Goal: Submit feedback/report problem: Submit feedback/report problem

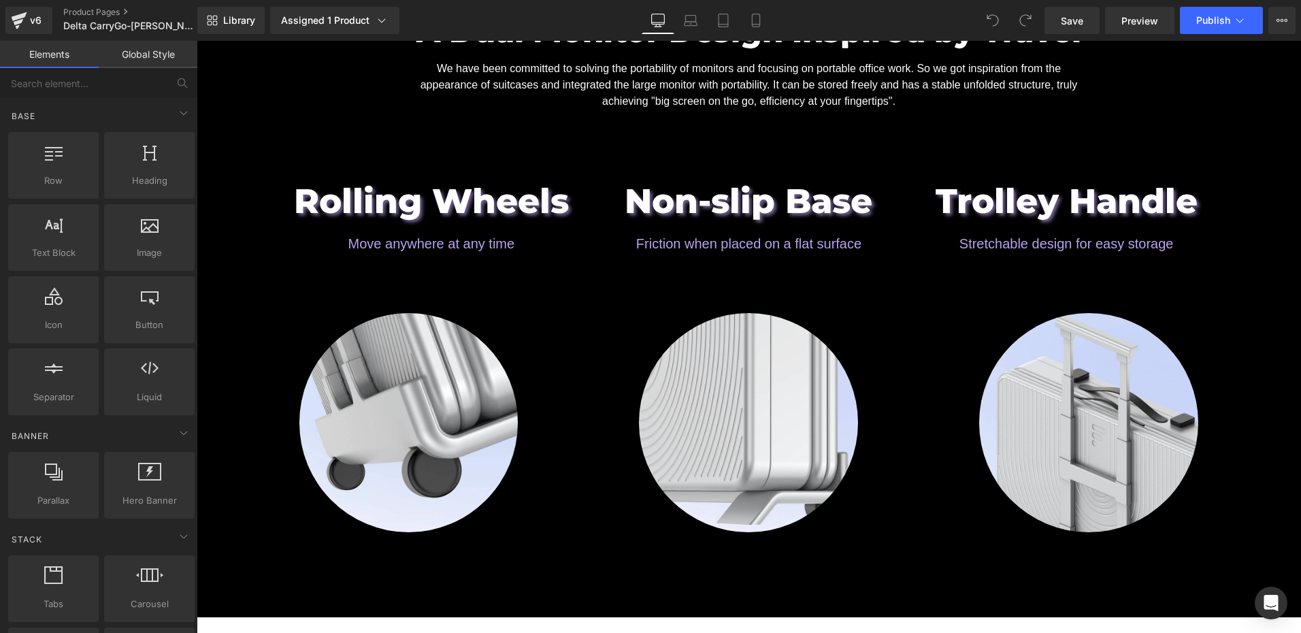
scroll to position [1701, 0]
drag, startPoint x: 1096, startPoint y: 14, endPoint x: 122, endPoint y: 591, distance: 1131.3
click at [1096, 14] on link "Save" at bounding box center [1072, 20] width 55 height 27
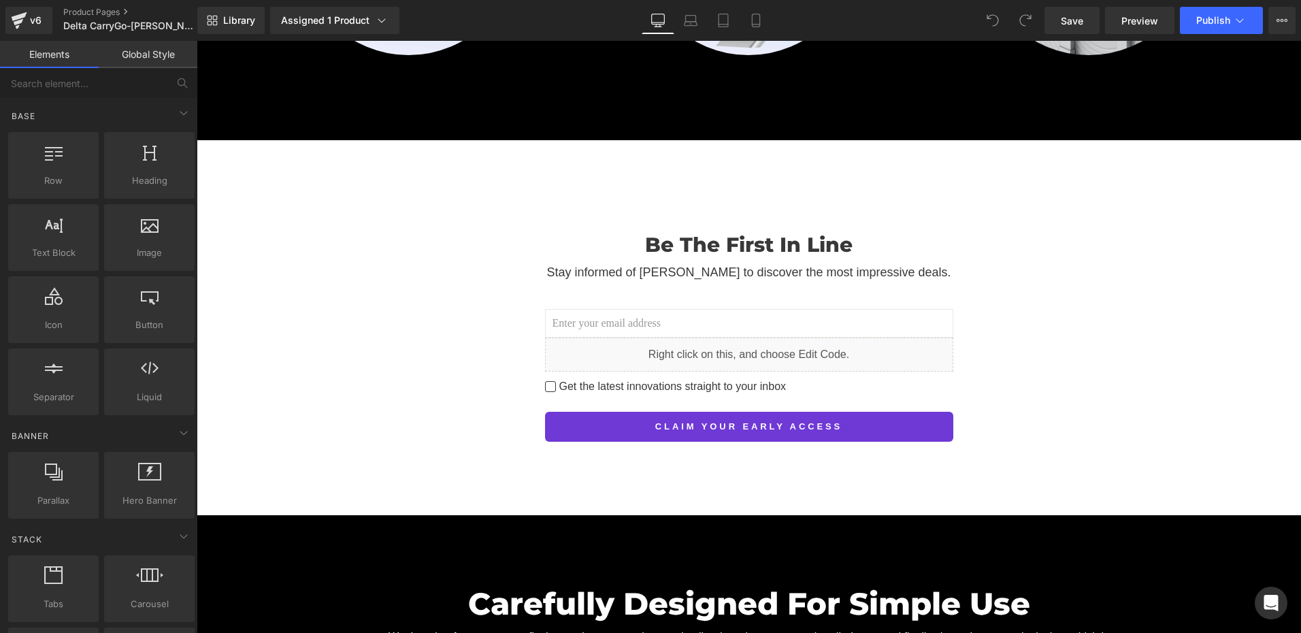
scroll to position [2450, 0]
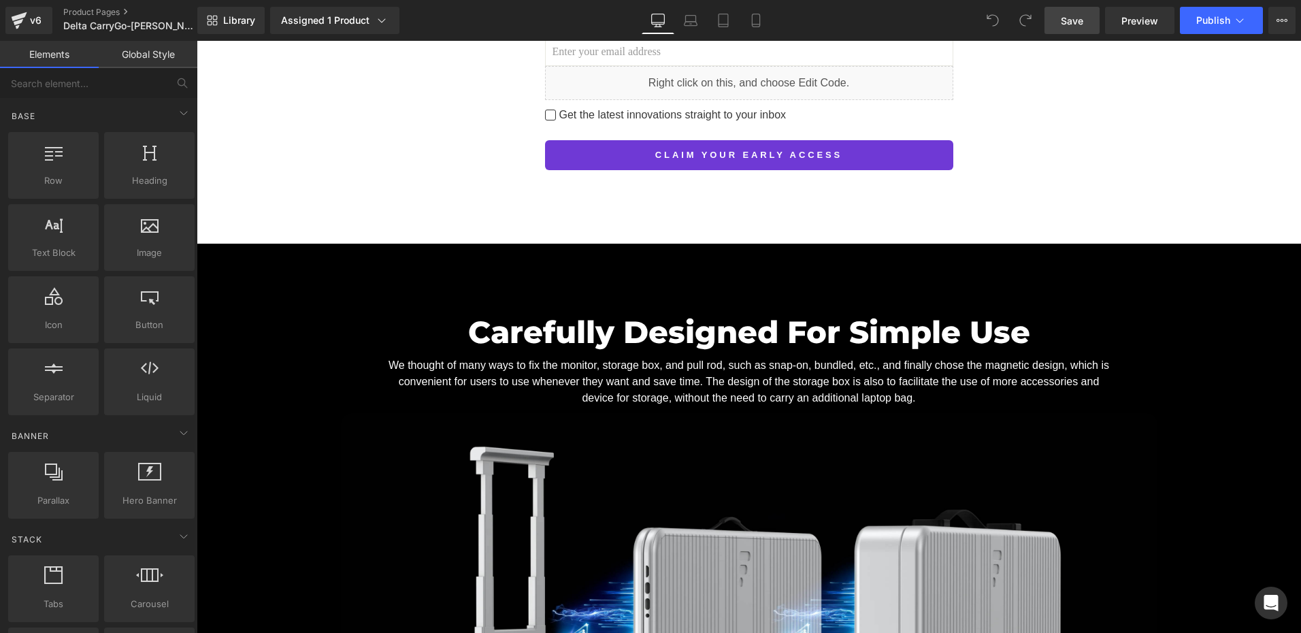
click at [1070, 25] on span "Save" at bounding box center [1072, 21] width 22 height 14
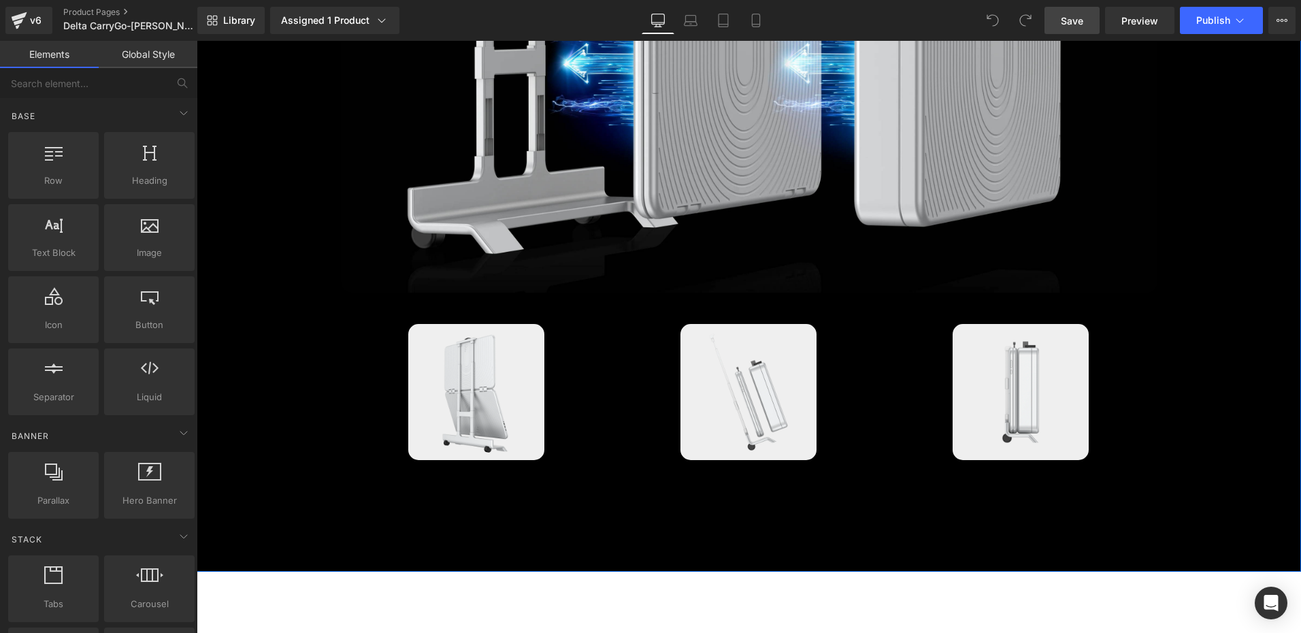
scroll to position [3266, 0]
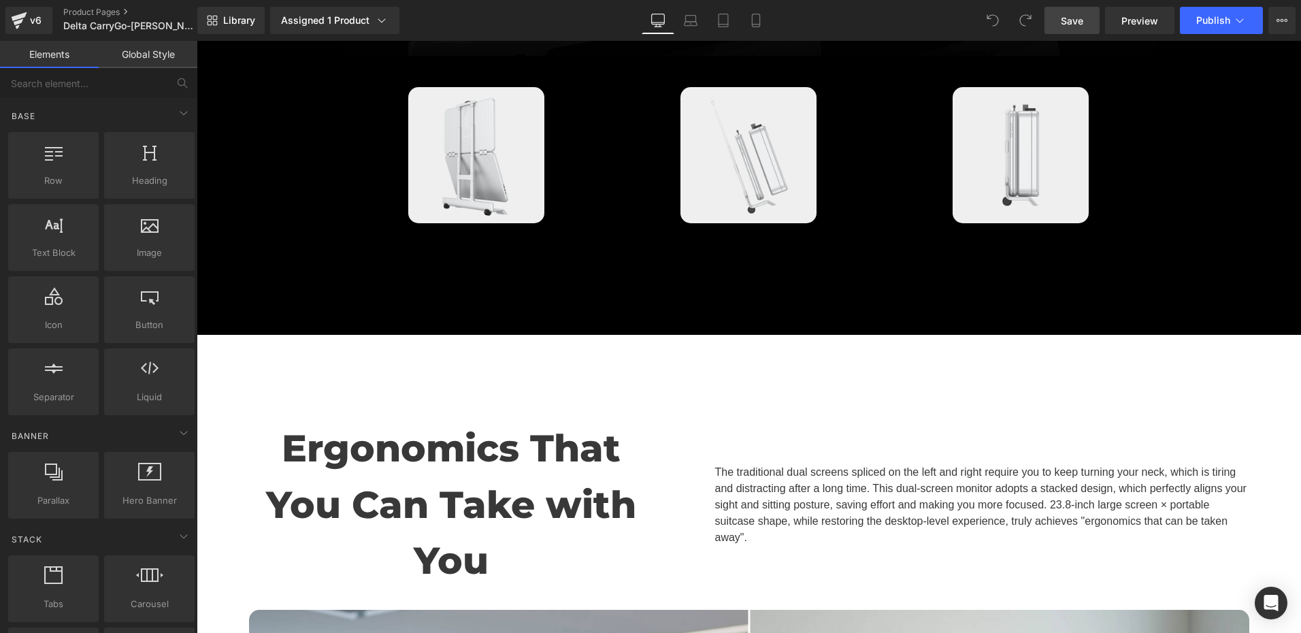
click at [1056, 19] on link "Save" at bounding box center [1072, 20] width 55 height 27
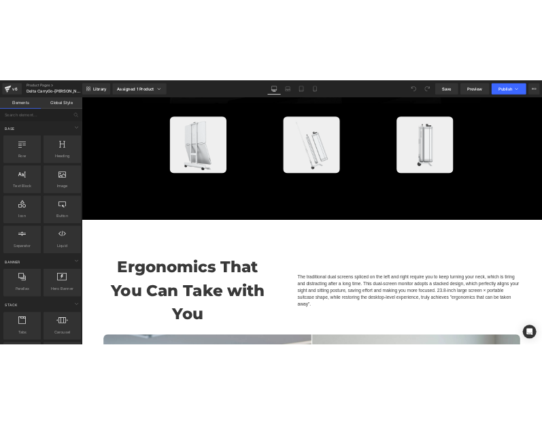
scroll to position [3402, 0]
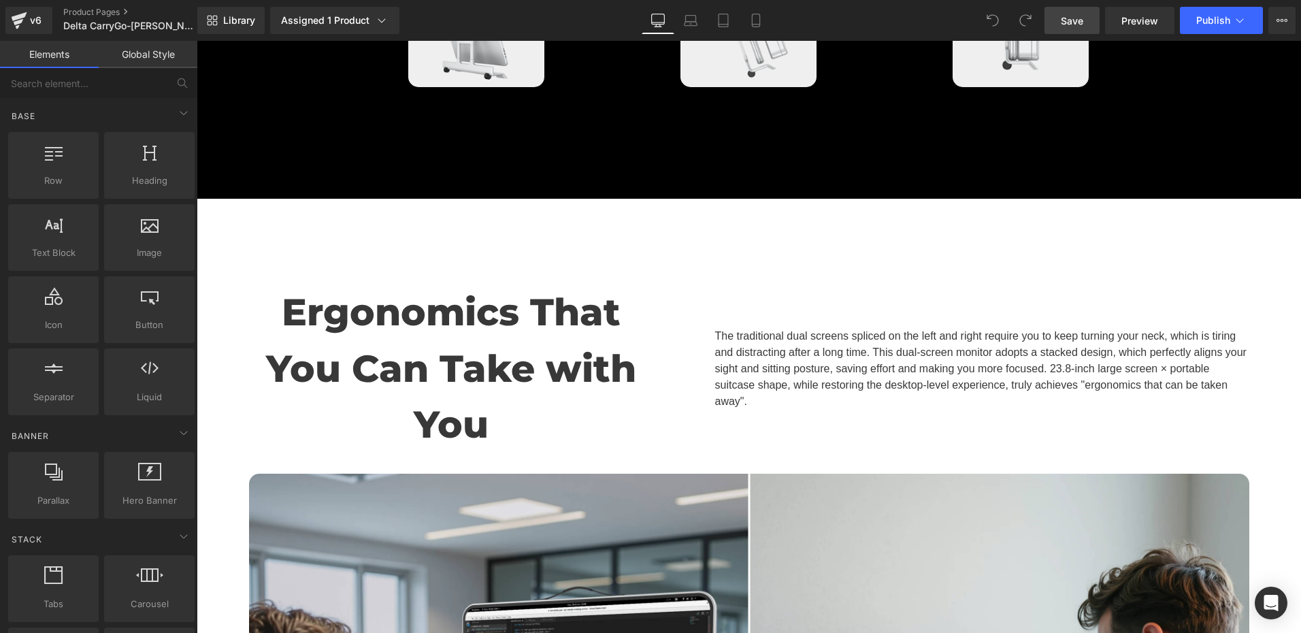
click at [1066, 22] on span "Save" at bounding box center [1072, 21] width 22 height 14
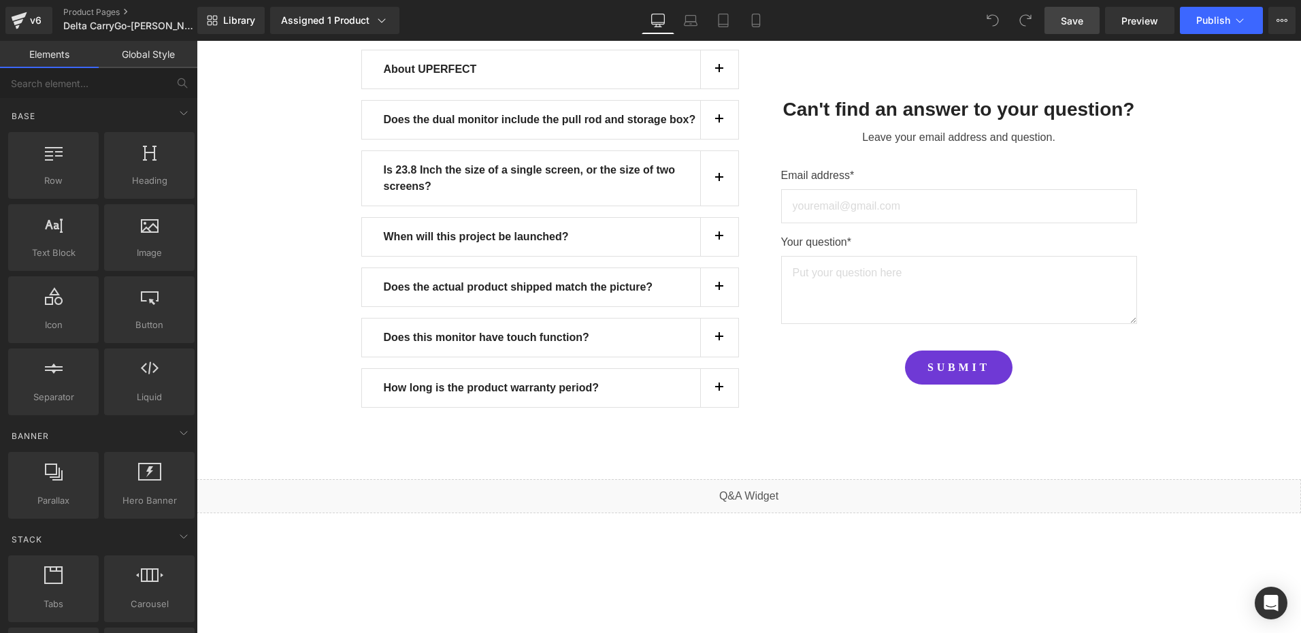
scroll to position [12218, 0]
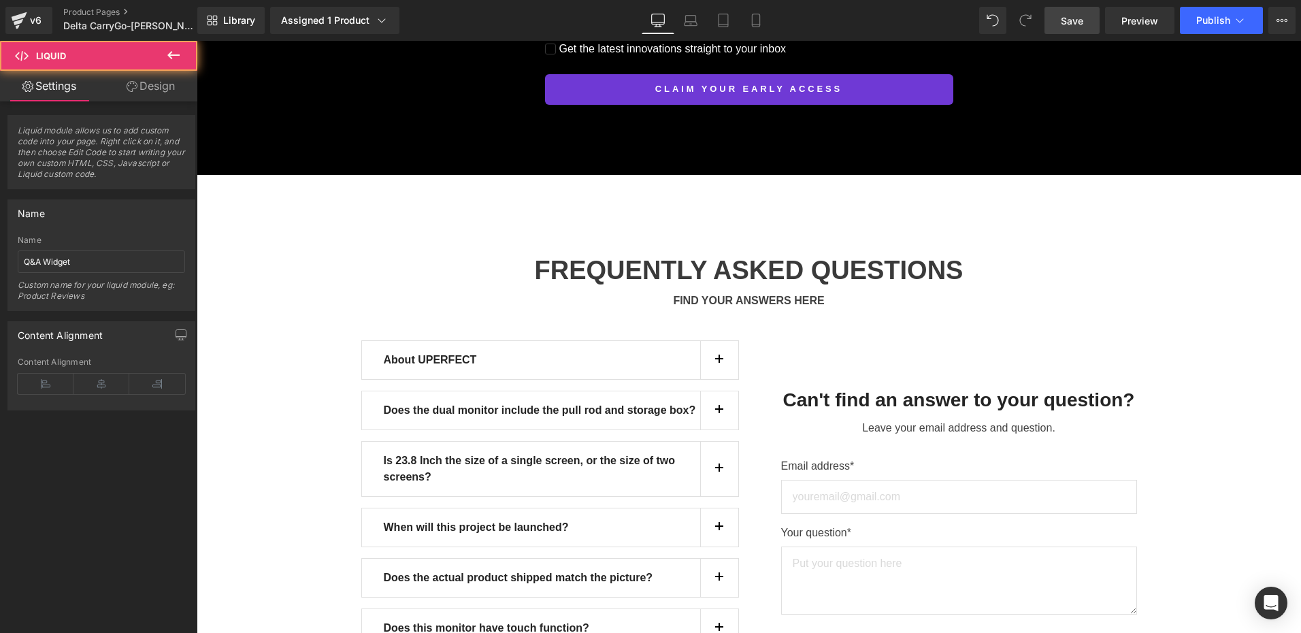
scroll to position [12150, 0]
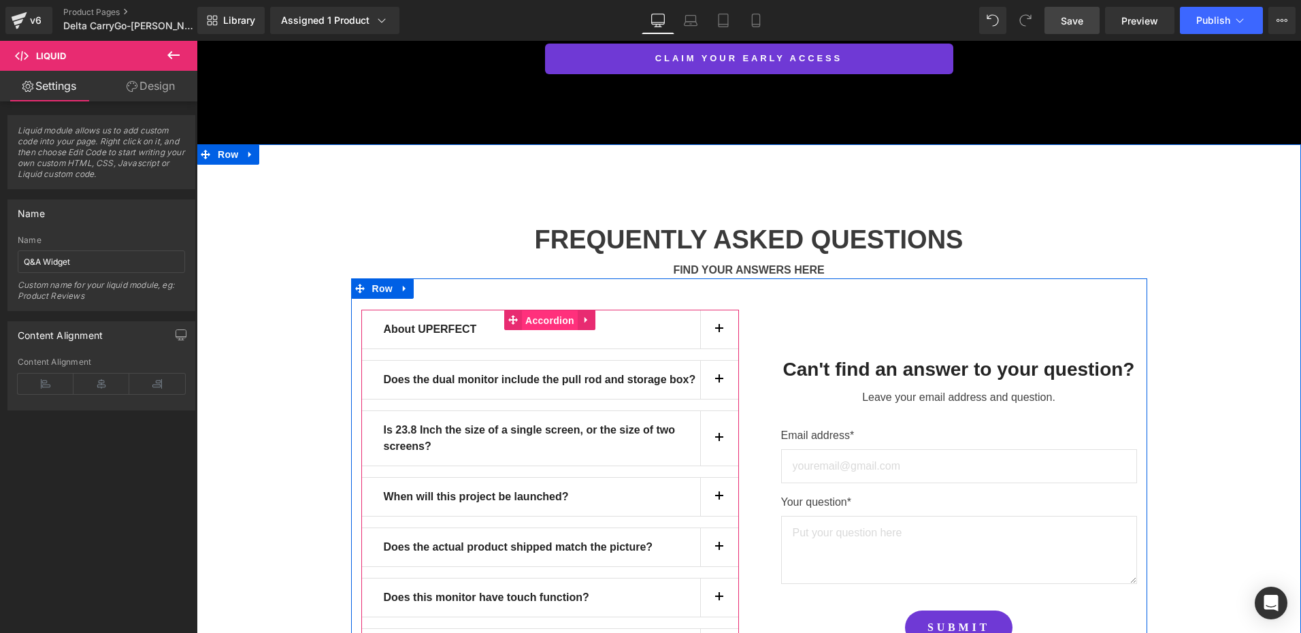
click at [546, 310] on span "Accordion" at bounding box center [550, 320] width 56 height 20
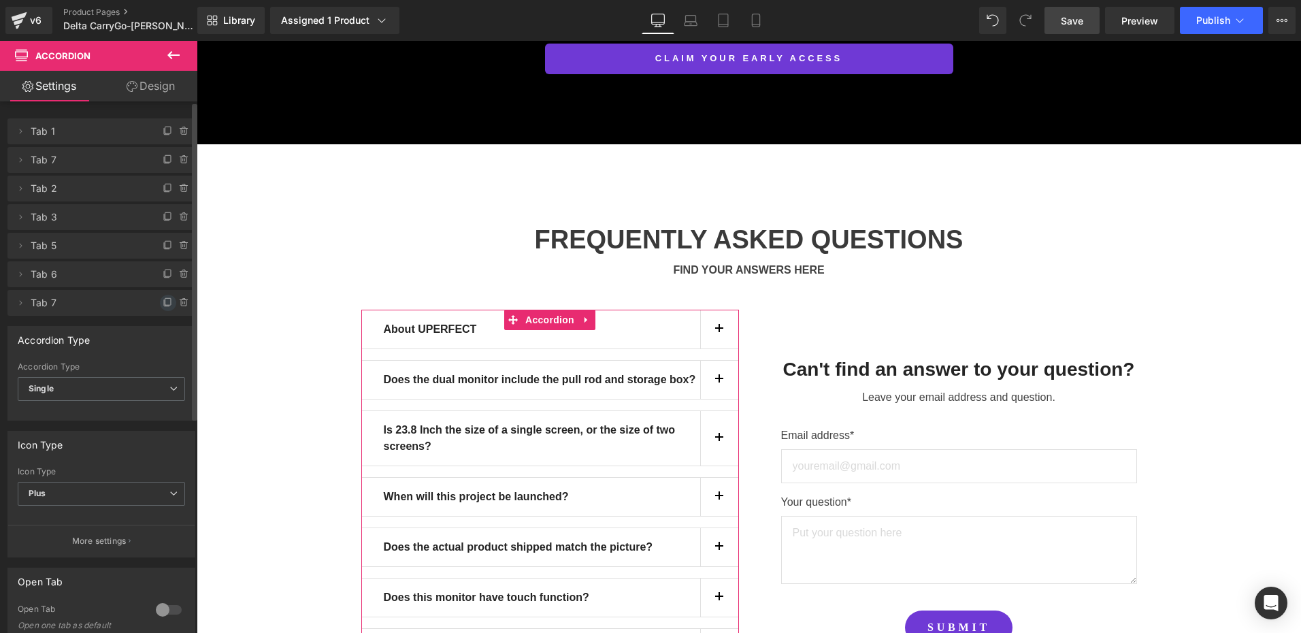
drag, startPoint x: 158, startPoint y: 304, endPoint x: 48, endPoint y: 316, distance: 110.2
click at [163, 304] on icon at bounding box center [168, 302] width 11 height 11
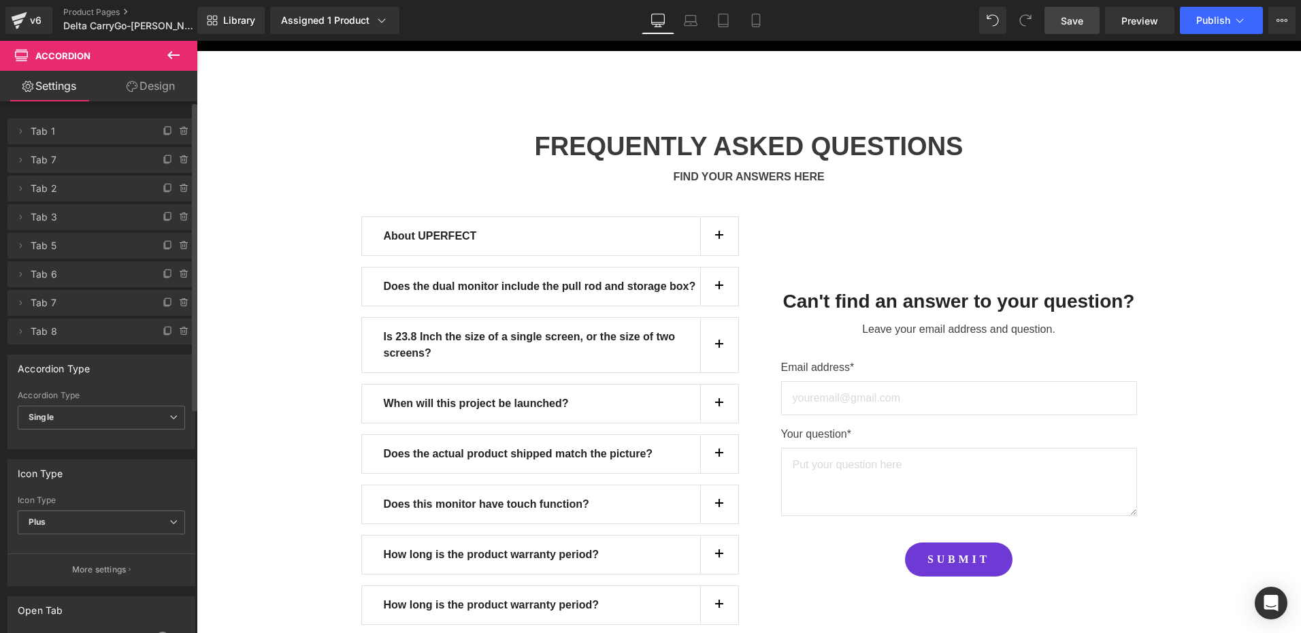
scroll to position [12422, 0]
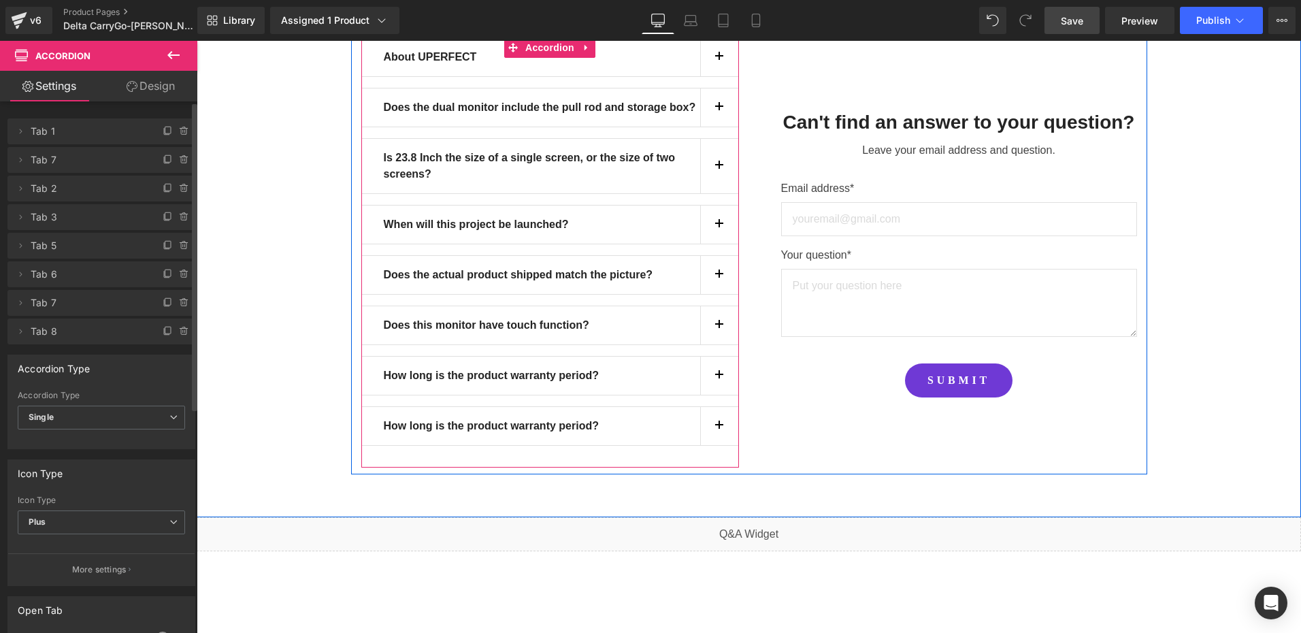
click at [493, 418] on div "How long is the product warranty period? Text Block" at bounding box center [542, 426] width 316 height 16
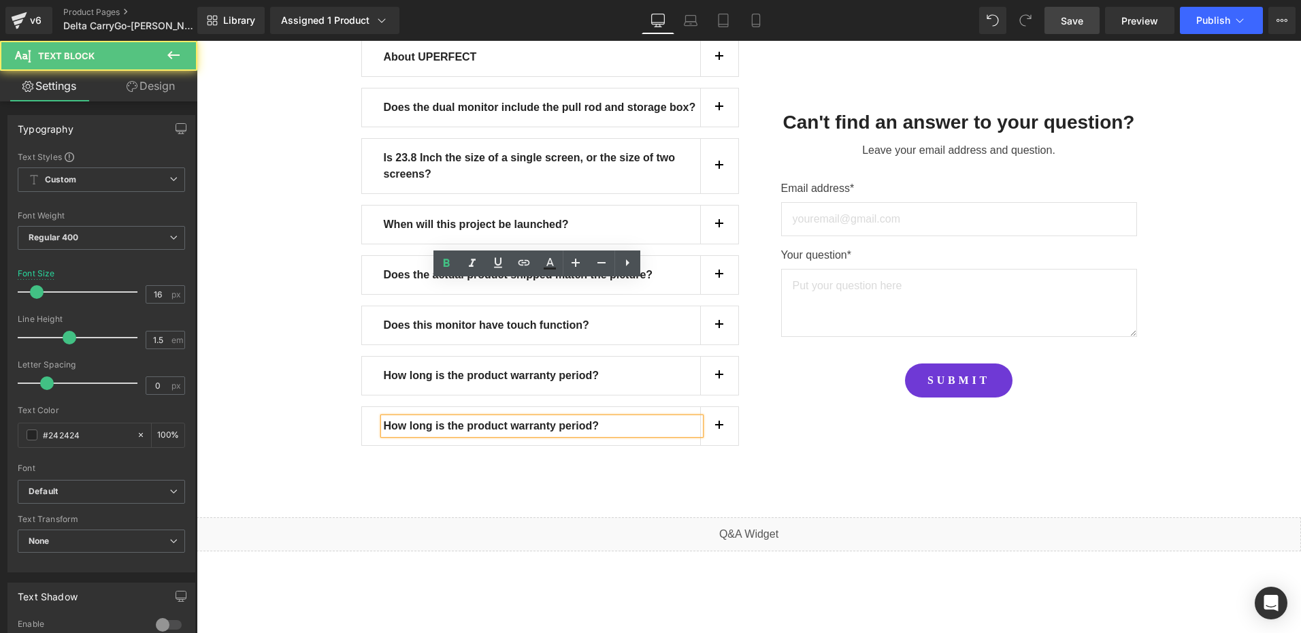
click at [482, 420] on strong "How long is the product warranty period?" at bounding box center [491, 426] width 215 height 12
click at [506, 420] on strong "How long is the product warranty period?" at bounding box center [491, 426] width 215 height 12
click at [502, 420] on strong "How long is the product warranty period?" at bounding box center [491, 426] width 215 height 12
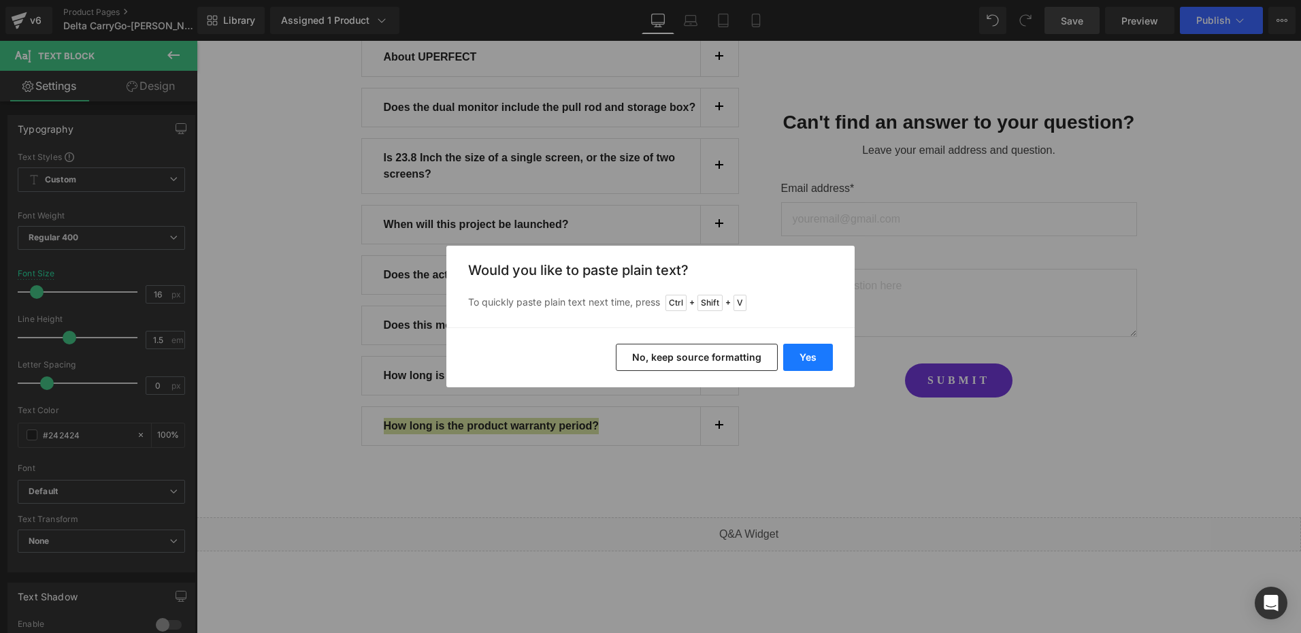
click at [0, 0] on button "Yes" at bounding box center [0, 0] width 0 height 0
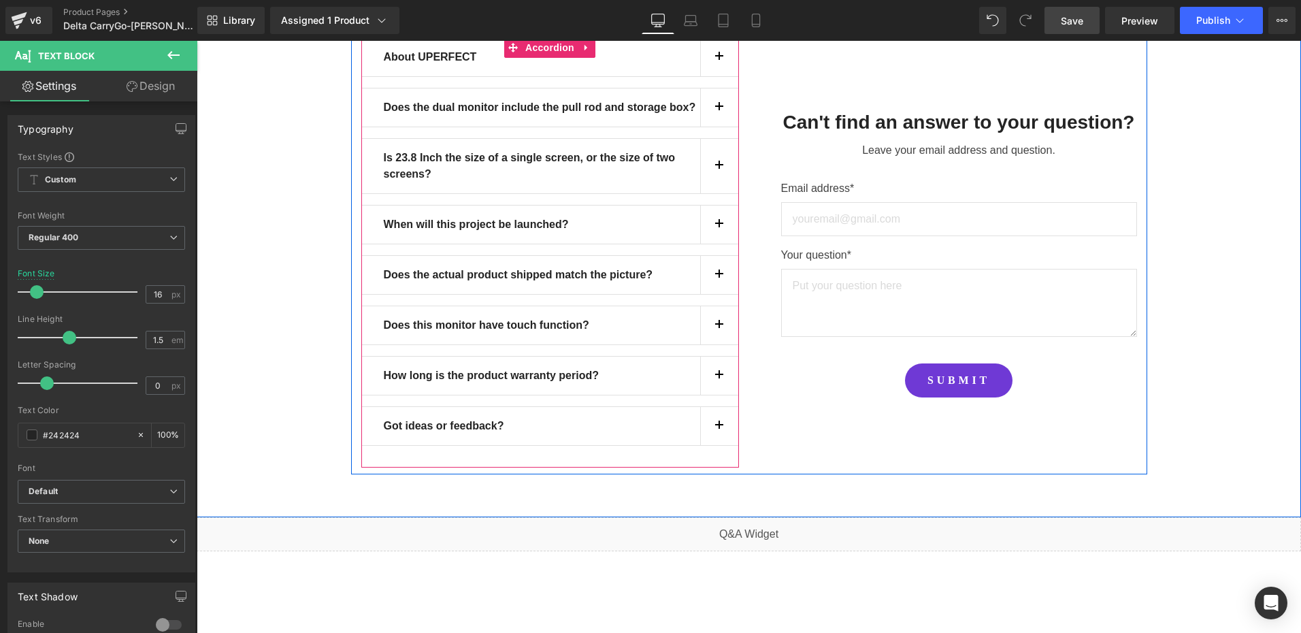
click at [718, 407] on button "button" at bounding box center [719, 426] width 38 height 38
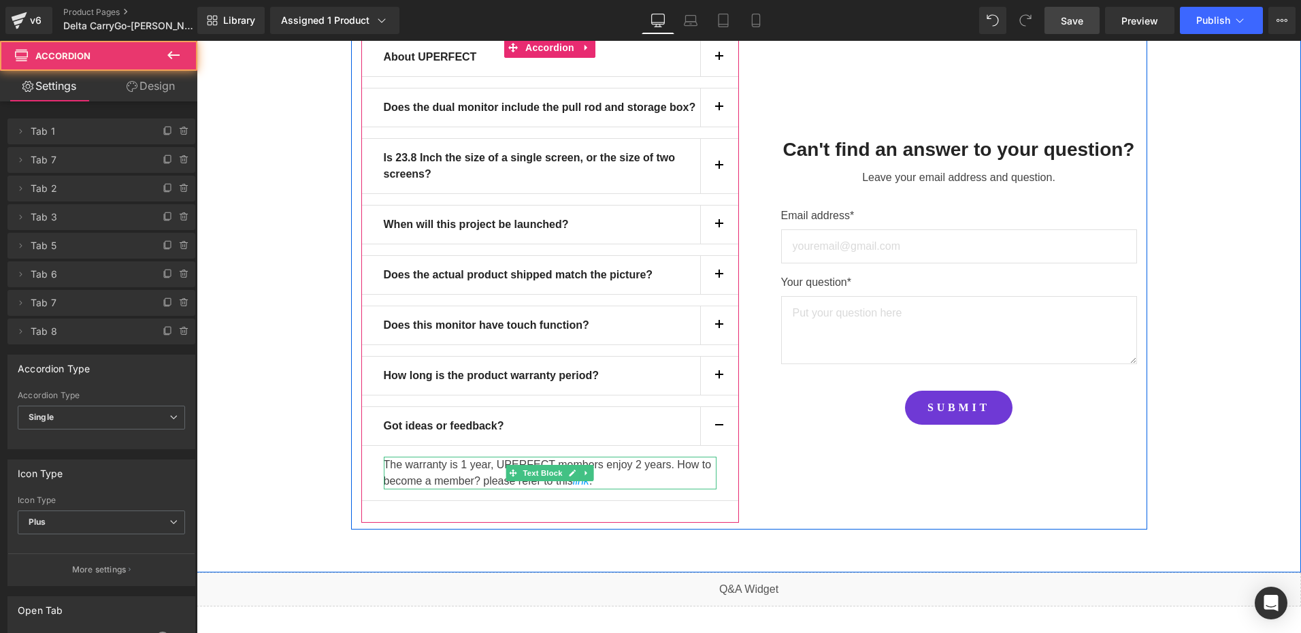
click at [472, 457] on div "The warranty is 1 year, UPERFECT members enjoy 2 years. How to become a member?…" at bounding box center [550, 473] width 333 height 33
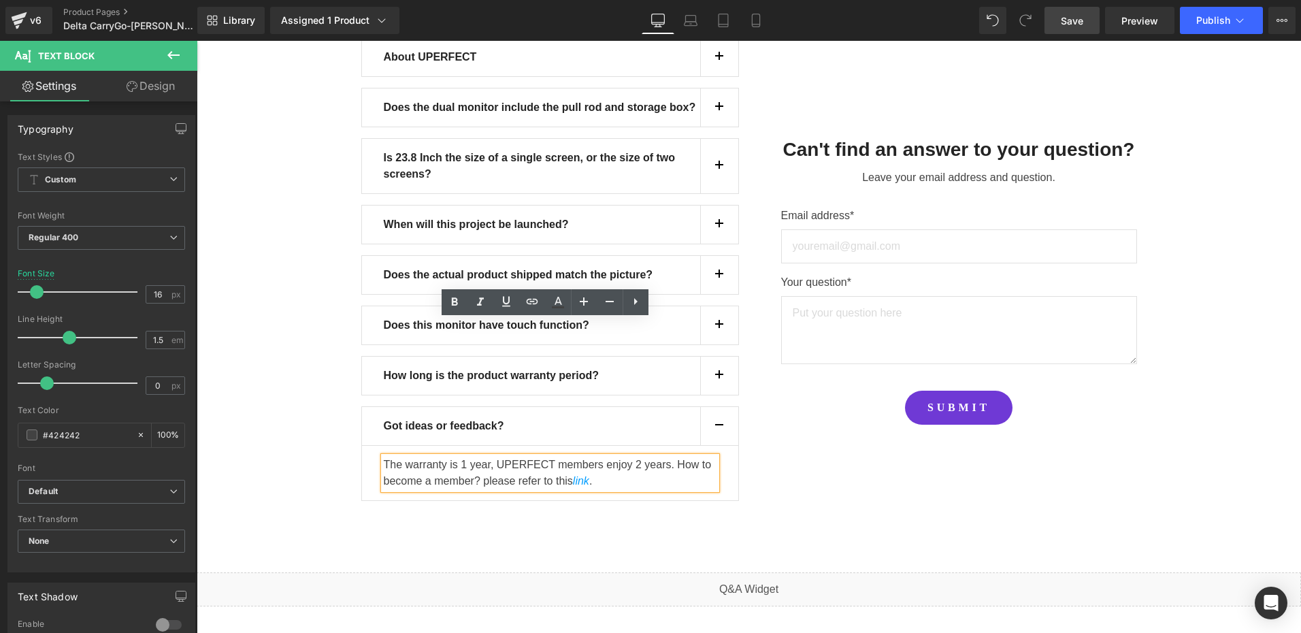
click at [470, 457] on div "The warranty is 1 year, UPERFECT members enjoy 2 years. How to become a member?…" at bounding box center [550, 473] width 333 height 33
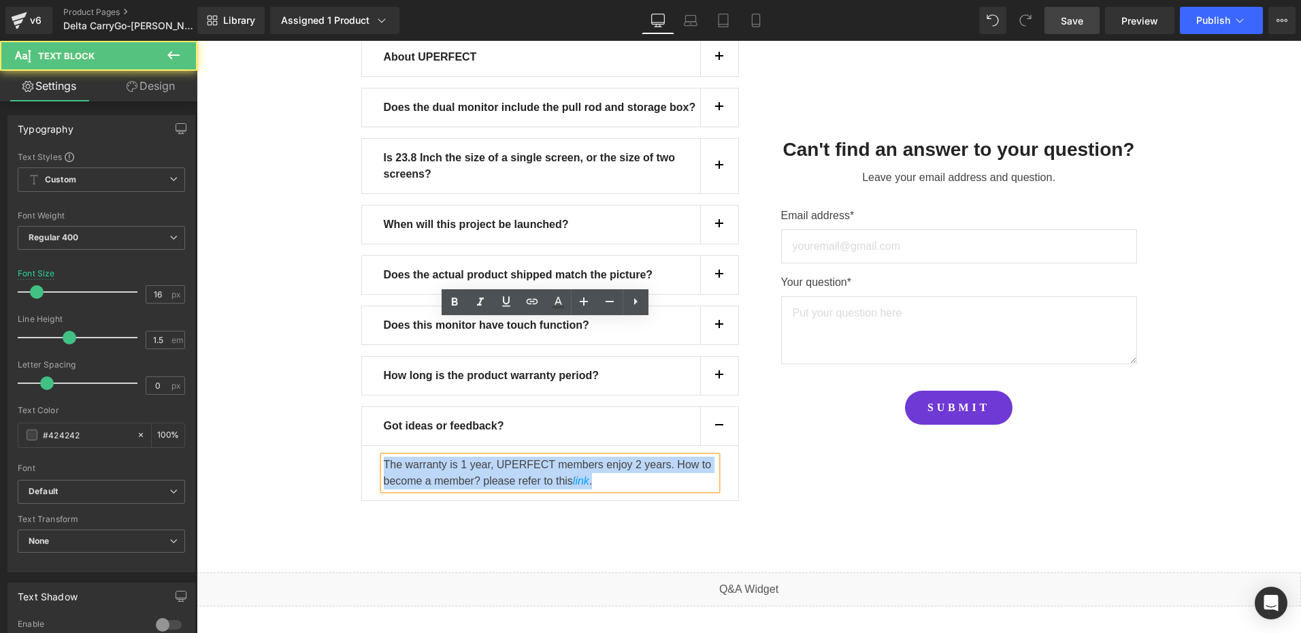
drag, startPoint x: 380, startPoint y: 328, endPoint x: 606, endPoint y: 344, distance: 225.8
click at [606, 457] on div "The warranty is 1 year, UPERFECT members enjoy 2 years. How to become a member?…" at bounding box center [550, 473] width 333 height 33
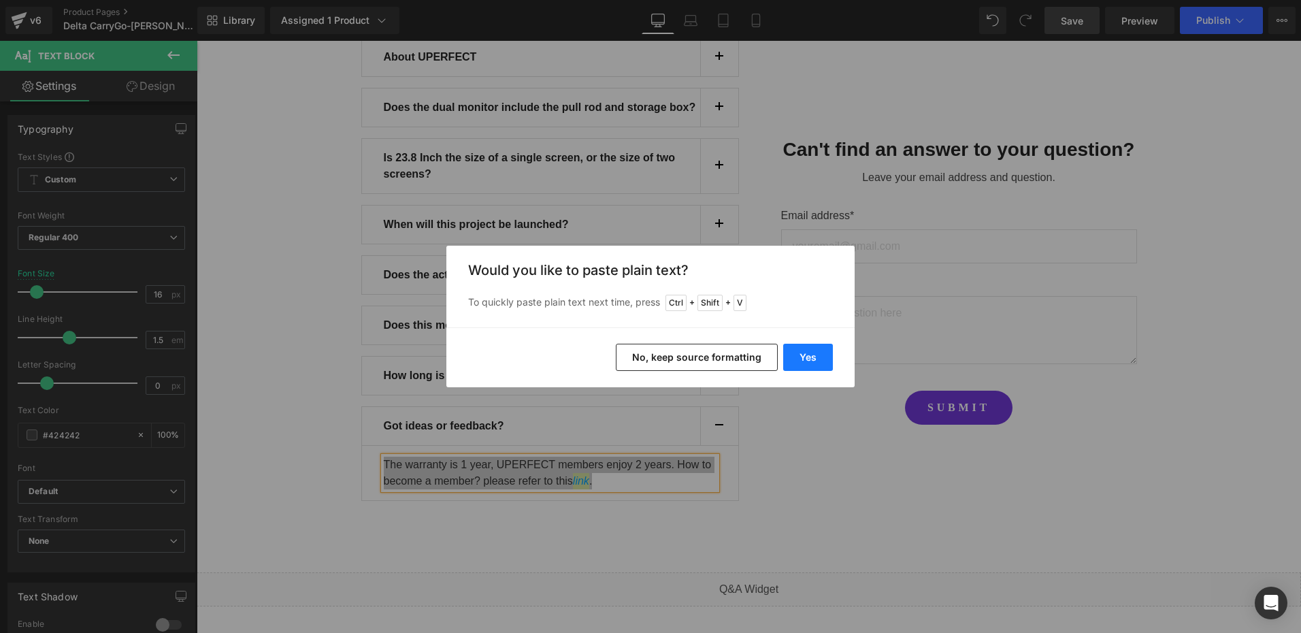
click at [808, 357] on button "Yes" at bounding box center [808, 357] width 50 height 27
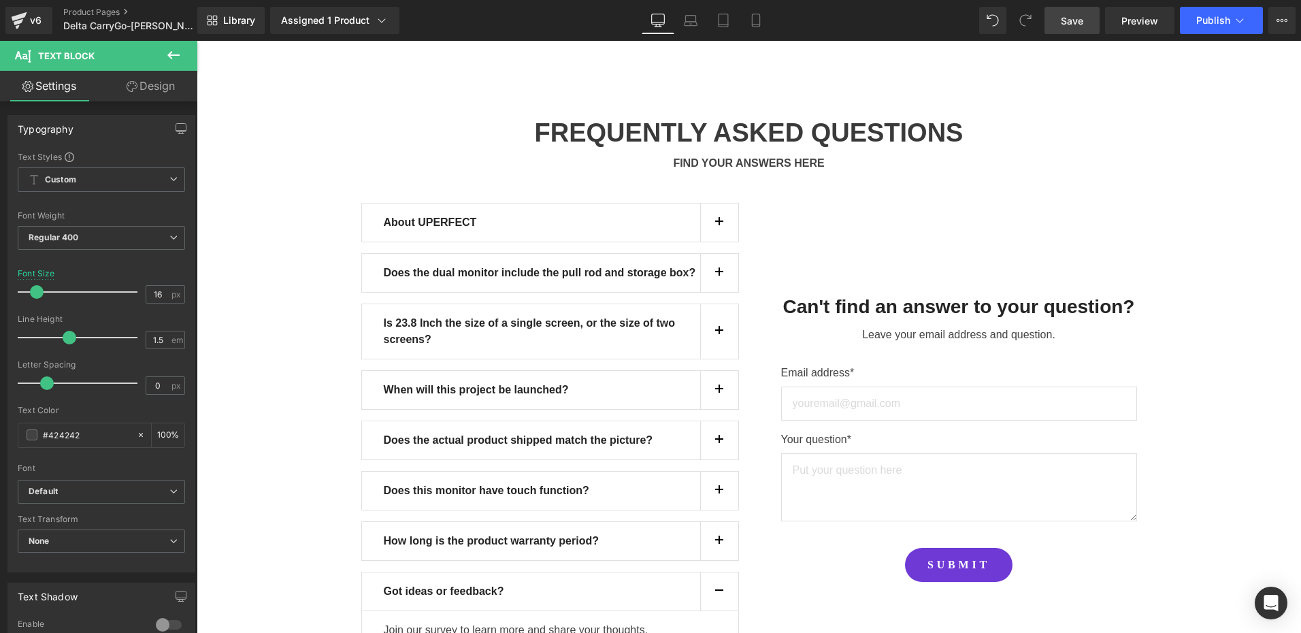
scroll to position [12289, 0]
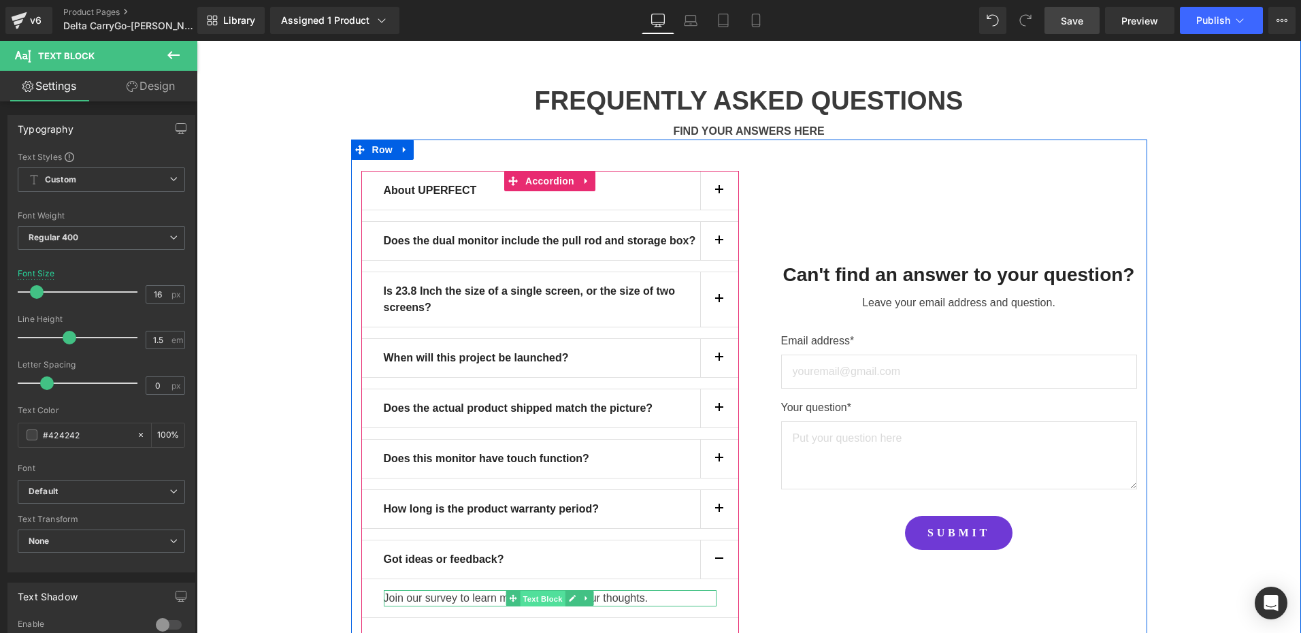
click at [550, 591] on span "Text Block" at bounding box center [542, 599] width 45 height 16
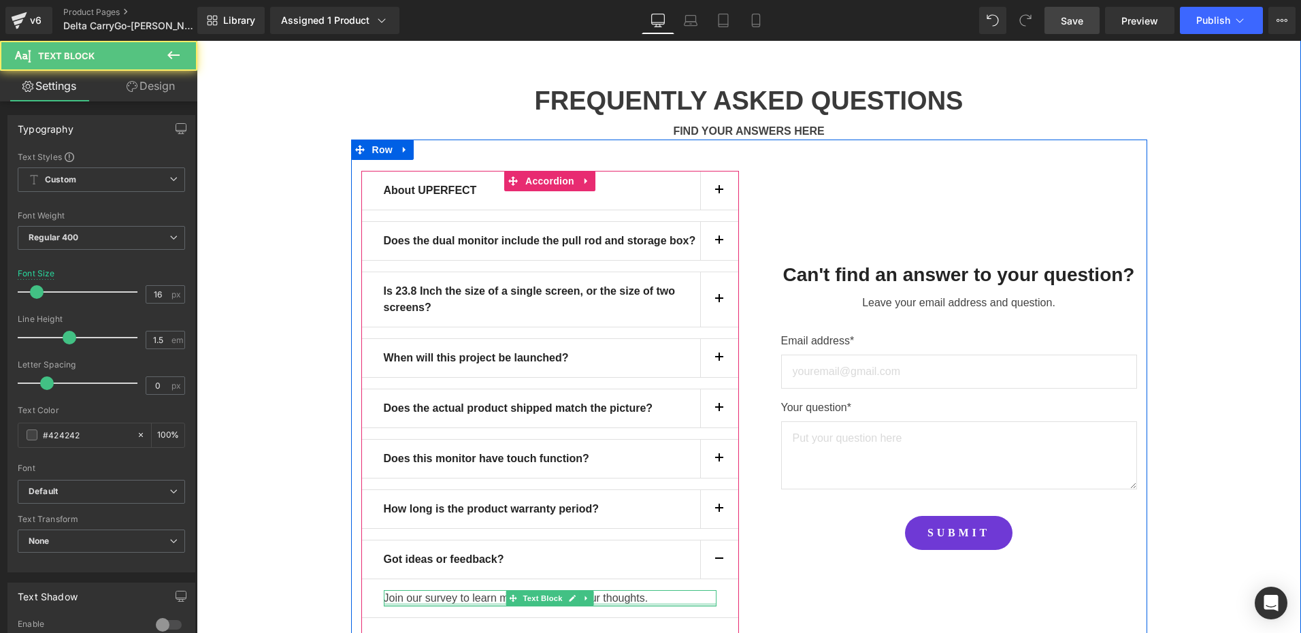
click at [438, 603] on div at bounding box center [550, 604] width 333 height 3
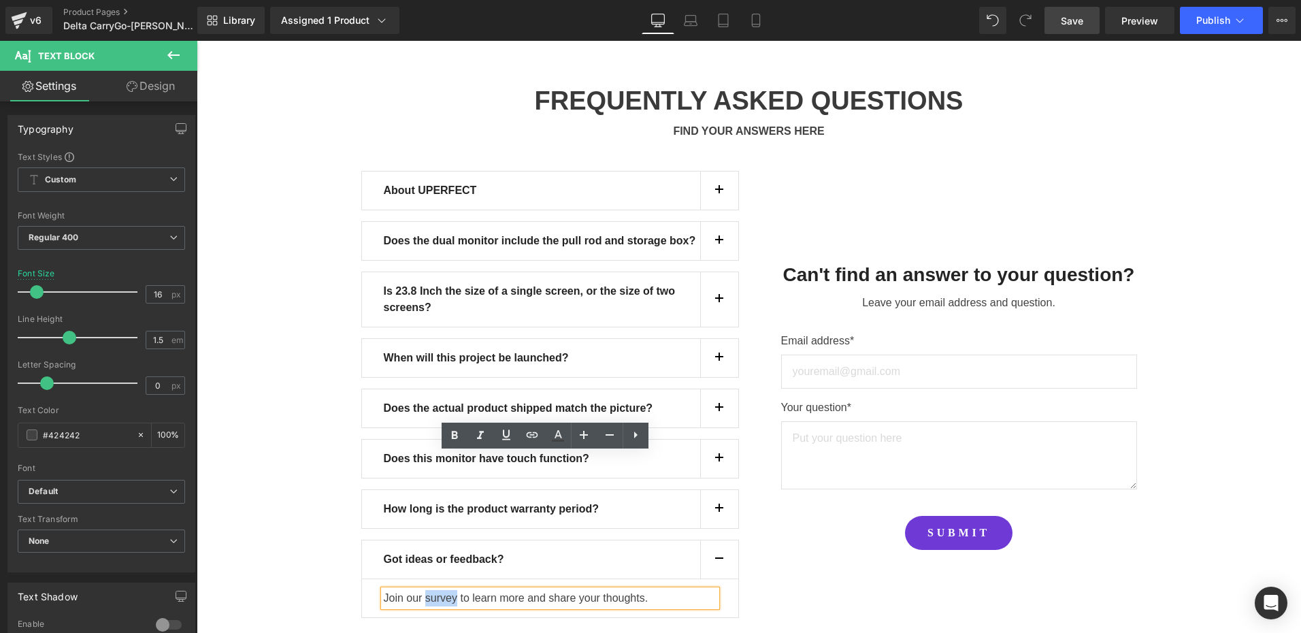
drag, startPoint x: 418, startPoint y: 460, endPoint x: 450, endPoint y: 461, distance: 31.3
click at [450, 590] on div "Join our survey to learn more and share your thoughts." at bounding box center [550, 598] width 333 height 16
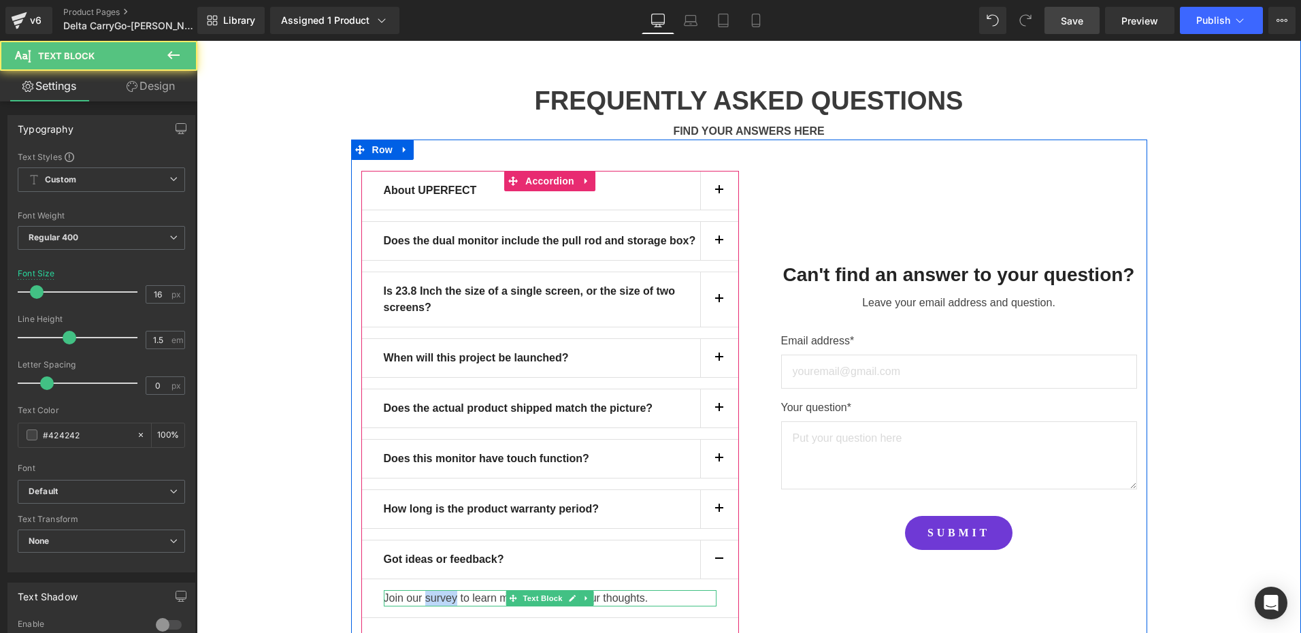
click at [431, 590] on div "Join our survey to learn more and share your thoughts." at bounding box center [550, 598] width 333 height 16
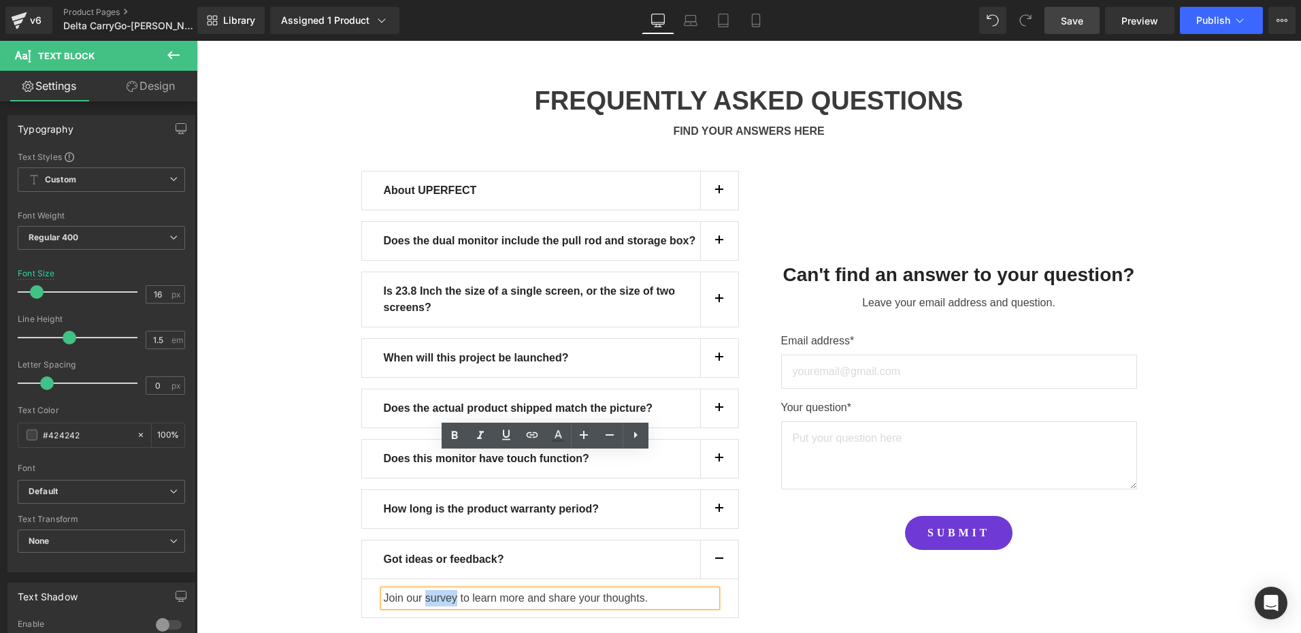
drag, startPoint x: 420, startPoint y: 463, endPoint x: 450, endPoint y: 463, distance: 29.9
click at [450, 590] on div "Join our survey to learn more and share your thoughts." at bounding box center [550, 598] width 333 height 16
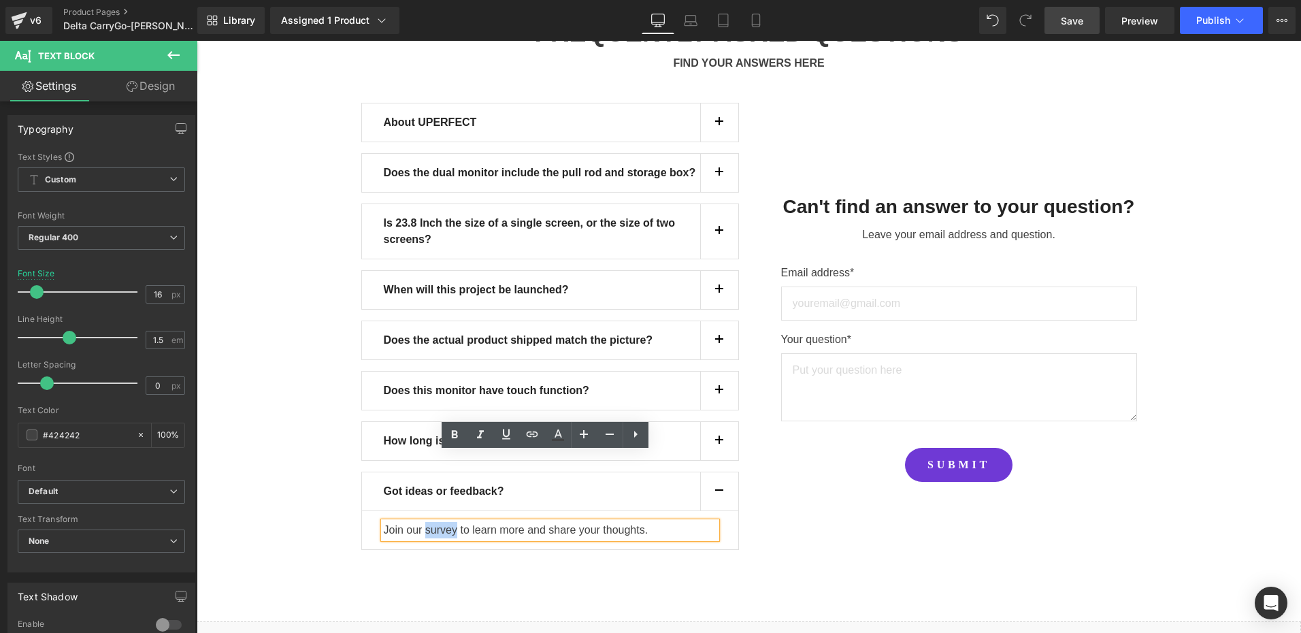
scroll to position [12425, 0]
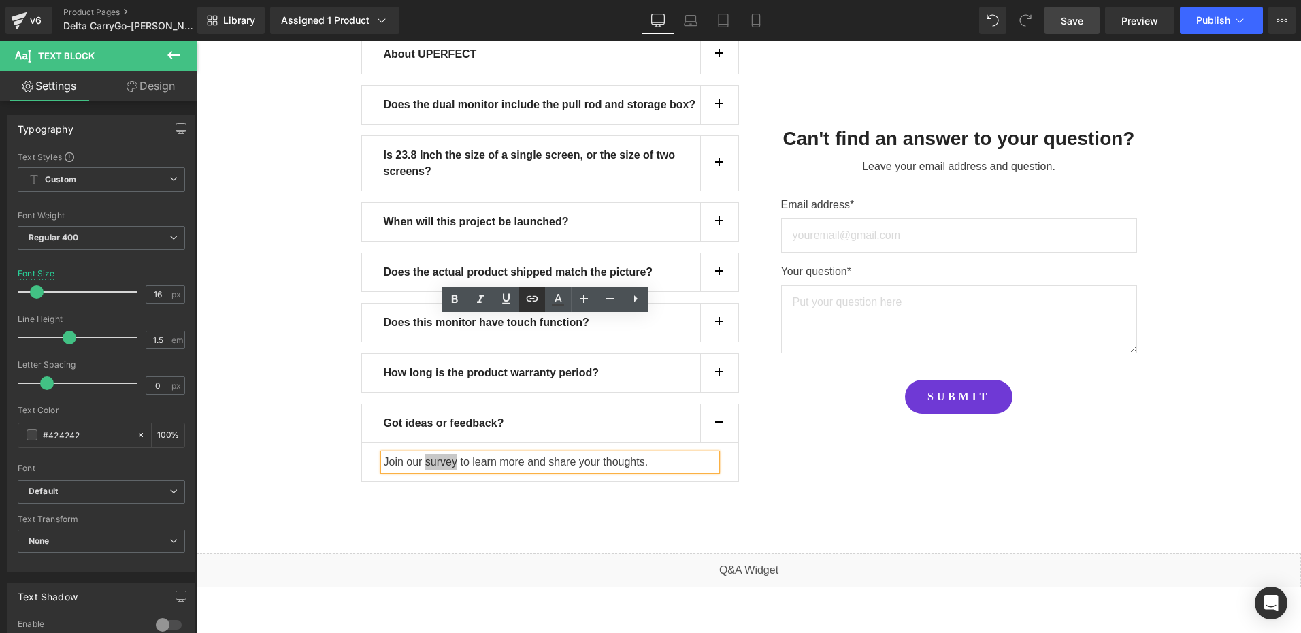
click at [0, 0] on icon at bounding box center [0, 0] width 0 height 0
click at [427, 353] on input "text" at bounding box center [478, 355] width 210 height 34
paste input "https://survey.asklayer.io/ygaBXTt5aFEjleymWthX/ViEgWs9R1brKv0bs6EW0"
type input "https://survey.asklayer.io/ygaBXTt5aFEjleymWthX/ViEgWs9R1brKv0bs6EW0"
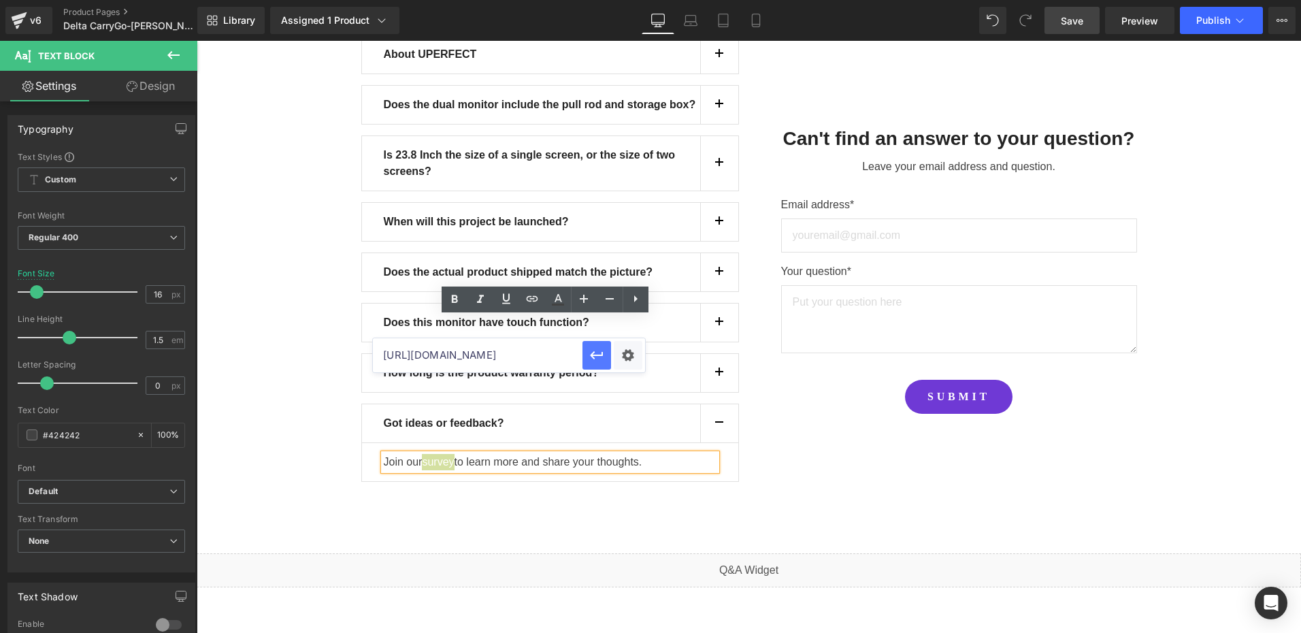
scroll to position [0, 0]
click at [595, 351] on icon "button" at bounding box center [597, 355] width 16 height 16
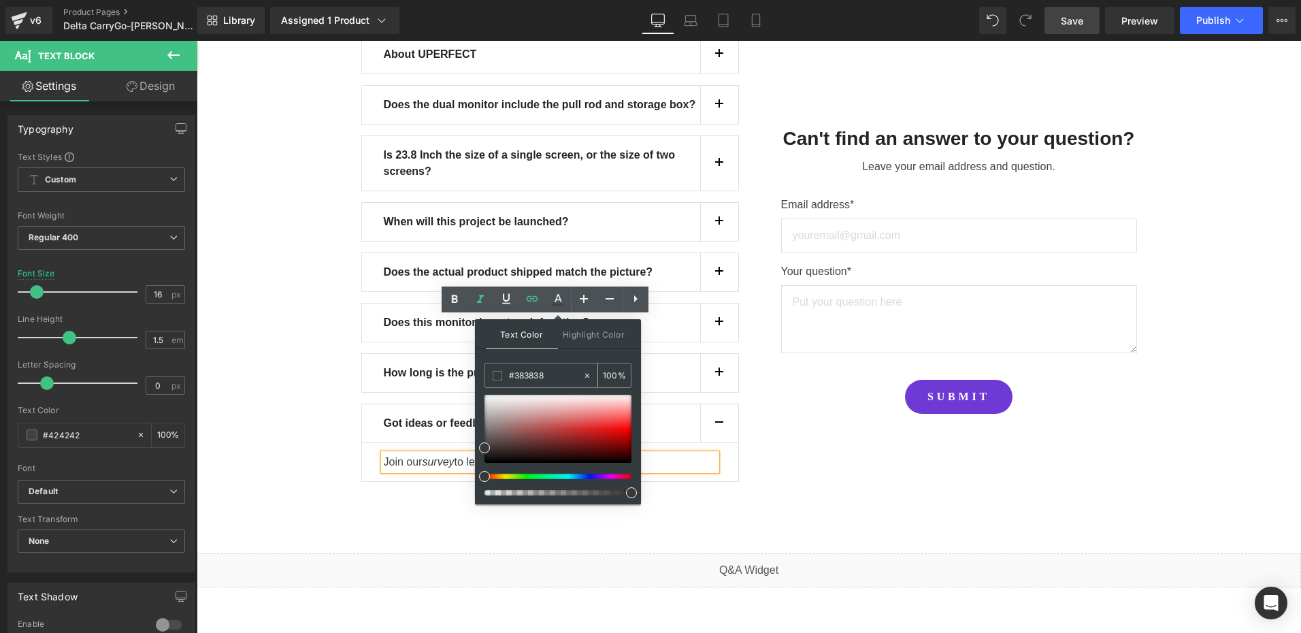
click at [561, 378] on input "#383838" at bounding box center [545, 375] width 73 height 15
type input "0"
type input "009"
type input "100"
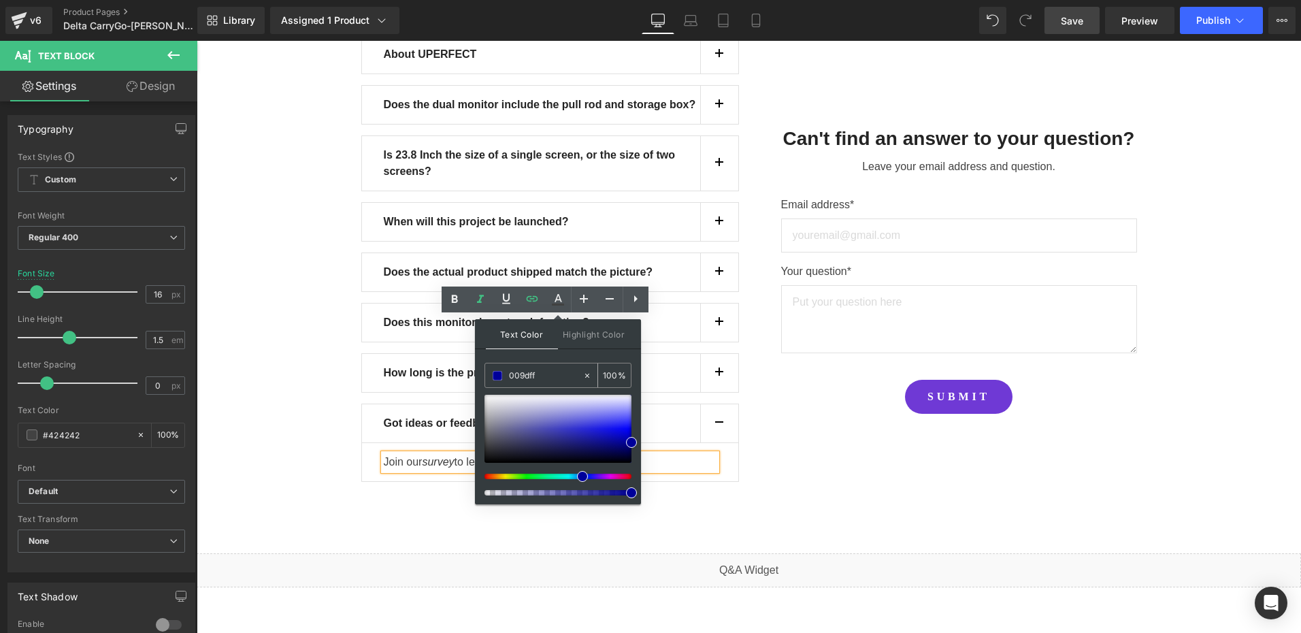
click at [542, 377] on input "009dff" at bounding box center [545, 375] width 73 height 15
type input "#009dff"
click at [632, 427] on span at bounding box center [631, 428] width 11 height 11
click at [406, 382] on div "FREQUENTLY ASKED QUESTIONS Heading FIND YOUR ANSWERS HERE Text Block About UPER…" at bounding box center [749, 211] width 1104 height 685
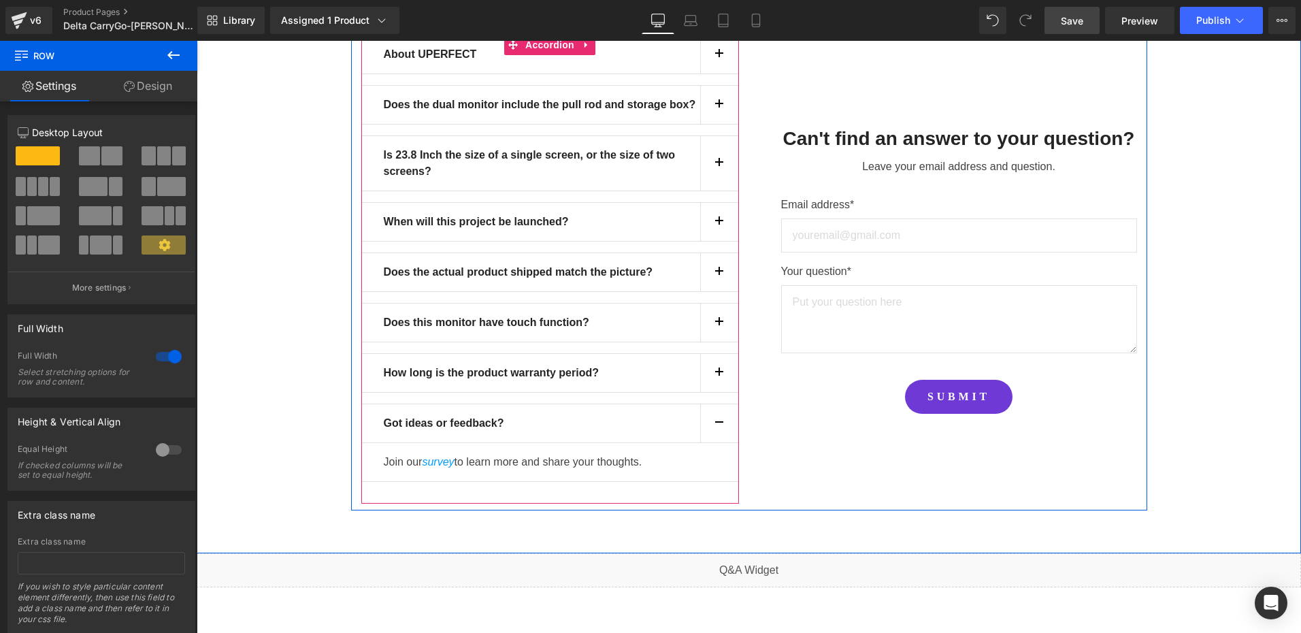
click at [712, 354] on button "button" at bounding box center [719, 373] width 38 height 38
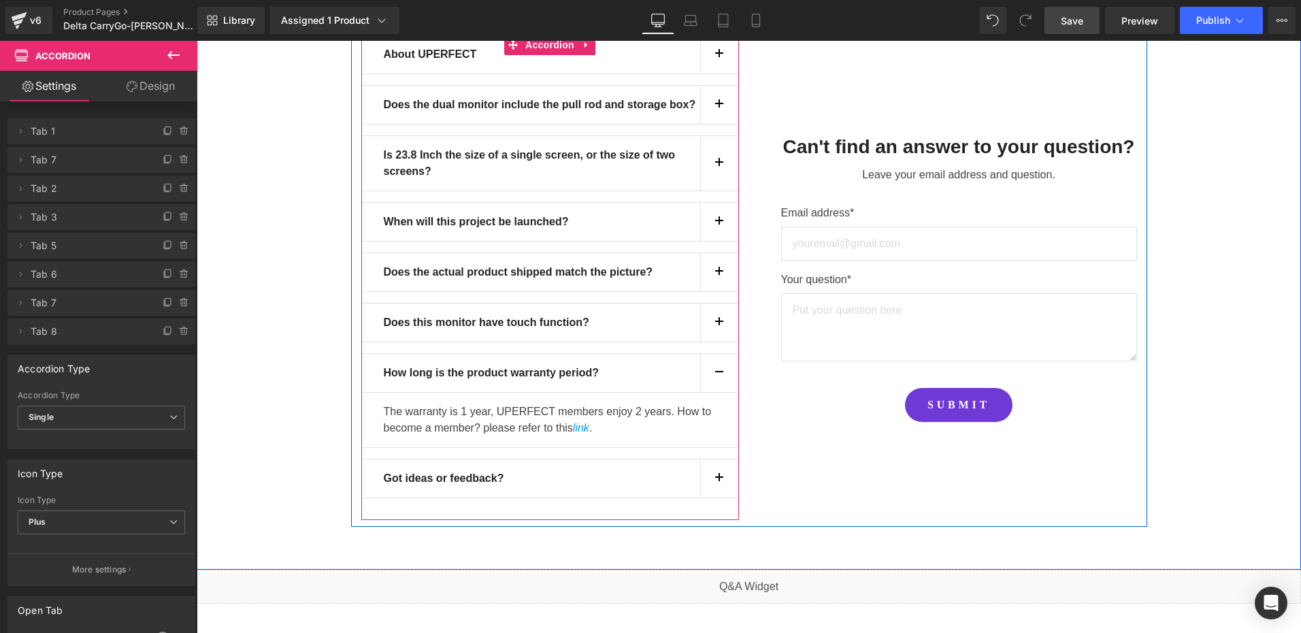
click at [712, 354] on button "button" at bounding box center [719, 373] width 38 height 38
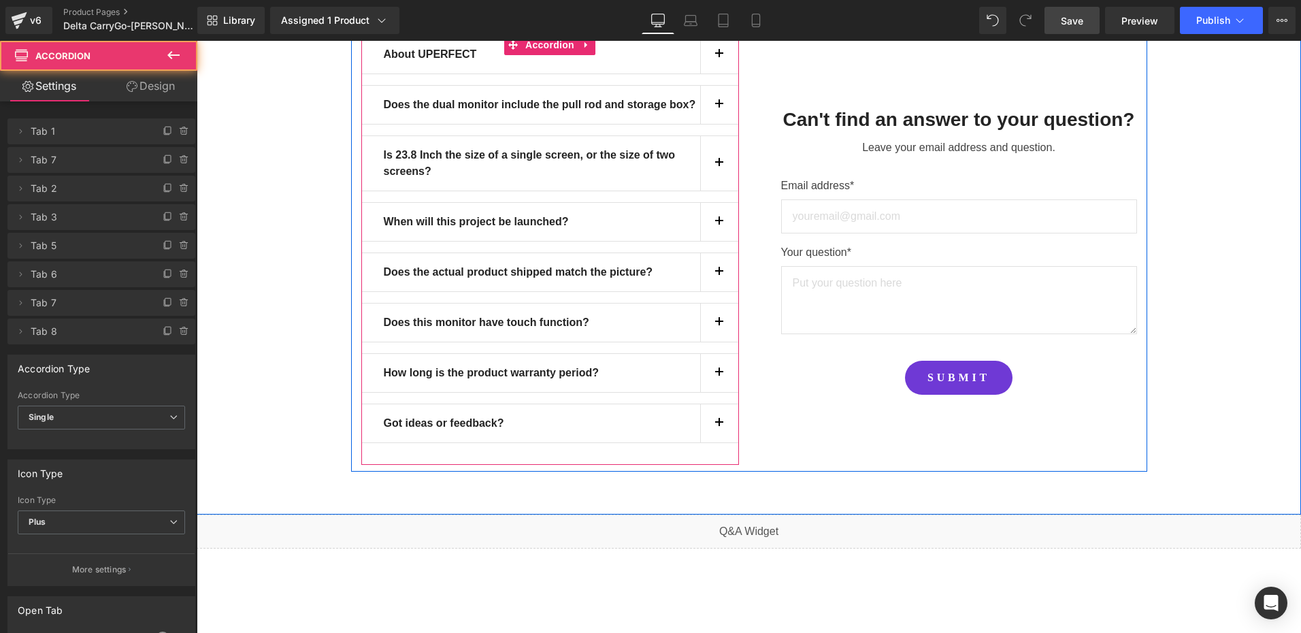
click at [712, 404] on button "button" at bounding box center [719, 423] width 38 height 38
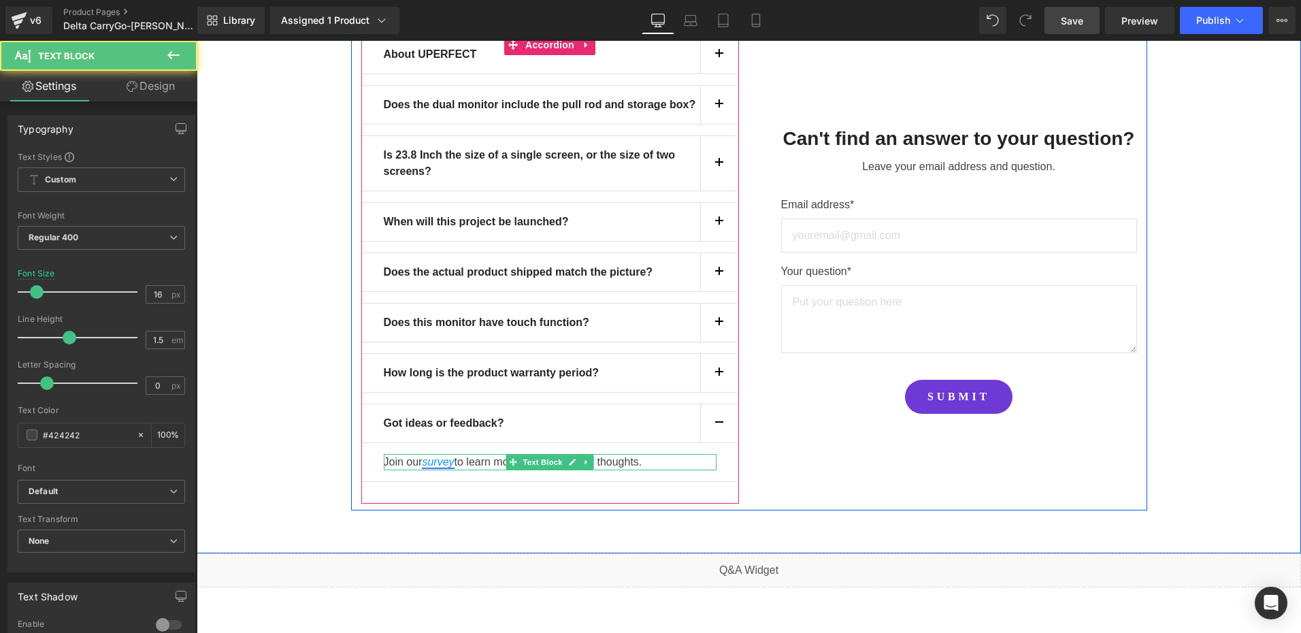
click at [448, 456] on icon "survey" at bounding box center [438, 462] width 32 height 12
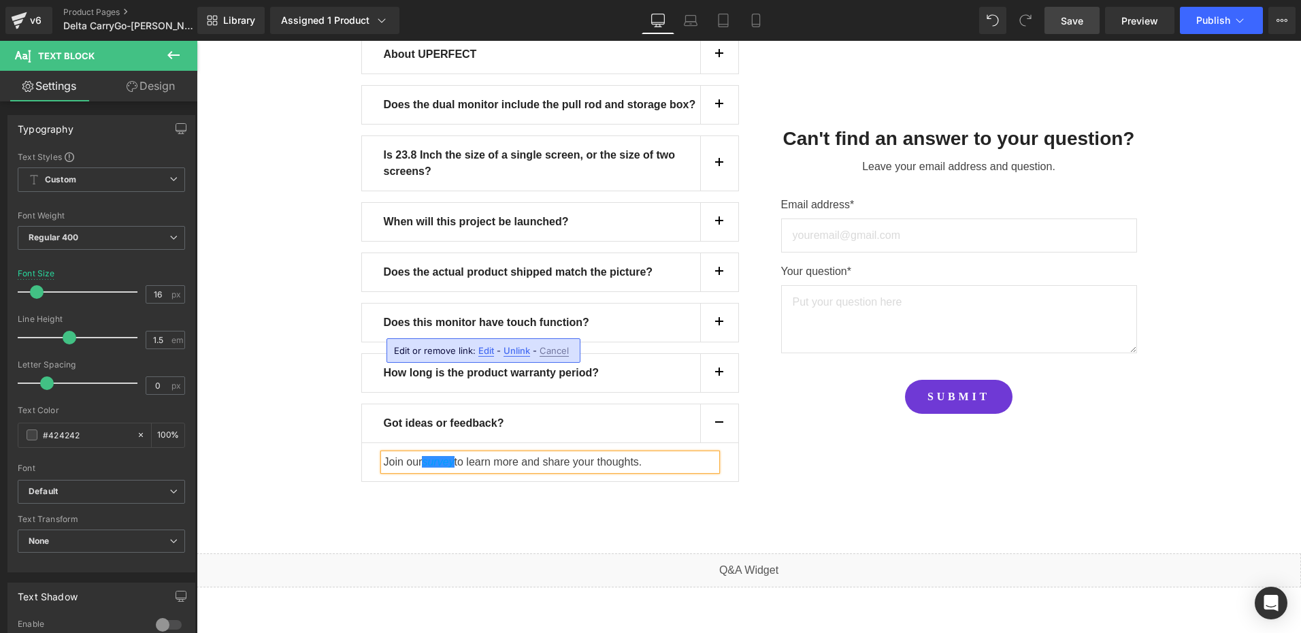
click at [683, 356] on div "About UPERFECT Text Block UPERFECT specializes in developing innovative display…" at bounding box center [550, 269] width 378 height 469
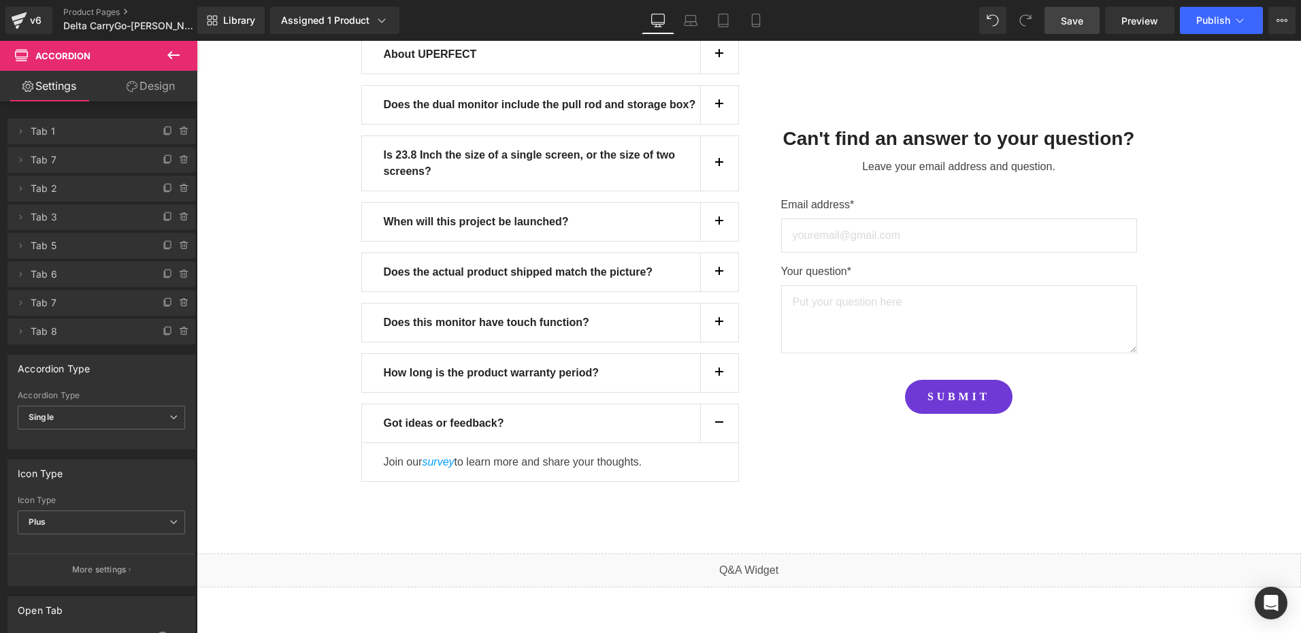
click at [1072, 20] on span "Save" at bounding box center [1072, 21] width 22 height 14
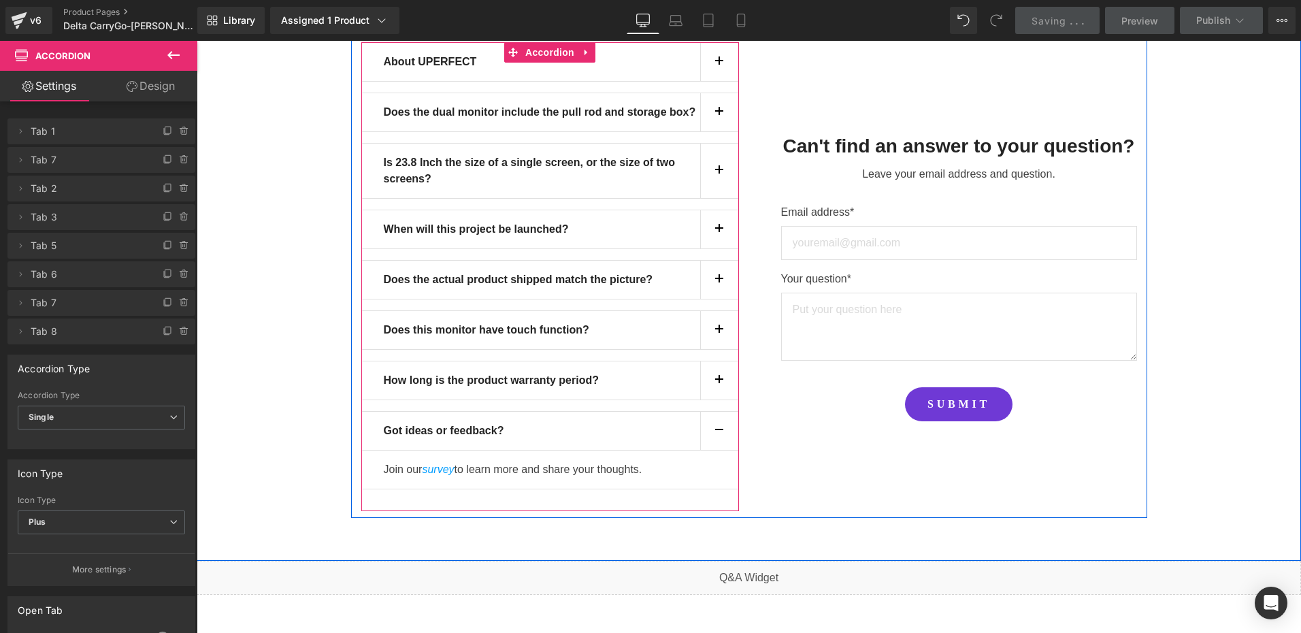
scroll to position [12425, 0]
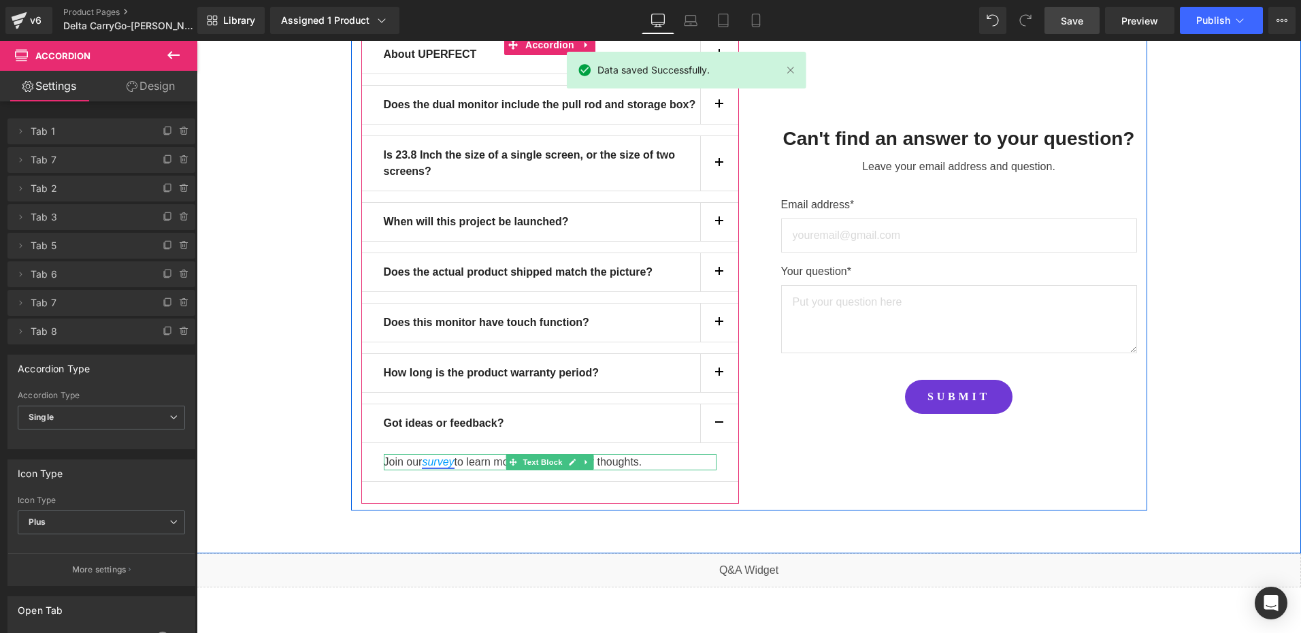
click at [426, 456] on icon "survey" at bounding box center [438, 462] width 32 height 12
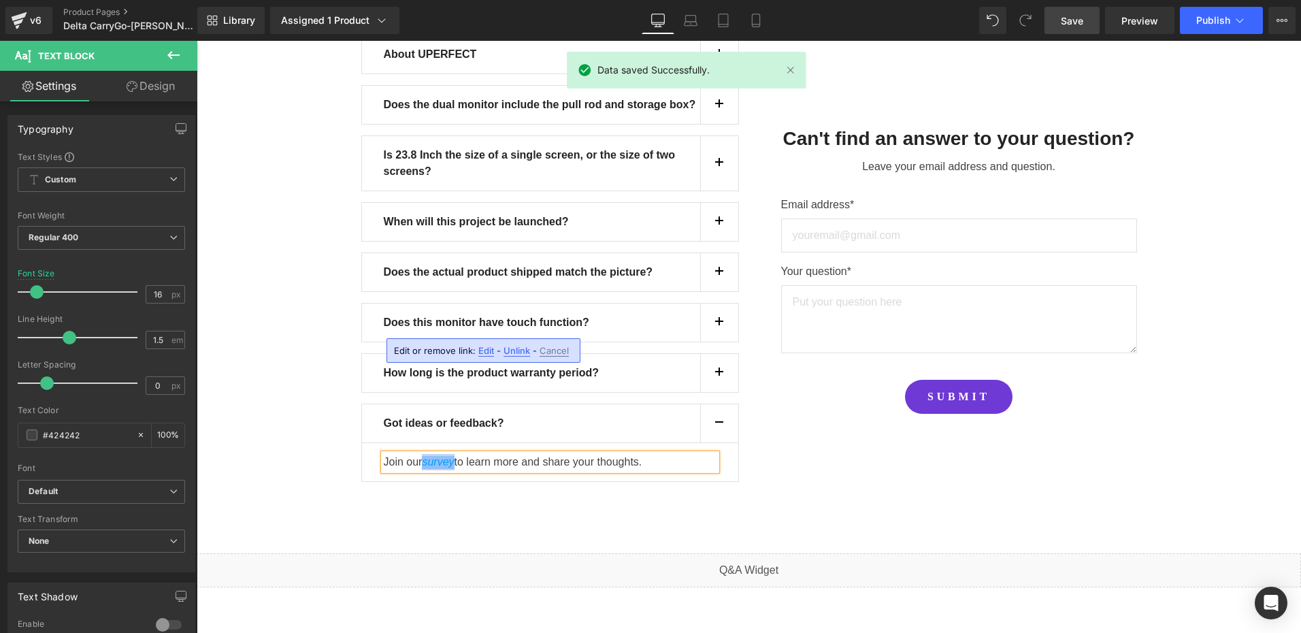
drag, startPoint x: 420, startPoint y: 328, endPoint x: 449, endPoint y: 328, distance: 29.3
click at [449, 456] on icon "survey" at bounding box center [438, 462] width 32 height 12
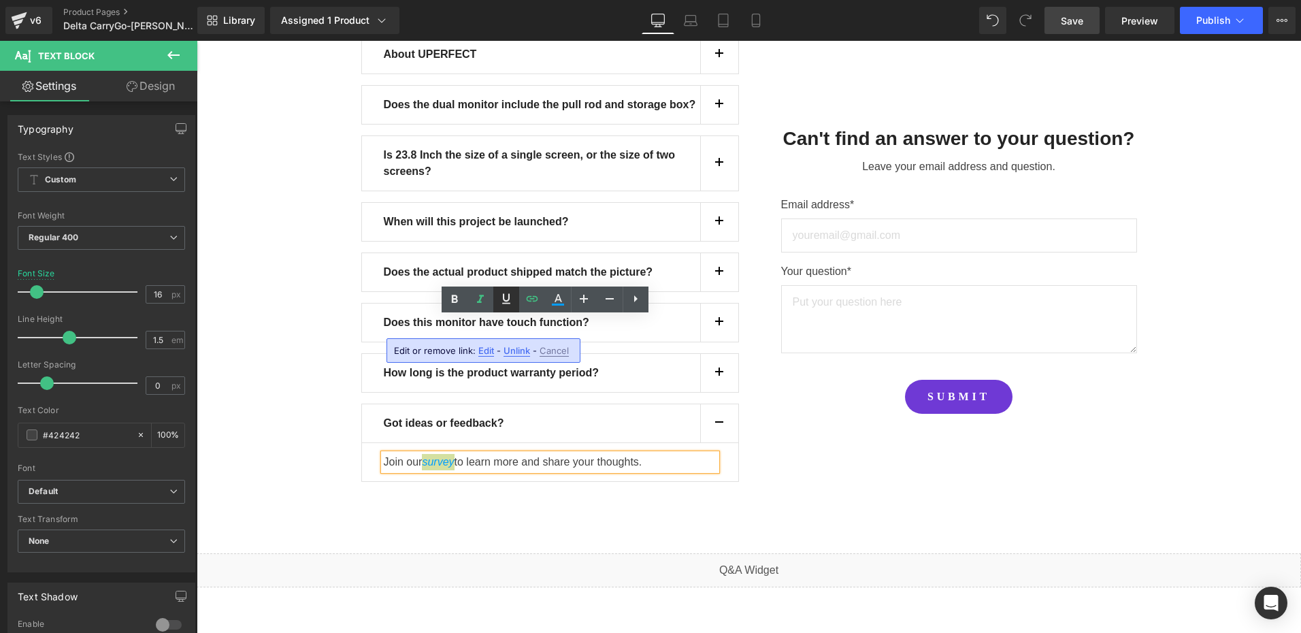
click at [0, 0] on icon at bounding box center [0, 0] width 0 height 0
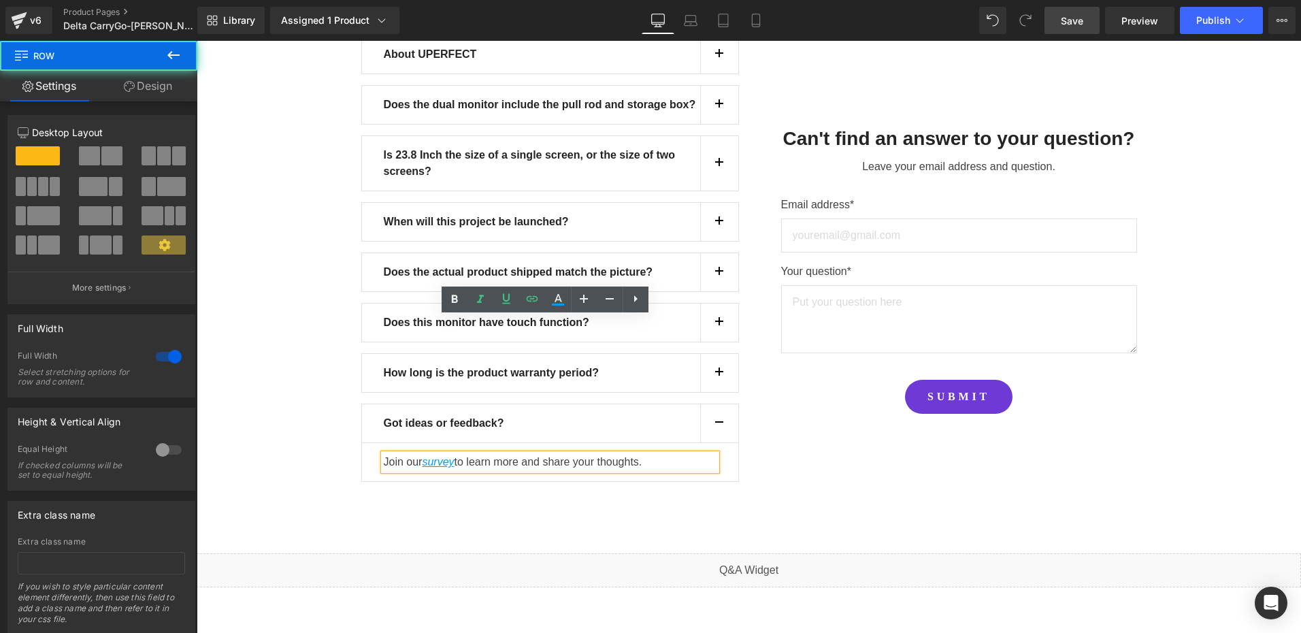
click at [283, 349] on div "FREQUENTLY ASKED QUESTIONS Heading FIND YOUR ANSWERS HERE Text Block About UPER…" at bounding box center [749, 221] width 1104 height 595
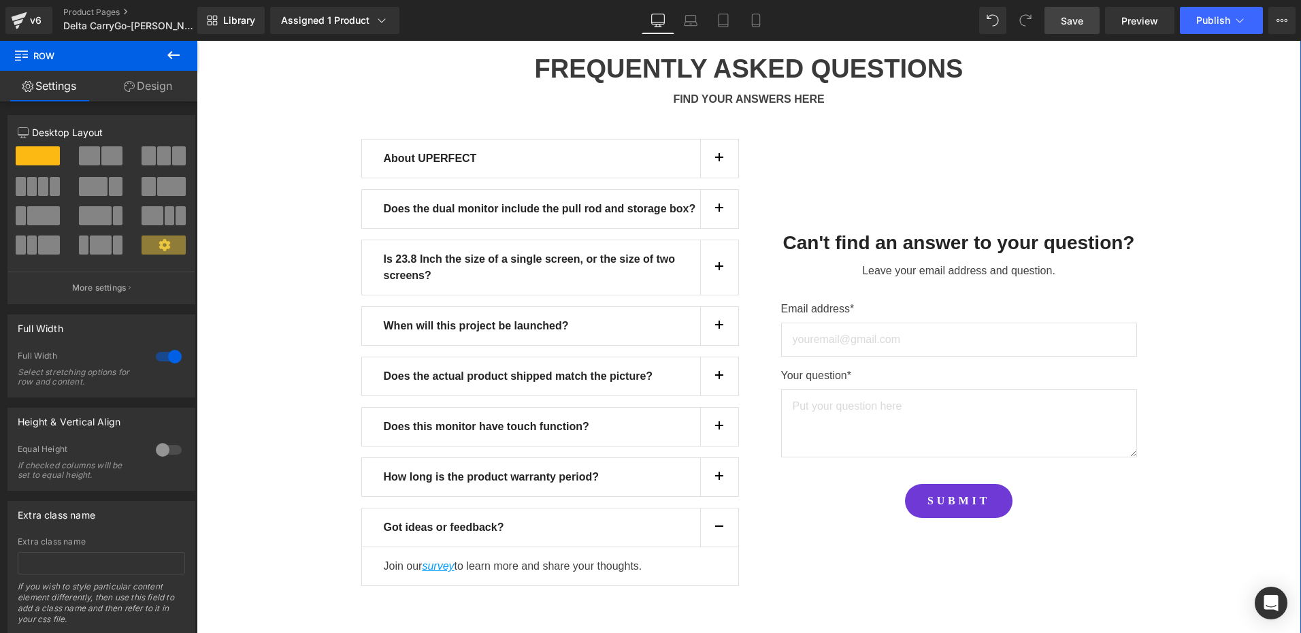
scroll to position [12289, 0]
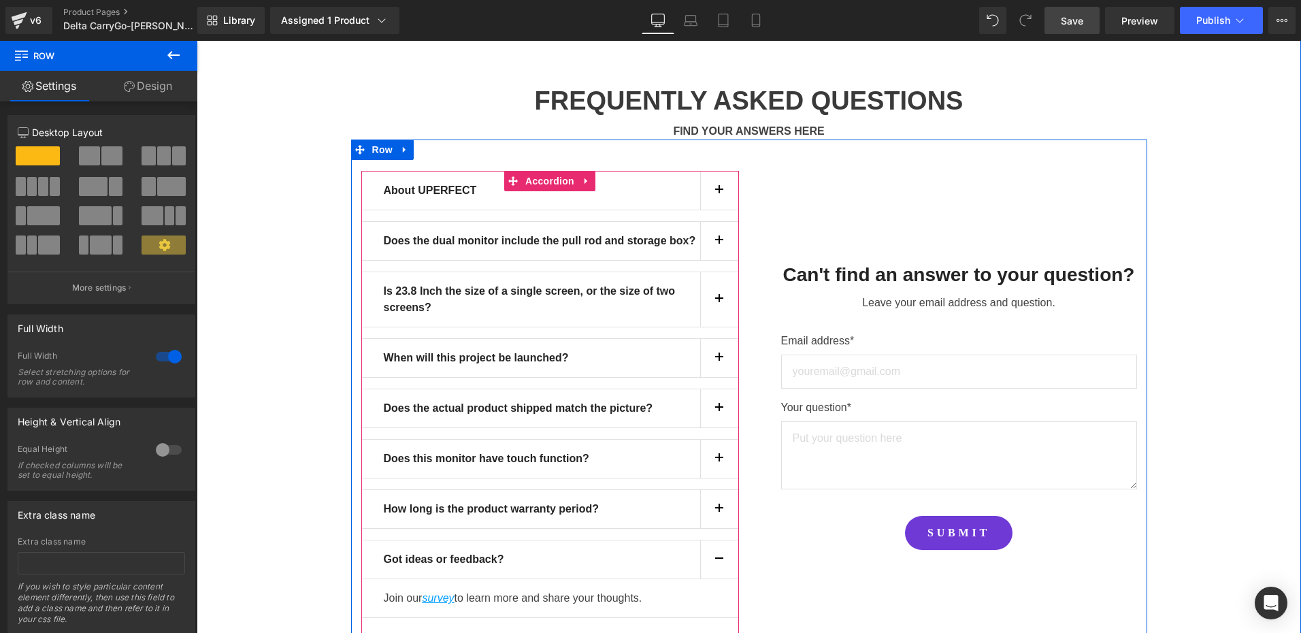
click at [715, 490] on button "button" at bounding box center [719, 509] width 38 height 38
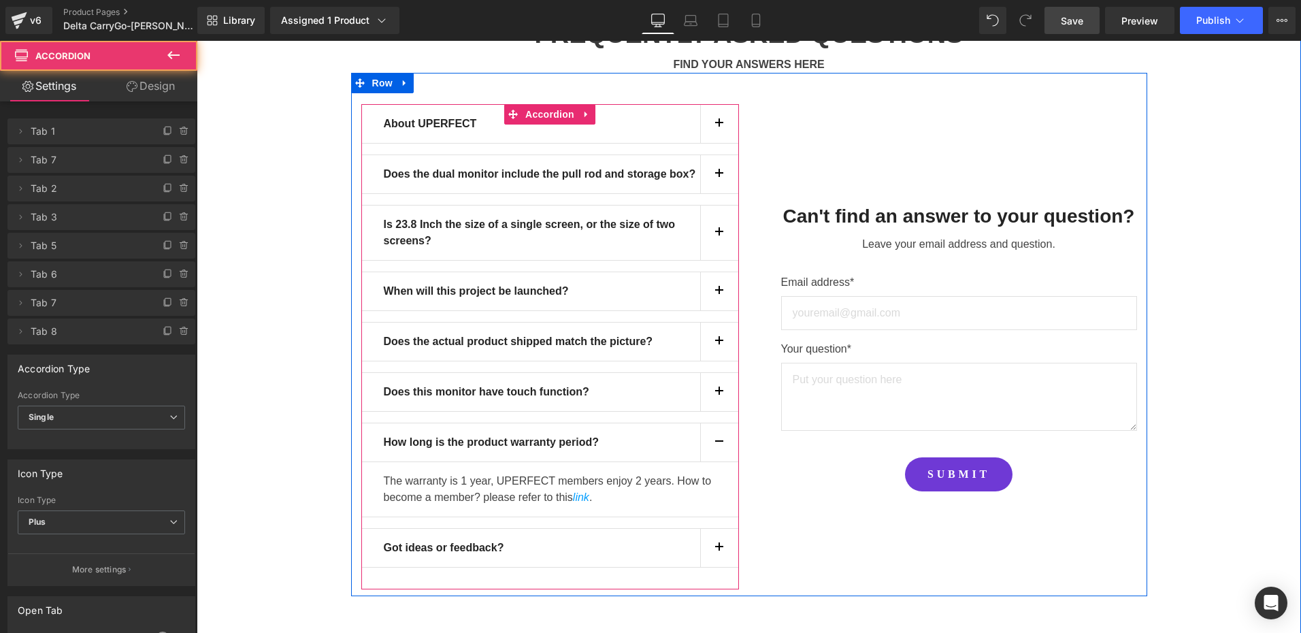
scroll to position [12357, 0]
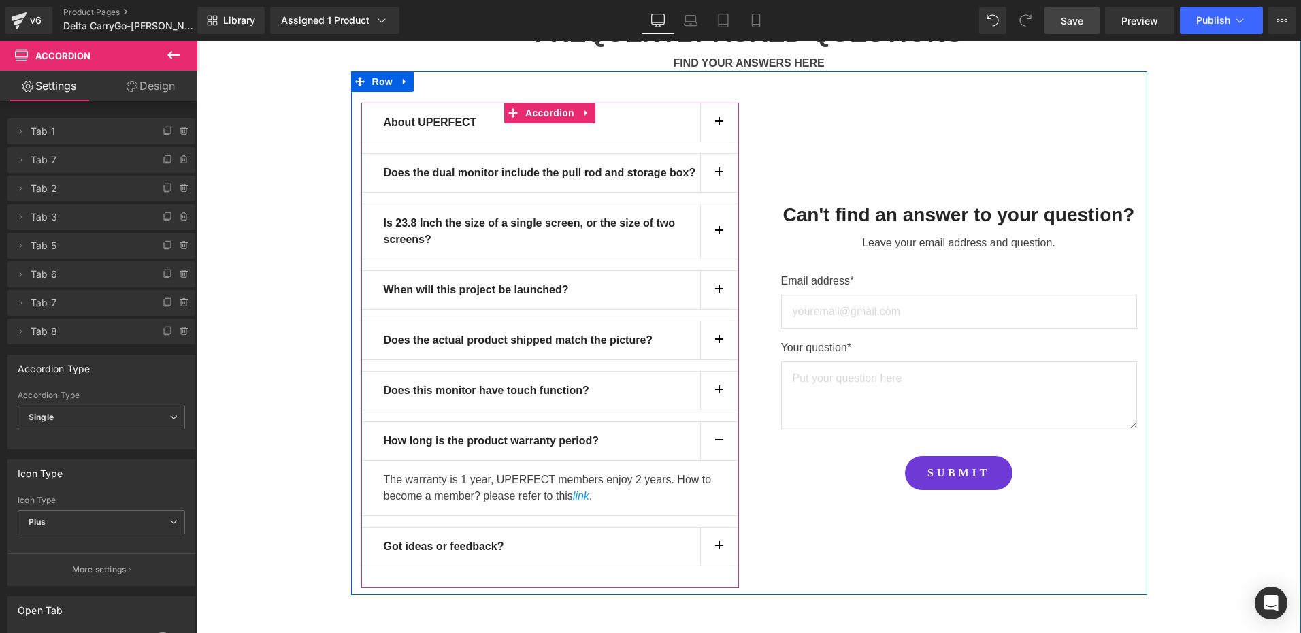
click at [605, 472] on div "The warranty is 1 year, UPERFECT members enjoy 2 years. How to become a member?…" at bounding box center [550, 488] width 333 height 33
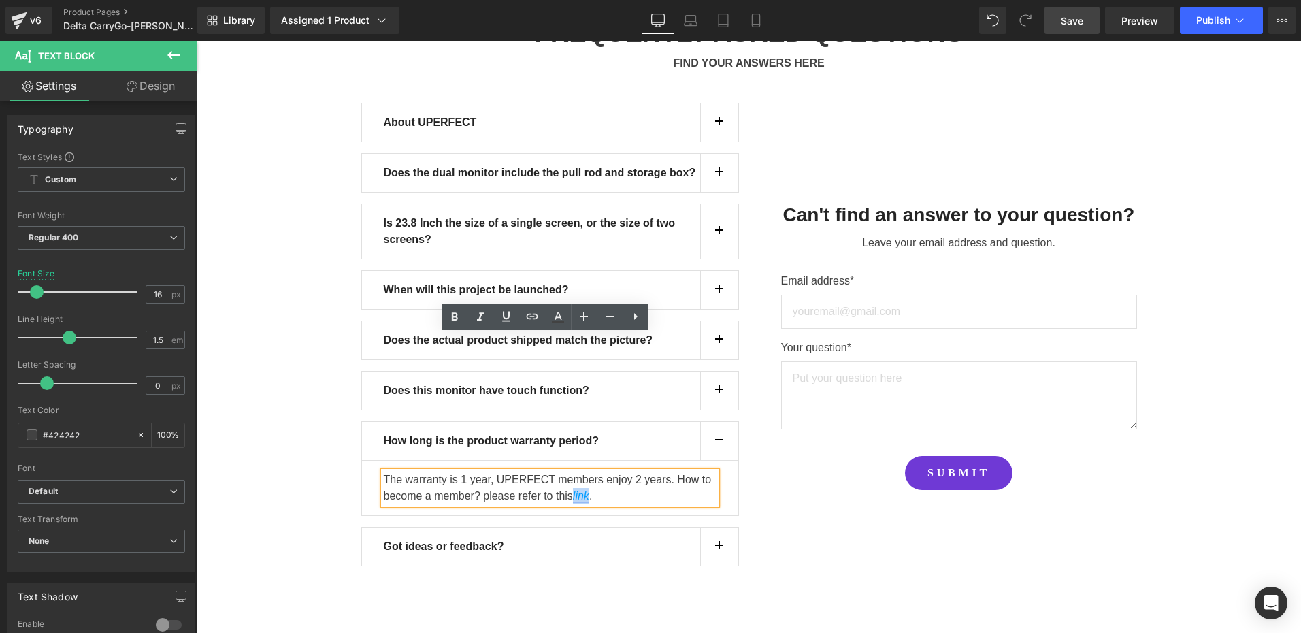
drag, startPoint x: 570, startPoint y: 358, endPoint x: 583, endPoint y: 356, distance: 13.8
click at [583, 490] on link "link" at bounding box center [581, 496] width 16 height 12
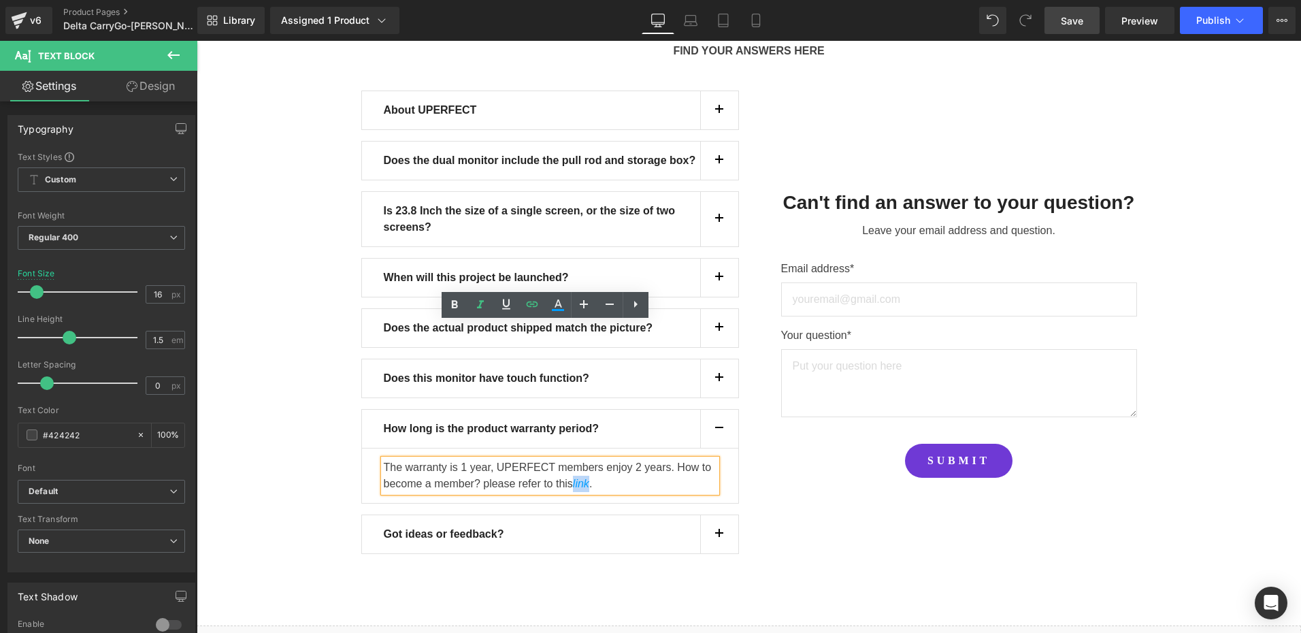
scroll to position [12425, 0]
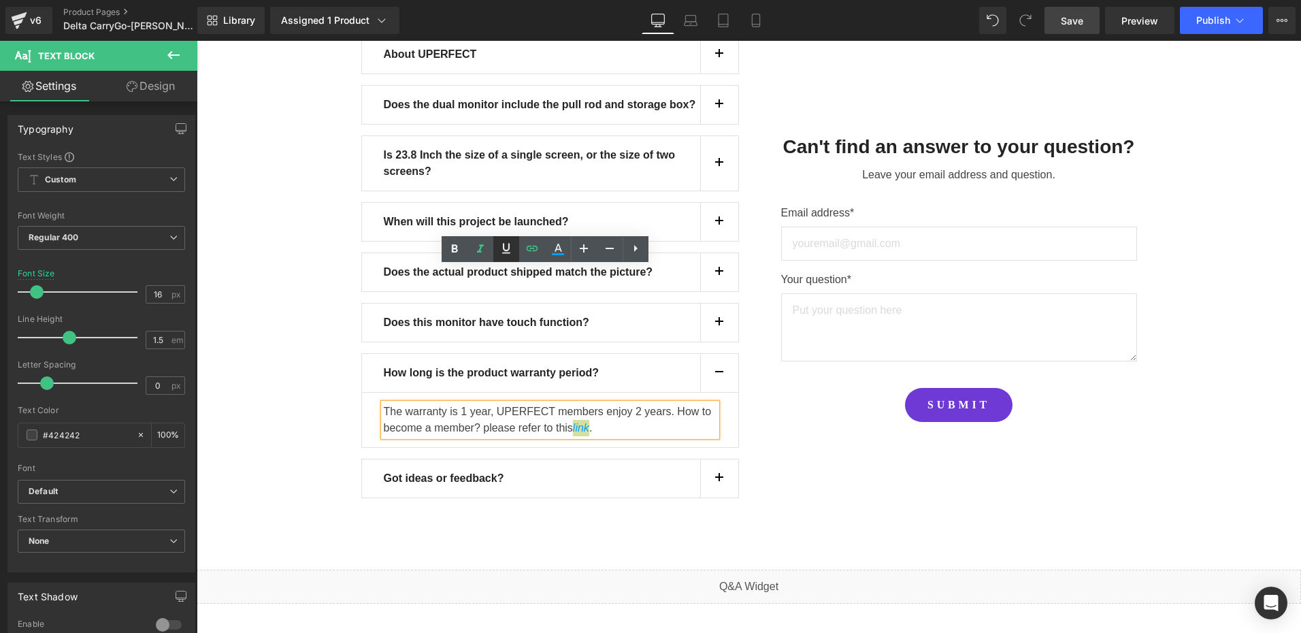
click at [0, 0] on icon at bounding box center [0, 0] width 0 height 0
click at [306, 337] on div "FREQUENTLY ASKED QUESTIONS Heading FIND YOUR ANSWERS HERE Text Block About UPER…" at bounding box center [749, 229] width 1104 height 611
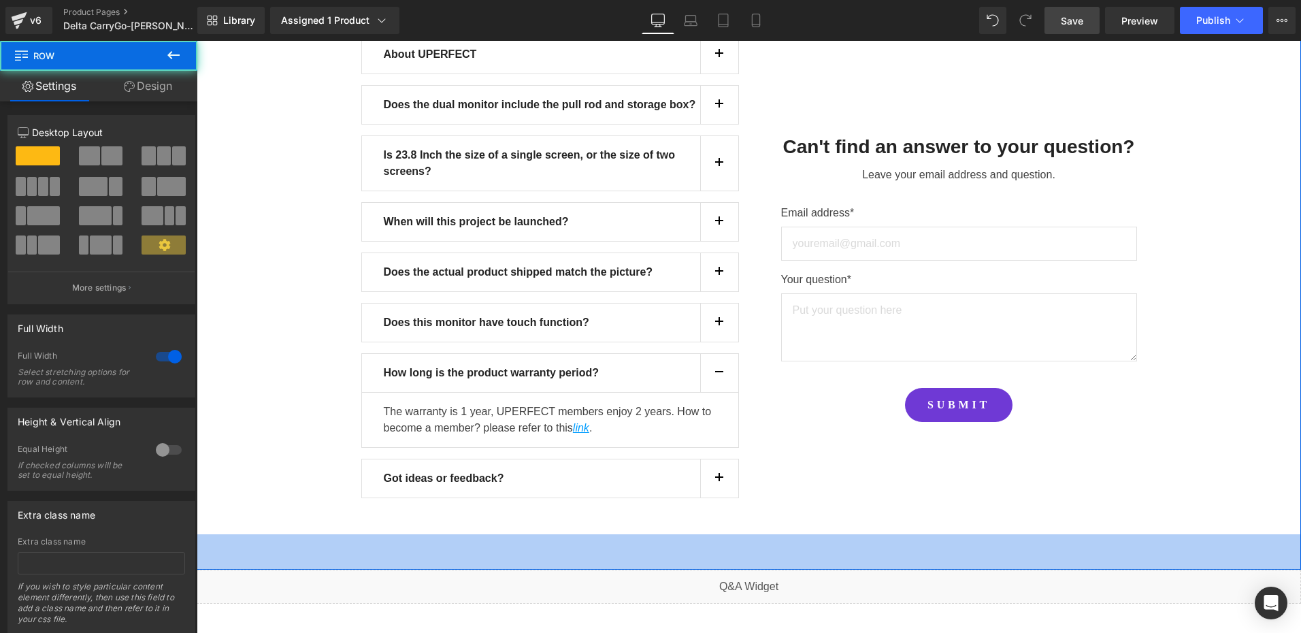
scroll to position [12289, 0]
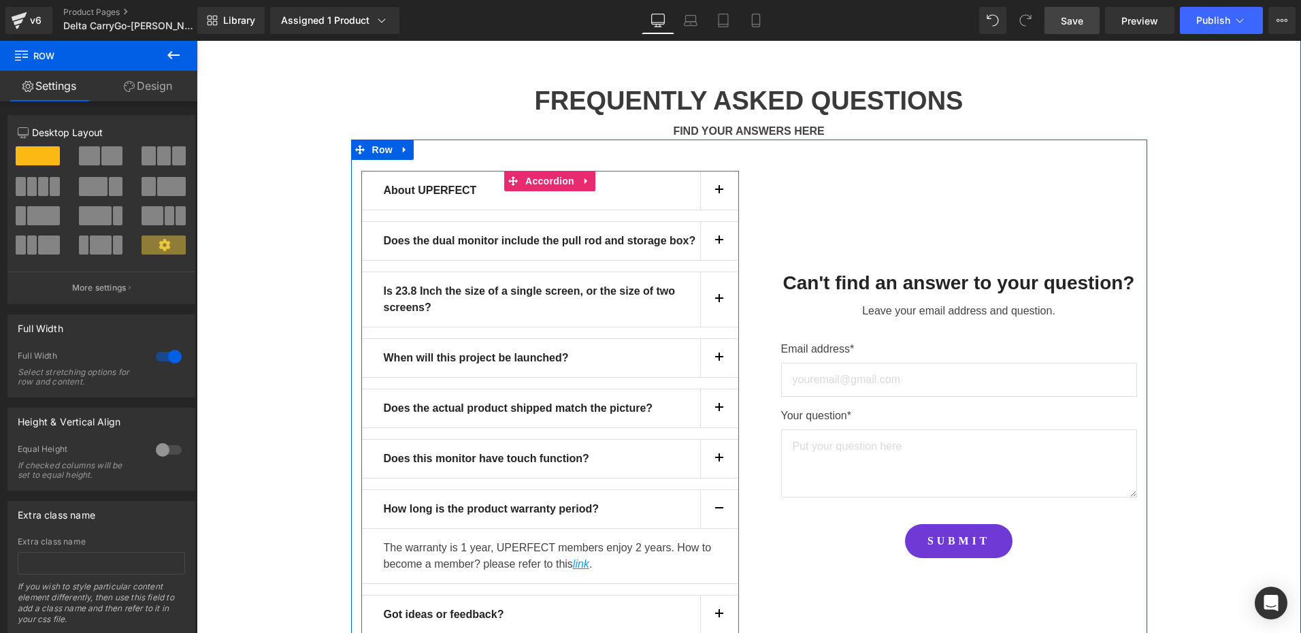
click at [712, 440] on button "button" at bounding box center [719, 459] width 38 height 38
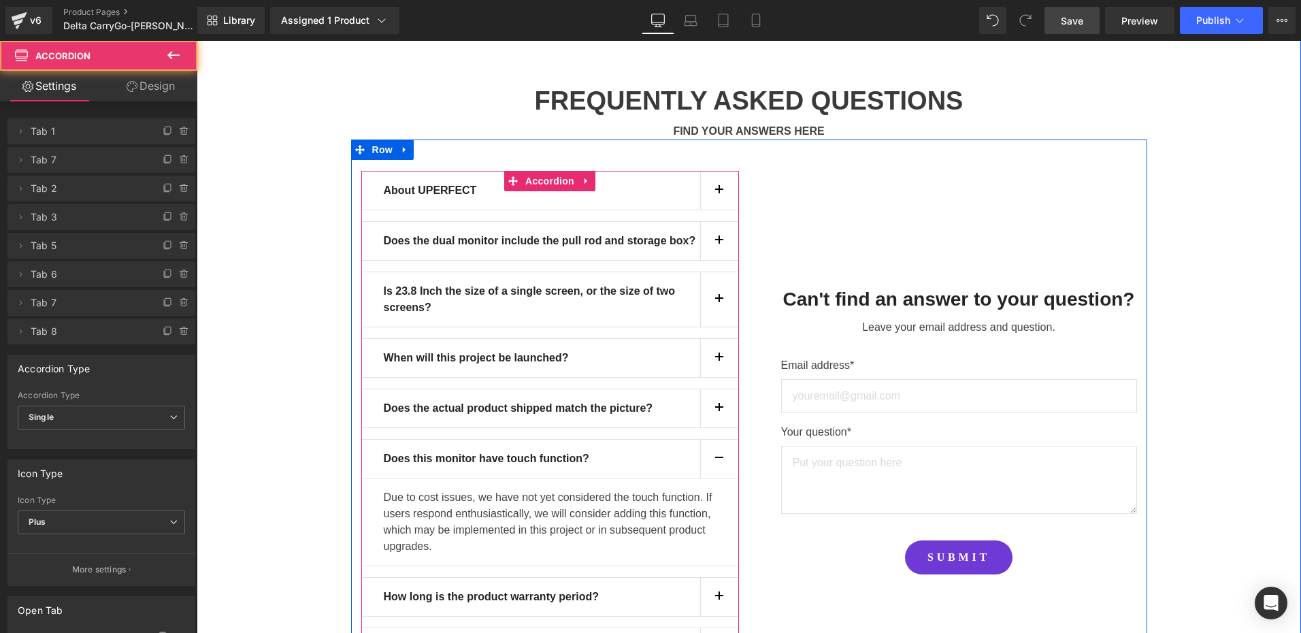
click at [714, 389] on button "button" at bounding box center [719, 408] width 38 height 38
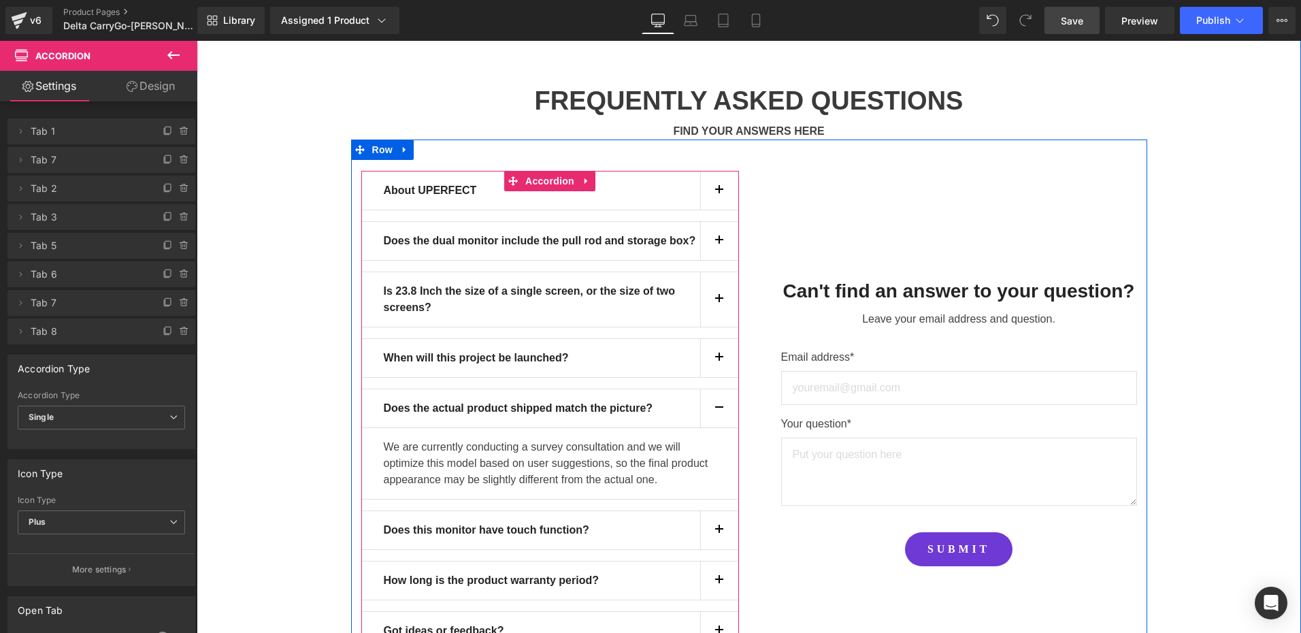
click at [713, 339] on button "button" at bounding box center [719, 358] width 38 height 38
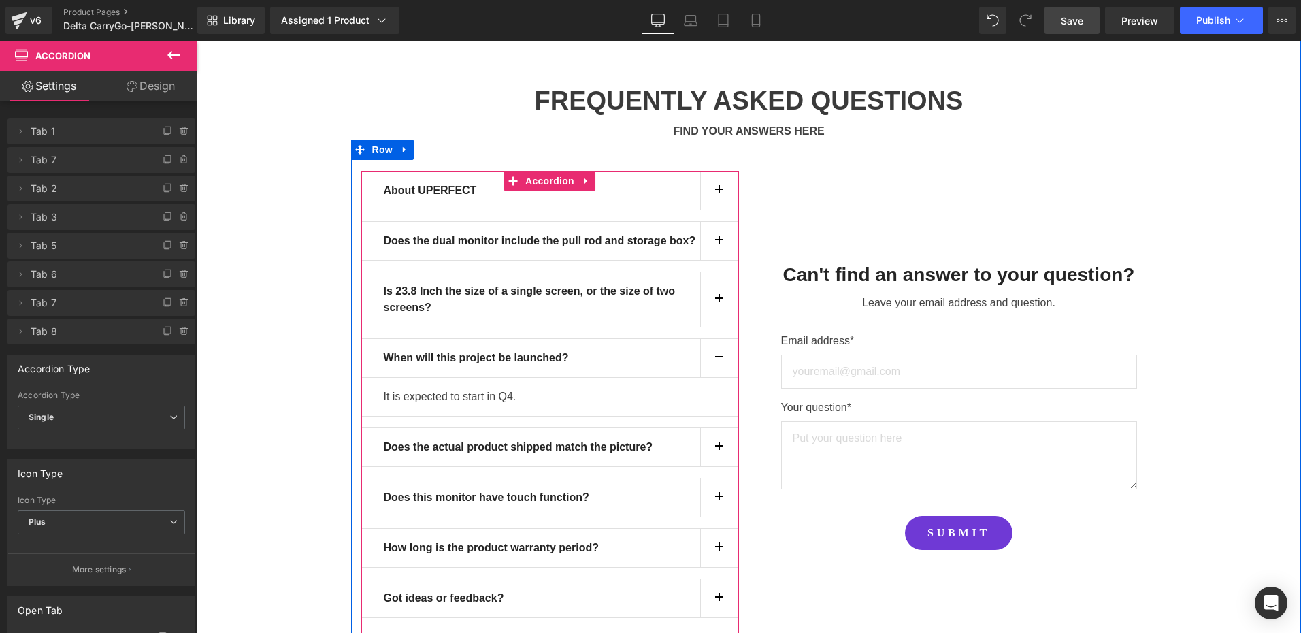
click at [719, 303] on span "button" at bounding box center [719, 303] width 0 height 0
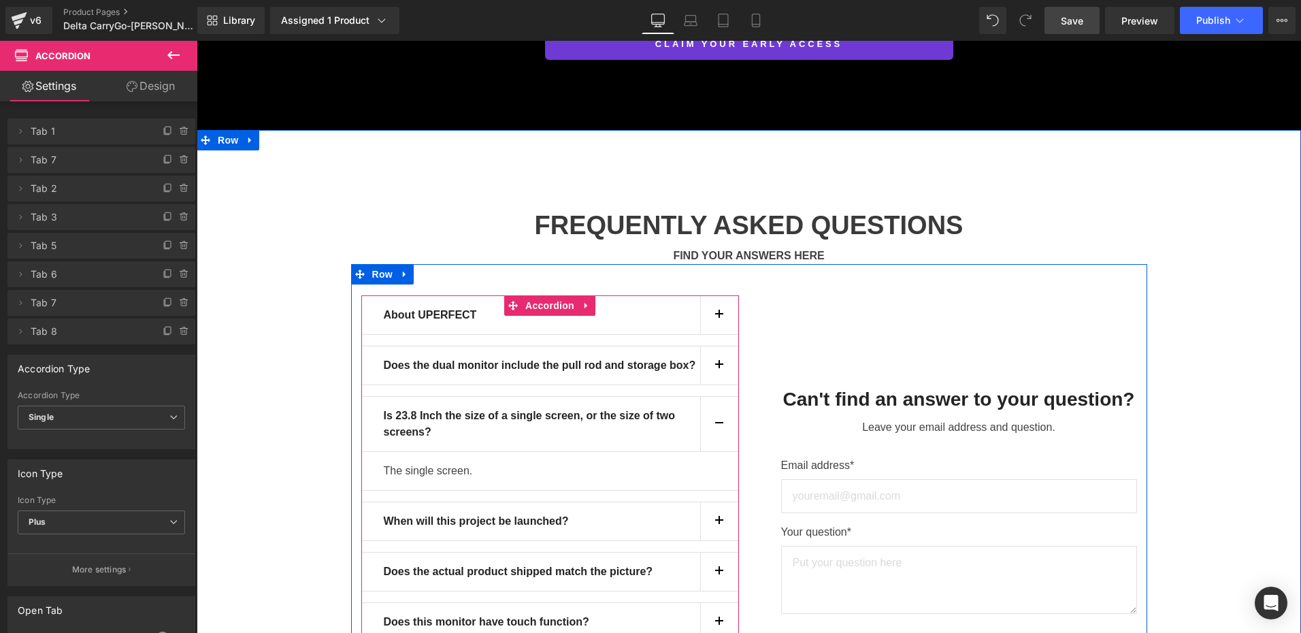
scroll to position [12152, 0]
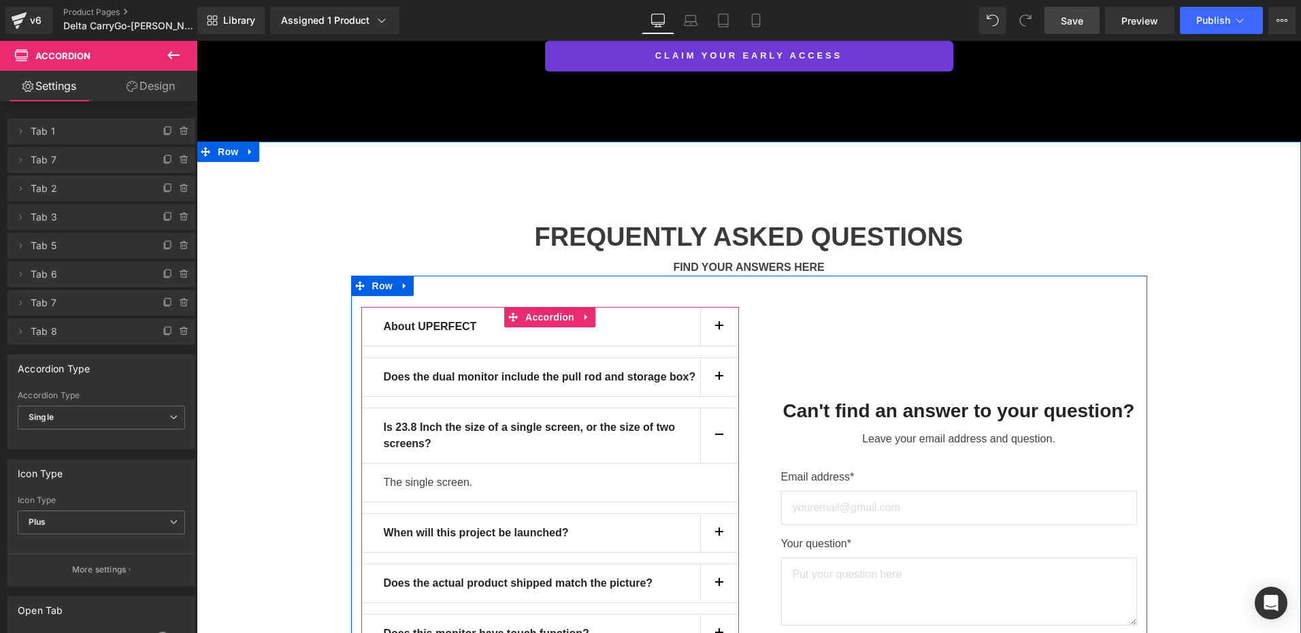
click at [712, 358] on button "button" at bounding box center [719, 377] width 38 height 38
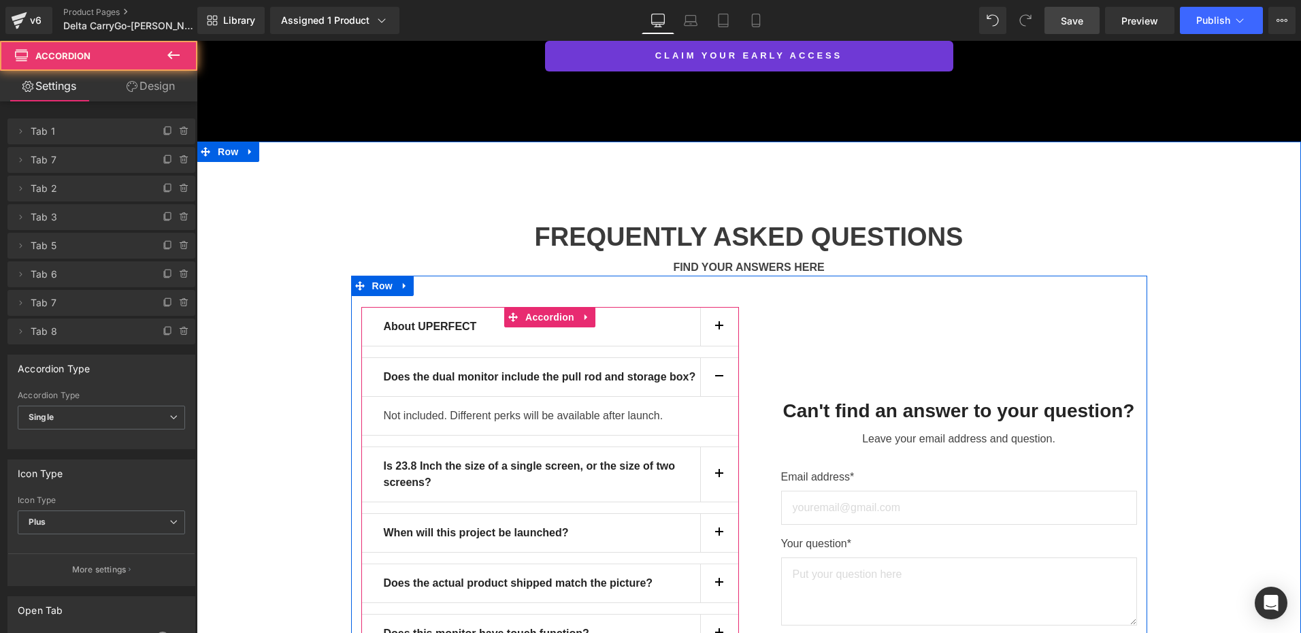
click at [717, 308] on button "button" at bounding box center [719, 327] width 38 height 38
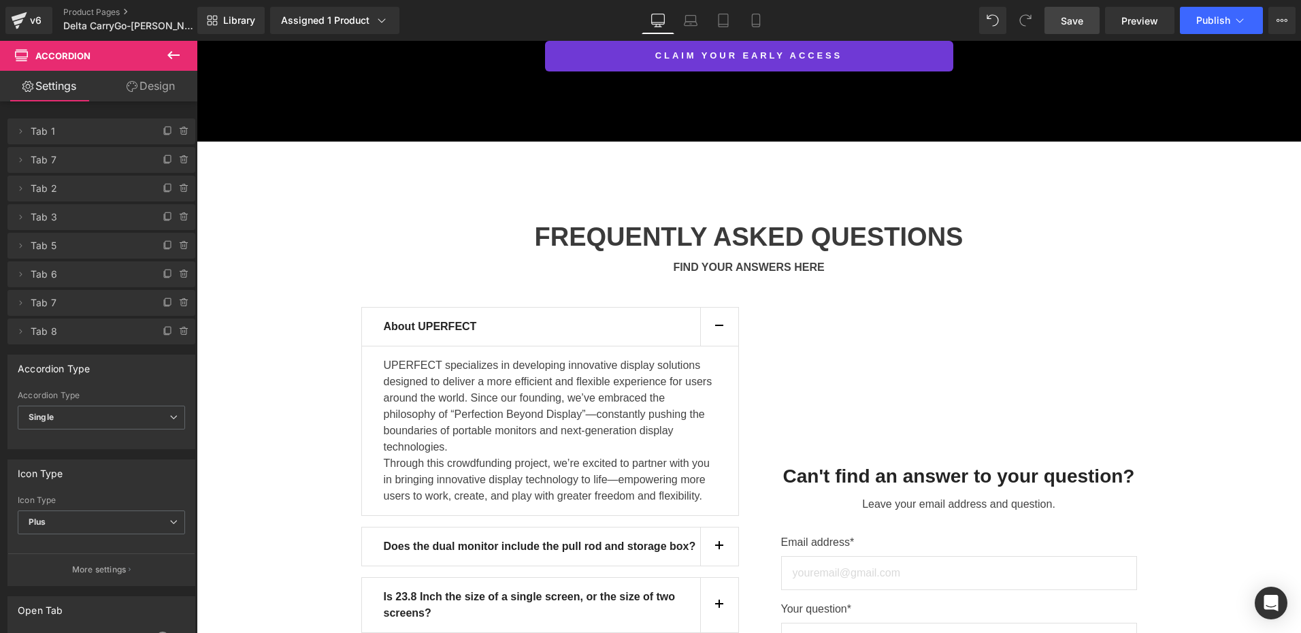
drag, startPoint x: 1049, startPoint y: 30, endPoint x: 365, endPoint y: 374, distance: 765.7
click at [1049, 30] on link "Save" at bounding box center [1072, 20] width 55 height 27
click at [1066, 22] on span "Save" at bounding box center [1072, 21] width 22 height 14
click at [715, 308] on button "button" at bounding box center [719, 327] width 38 height 38
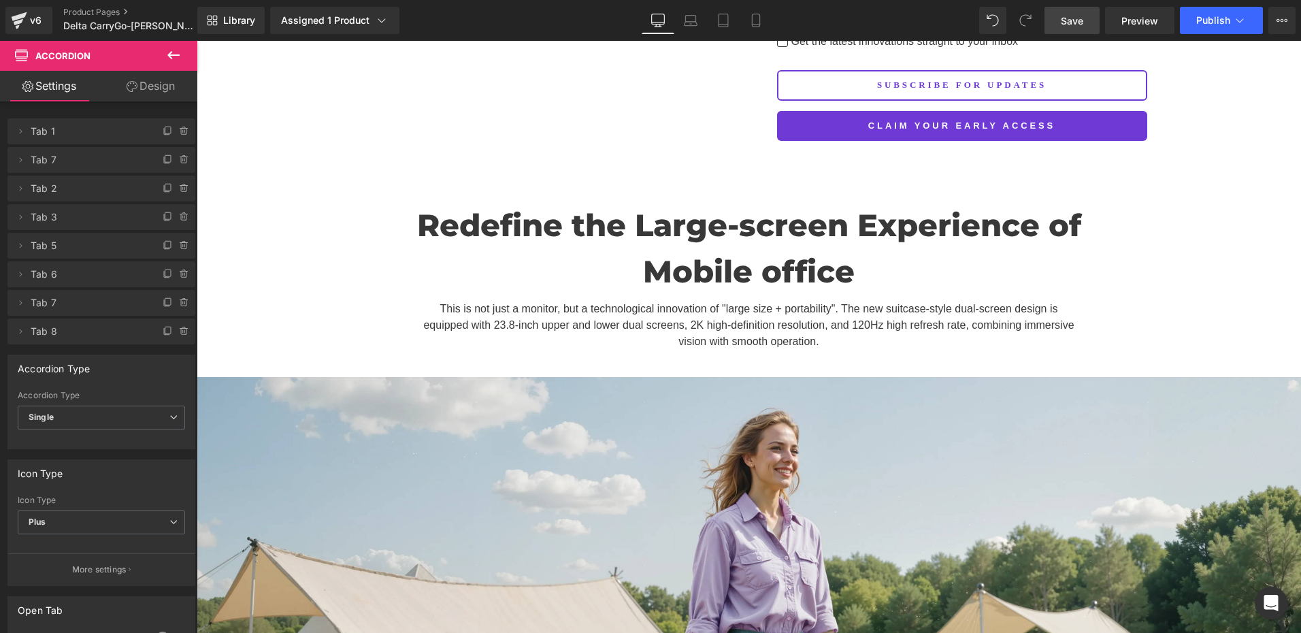
scroll to position [0, 0]
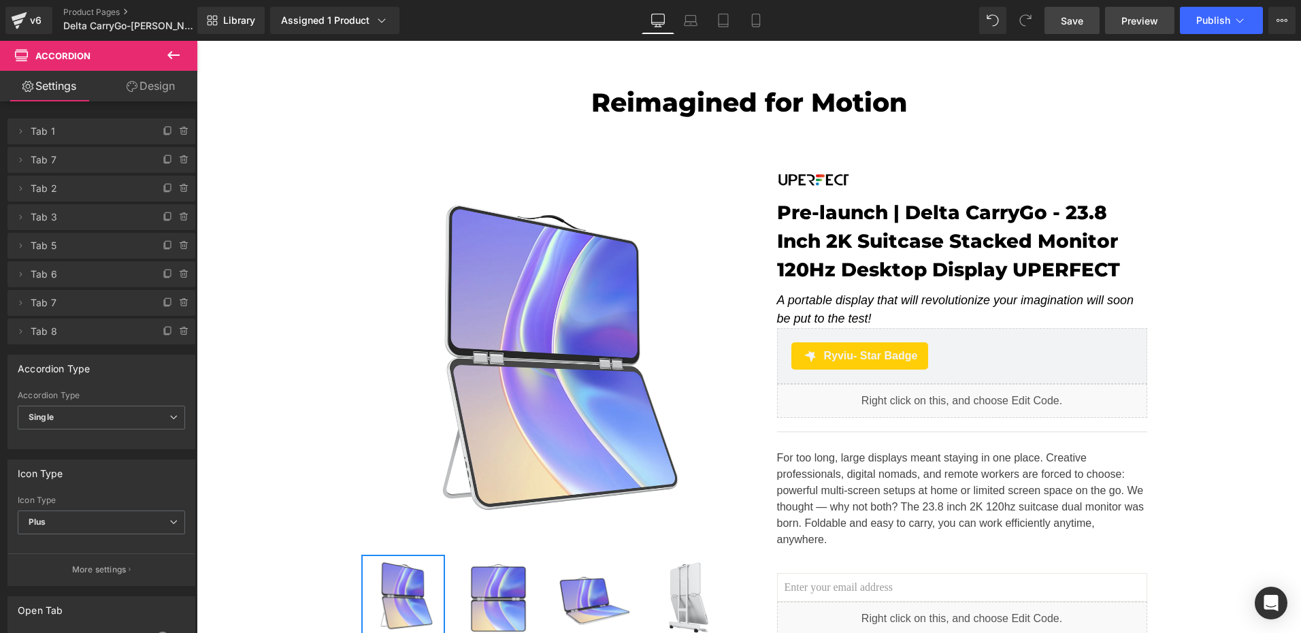
click at [1145, 26] on span "Preview" at bounding box center [1139, 21] width 37 height 14
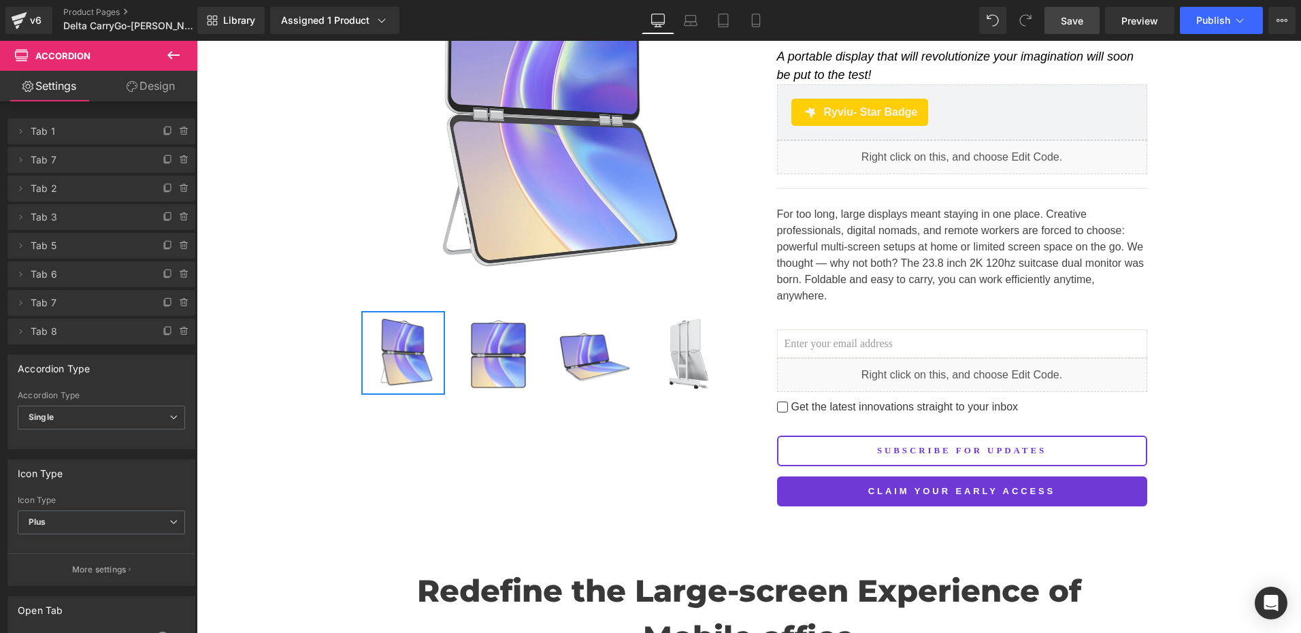
scroll to position [204, 0]
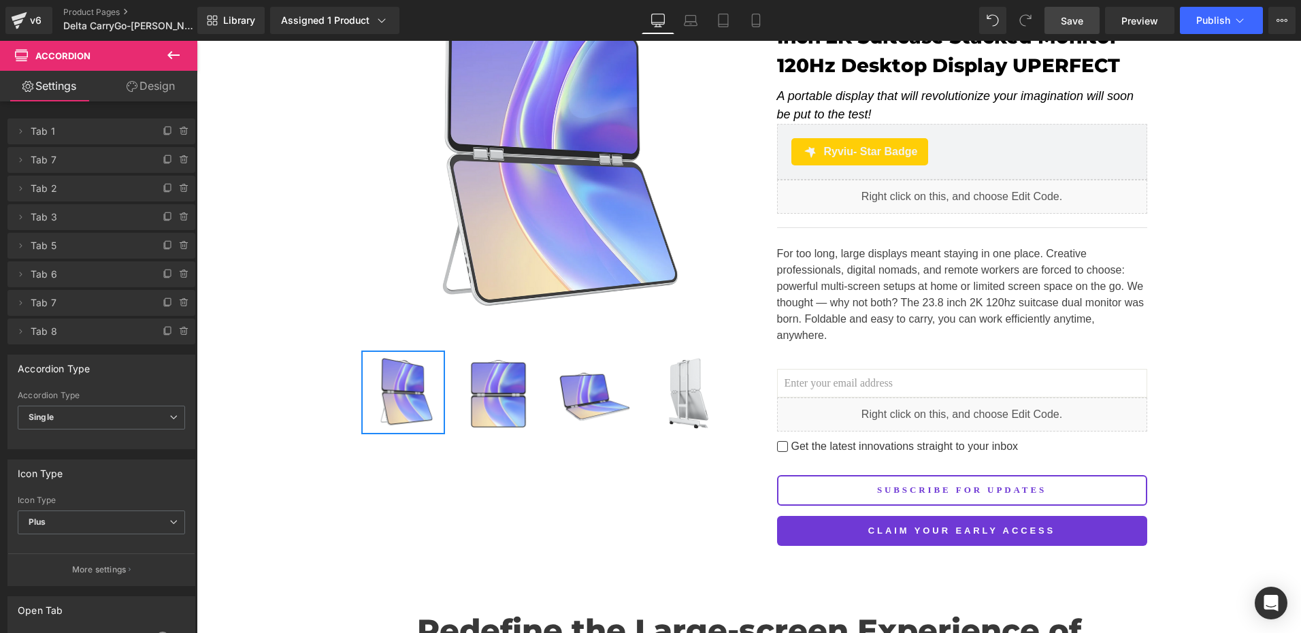
click at [1076, 32] on link "Save" at bounding box center [1072, 20] width 55 height 27
click at [1140, 19] on span "Preview" at bounding box center [1139, 21] width 37 height 14
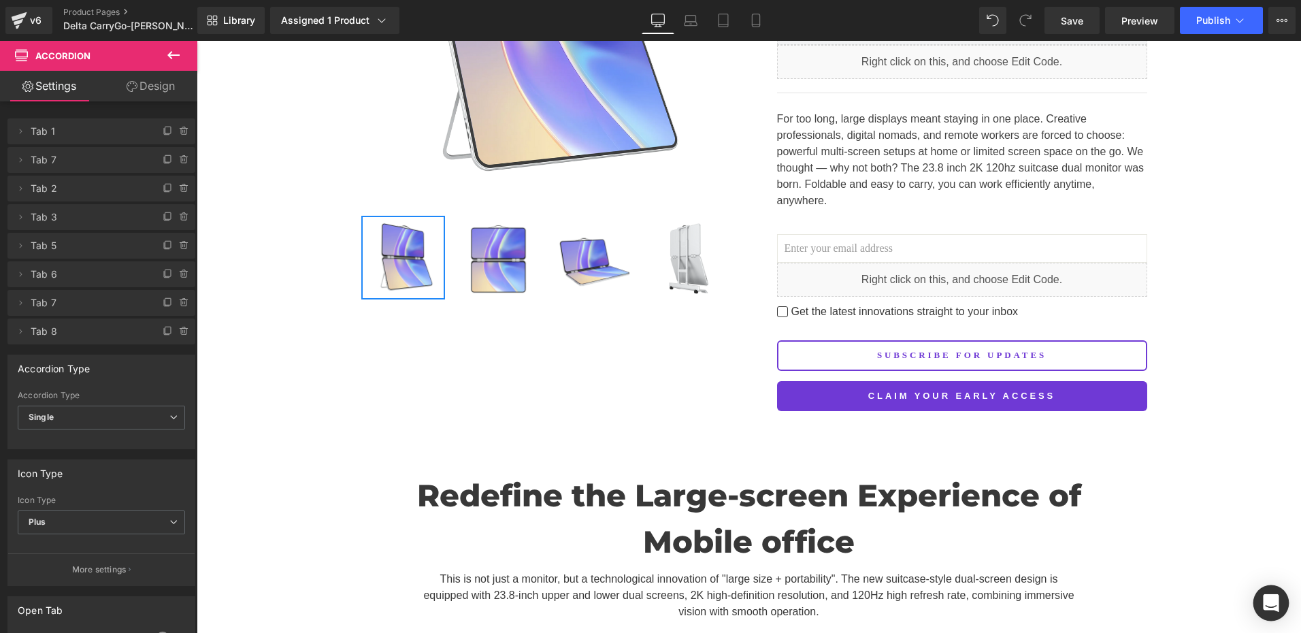
scroll to position [340, 0]
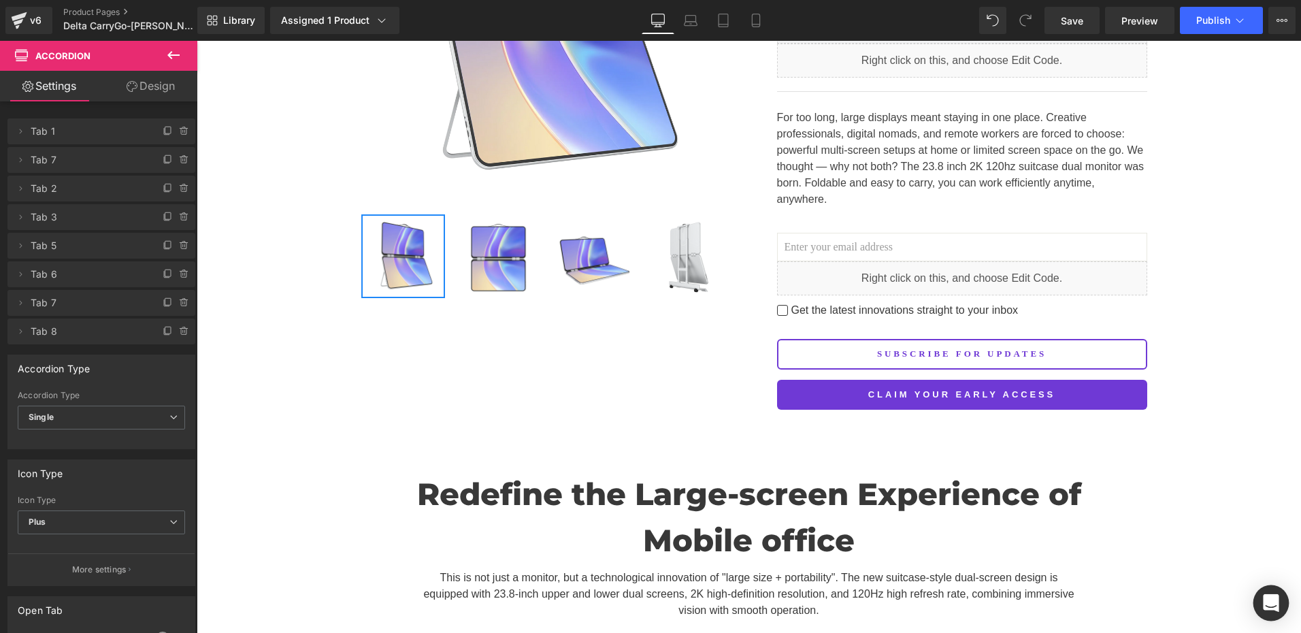
click at [0, 0] on div "Open Intercom Messenger" at bounding box center [0, 0] width 0 height 0
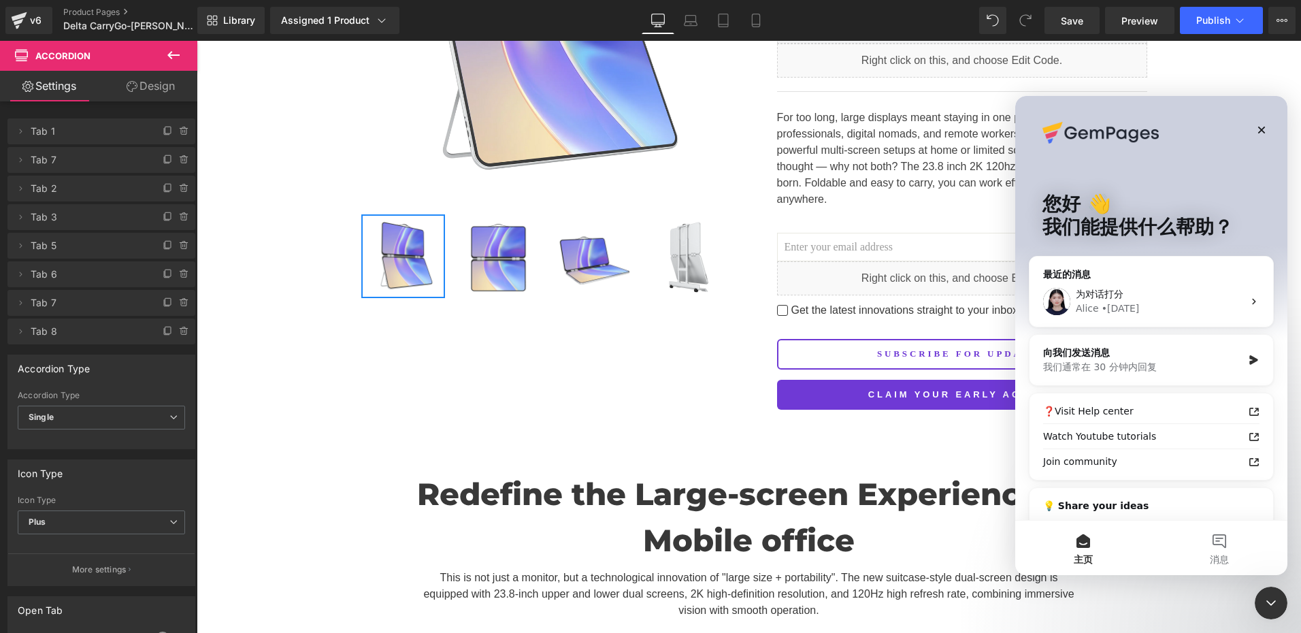
scroll to position [0, 0]
click at [1133, 270] on div "最近的消息" at bounding box center [1151, 274] width 216 height 14
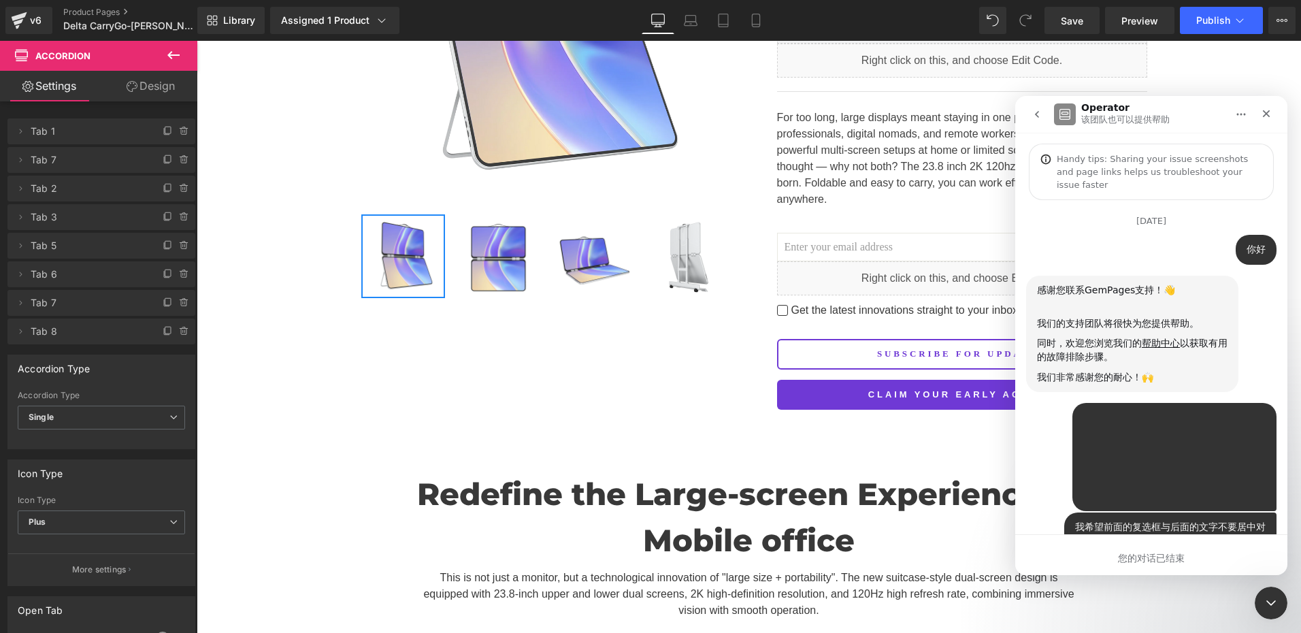
scroll to position [3373, 0]
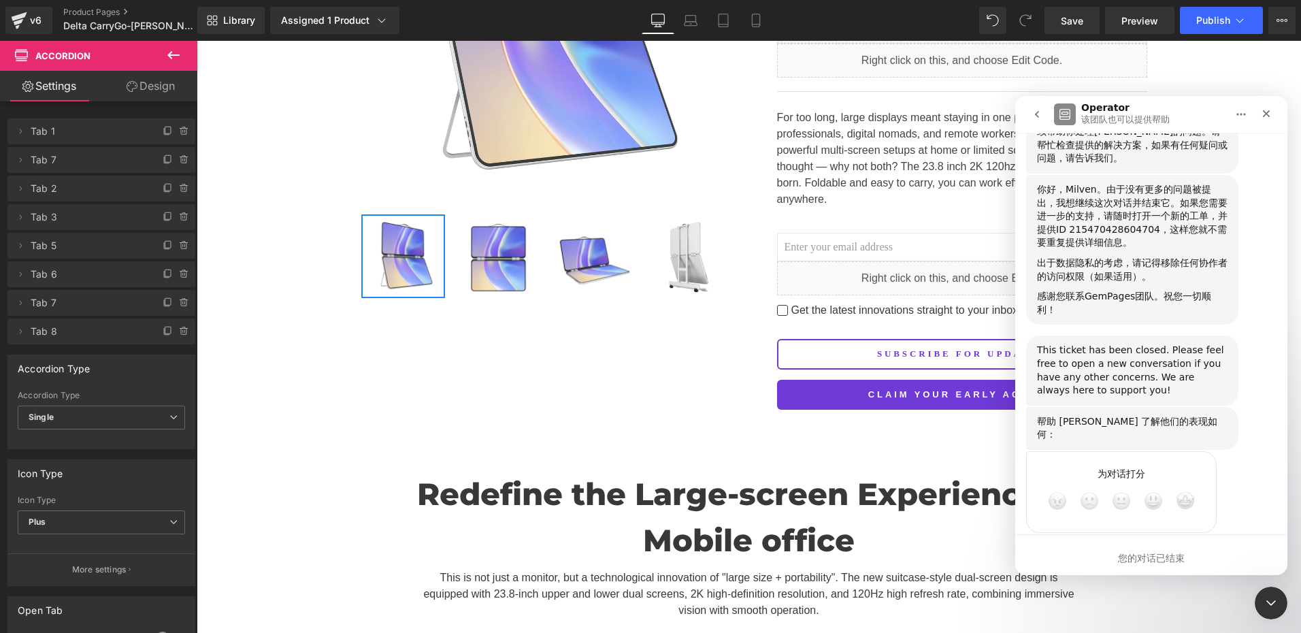
click at [1040, 117] on icon "go back" at bounding box center [1037, 114] width 11 height 11
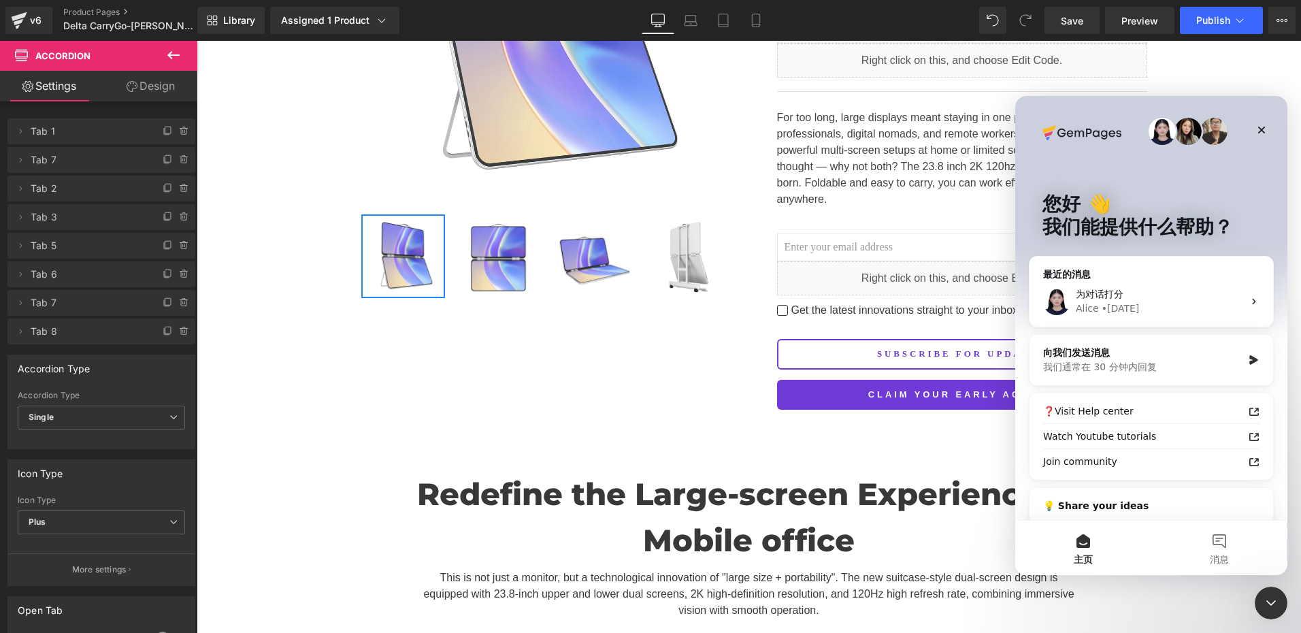
scroll to position [0, 0]
click at [1172, 365] on div "我们通常在 30 分钟内回复" at bounding box center [1142, 367] width 199 height 14
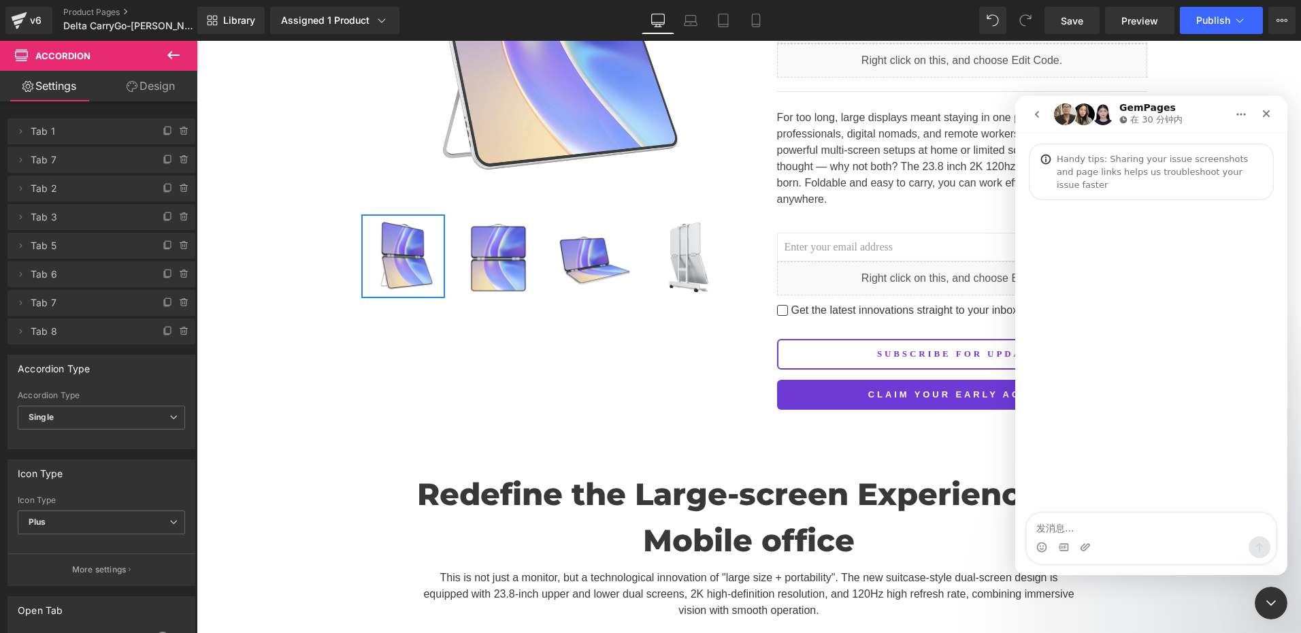
click at [1080, 533] on textarea "发消息..." at bounding box center [1151, 524] width 249 height 23
type textarea "[URL][DOMAIN_NAME]"
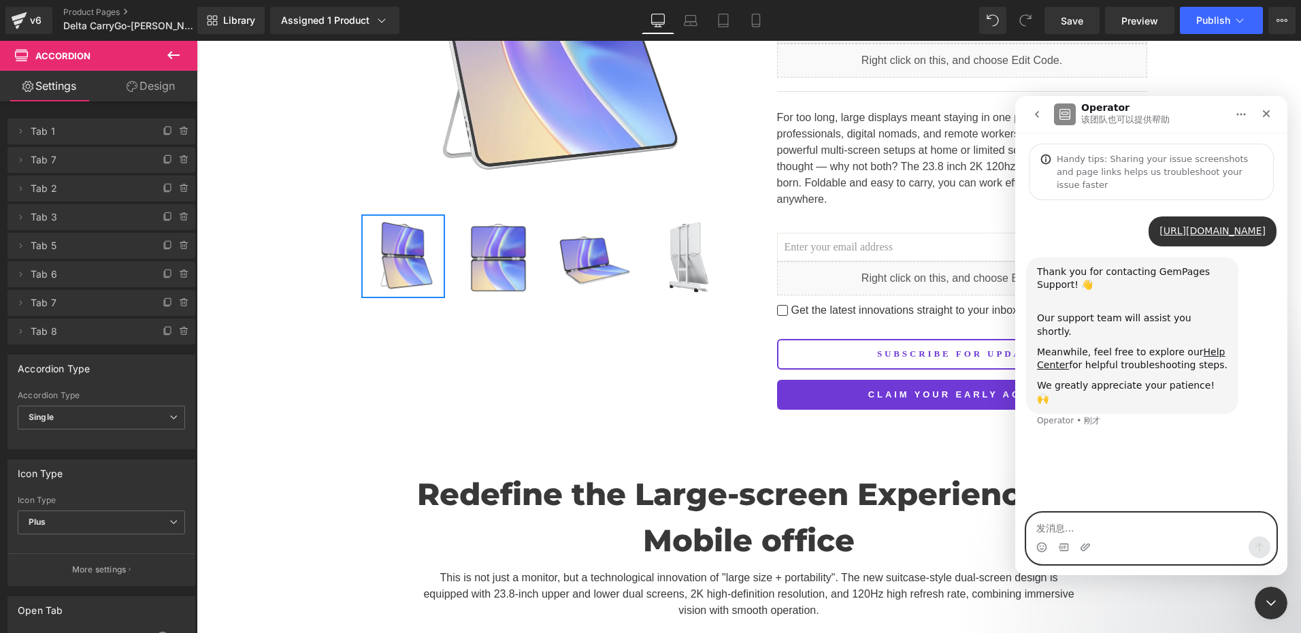
click at [1079, 521] on textarea "发消息..." at bounding box center [1151, 524] width 249 height 23
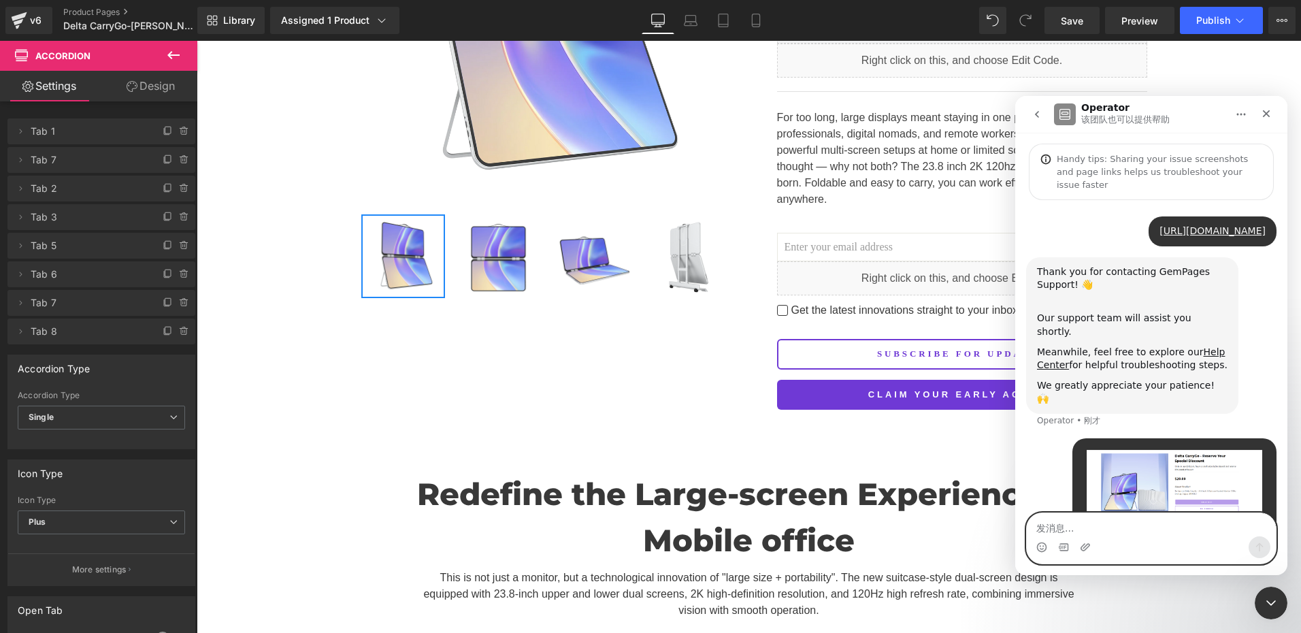
scroll to position [42, 0]
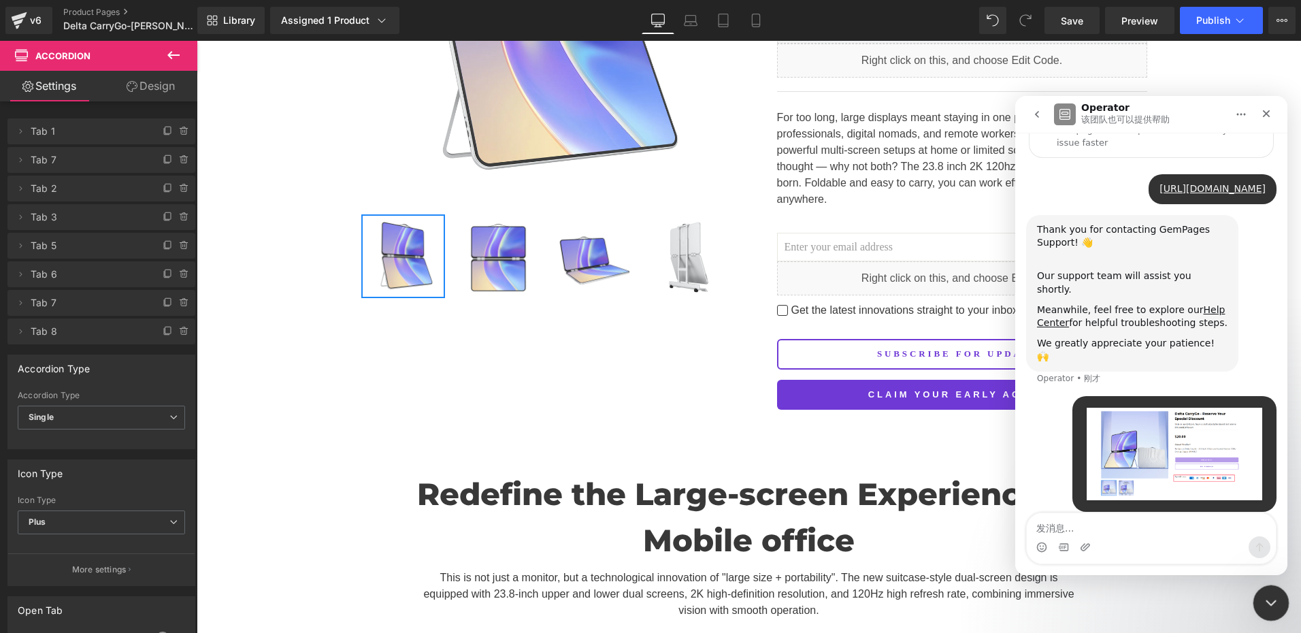
click at [1279, 604] on div "关闭 Intercom Messenger" at bounding box center [1269, 601] width 33 height 33
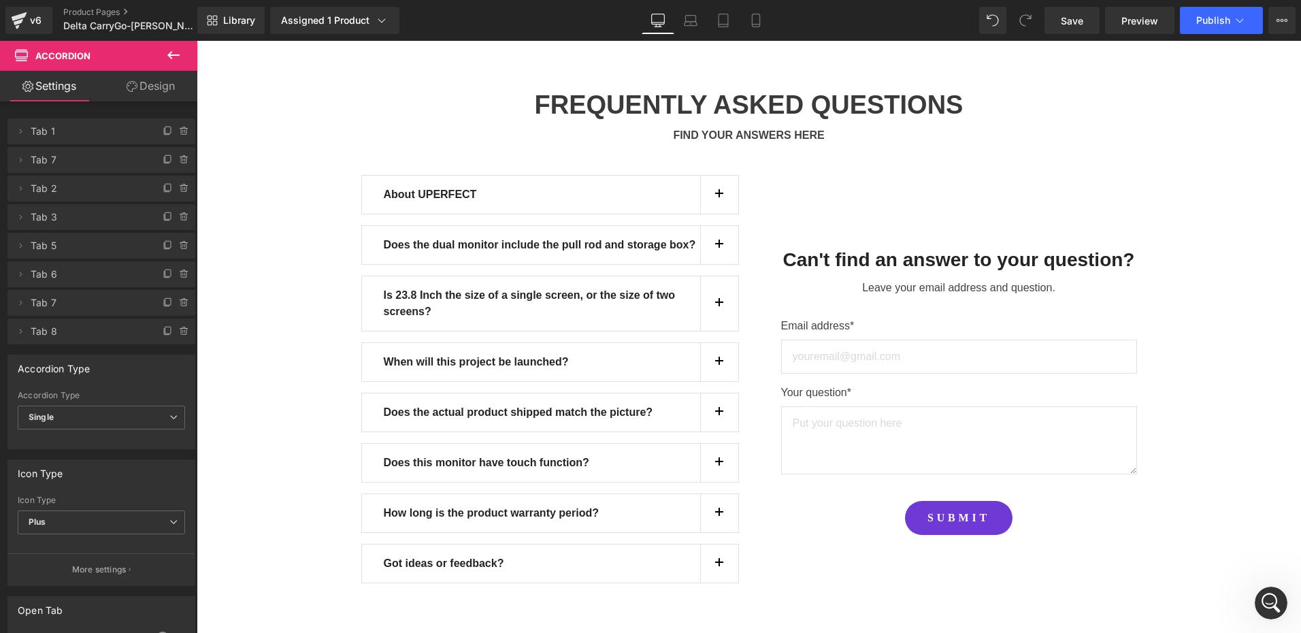
scroll to position [12472, 0]
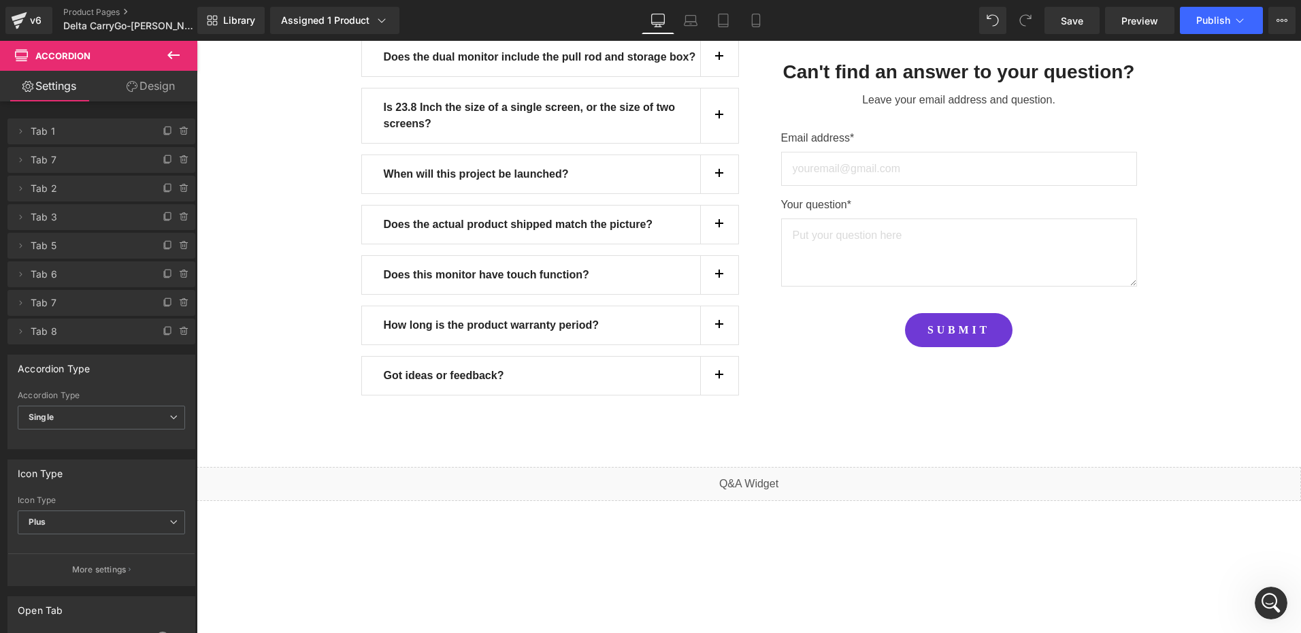
drag, startPoint x: 1298, startPoint y: 173, endPoint x: 210, endPoint y: 52, distance: 1094.8
click at [1052, 16] on link "Save" at bounding box center [1072, 20] width 55 height 27
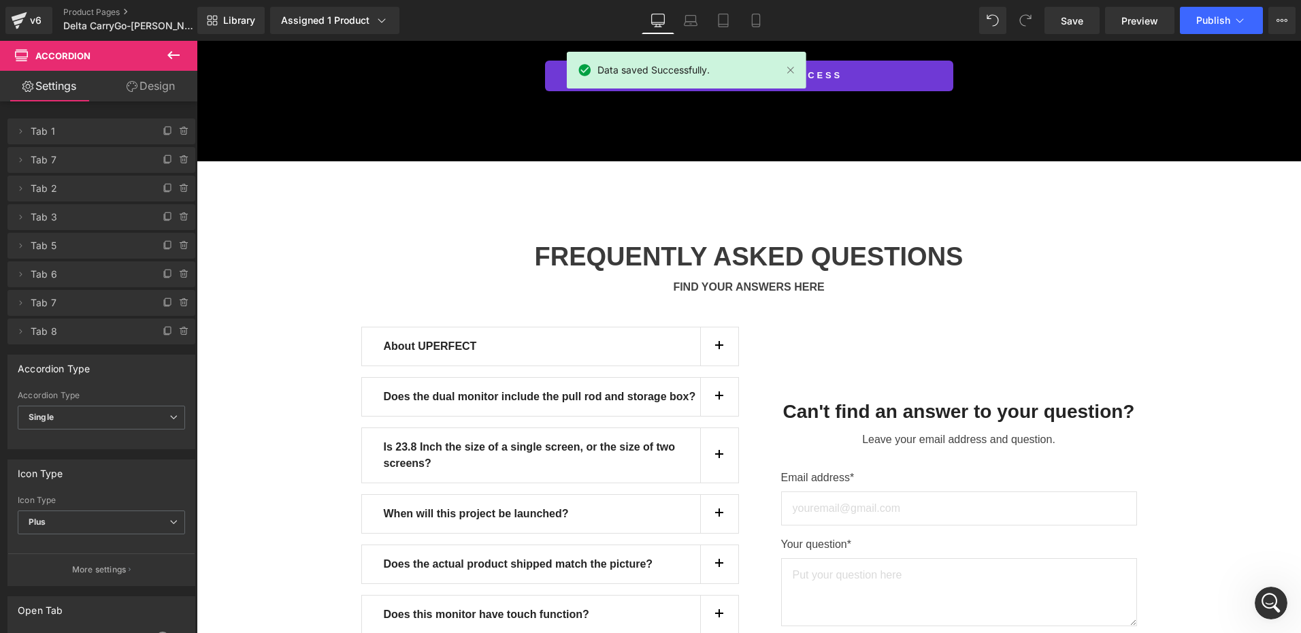
scroll to position [12132, 0]
click at [1209, 27] on button "Publish" at bounding box center [1221, 20] width 83 height 27
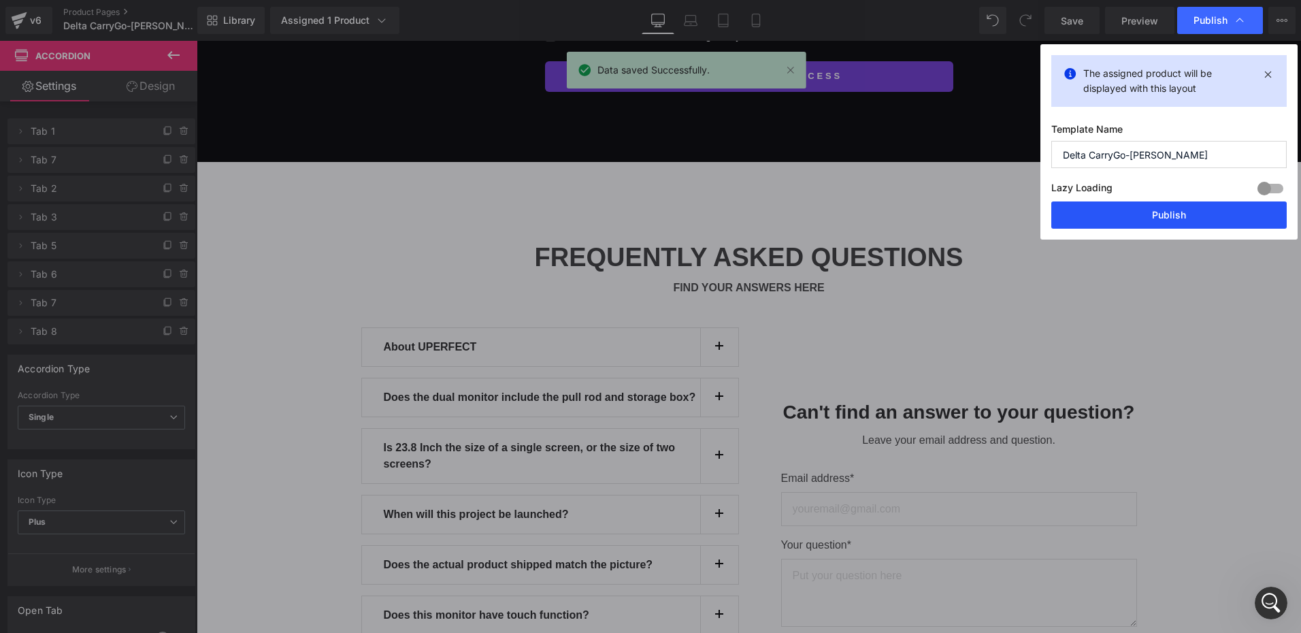
click at [1157, 219] on button "Publish" at bounding box center [1168, 214] width 235 height 27
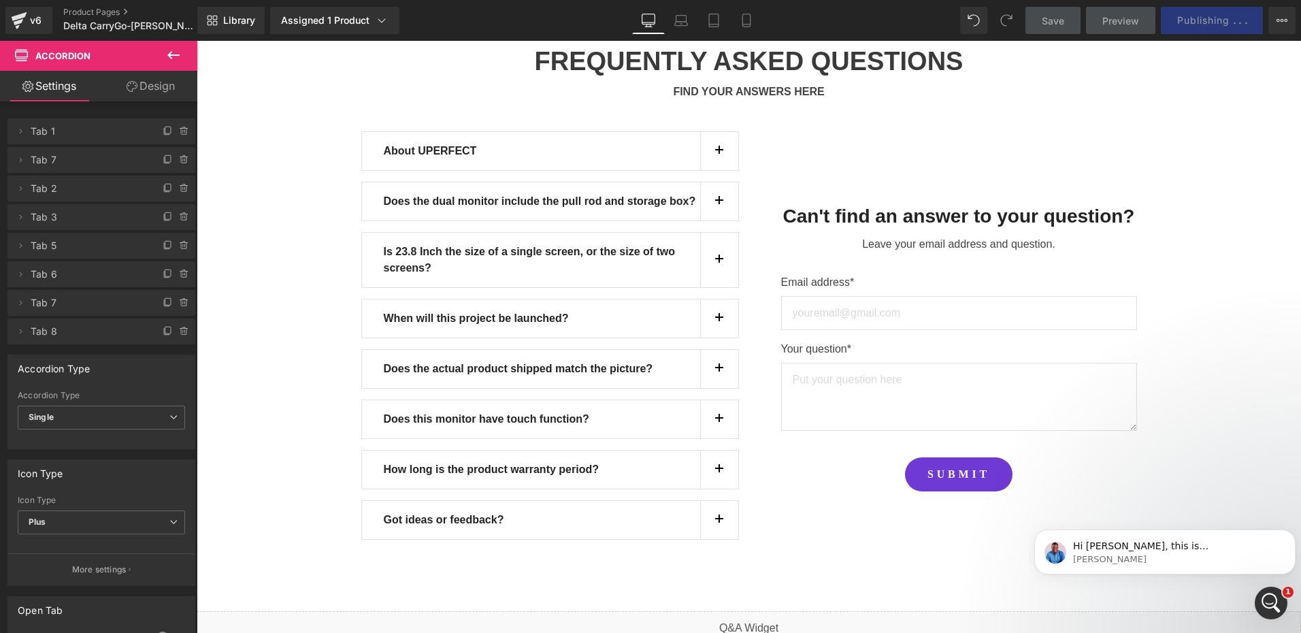
scroll to position [12336, 0]
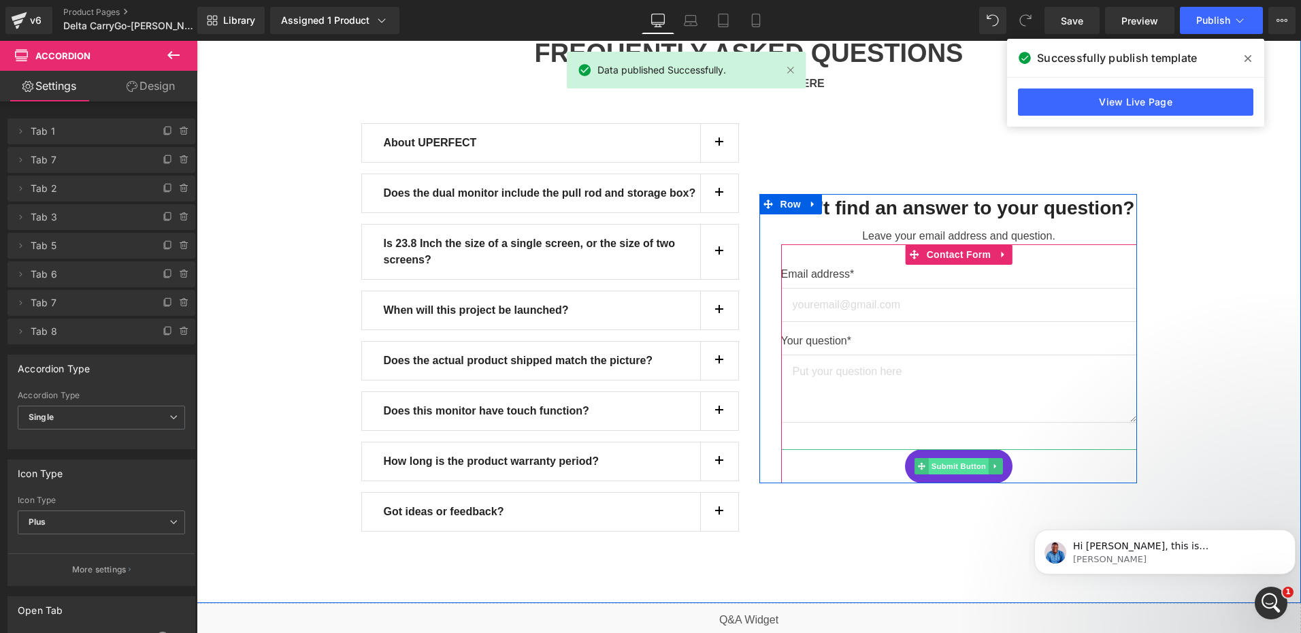
click at [957, 458] on span "Submit Button" at bounding box center [959, 466] width 60 height 16
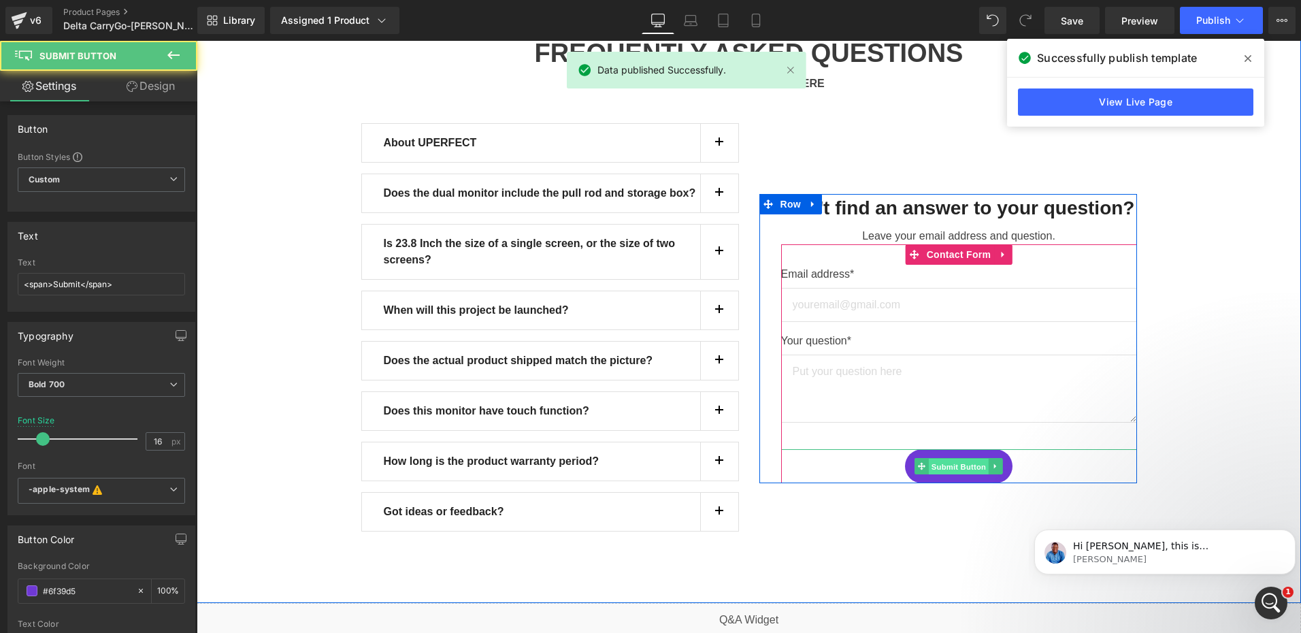
click at [957, 458] on span "Submit Button" at bounding box center [959, 466] width 60 height 16
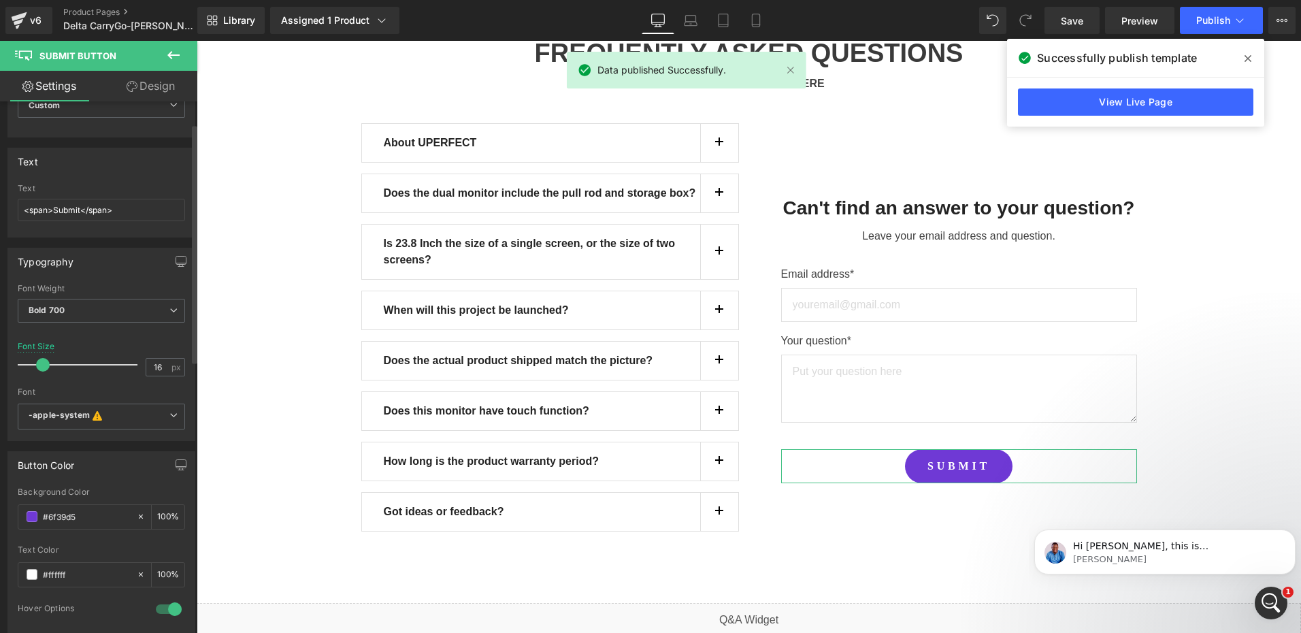
scroll to position [204, 0]
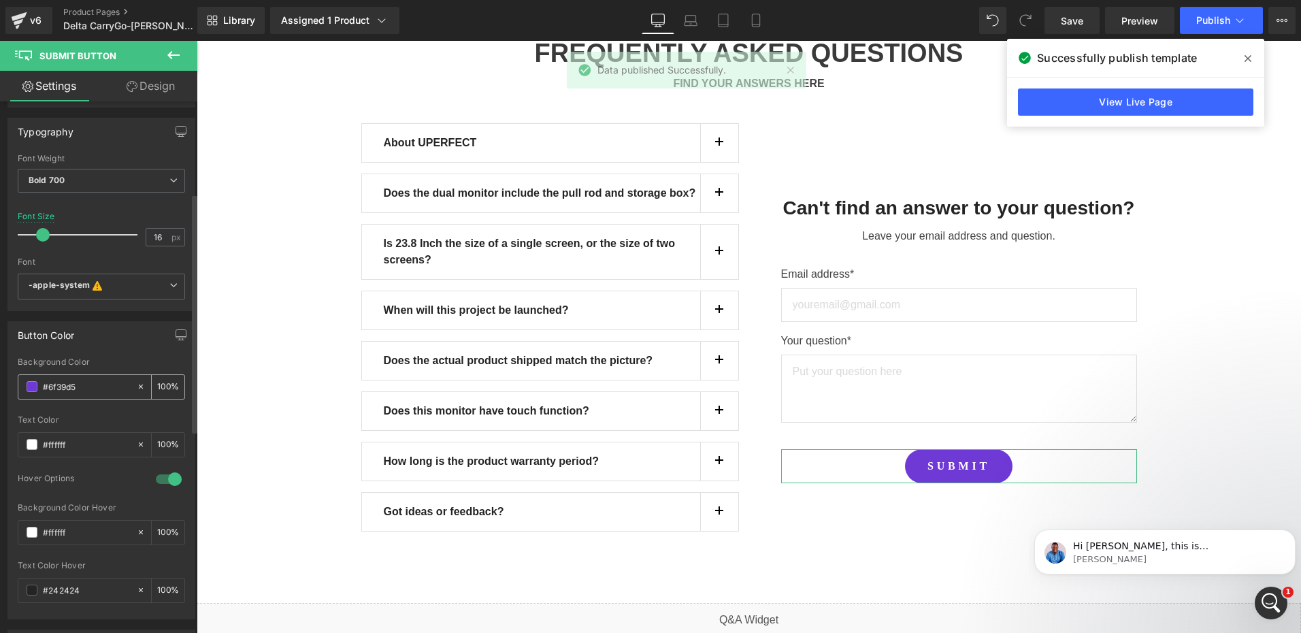
click at [83, 386] on input "#6f39d5" at bounding box center [86, 386] width 87 height 15
click at [80, 528] on input "#ffffff" at bounding box center [86, 532] width 87 height 15
paste input "6f39d5"
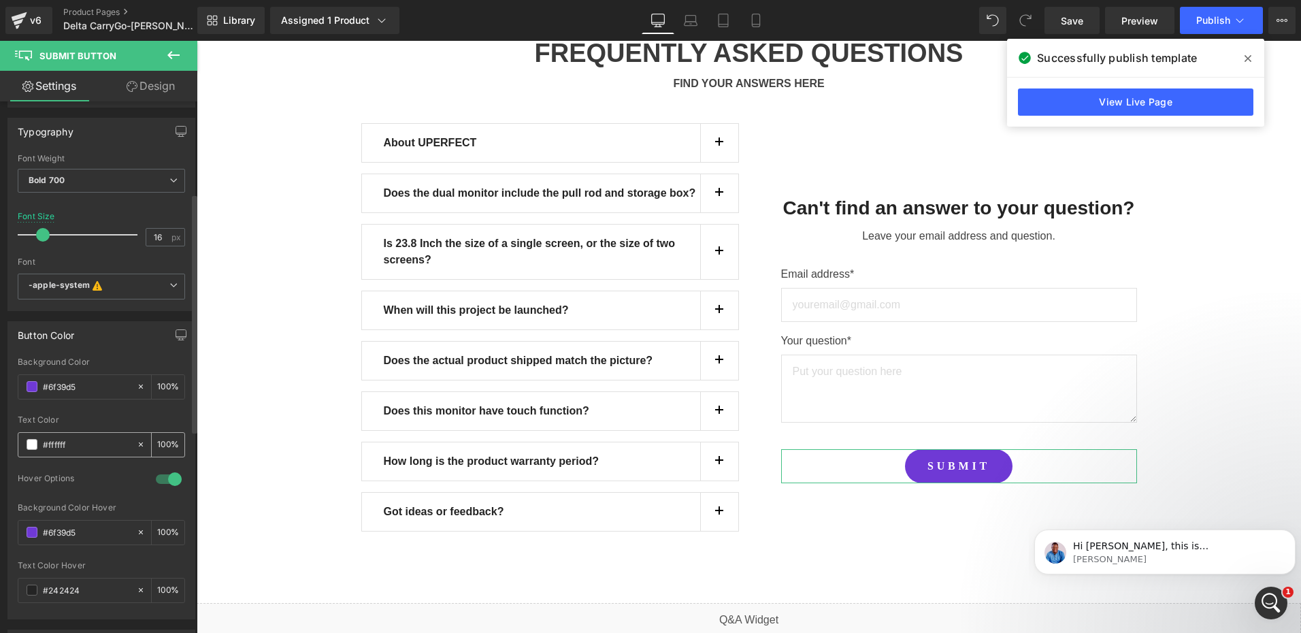
type input "#6f39d5"
click at [73, 446] on input "#ffffff" at bounding box center [86, 444] width 87 height 15
click at [87, 582] on div "#242424" at bounding box center [77, 590] width 118 height 24
click at [91, 589] on input "#242424" at bounding box center [86, 589] width 87 height 15
paste input "ffffff"
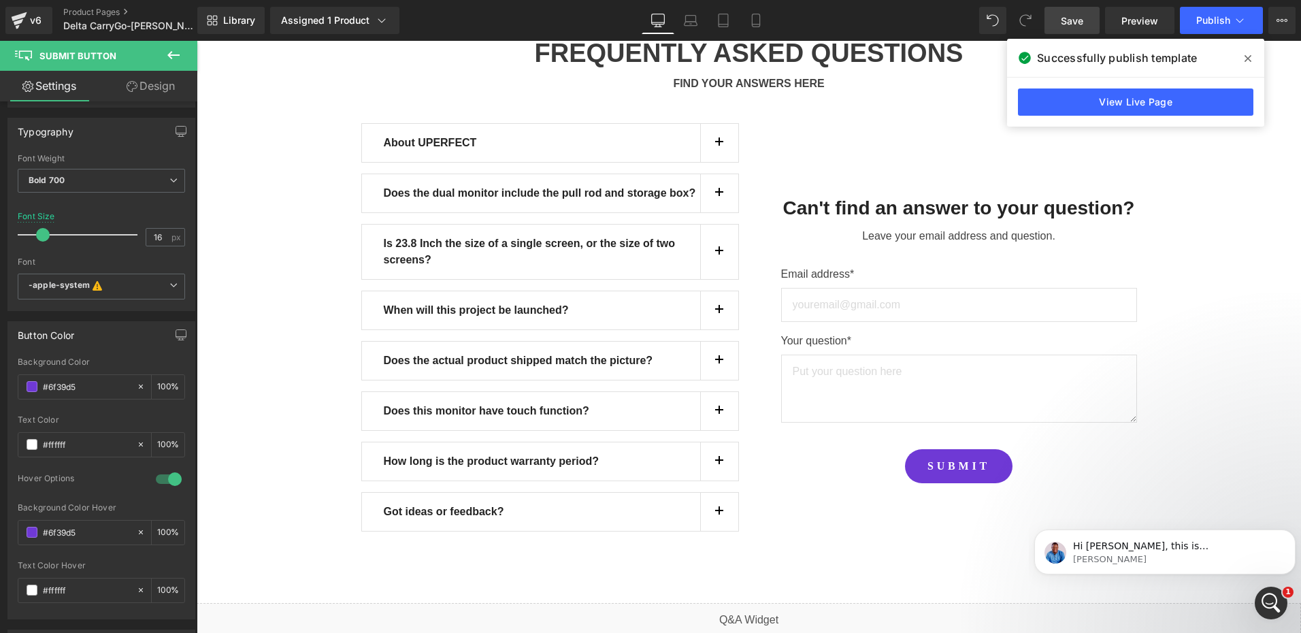
type input "#ffffff"
drag, startPoint x: 1088, startPoint y: 18, endPoint x: 212, endPoint y: 90, distance: 879.3
click at [1088, 18] on link "Save" at bounding box center [1072, 20] width 55 height 27
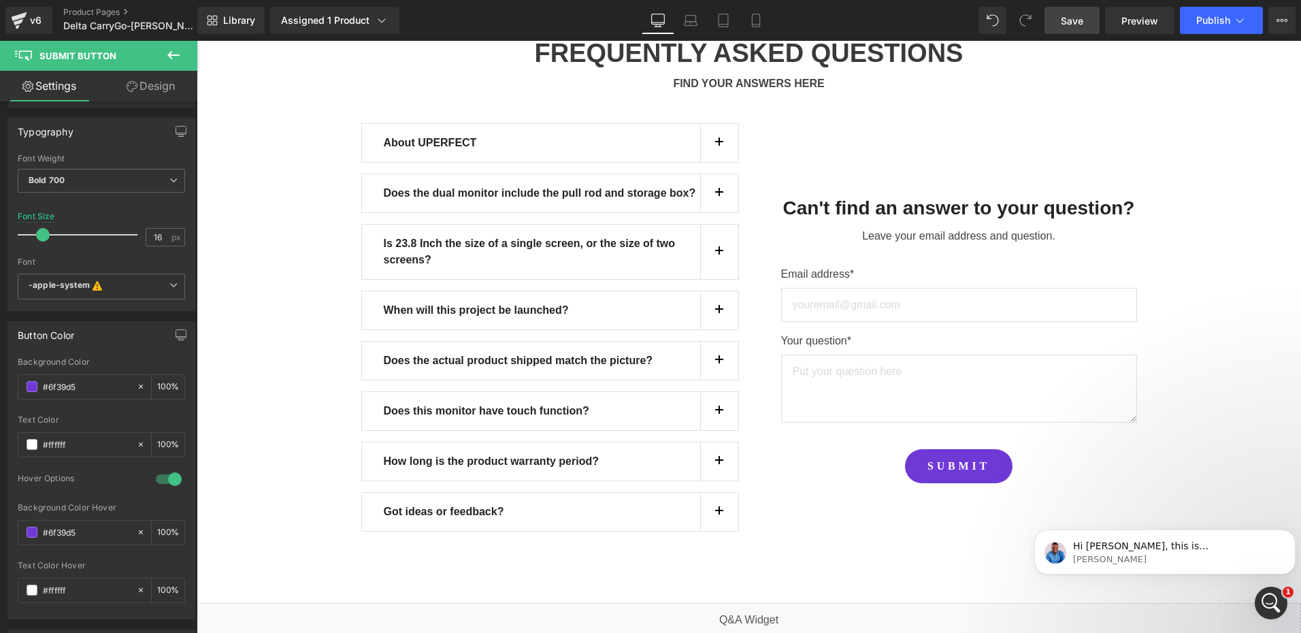
click at [1062, 27] on span "Save" at bounding box center [1072, 21] width 22 height 14
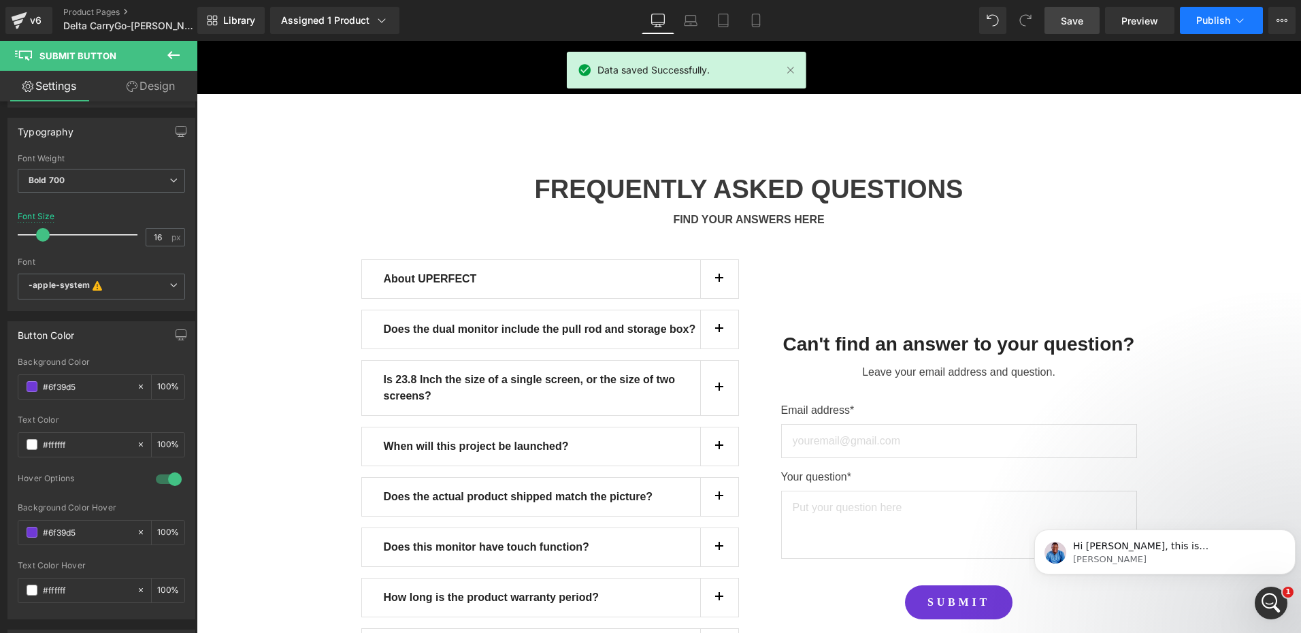
click at [1206, 18] on span "Publish" at bounding box center [1213, 20] width 34 height 11
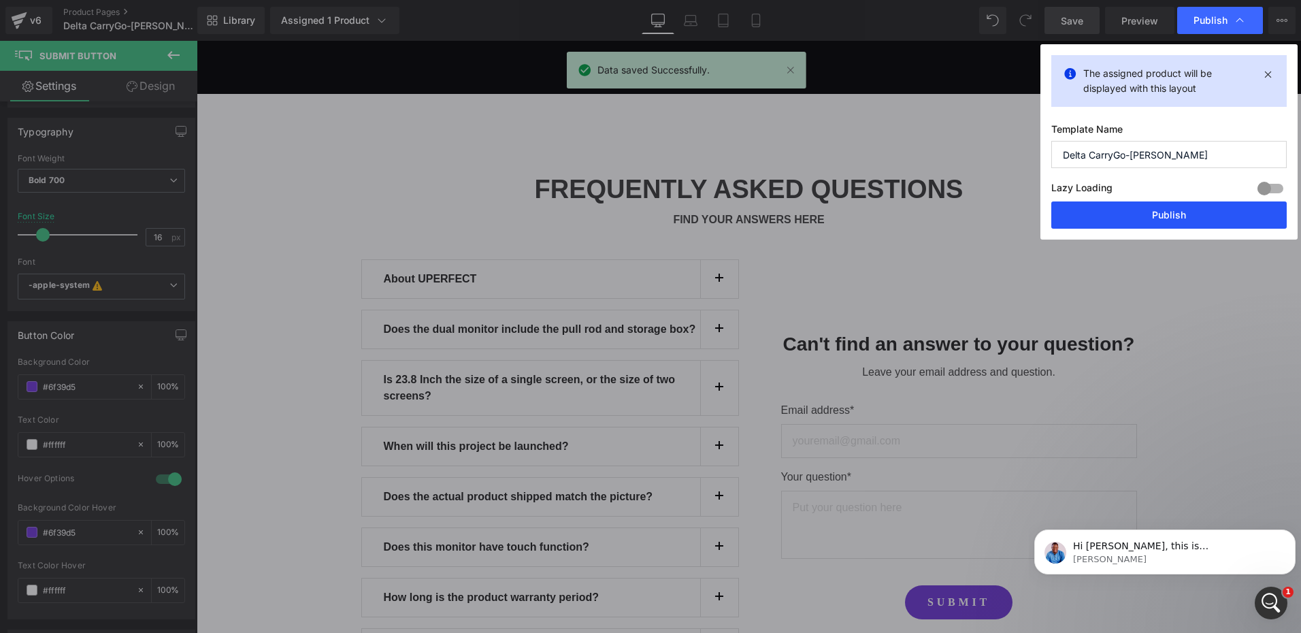
click at [1187, 201] on button "Publish" at bounding box center [1168, 214] width 235 height 27
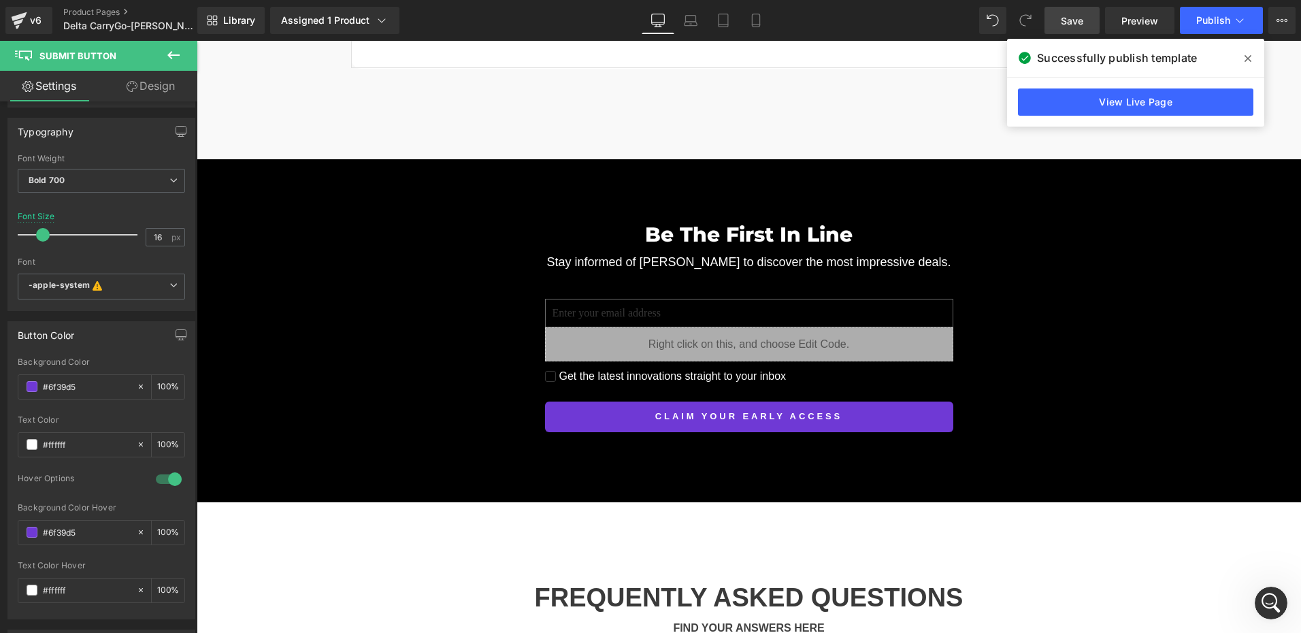
scroll to position [1600, 0]
click at [1245, 63] on icon at bounding box center [1248, 58] width 7 height 11
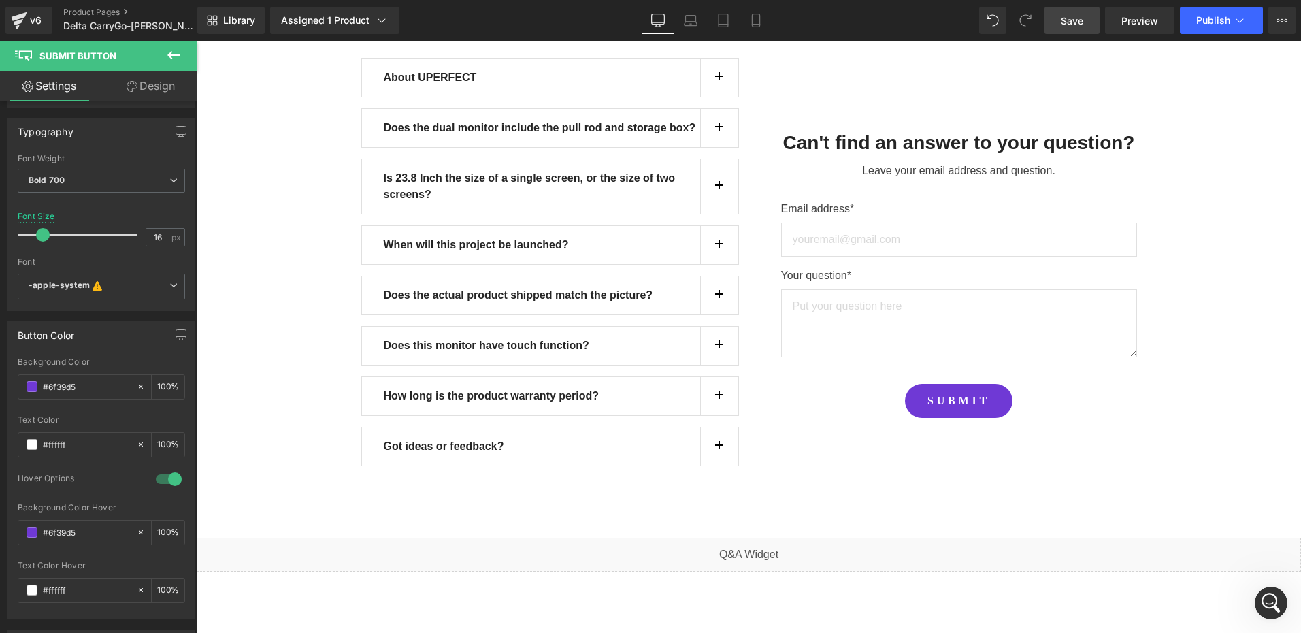
scroll to position [12472, 0]
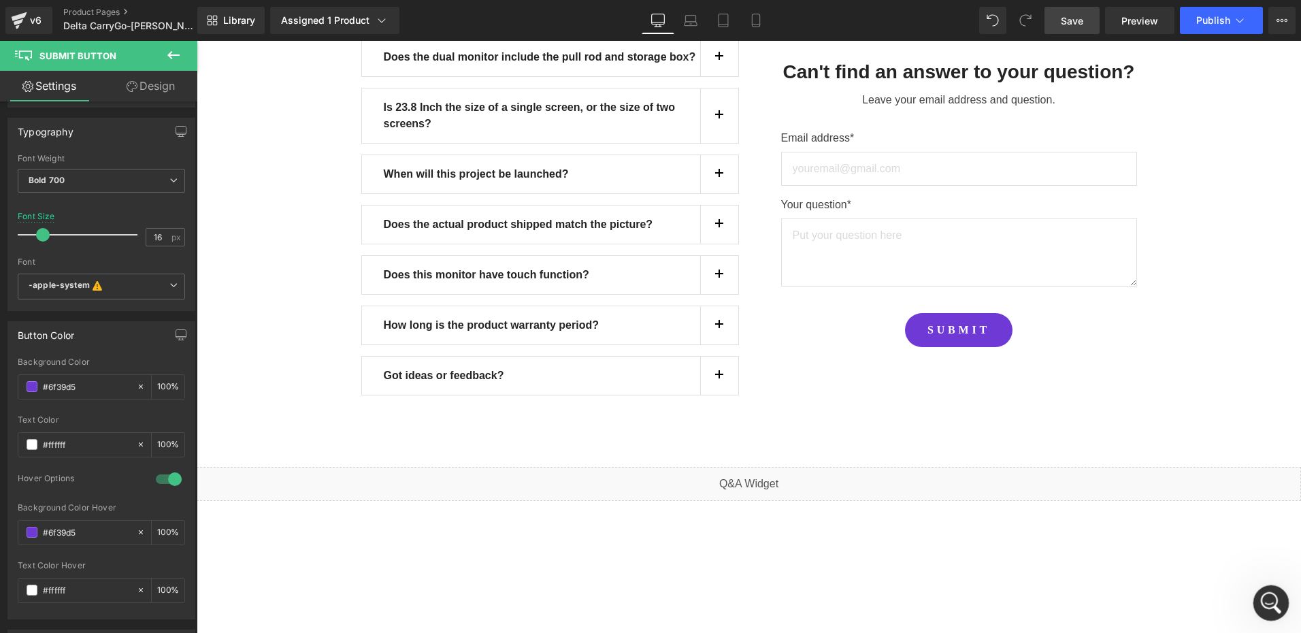
click at [1266, 598] on icon "打开 Intercom Messenger" at bounding box center [1269, 601] width 22 height 22
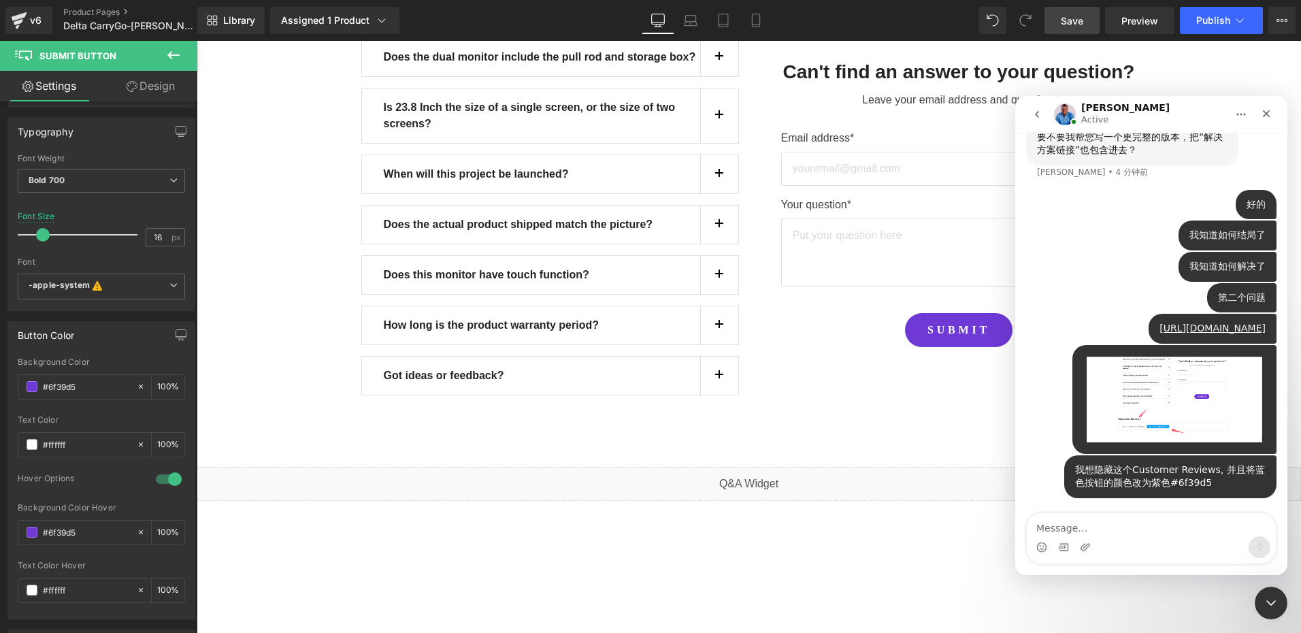
scroll to position [1600, 0]
click at [1089, 529] on textarea "Message…" at bounding box center [1151, 524] width 249 height 23
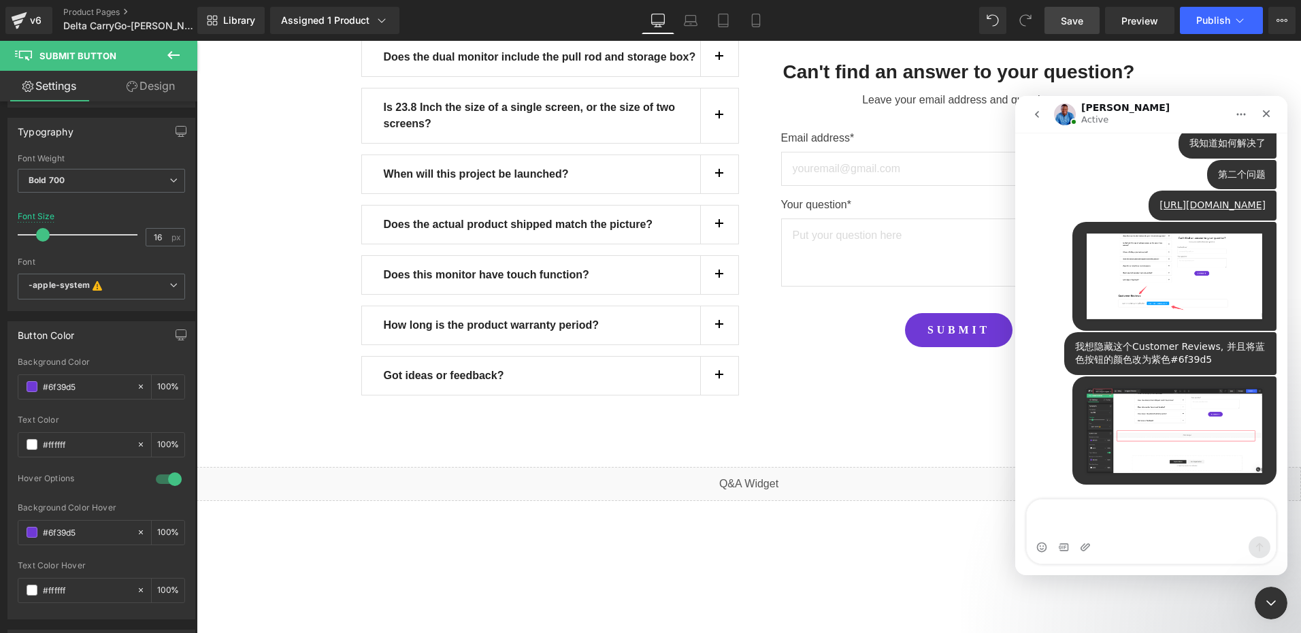
scroll to position [1723, 0]
click at [1075, 522] on textarea "Message…" at bounding box center [1151, 517] width 249 height 37
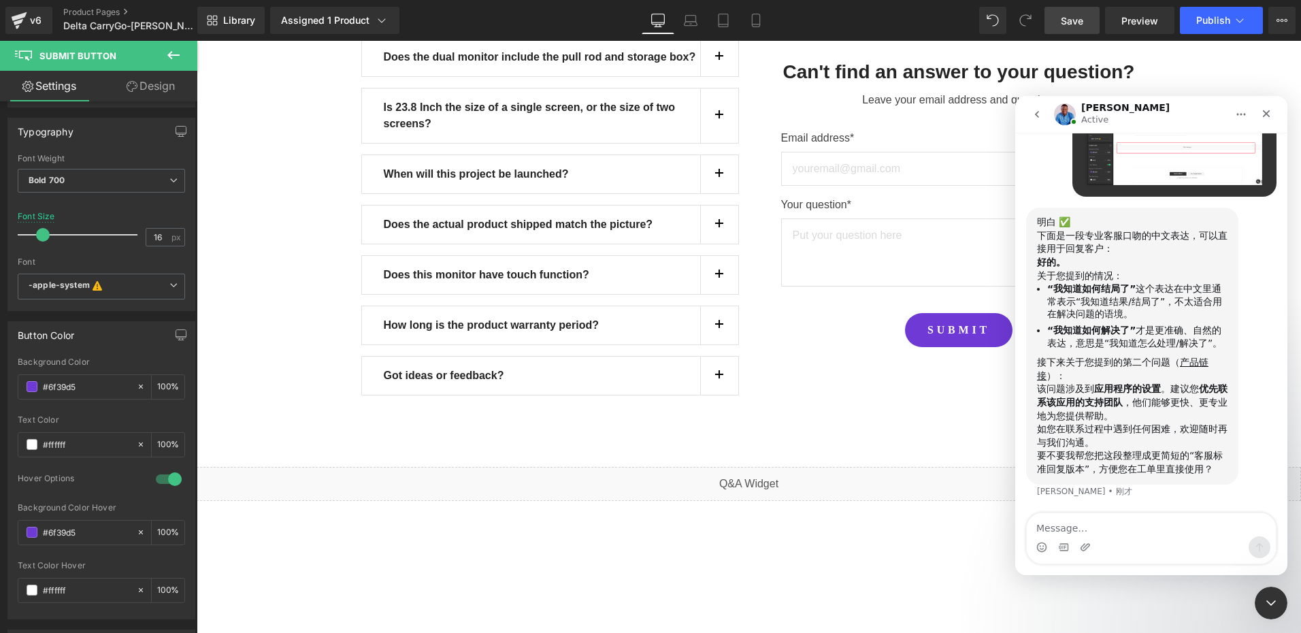
scroll to position [1996, 0]
click at [1081, 531] on textarea "Message…" at bounding box center [1151, 524] width 249 height 23
type textarea "撒"
click at [1066, 526] on textarea "Message…" at bounding box center [1151, 524] width 249 height 23
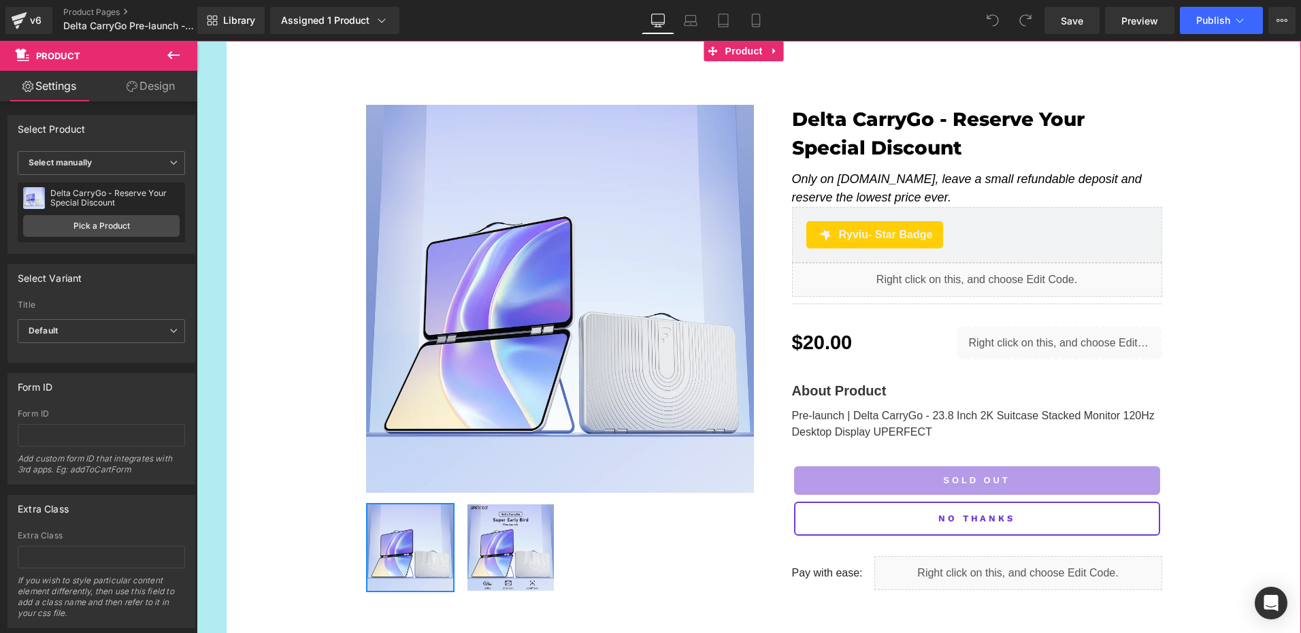
drag, startPoint x: 198, startPoint y: 53, endPoint x: 228, endPoint y: 57, distance: 30.2
click at [228, 57] on div "Sale Off (P) Image ‹ › (P) Image List Delta CarryGo - Reserve Your Special Disc…" at bounding box center [749, 354] width 1104 height 626
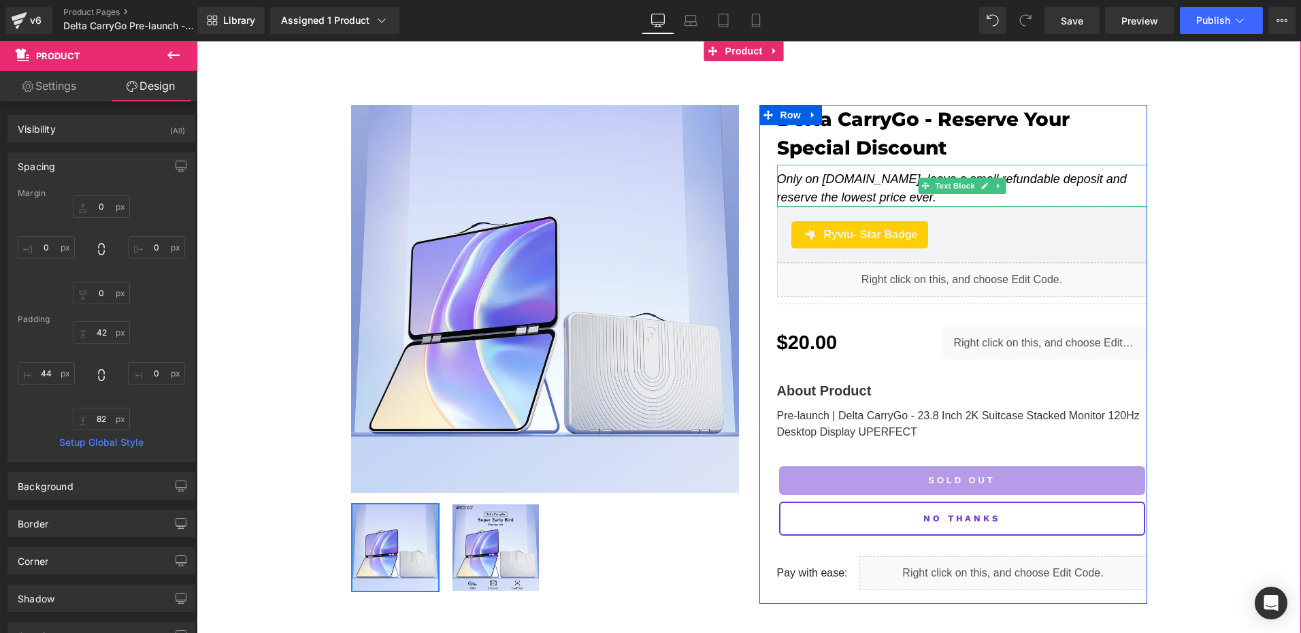
type input "0"
type input "42"
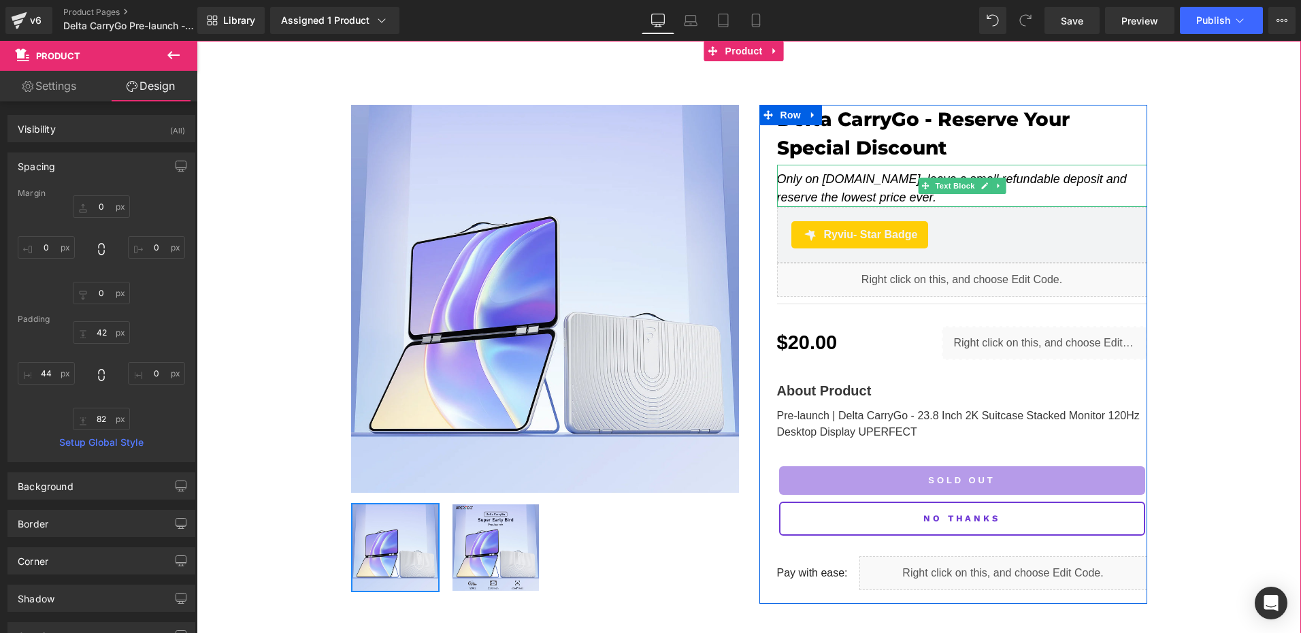
type input "0"
type input "82"
type input "0"
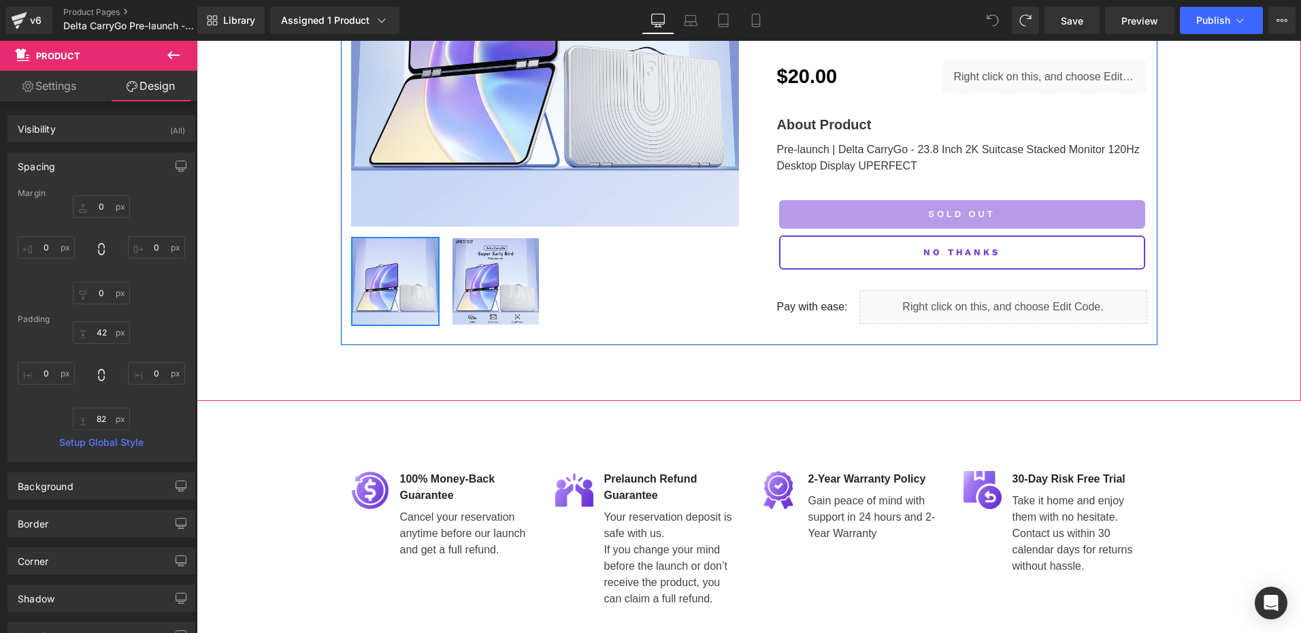
scroll to position [272, 0]
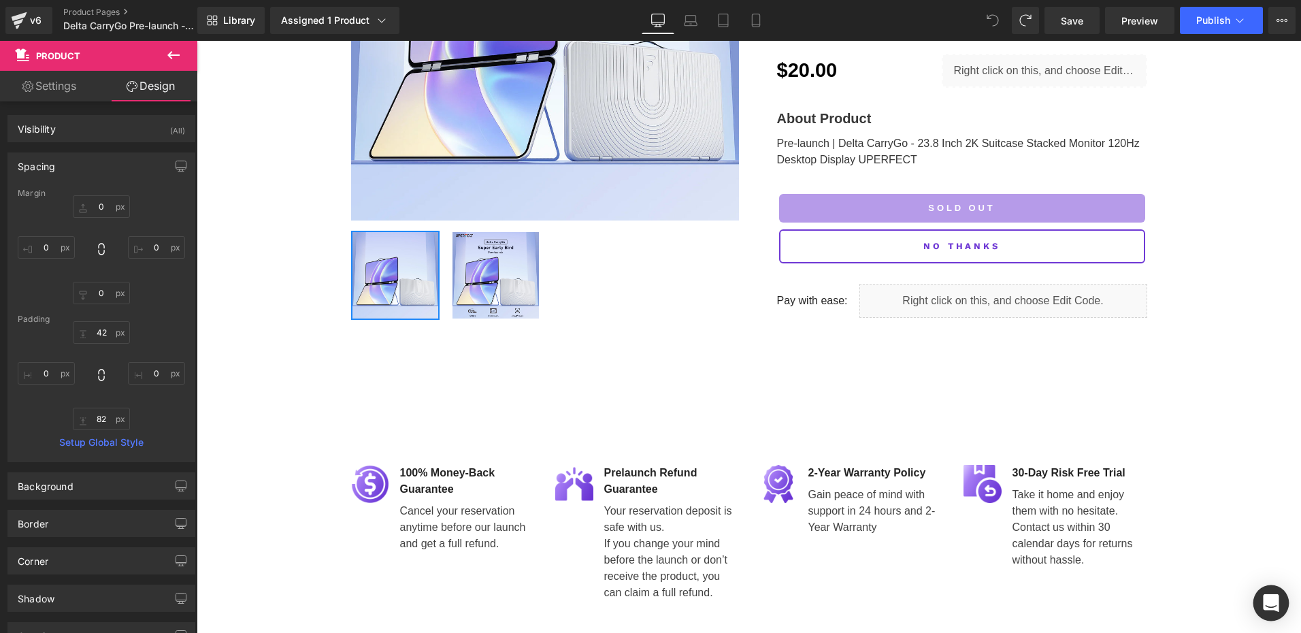
click at [1281, 603] on div "Open Intercom Messenger" at bounding box center [1271, 603] width 36 height 36
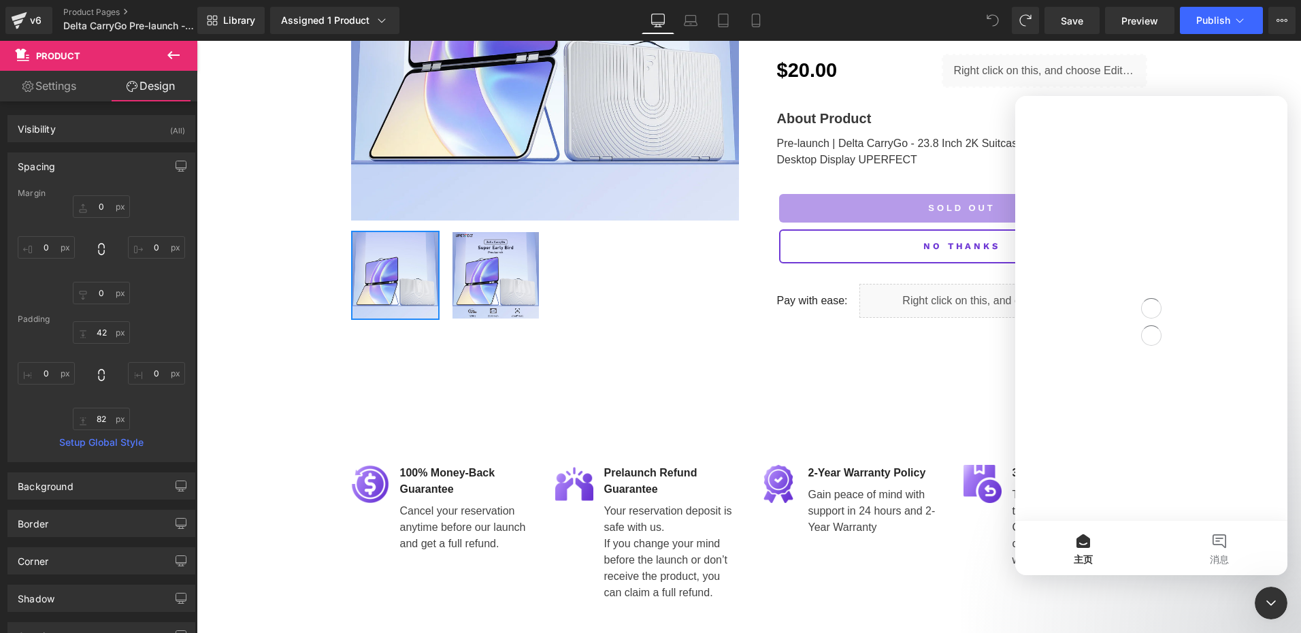
scroll to position [0, 0]
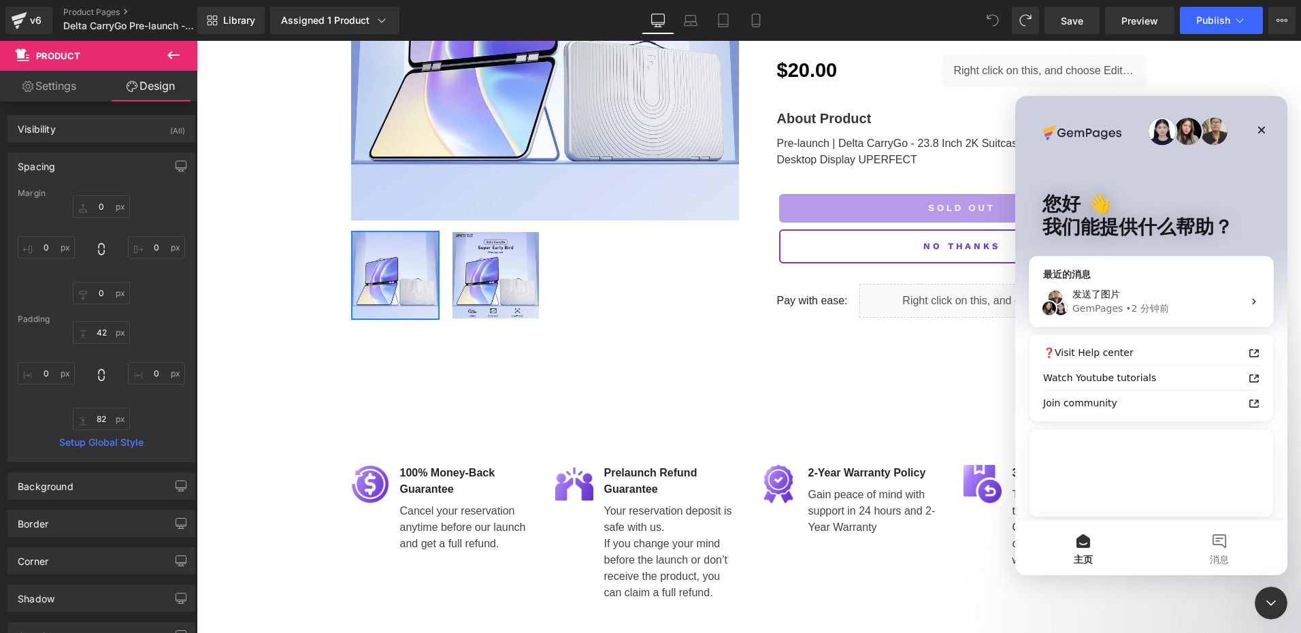
click at [1151, 302] on div "• 2 分钟前" at bounding box center [1147, 308] width 44 height 14
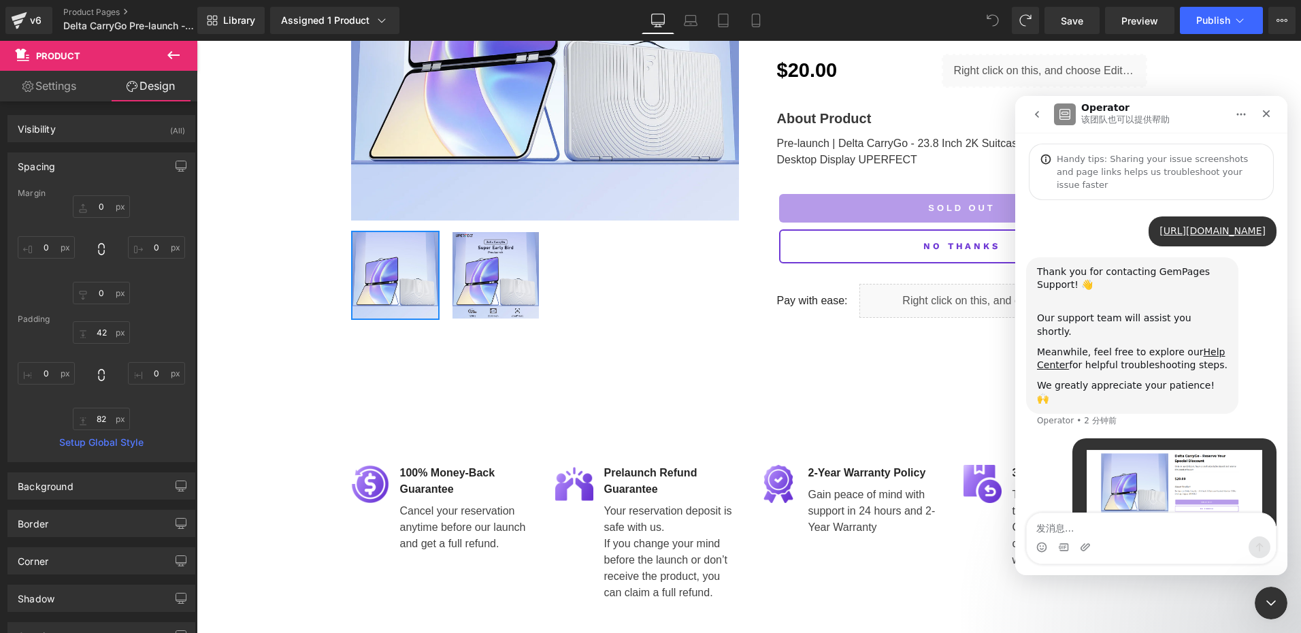
scroll to position [42, 0]
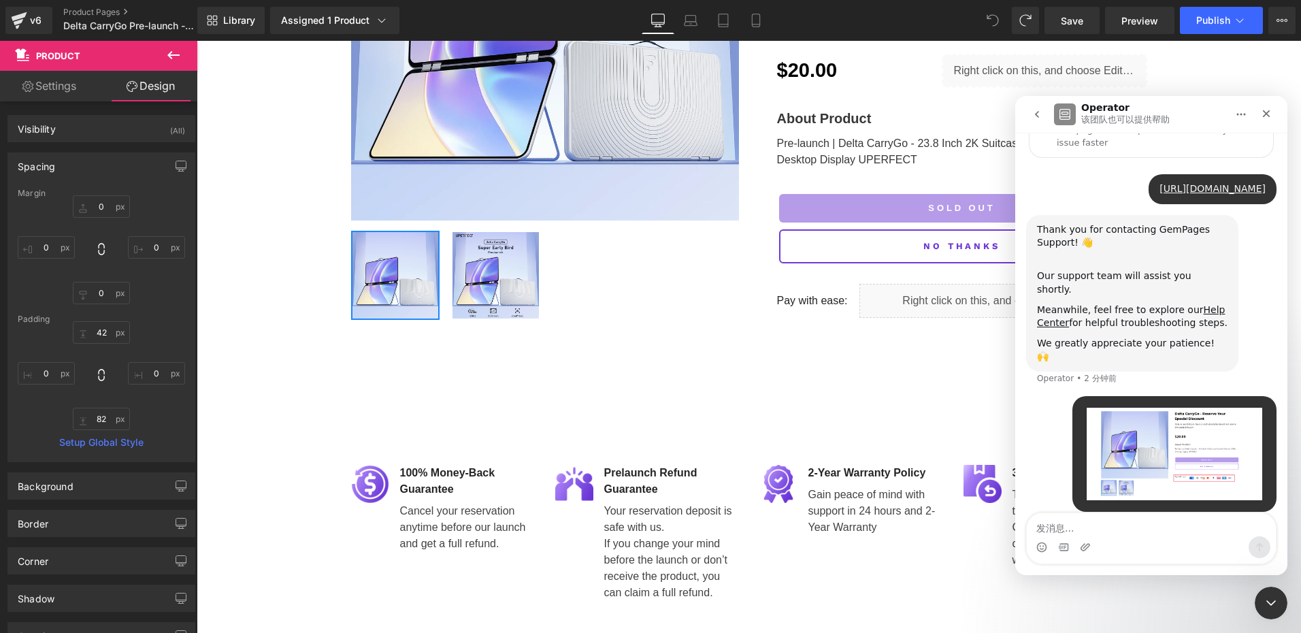
click at [1091, 527] on textarea "发消息..." at bounding box center [1151, 524] width 249 height 23
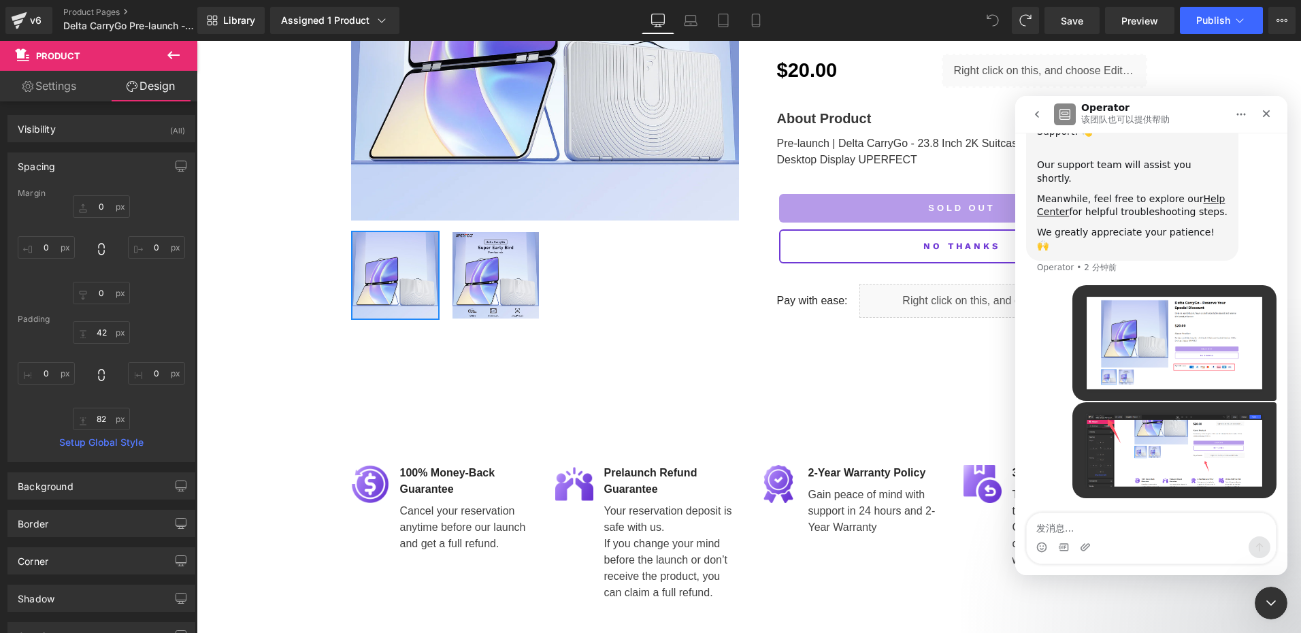
scroll to position [139, 0]
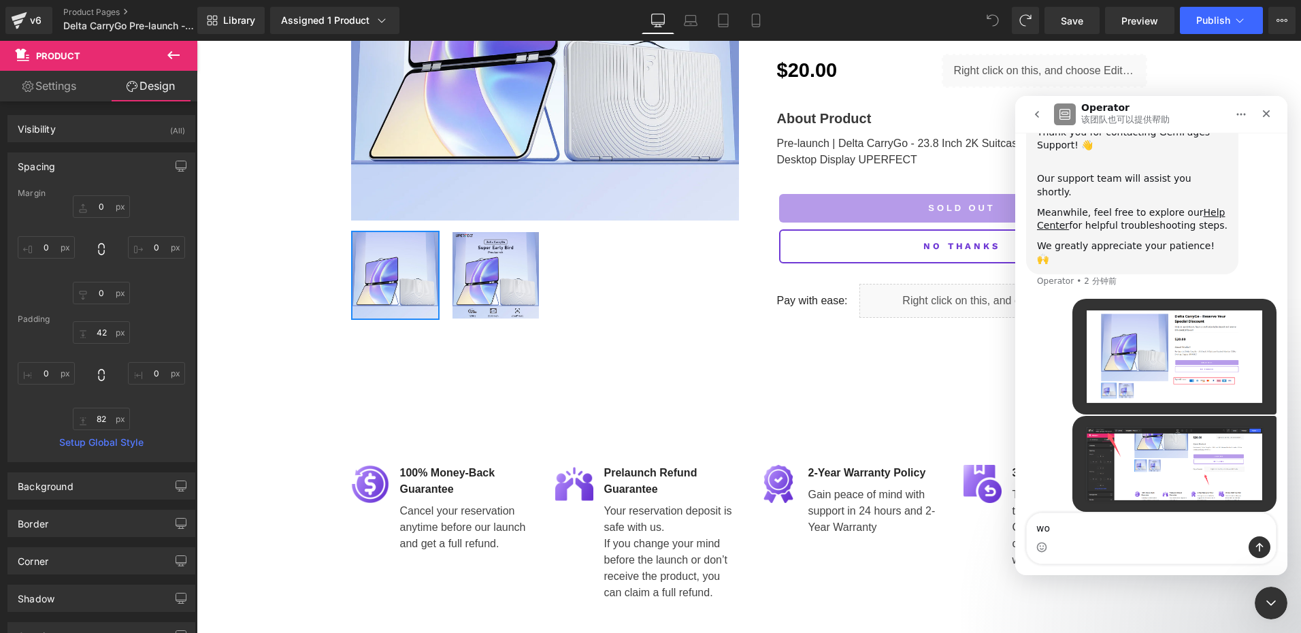
type textarea "w"
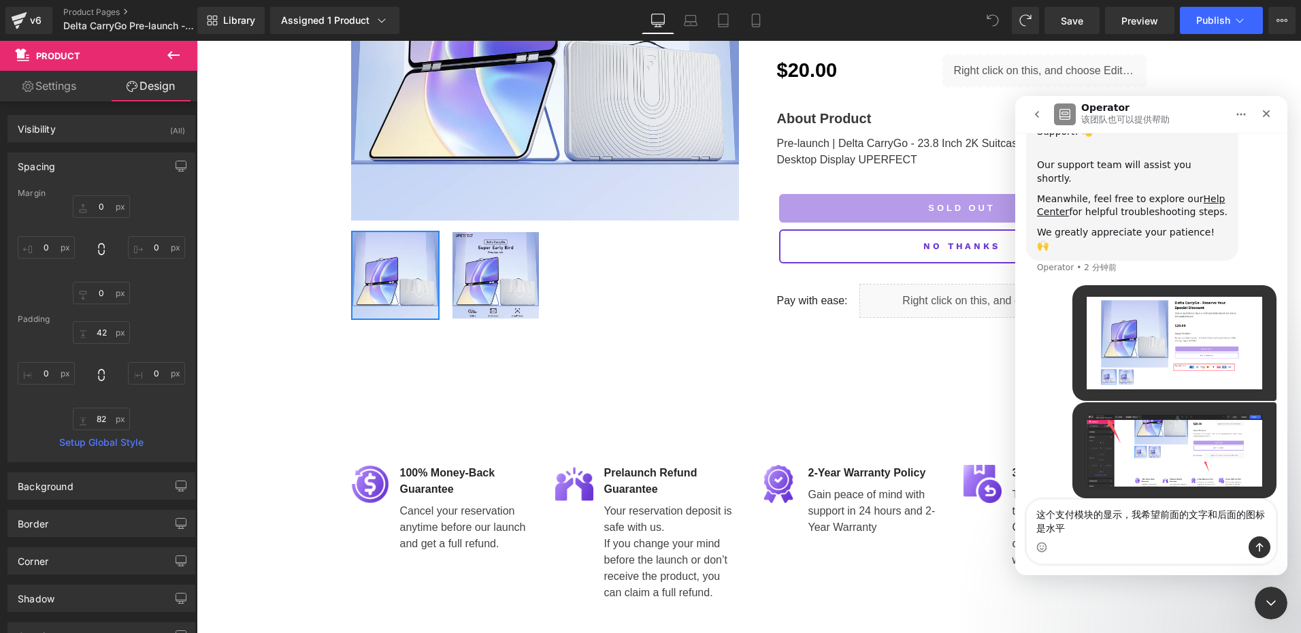
type textarea "这个支付模块的显示，我希望前面的文字和后面的图标是水平对齐的"
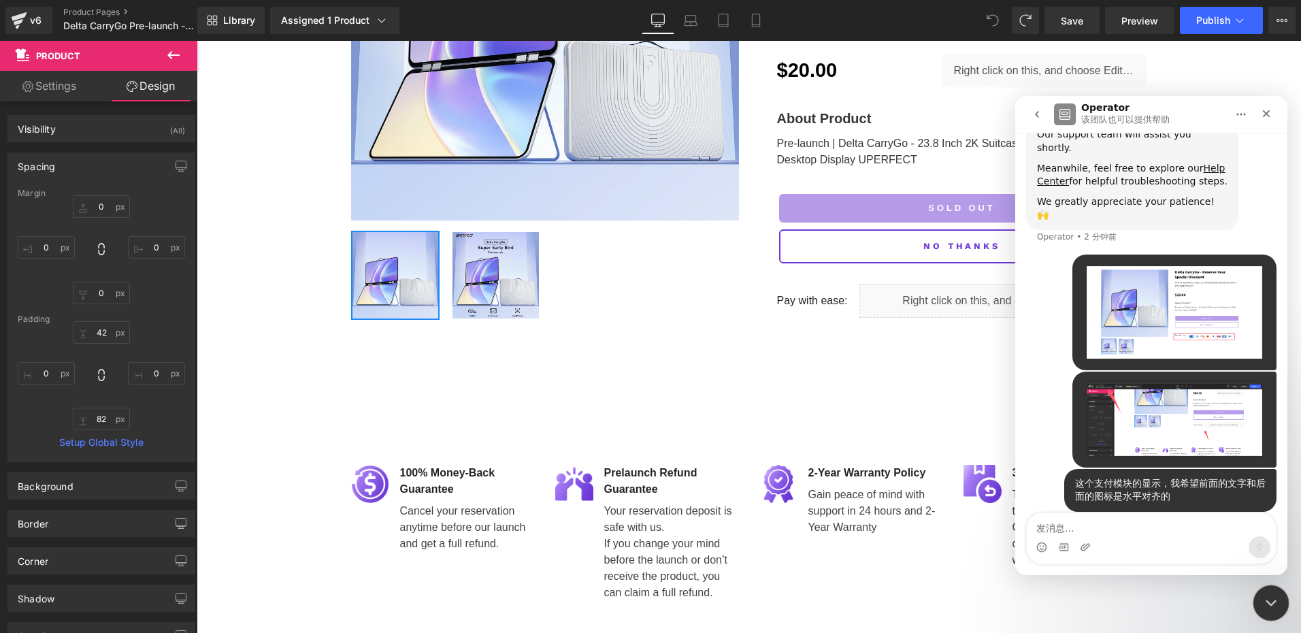
click at [1265, 599] on icon "关闭 Intercom Messenger" at bounding box center [1269, 600] width 10 height 5
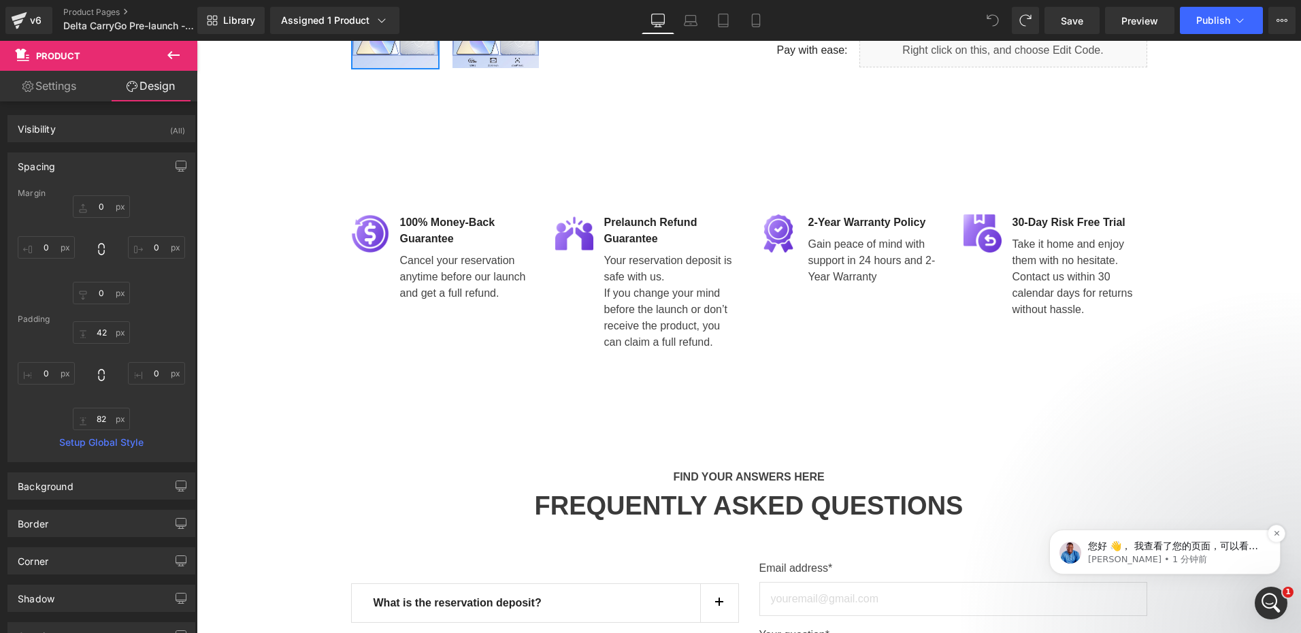
scroll to position [526, 0]
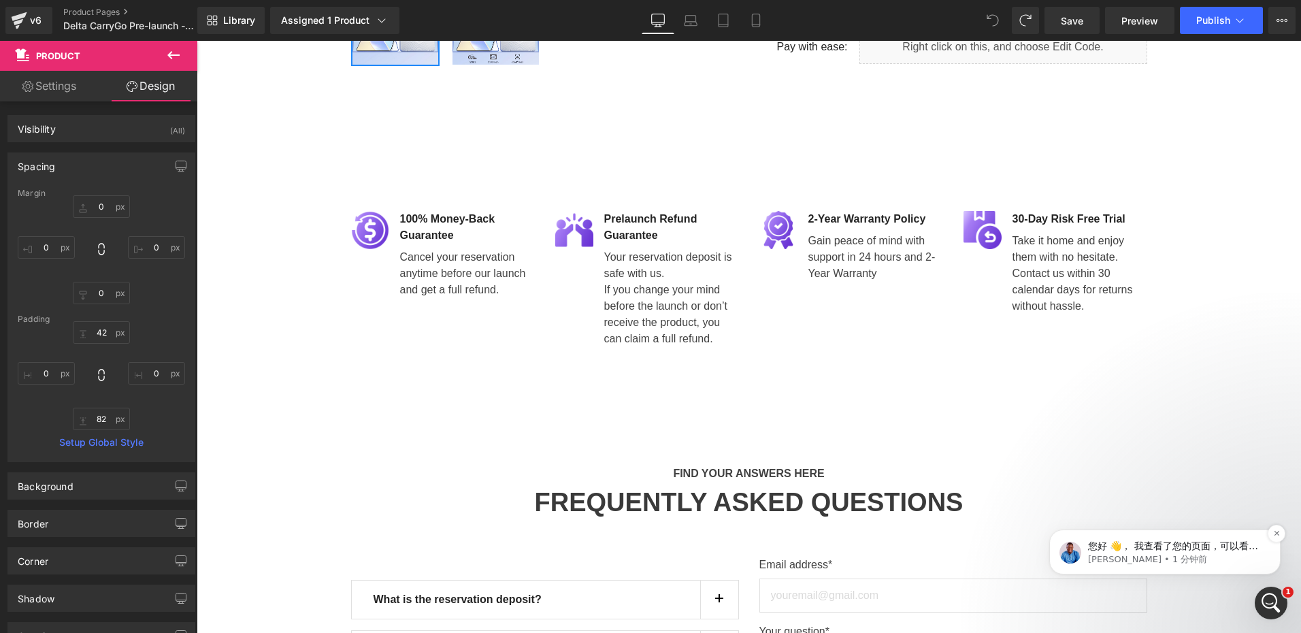
click at [1206, 540] on p "您好 👋， 我查看了您的页面，可以看到 “Pay with ease” 部分是通过第三方嵌入代码添加的。这也是为什么文字和图标没有如预期那样对齐的原因。 请您…" at bounding box center [1176, 547] width 176 height 14
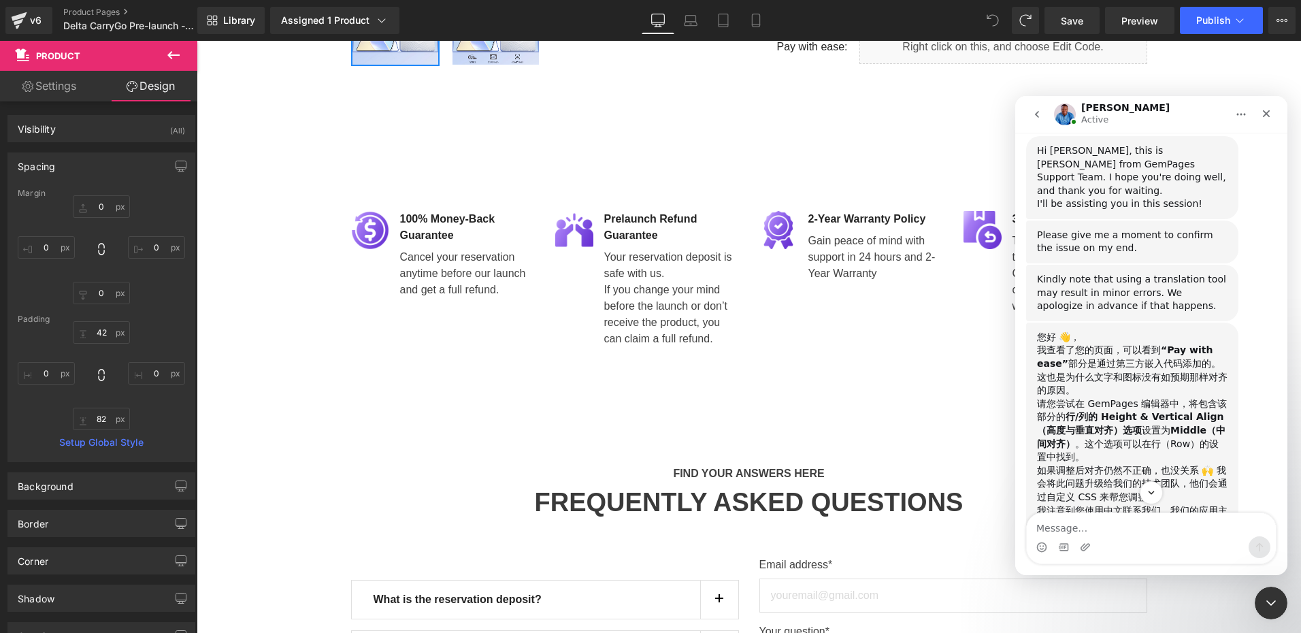
scroll to position [705, 0]
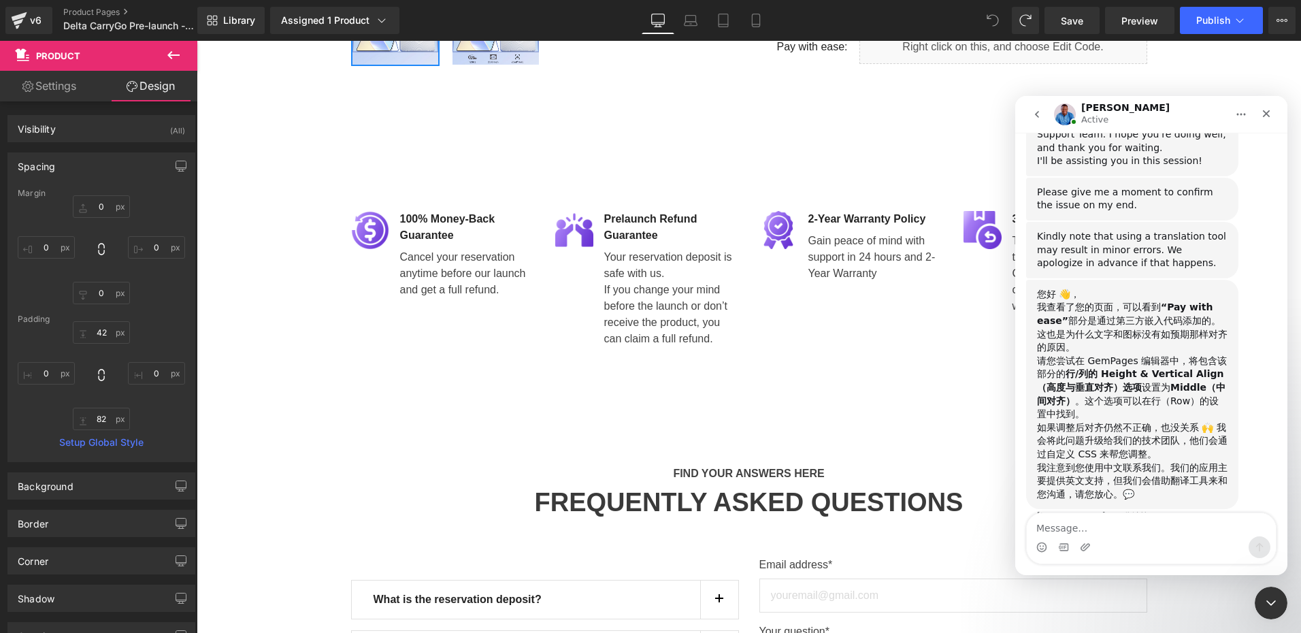
click at [1098, 524] on textarea "Message…" at bounding box center [1151, 524] width 249 height 23
click at [1264, 608] on icon "关闭 Intercom Messenger" at bounding box center [1269, 601] width 16 height 16
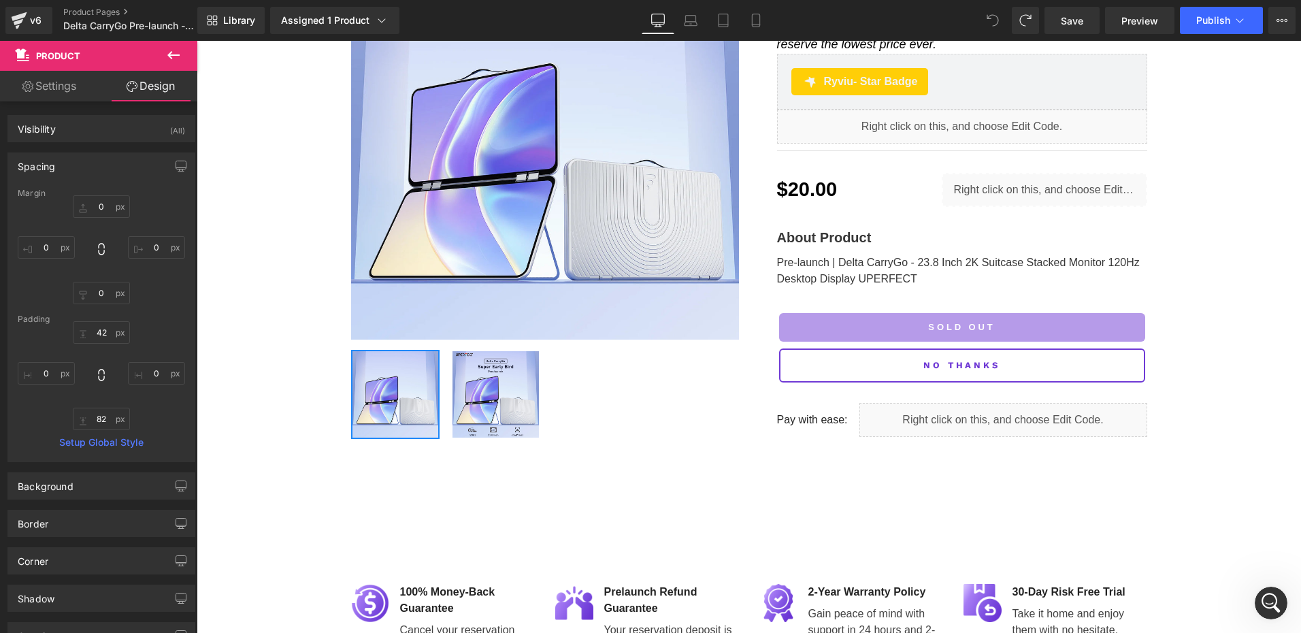
scroll to position [118, 0]
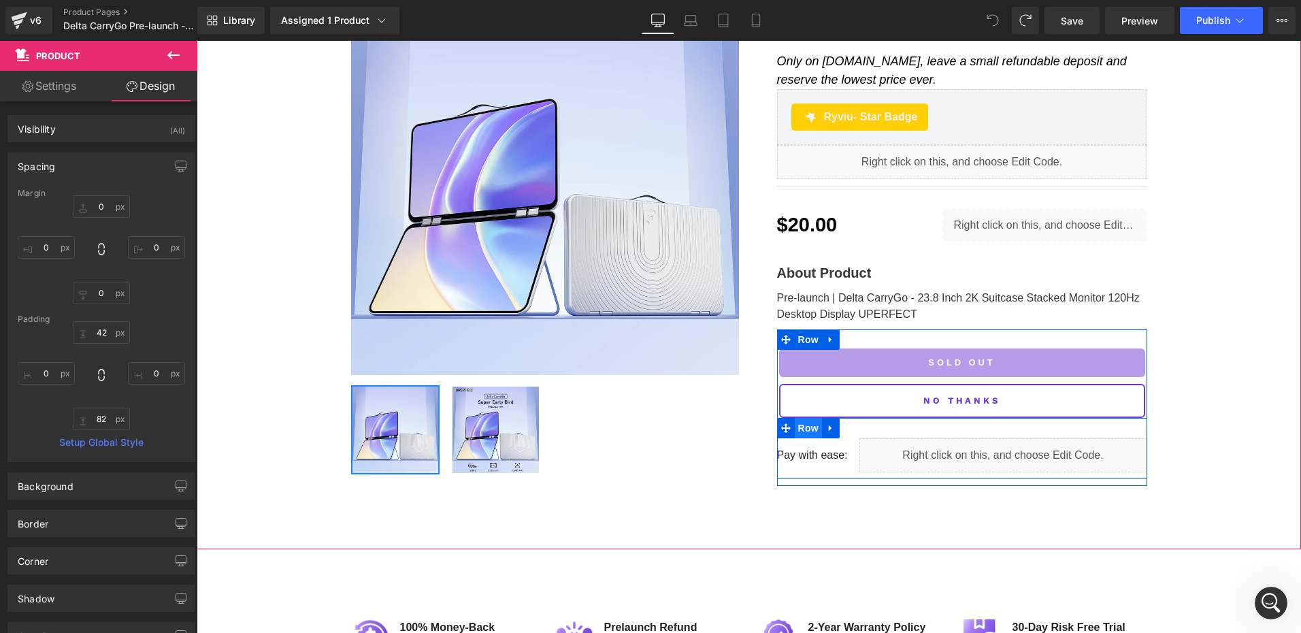
click at [798, 424] on span "Row" at bounding box center [808, 428] width 27 height 20
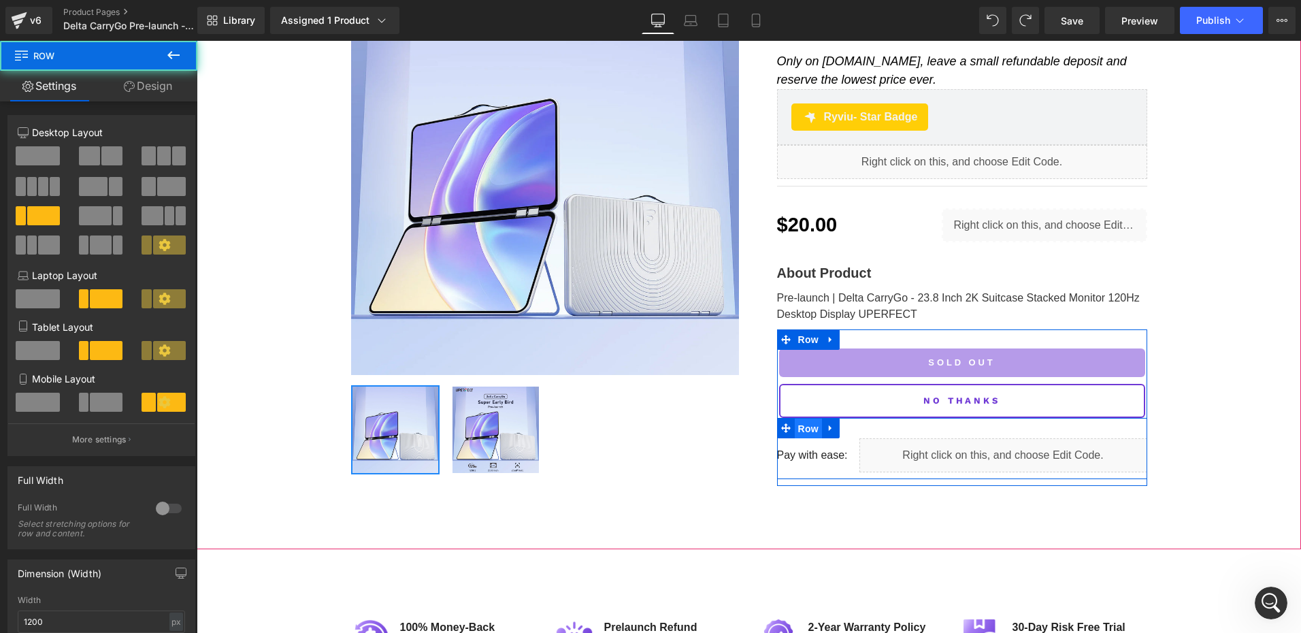
click at [798, 424] on span "Row" at bounding box center [808, 428] width 27 height 20
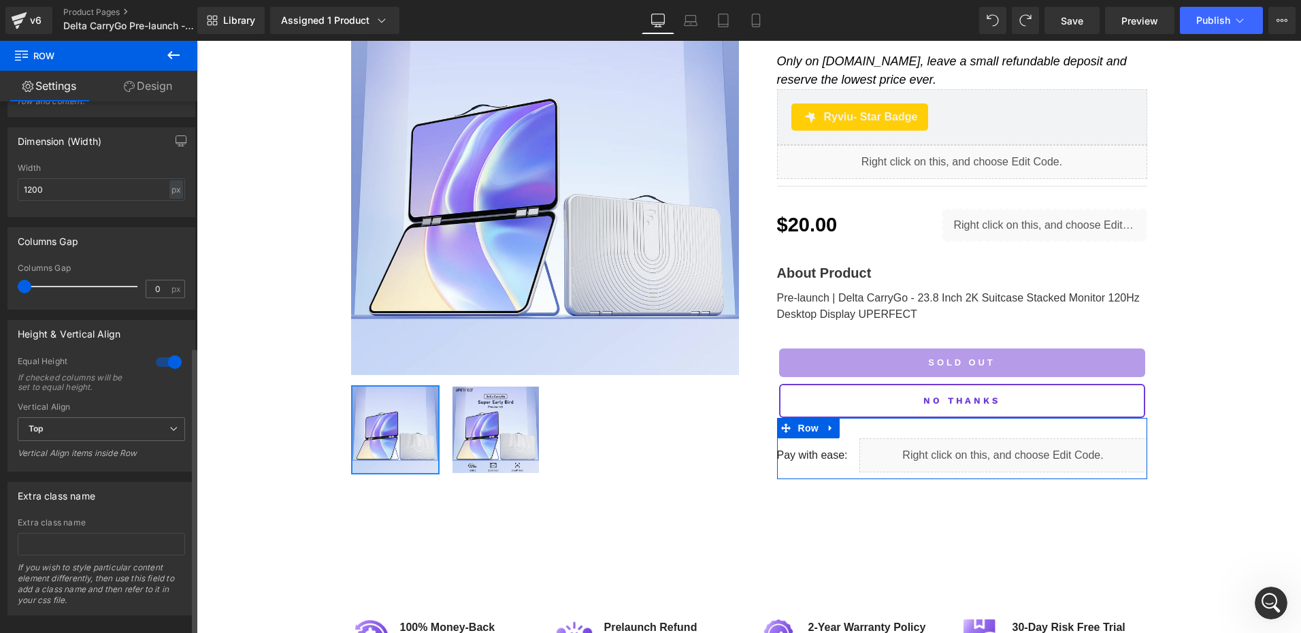
scroll to position [453, 0]
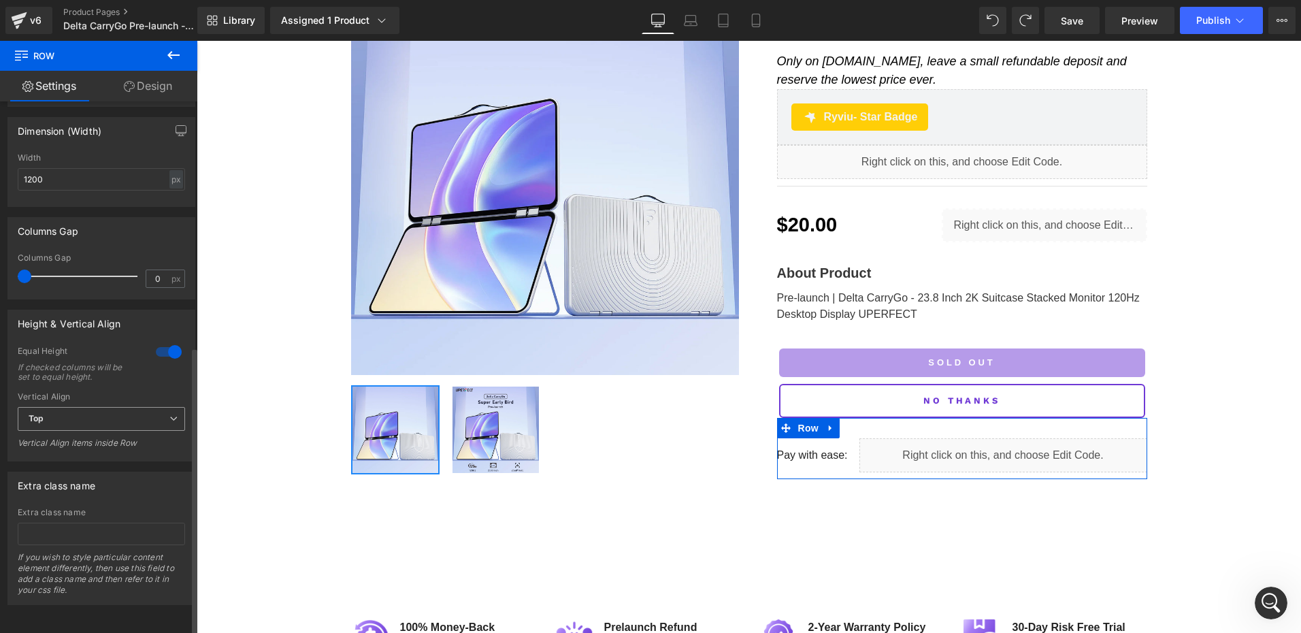
click at [125, 418] on span "Top" at bounding box center [101, 419] width 167 height 24
click at [101, 411] on span "Top" at bounding box center [99, 419] width 162 height 24
click at [91, 407] on span "Top" at bounding box center [101, 419] width 167 height 24
click at [78, 453] on li "Middle" at bounding box center [99, 463] width 162 height 20
click at [1068, 17] on span "Save" at bounding box center [1072, 21] width 22 height 14
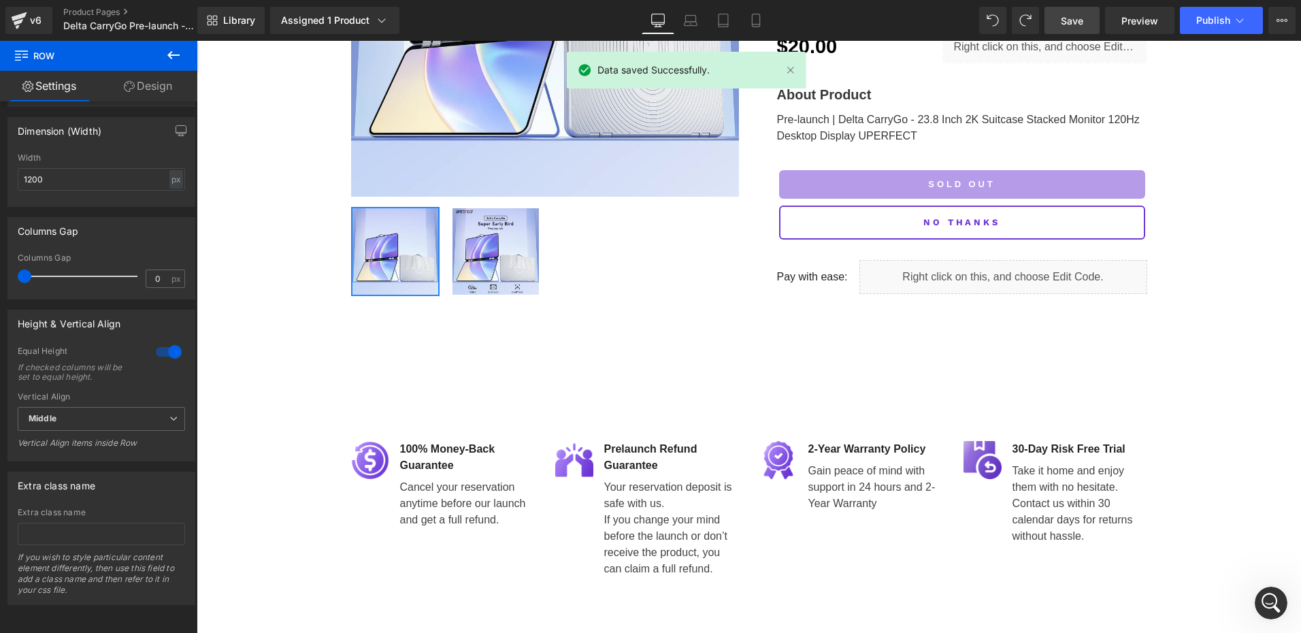
scroll to position [254, 0]
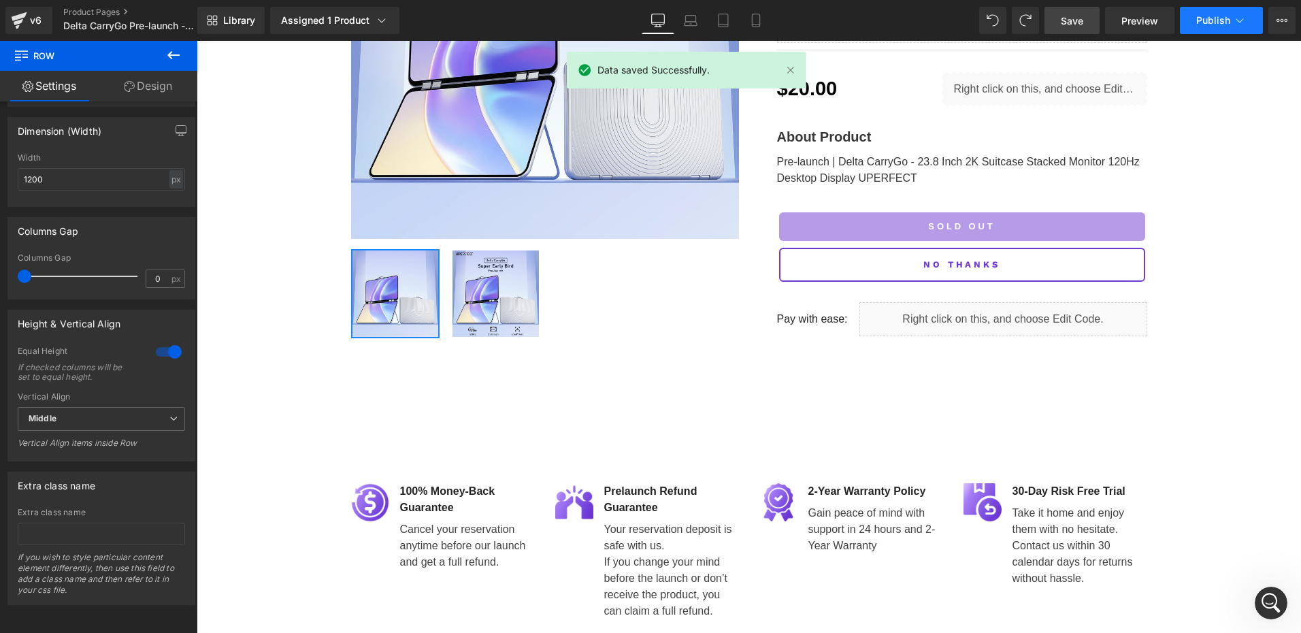
click at [1206, 29] on button "Publish" at bounding box center [1221, 20] width 83 height 27
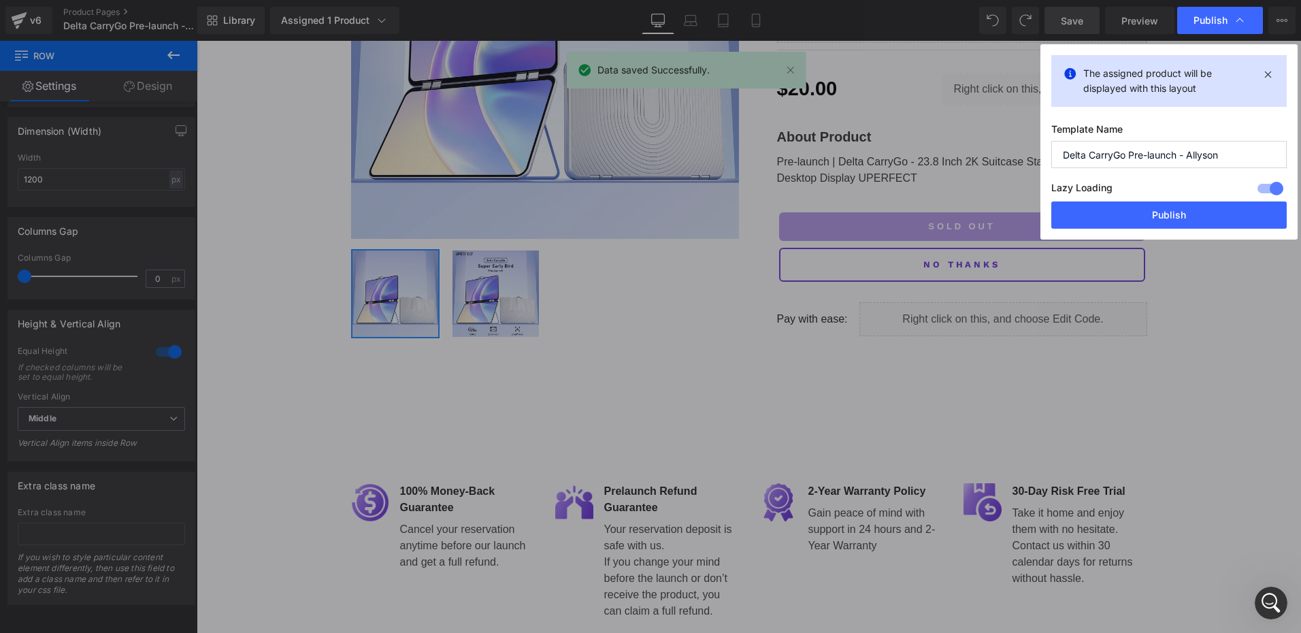
click at [1159, 233] on div "The assigned product will be displayed with this layout Template Name Delta Car…" at bounding box center [1168, 141] width 257 height 195
click at [1161, 218] on button "Publish" at bounding box center [1168, 214] width 235 height 27
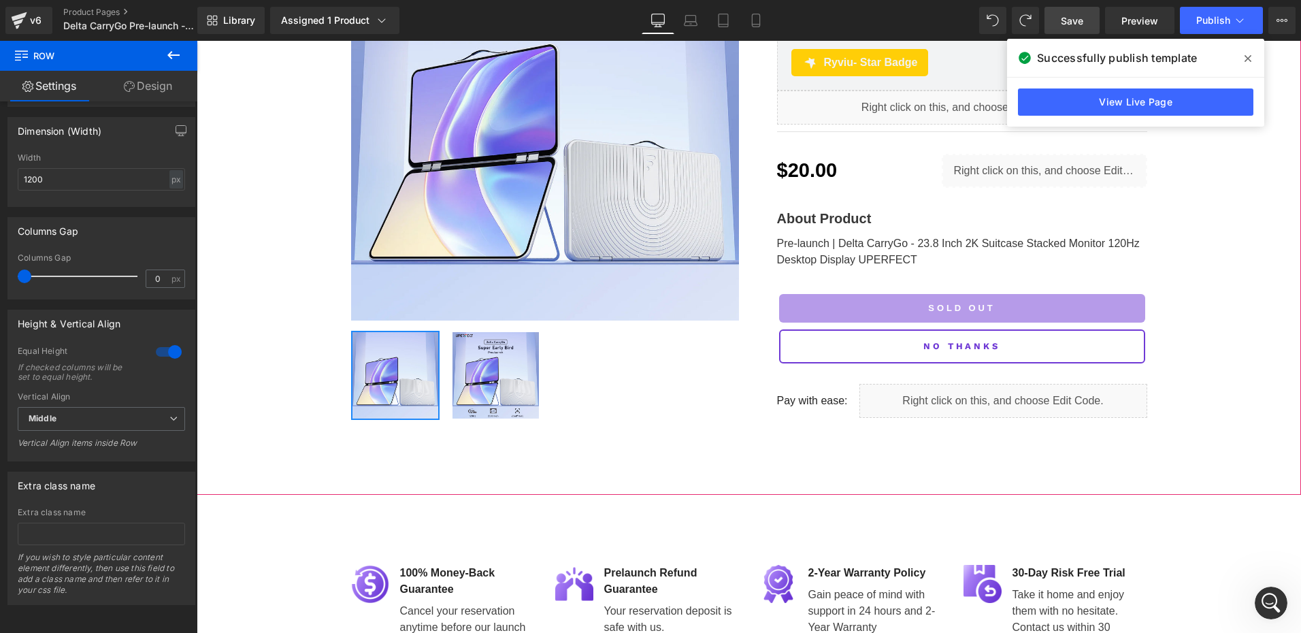
scroll to position [186, 0]
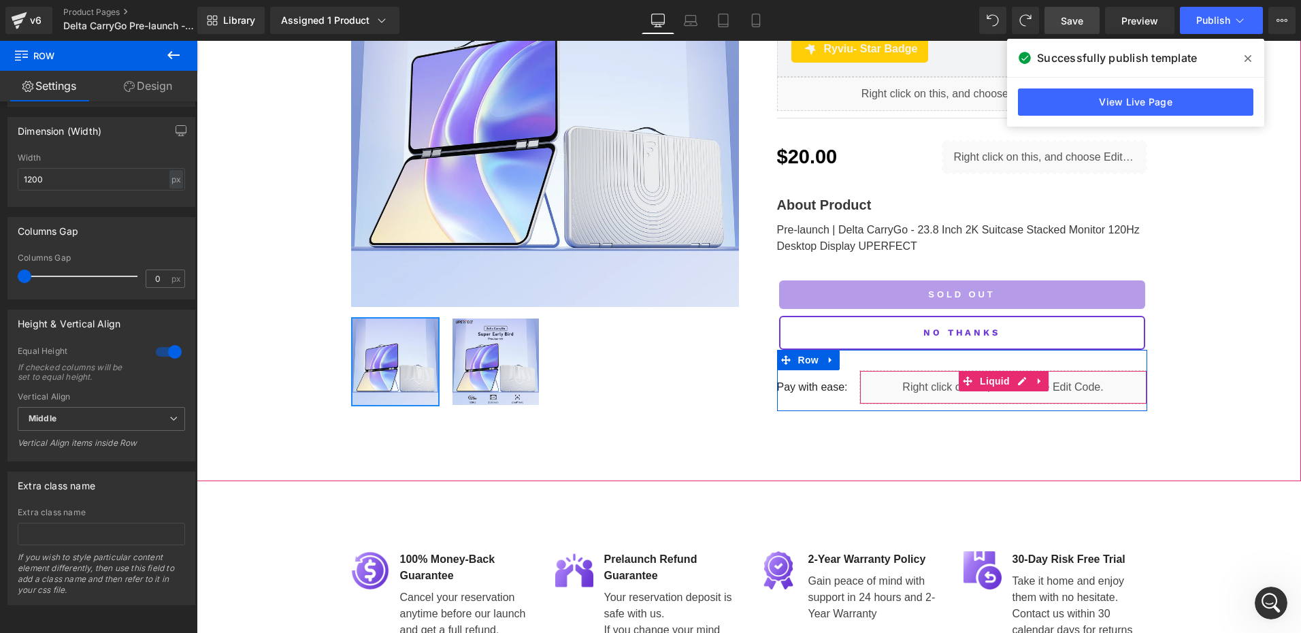
click at [945, 381] on div "Liquid" at bounding box center [1003, 387] width 288 height 34
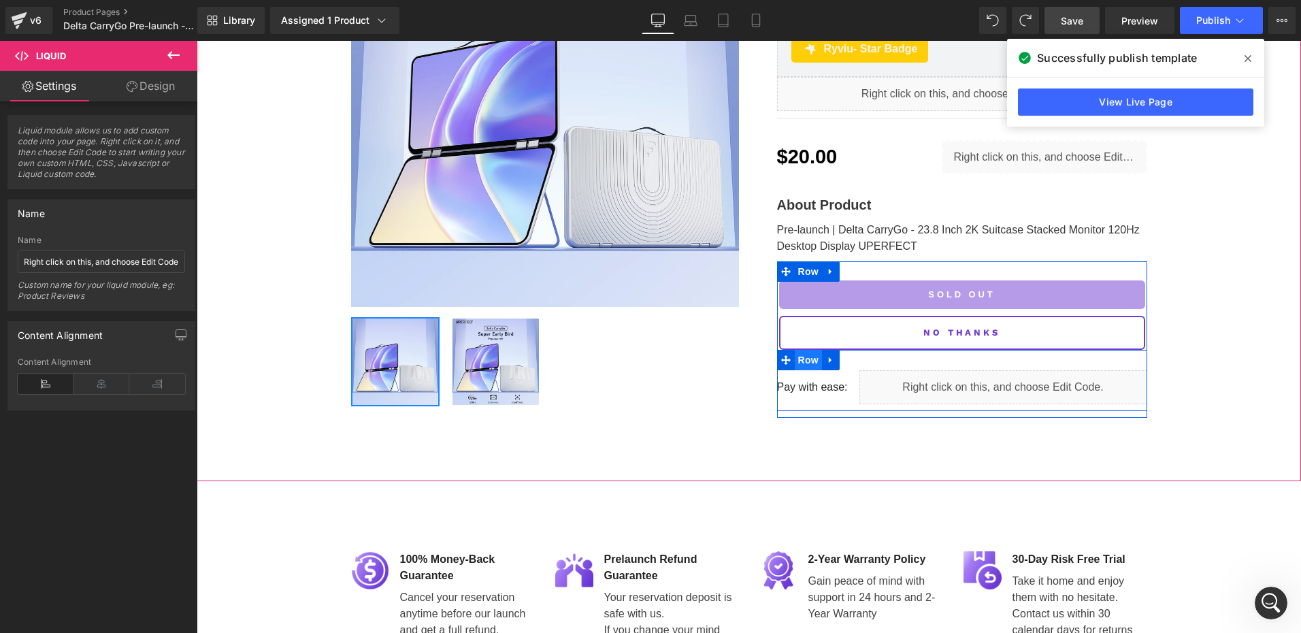
click at [797, 359] on span "Row" at bounding box center [808, 360] width 27 height 20
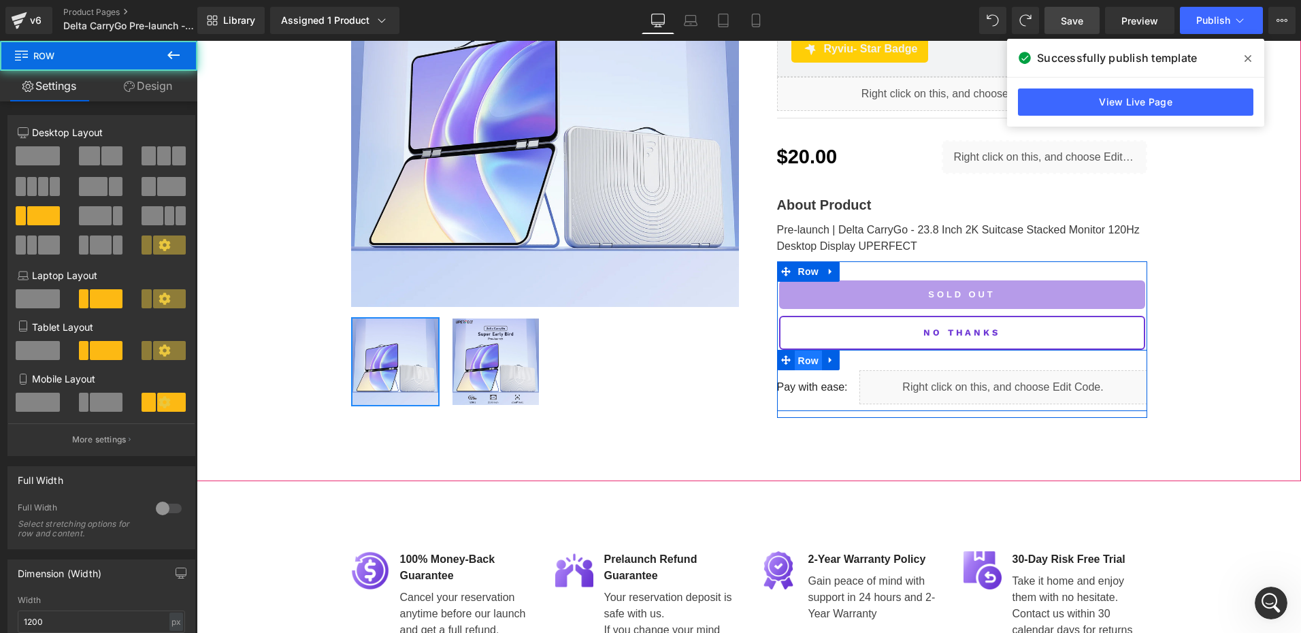
click at [797, 359] on span "Row" at bounding box center [808, 360] width 27 height 20
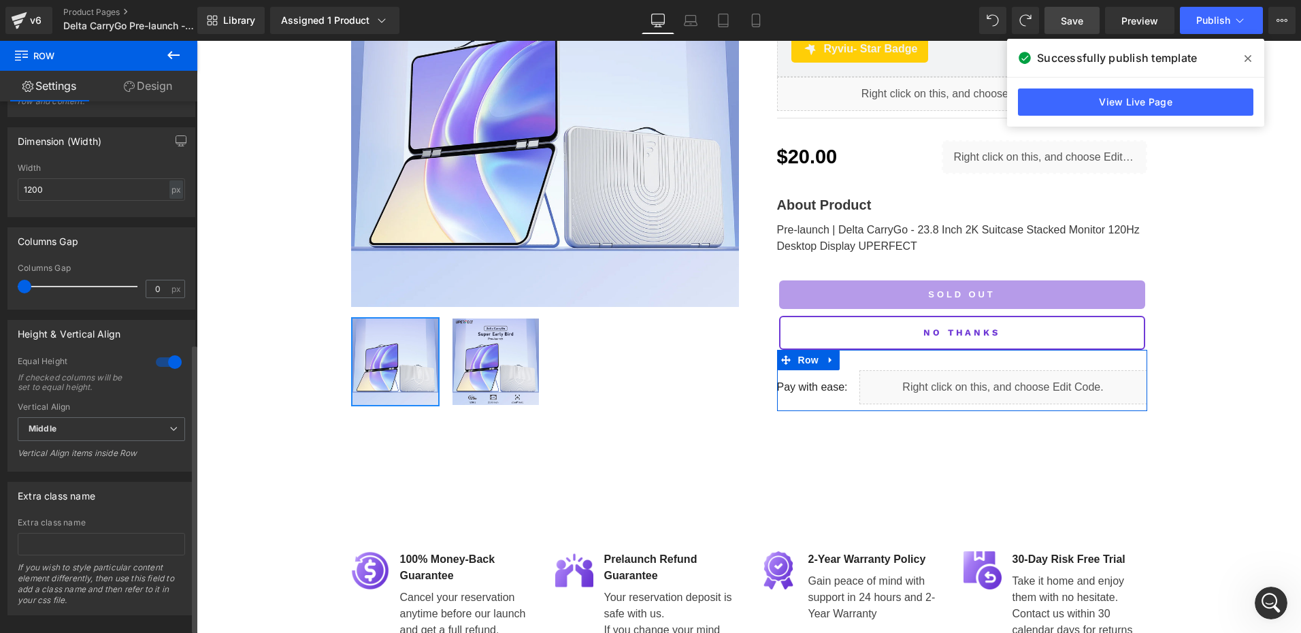
scroll to position [453, 0]
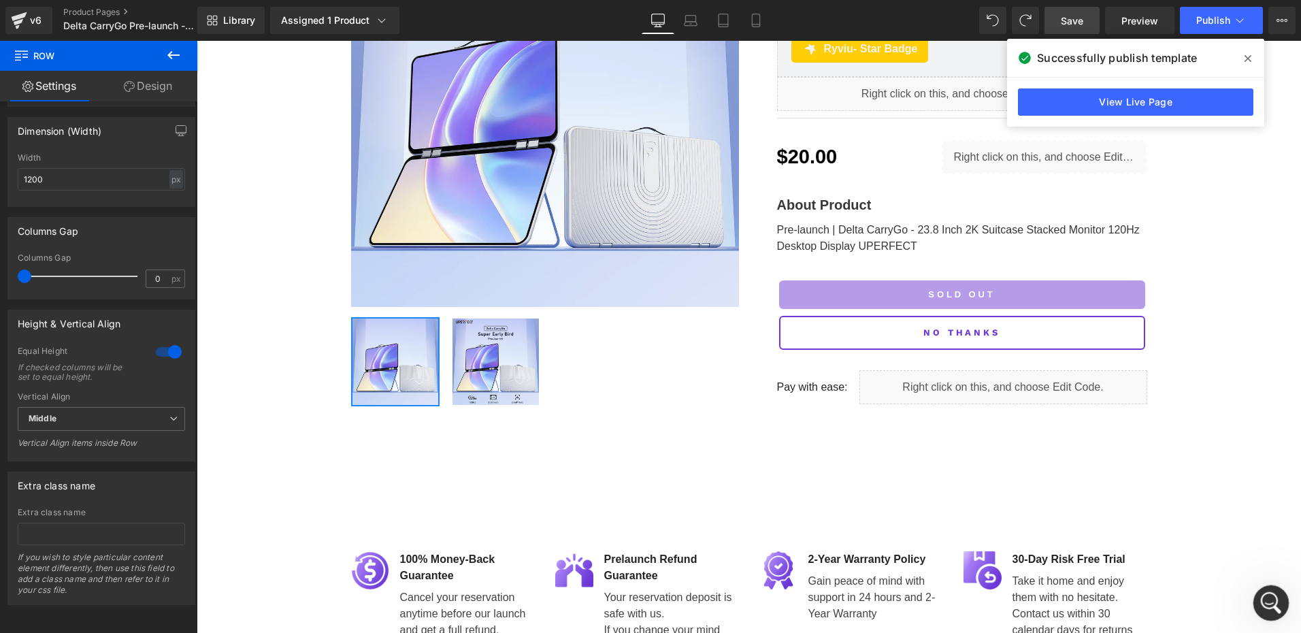
click at [1273, 599] on icon "打开 Intercom Messenger" at bounding box center [1269, 601] width 22 height 22
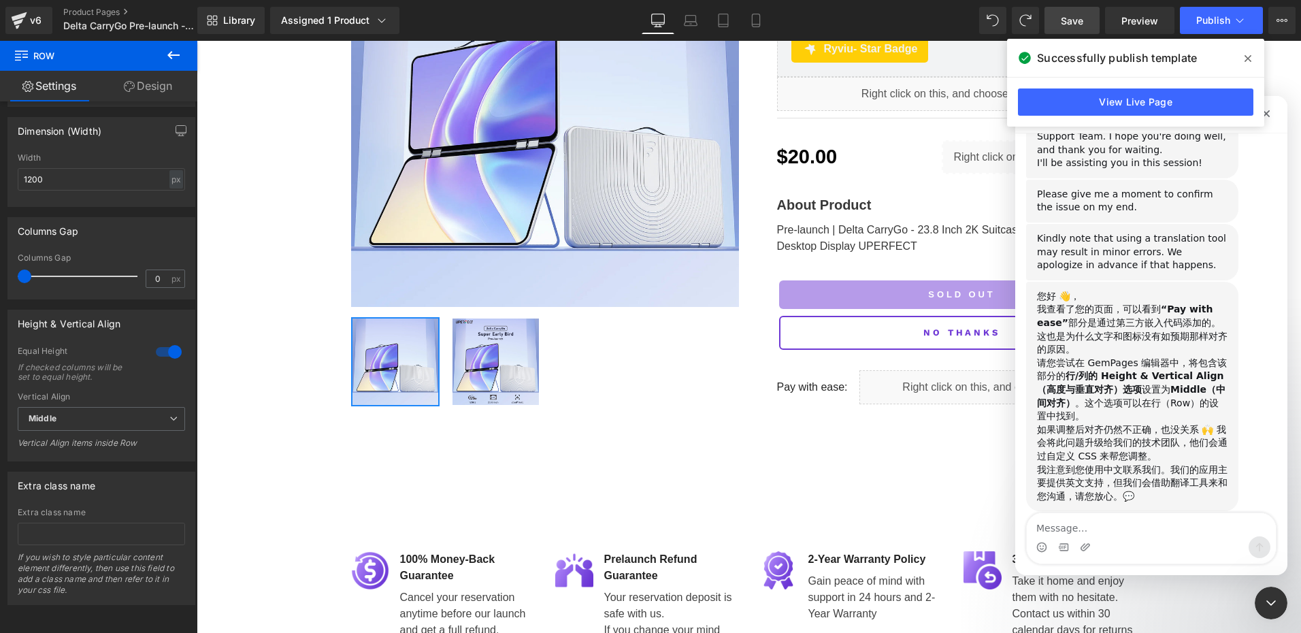
click at [1098, 533] on textarea "Message…" at bounding box center [1151, 524] width 249 height 23
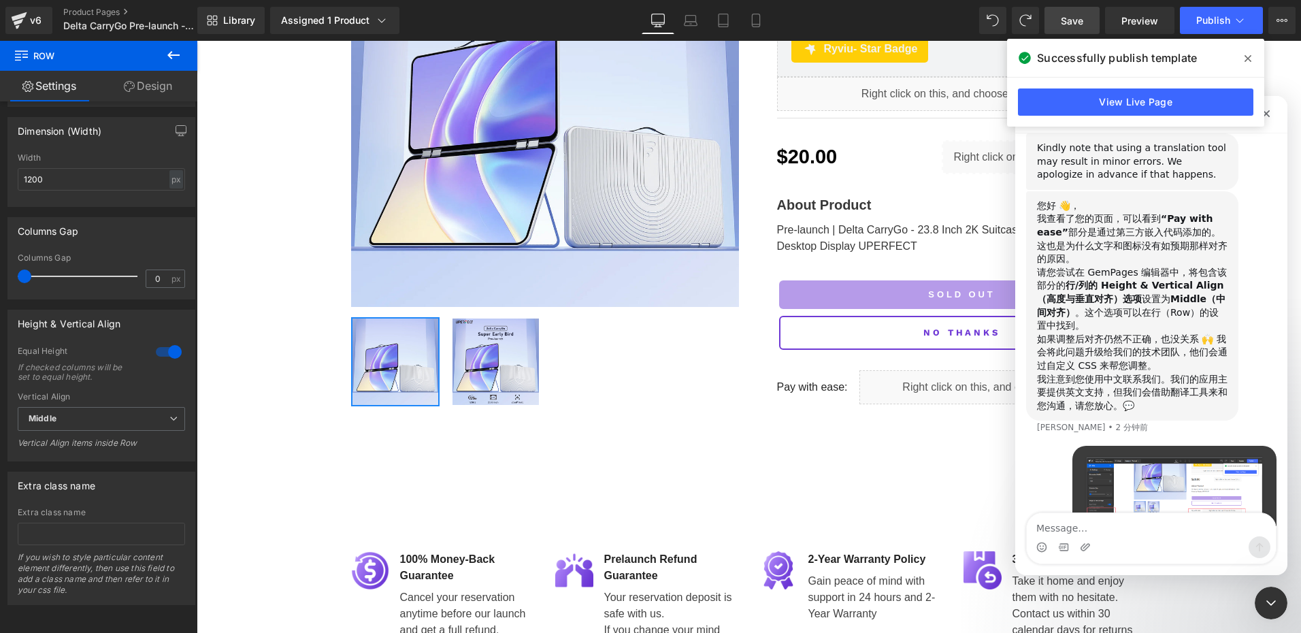
scroll to position [802, 0]
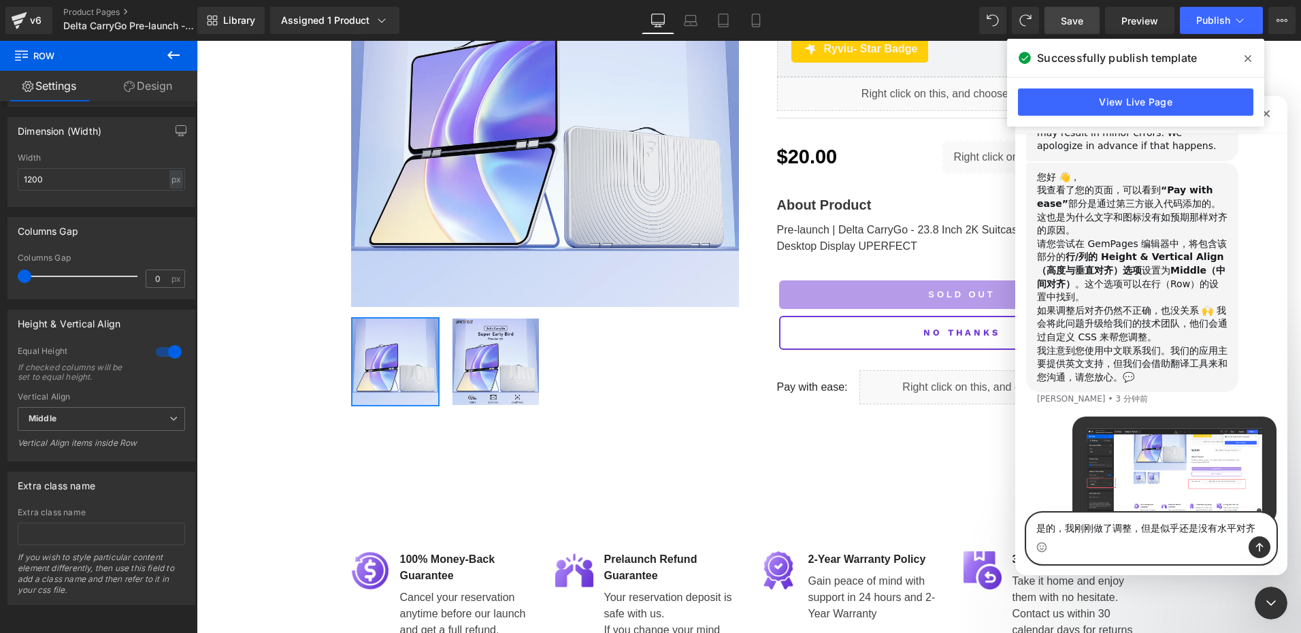
click at [1243, 527] on textarea "是的，我刚刚做了调整，但是似乎还是没有水平对齐" at bounding box center [1151, 524] width 249 height 23
click at [1234, 531] on textarea "是的，我刚刚做了调整，但是似乎还是没有水平对齐" at bounding box center [1151, 524] width 249 height 23
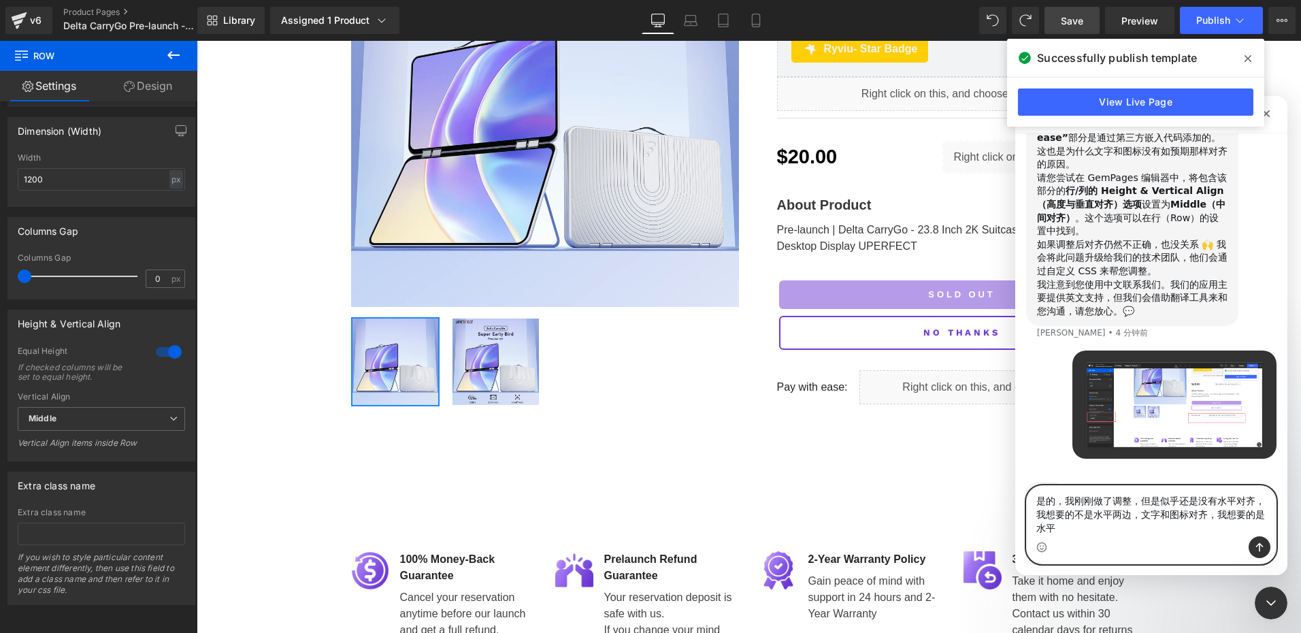
scroll to position [881, 0]
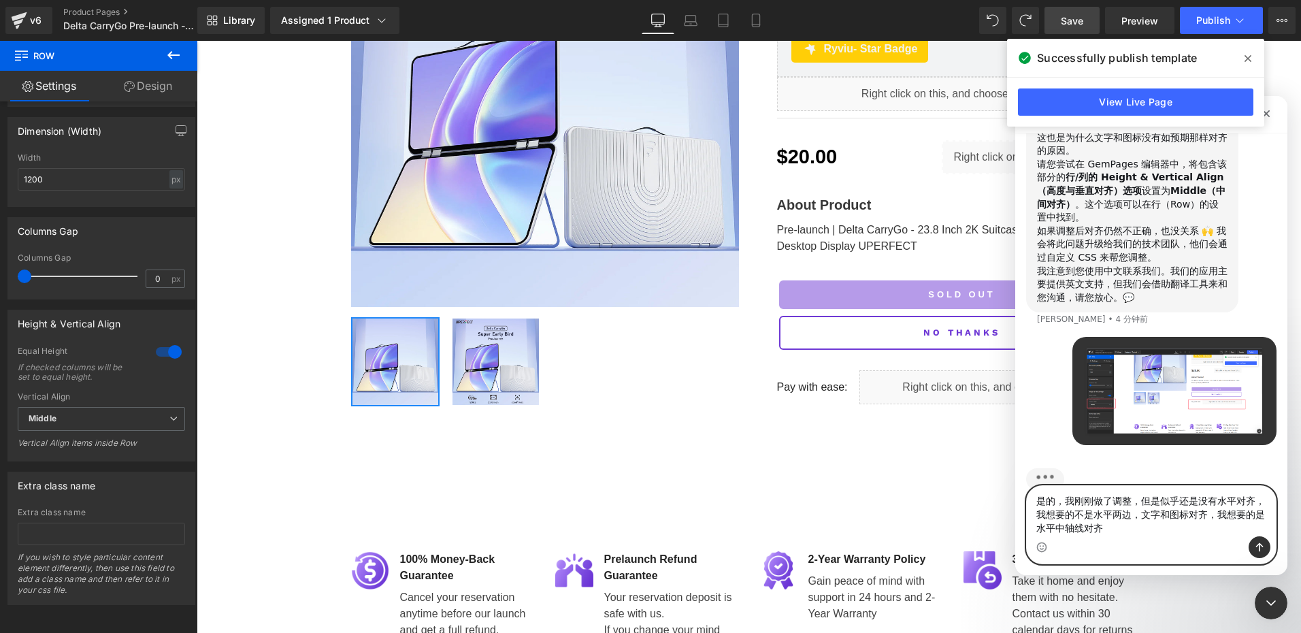
drag, startPoint x: 1039, startPoint y: 516, endPoint x: 1129, endPoint y: 529, distance: 90.7
click at [1129, 529] on textarea "是的，我刚刚做了调整，但是似乎还是没有水平对齐，我想要的不是水平两边，文字和图标对齐，我想要的是水平中轴线对齐" at bounding box center [1151, 511] width 249 height 50
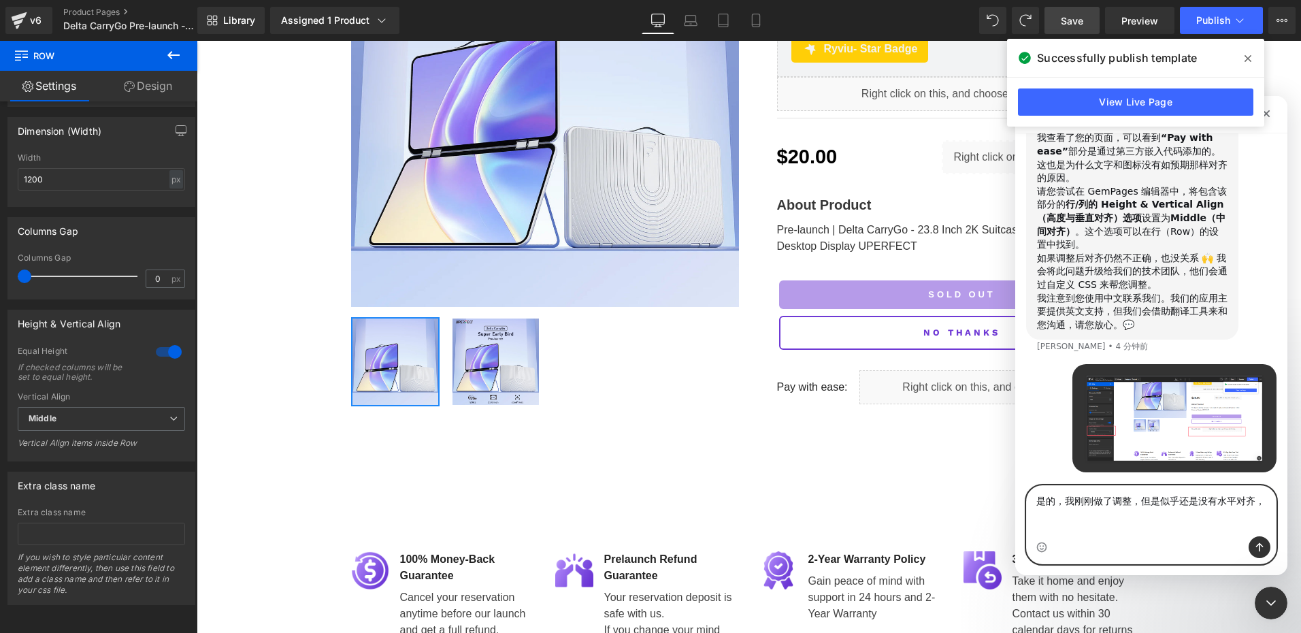
type textarea "是的，我刚刚做了调整，但是似乎还是没有水平对齐"
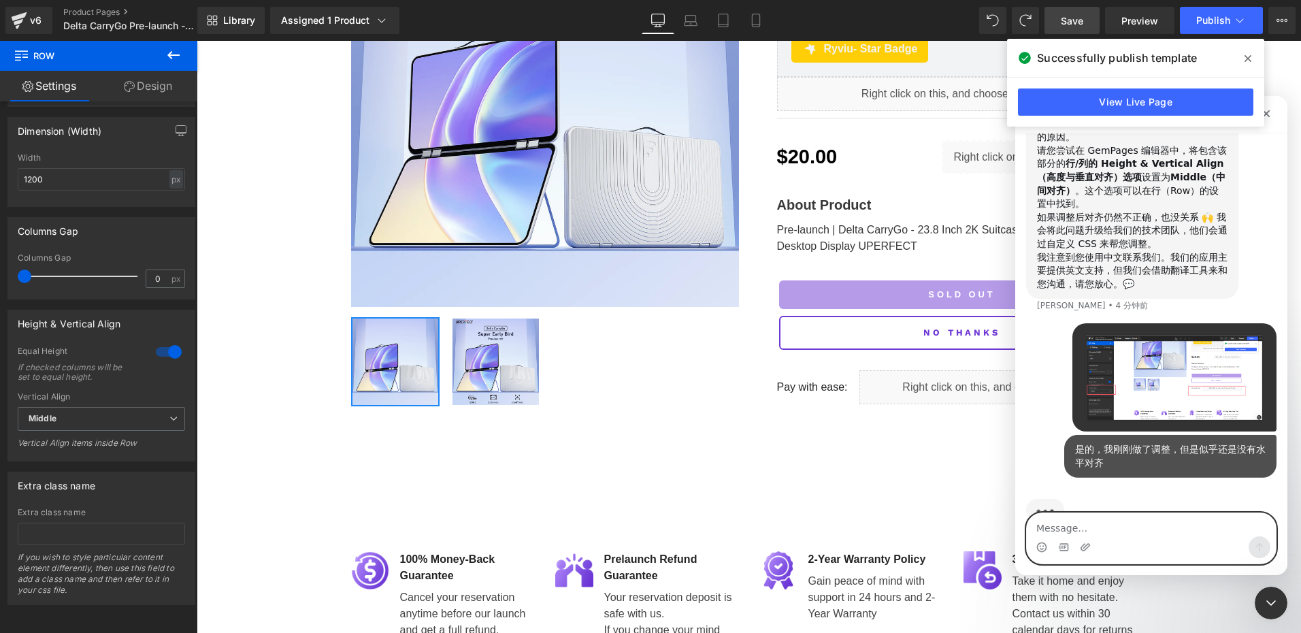
scroll to position [898, 0]
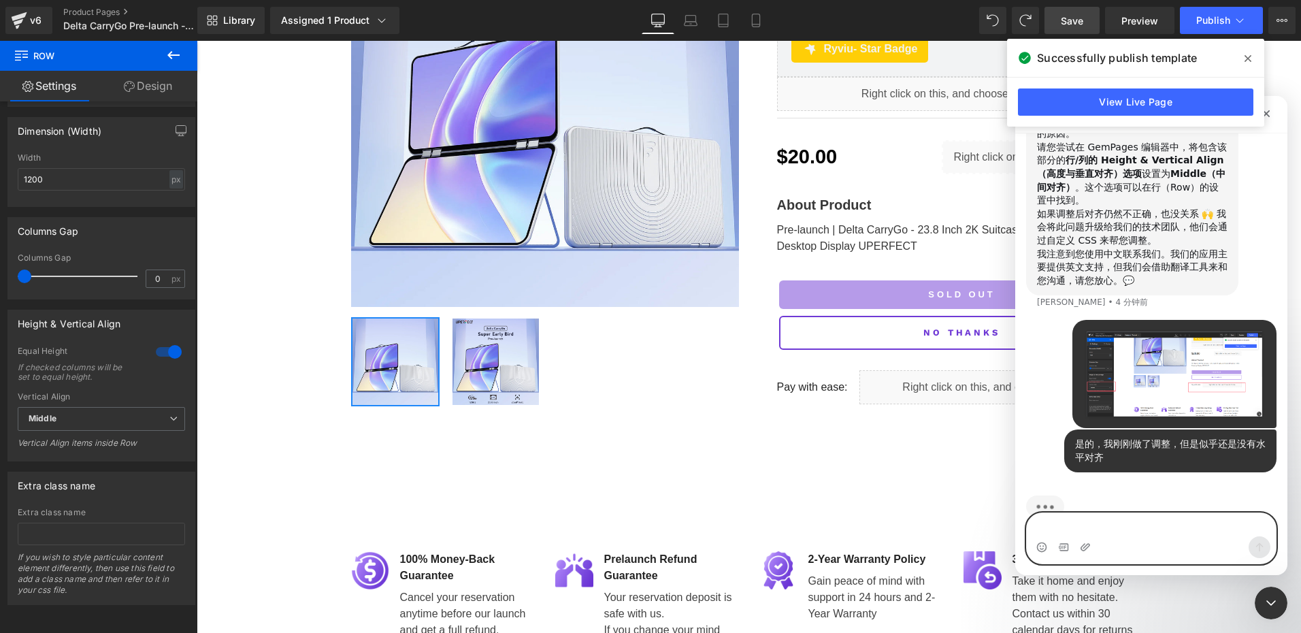
type textarea "撒"
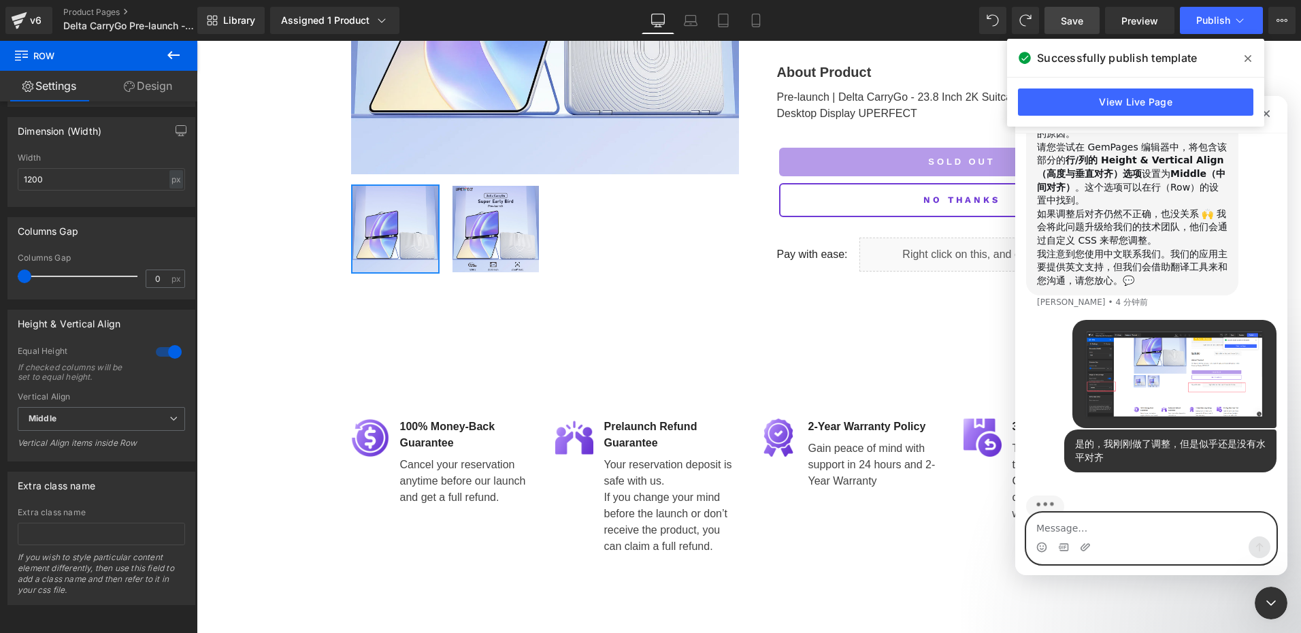
scroll to position [322, 0]
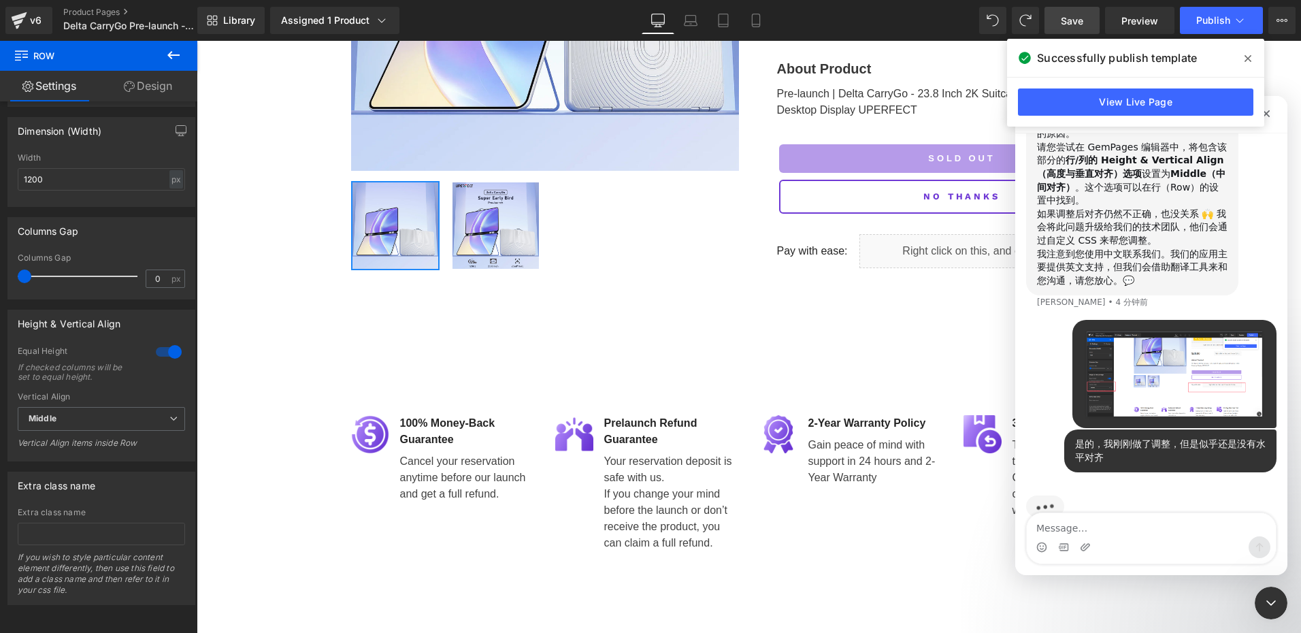
drag, startPoint x: 1299, startPoint y: 318, endPoint x: 1303, endPoint y: 544, distance: 225.3
click at [1300, 544] on html "Row You are previewing how the will restyle your page. You can not edit Element…" at bounding box center [650, 316] width 1301 height 633
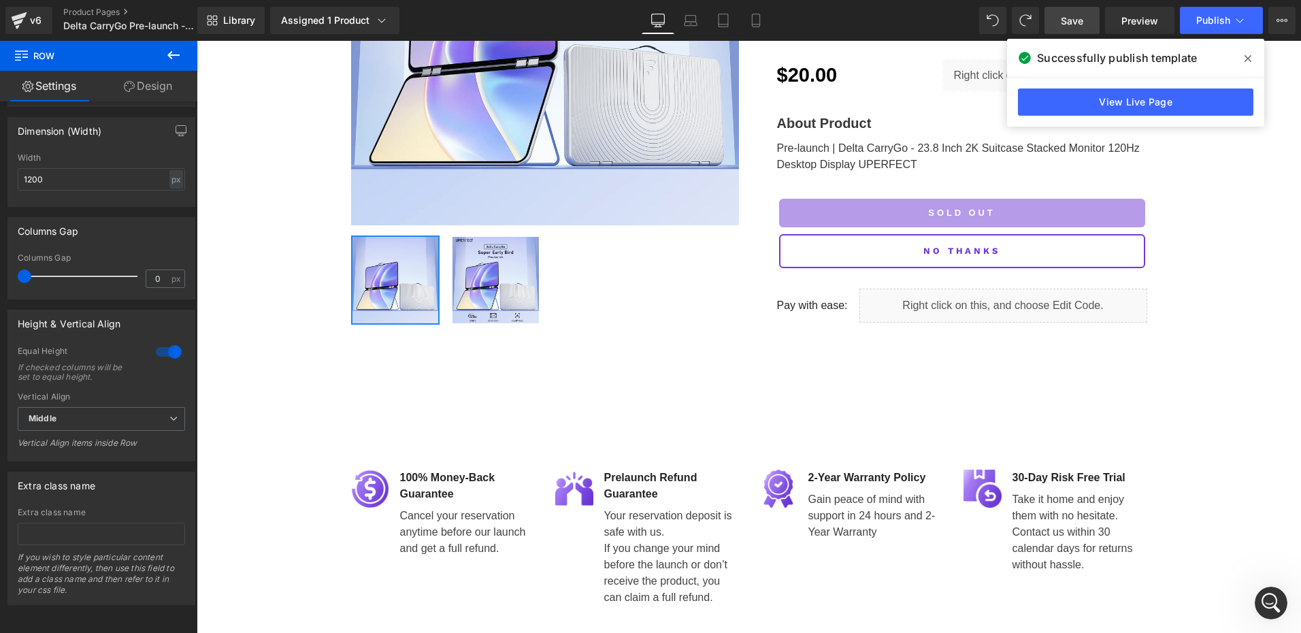
scroll to position [272, 0]
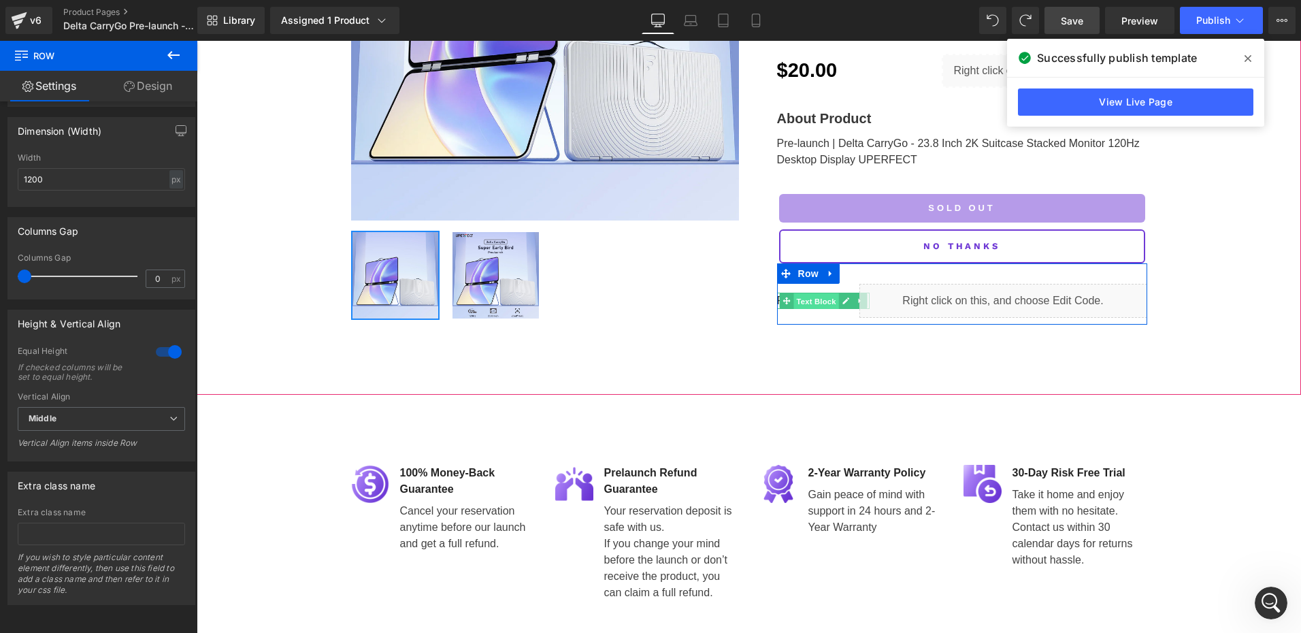
click at [808, 298] on span "Text Block" at bounding box center [815, 301] width 45 height 16
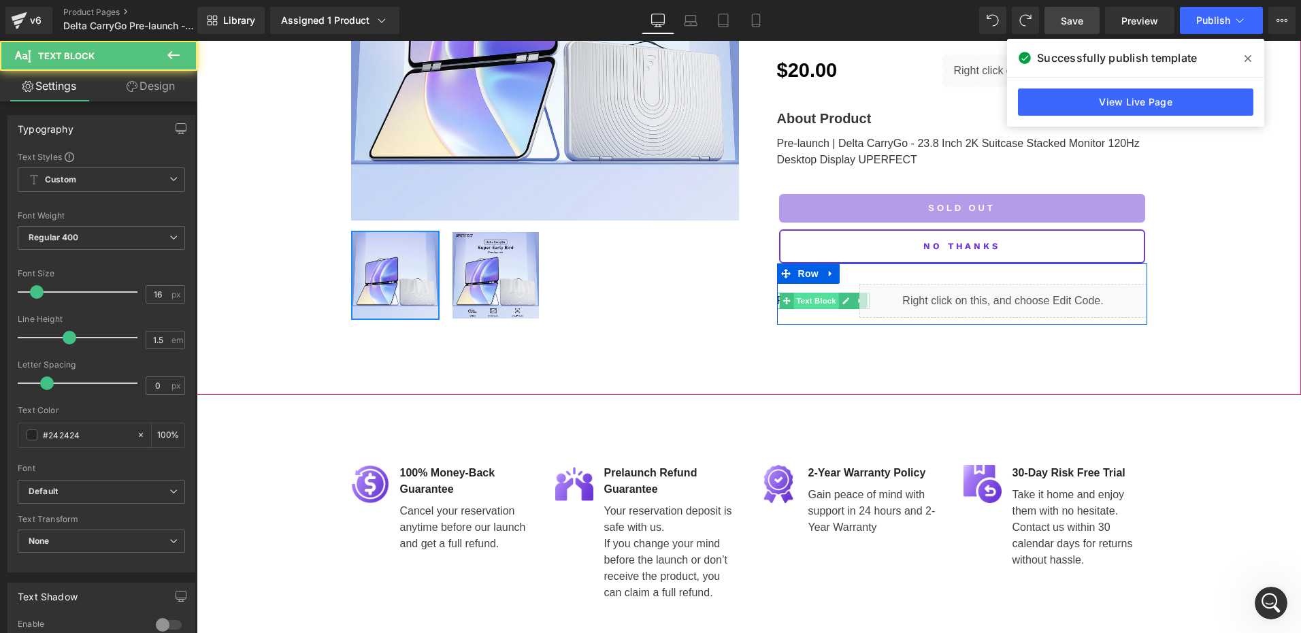
click at [808, 298] on span "Text Block" at bounding box center [815, 301] width 45 height 16
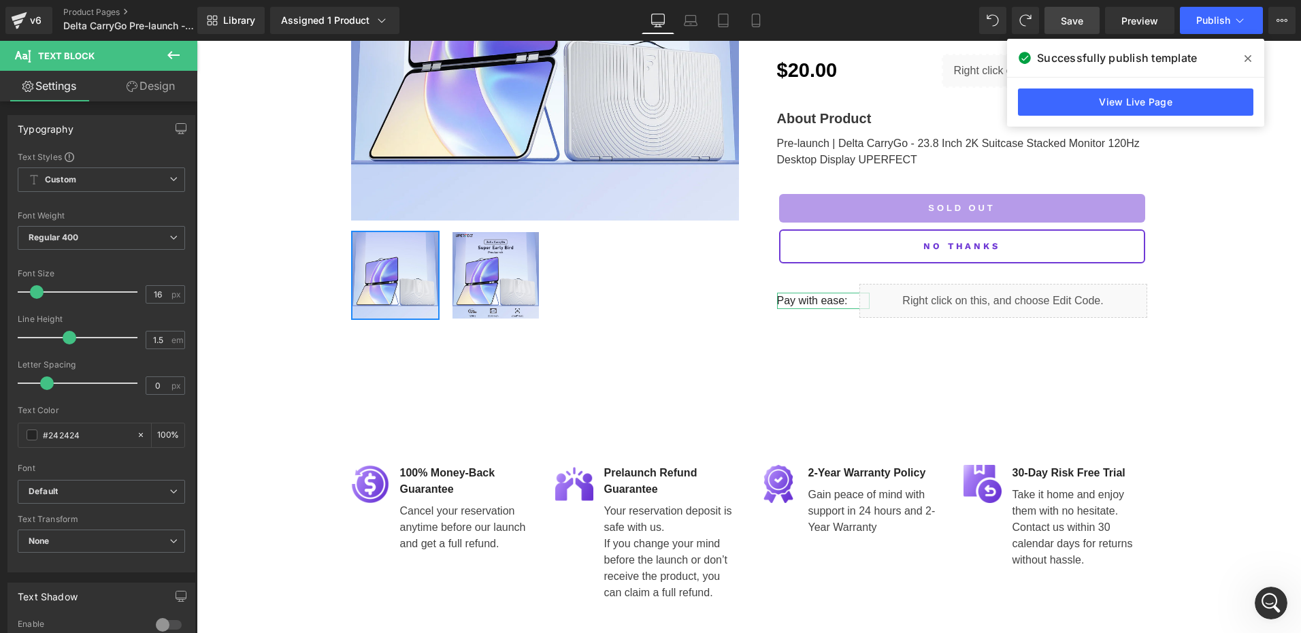
drag, startPoint x: 161, startPoint y: 81, endPoint x: 44, endPoint y: 177, distance: 151.3
click at [161, 82] on link "Design" at bounding box center [150, 86] width 99 height 31
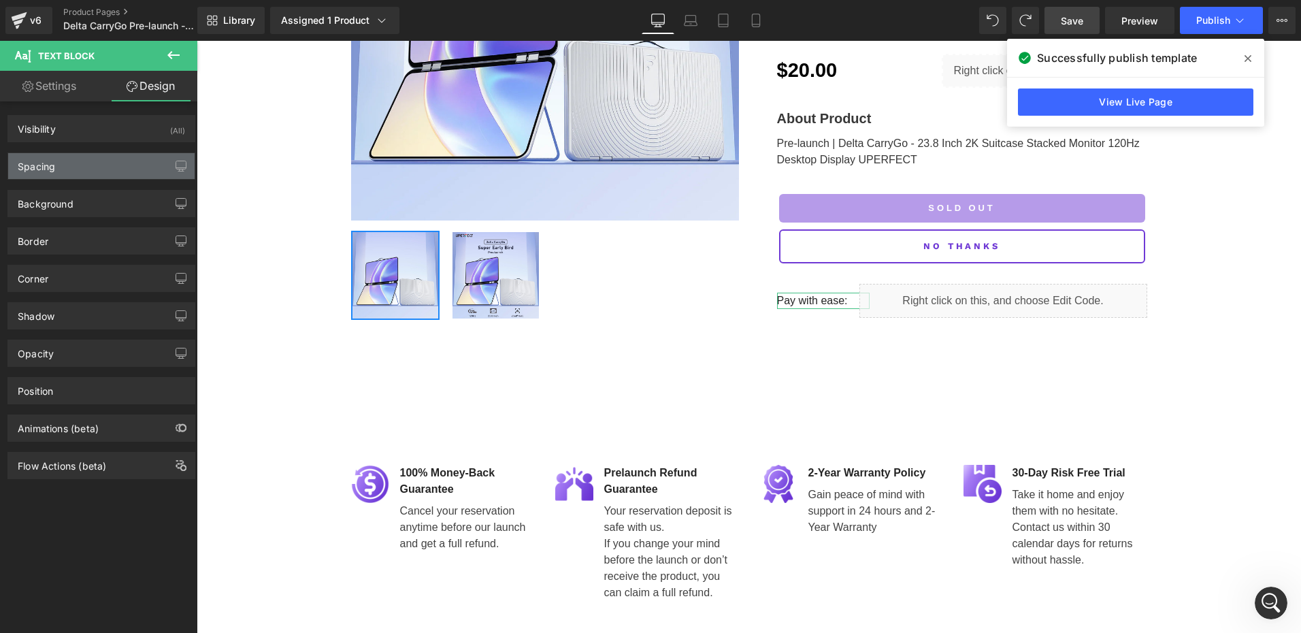
type input "0"
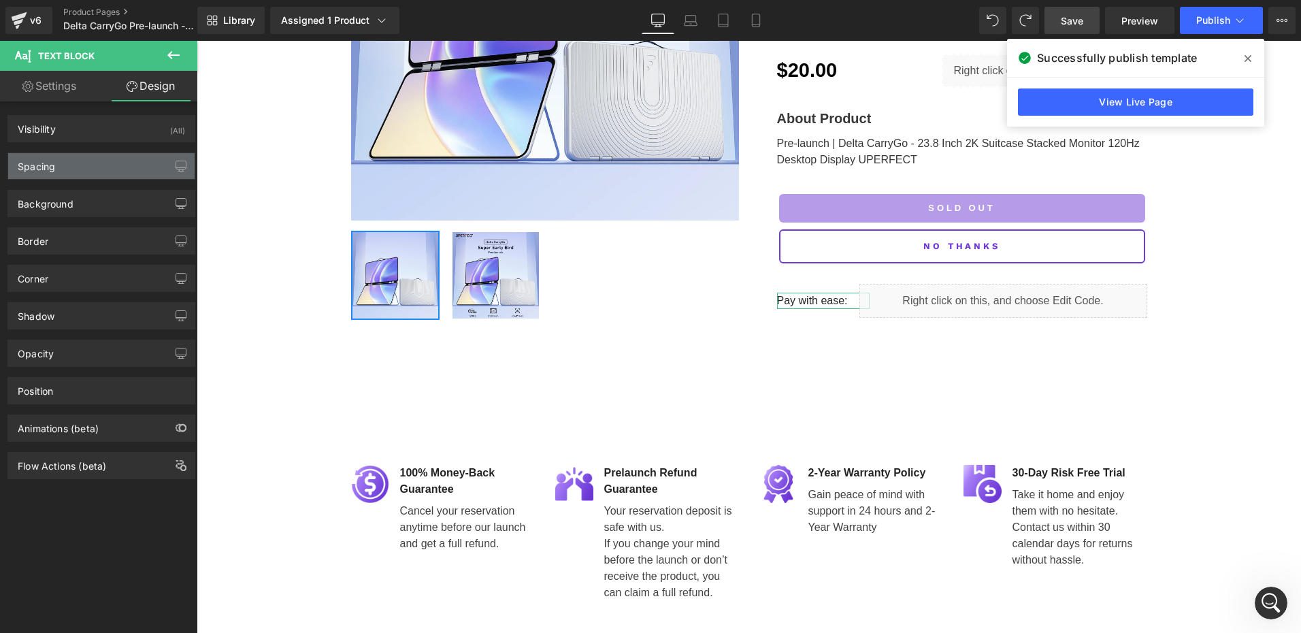
type input "0"
click at [47, 163] on div "Spacing" at bounding box center [36, 162] width 37 height 19
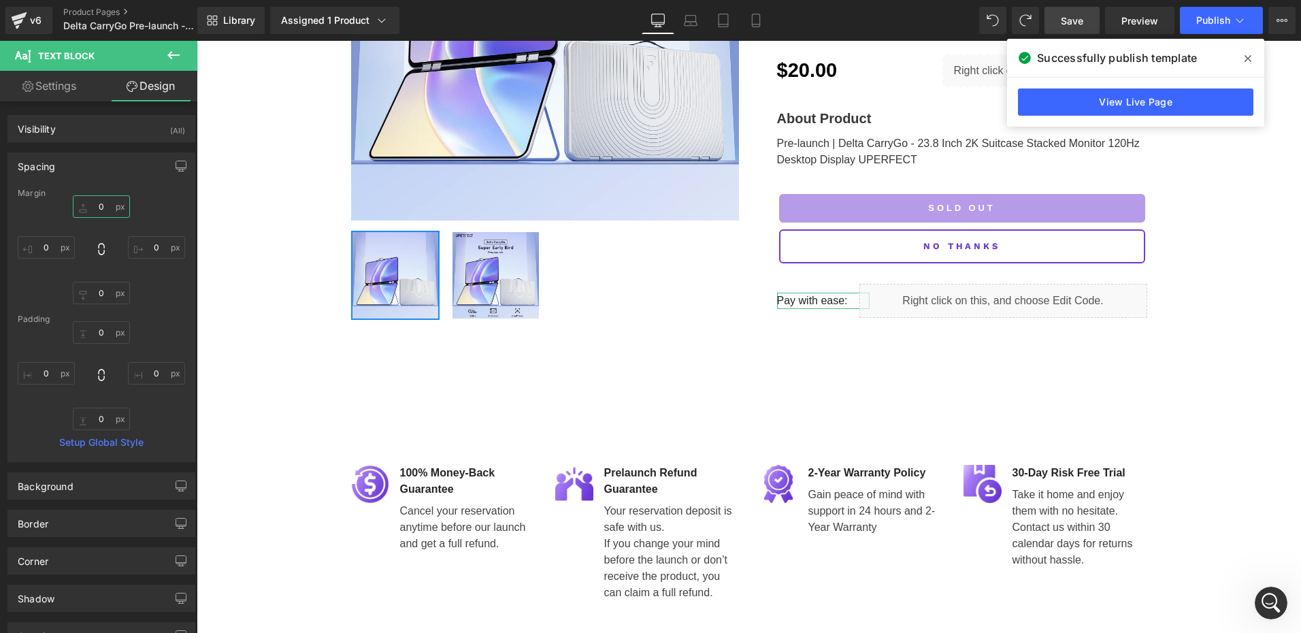
click at [102, 208] on input "0" at bounding box center [101, 206] width 57 height 22
type input "20"
click at [1068, 22] on span "Save" at bounding box center [1072, 21] width 22 height 14
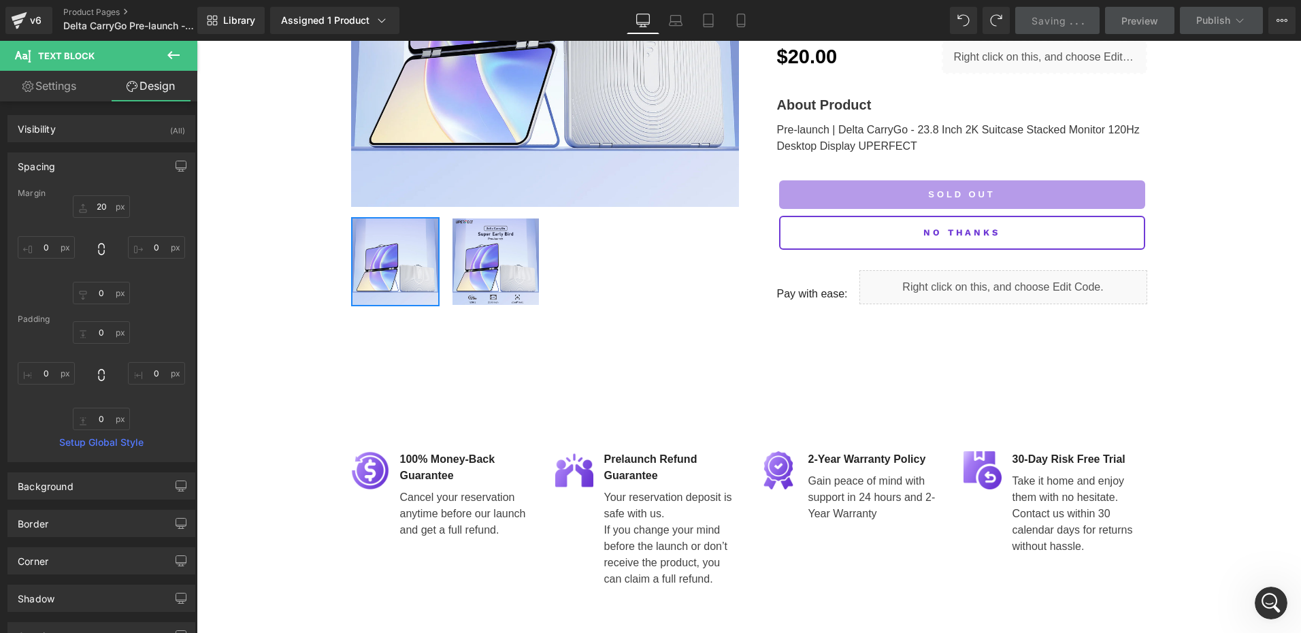
scroll to position [272, 0]
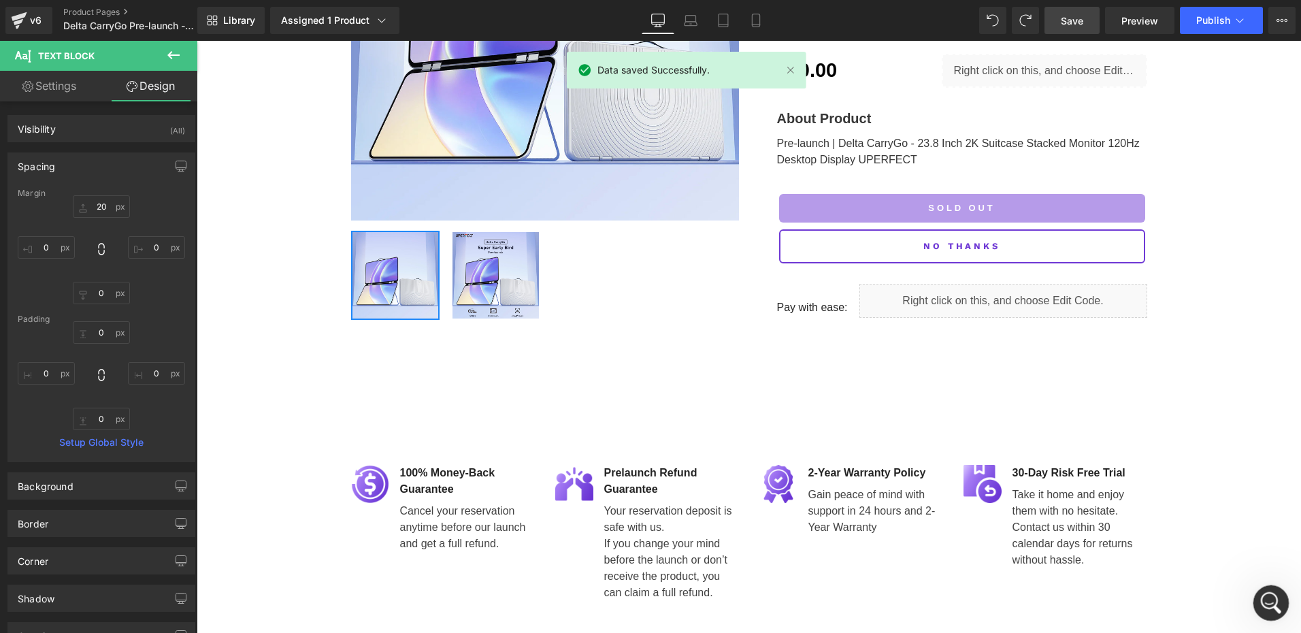
click at [1260, 606] on div "打开 Intercom Messenger" at bounding box center [1269, 600] width 45 height 45
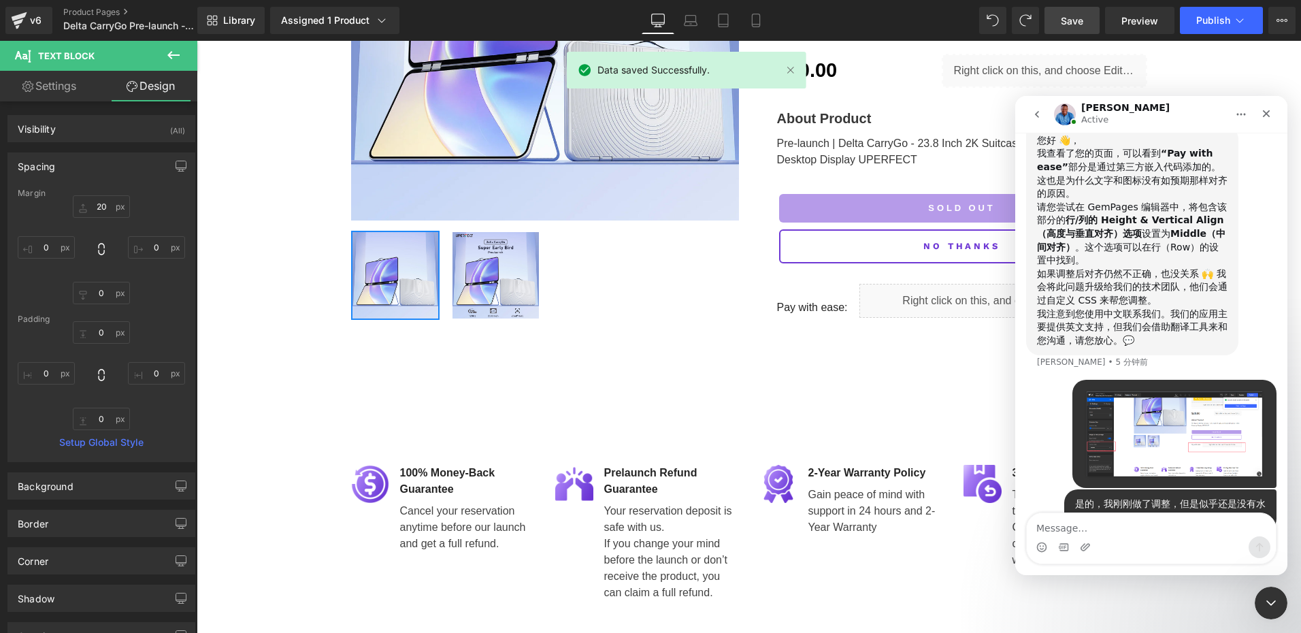
scroll to position [846, 0]
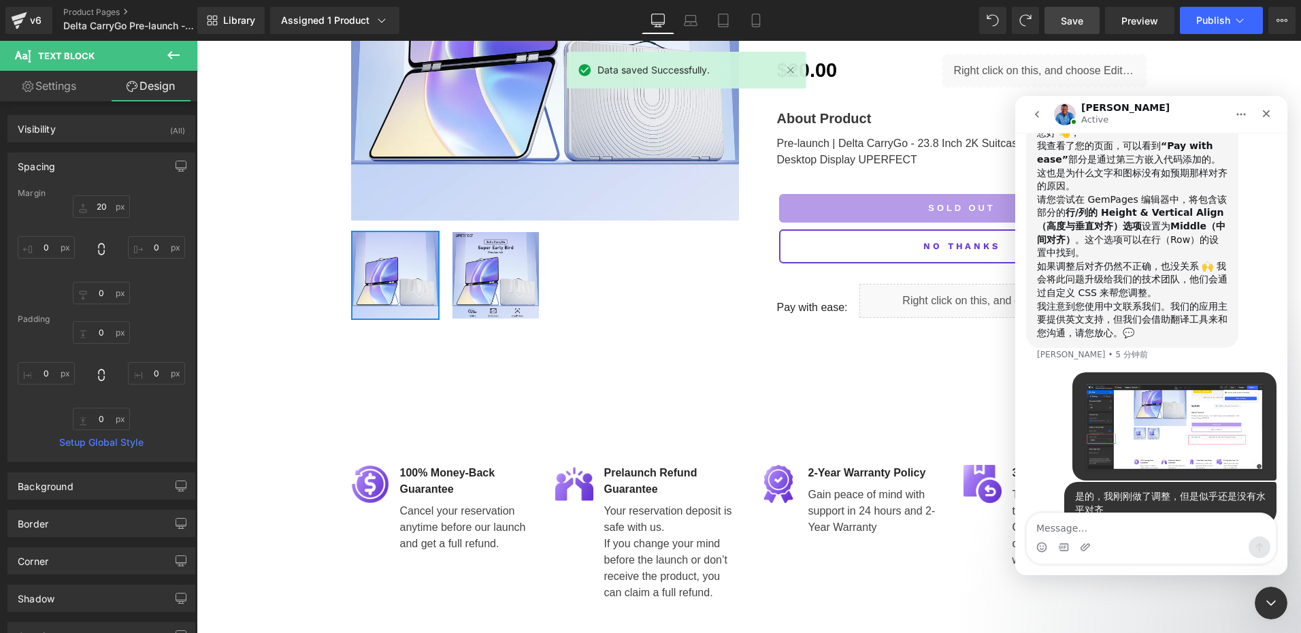
click at [1147, 21] on div at bounding box center [650, 296] width 1301 height 592
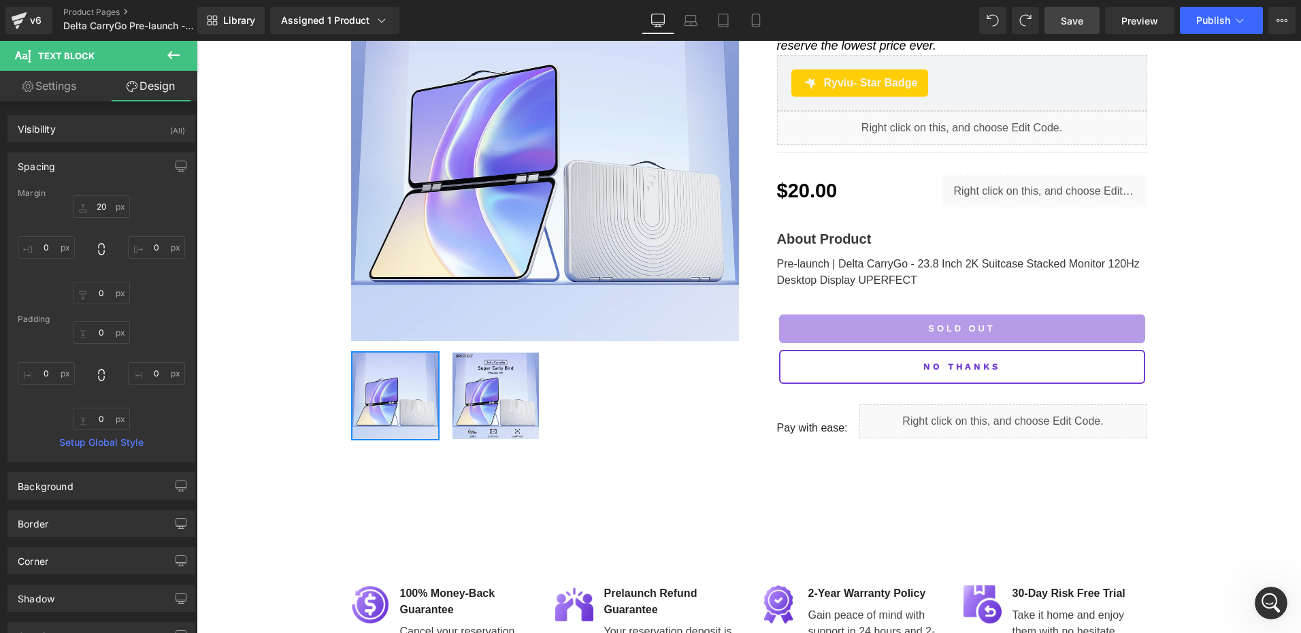
scroll to position [68, 0]
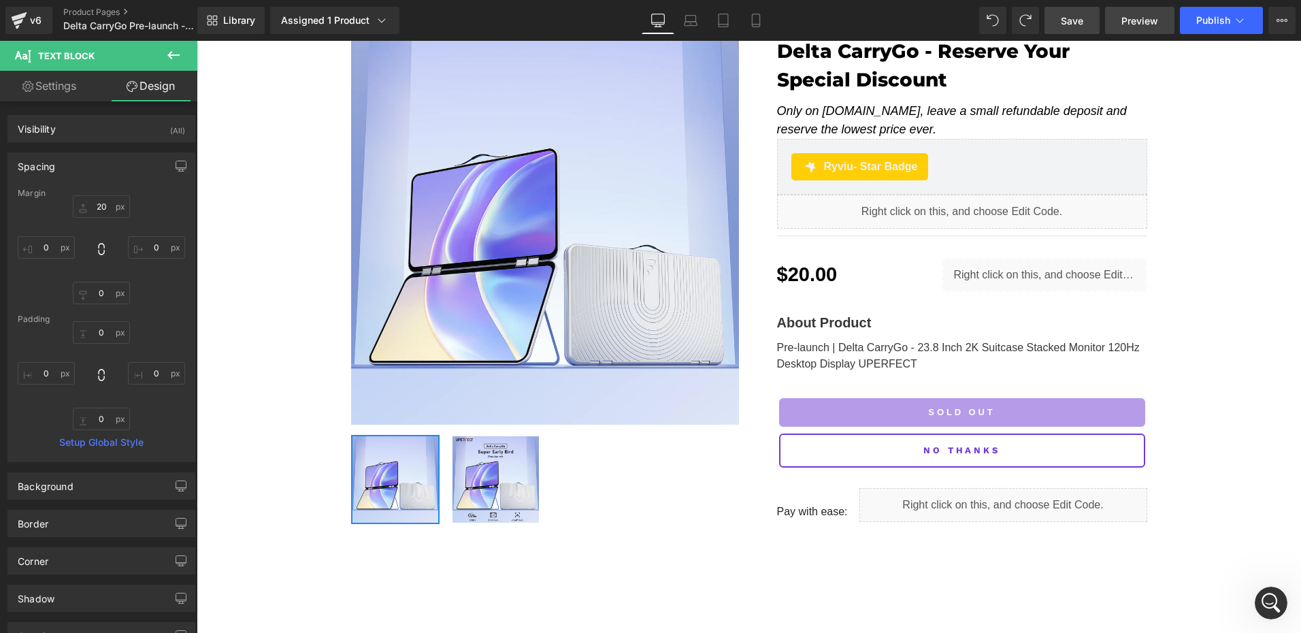
click at [1152, 21] on span "Preview" at bounding box center [1139, 21] width 37 height 14
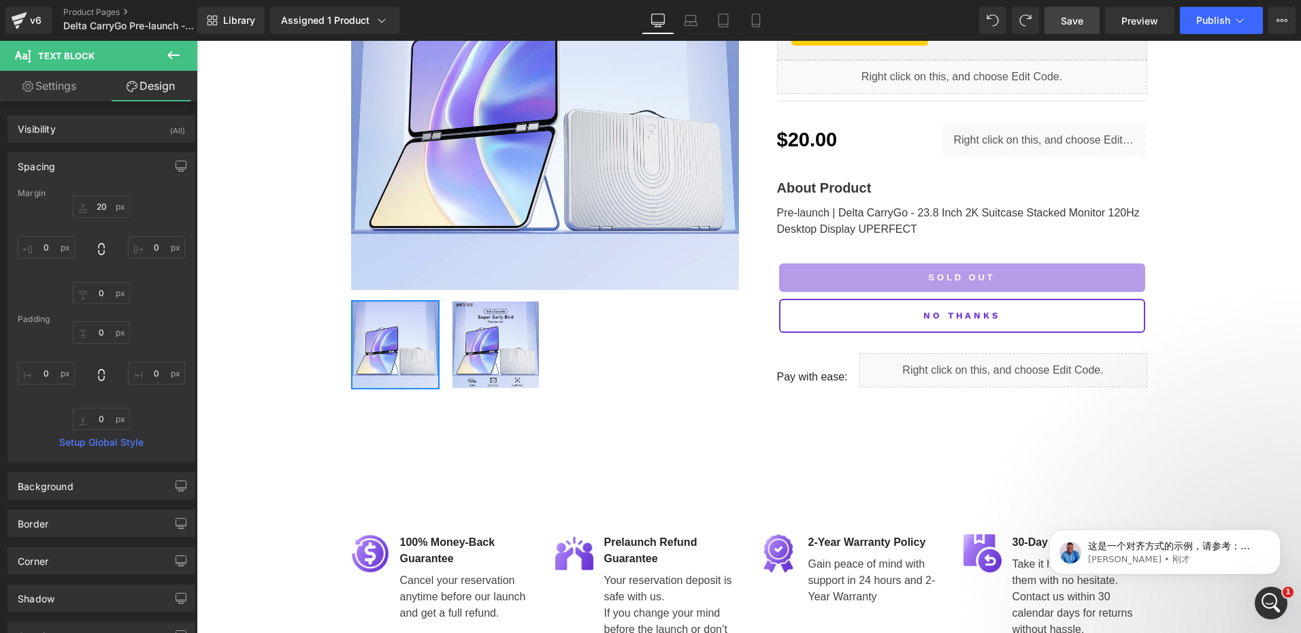
scroll to position [204, 0]
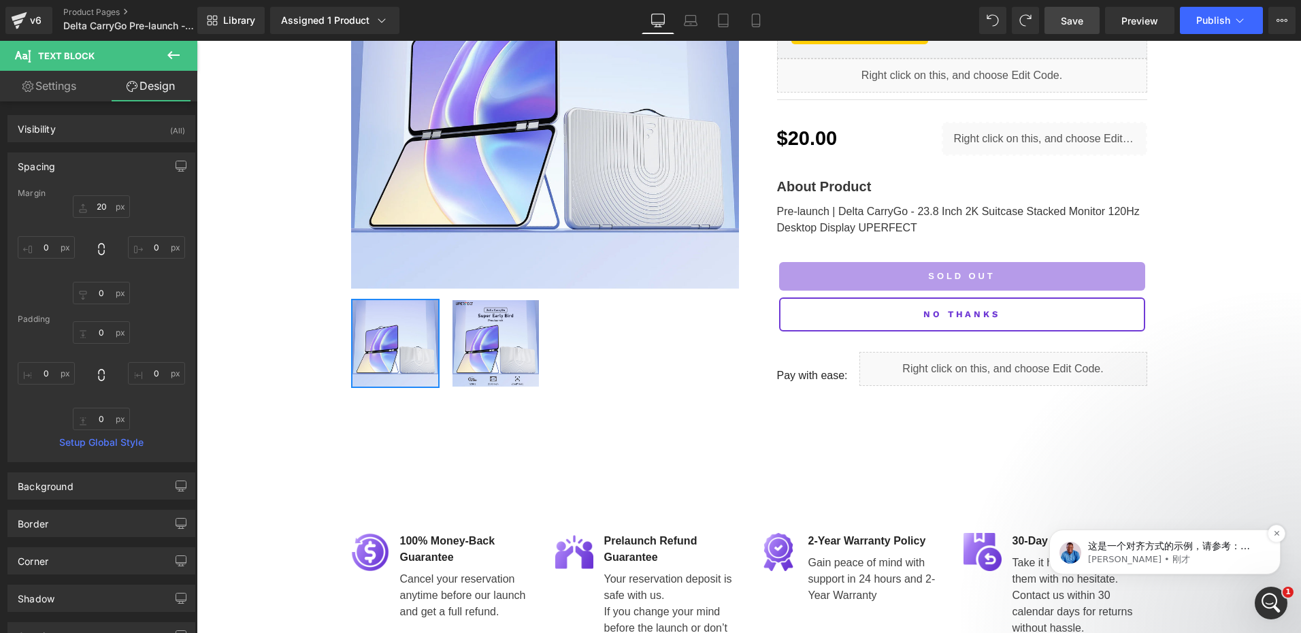
click at [1191, 554] on p "Noah • 刚才" at bounding box center [1176, 559] width 176 height 12
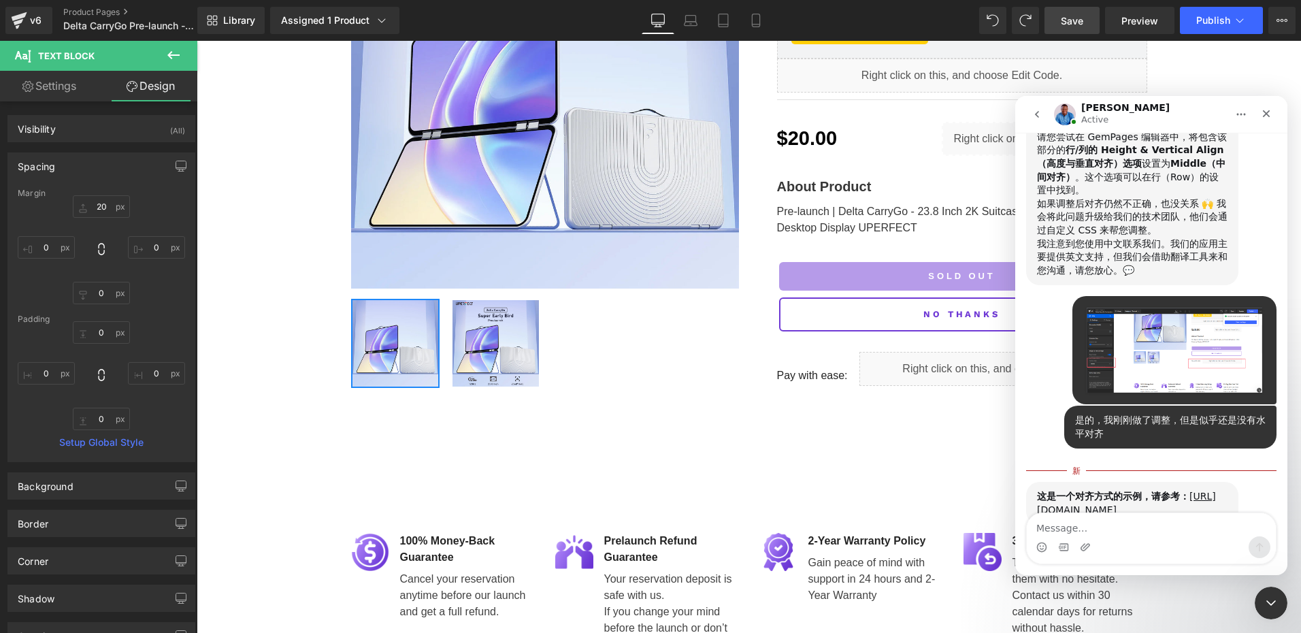
scroll to position [922, 0]
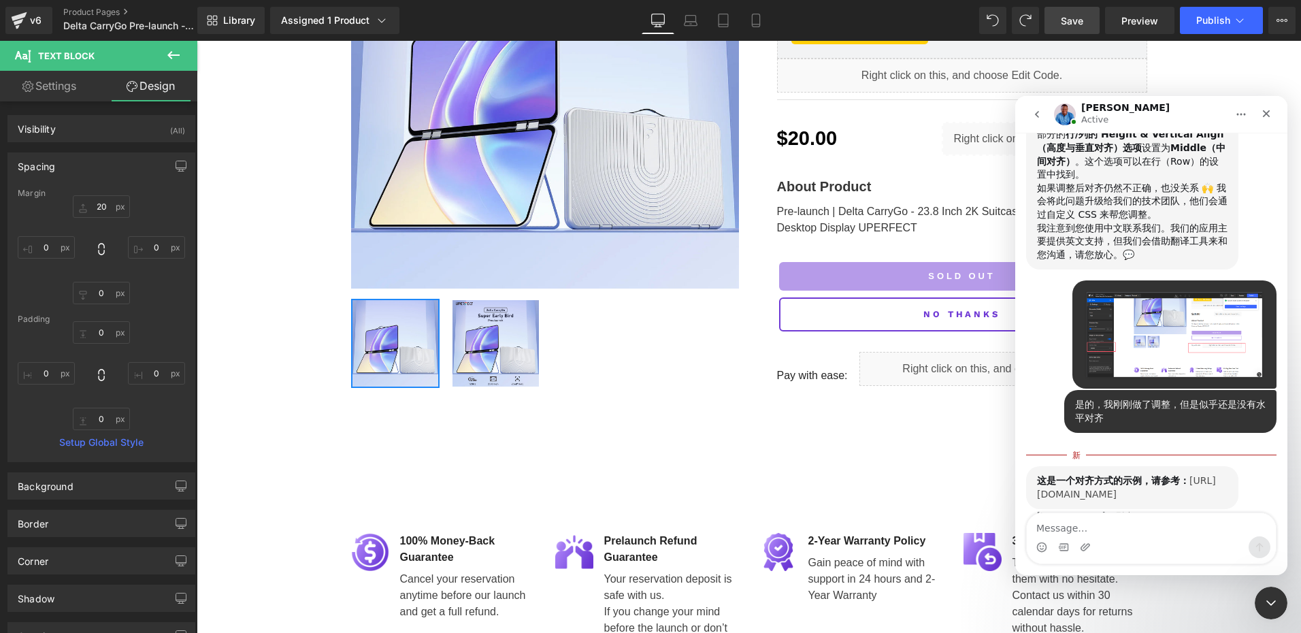
click at [1123, 475] on link "[URL][DOMAIN_NAME]" at bounding box center [1126, 487] width 179 height 24
drag, startPoint x: 1268, startPoint y: 598, endPoint x: 1266, endPoint y: 588, distance: 10.4
click at [1269, 598] on icon "关闭 Intercom Messenger" at bounding box center [1269, 601] width 16 height 16
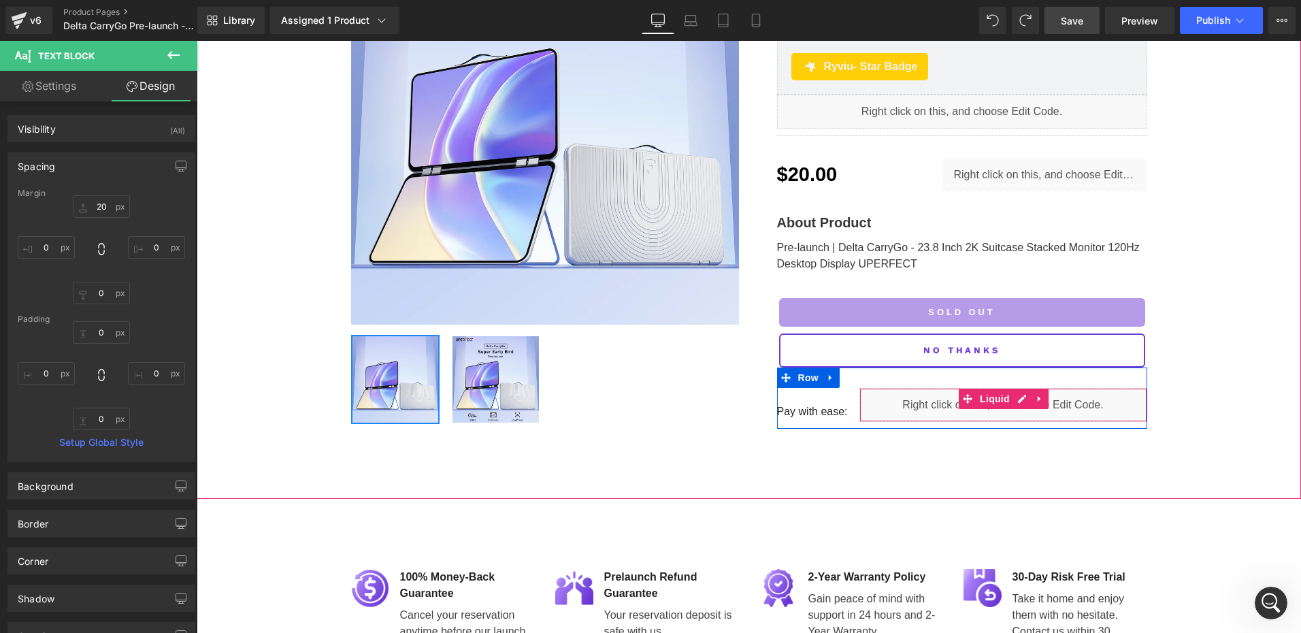
scroll to position [136, 0]
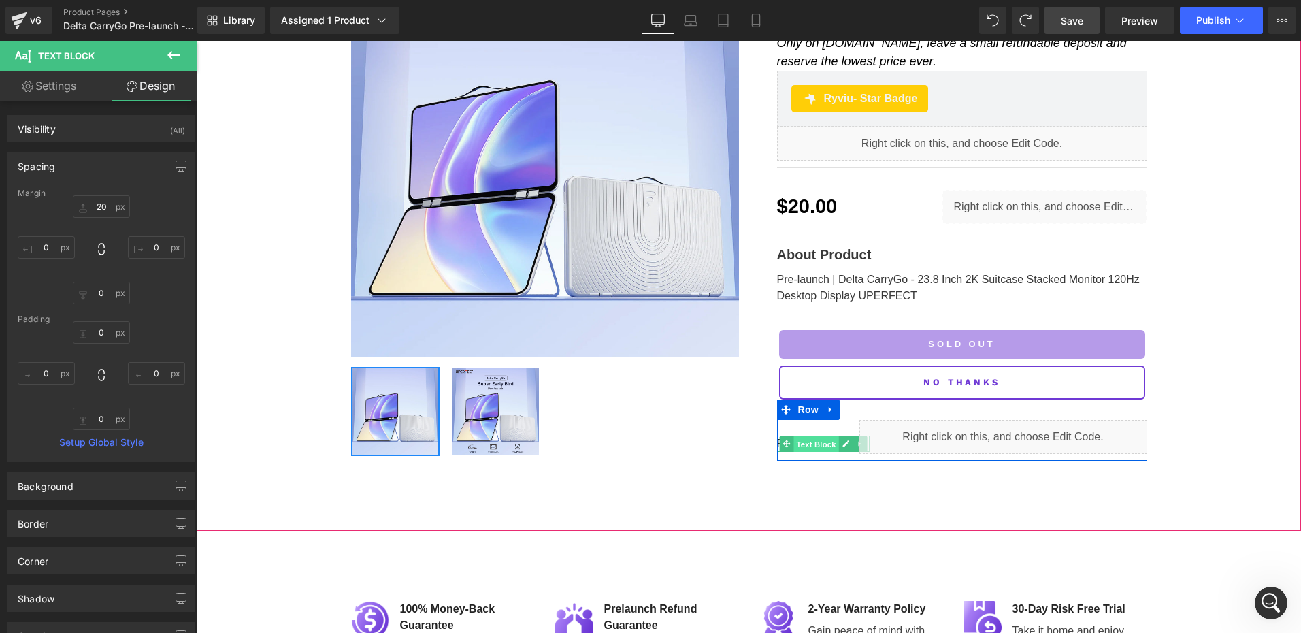
click at [807, 442] on span "Text Block" at bounding box center [815, 444] width 45 height 16
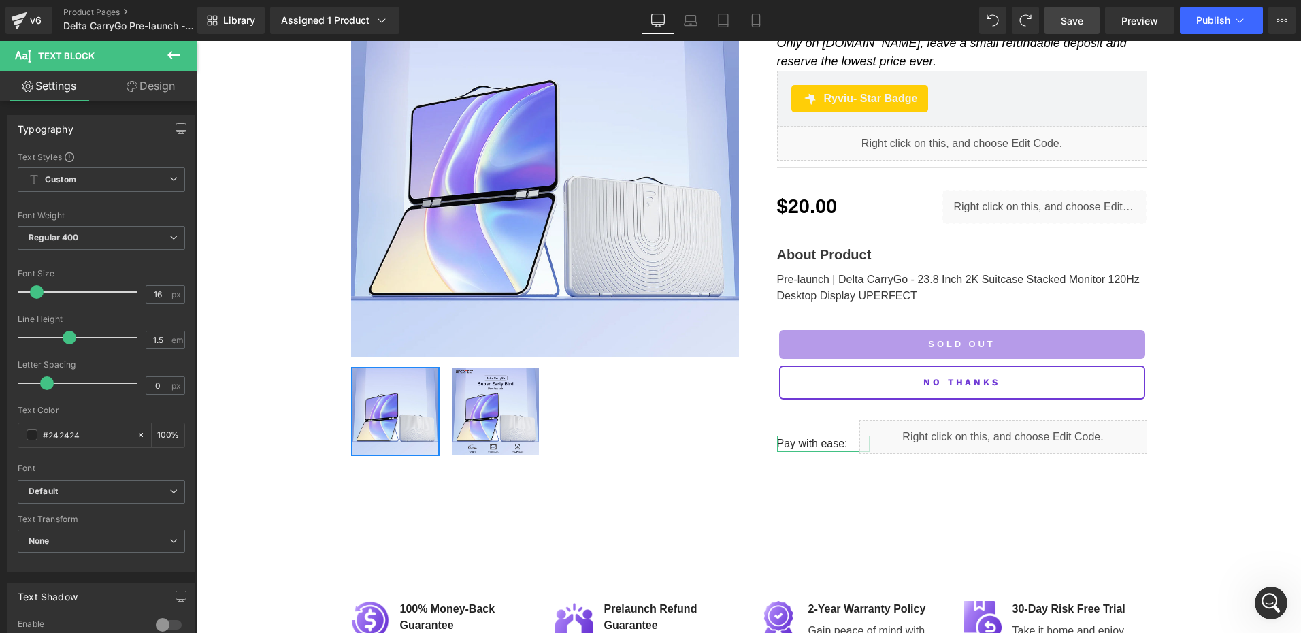
click at [153, 93] on link "Design" at bounding box center [150, 86] width 99 height 31
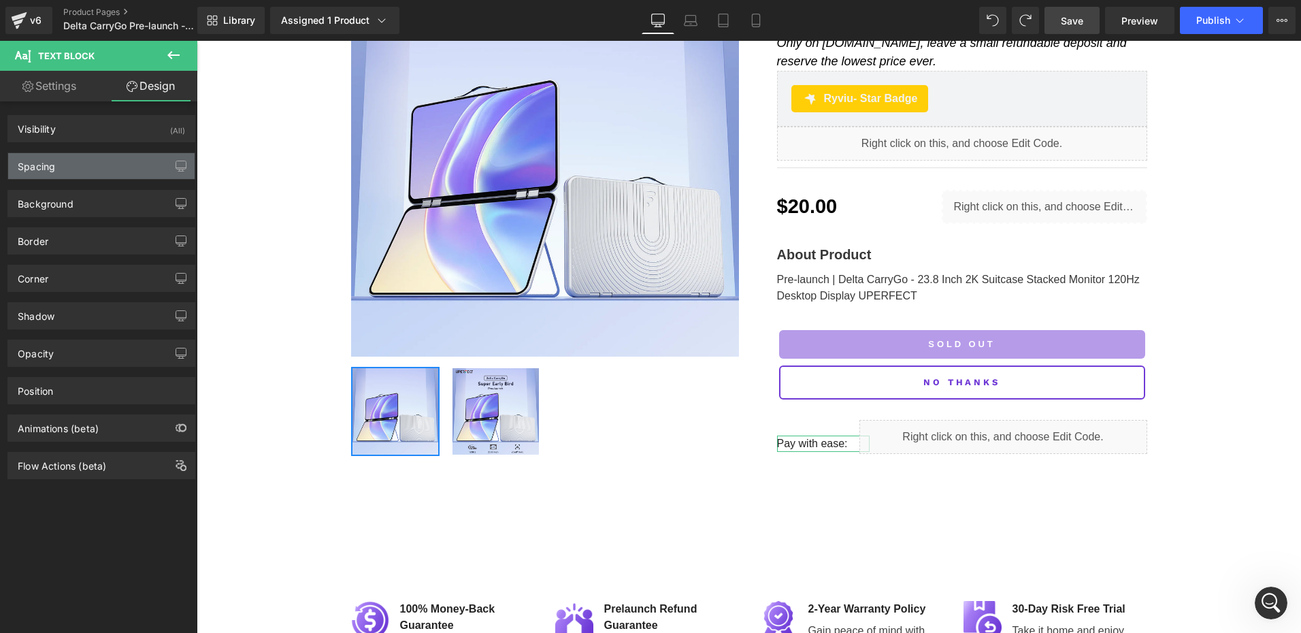
click at [83, 167] on div "Spacing" at bounding box center [101, 166] width 186 height 26
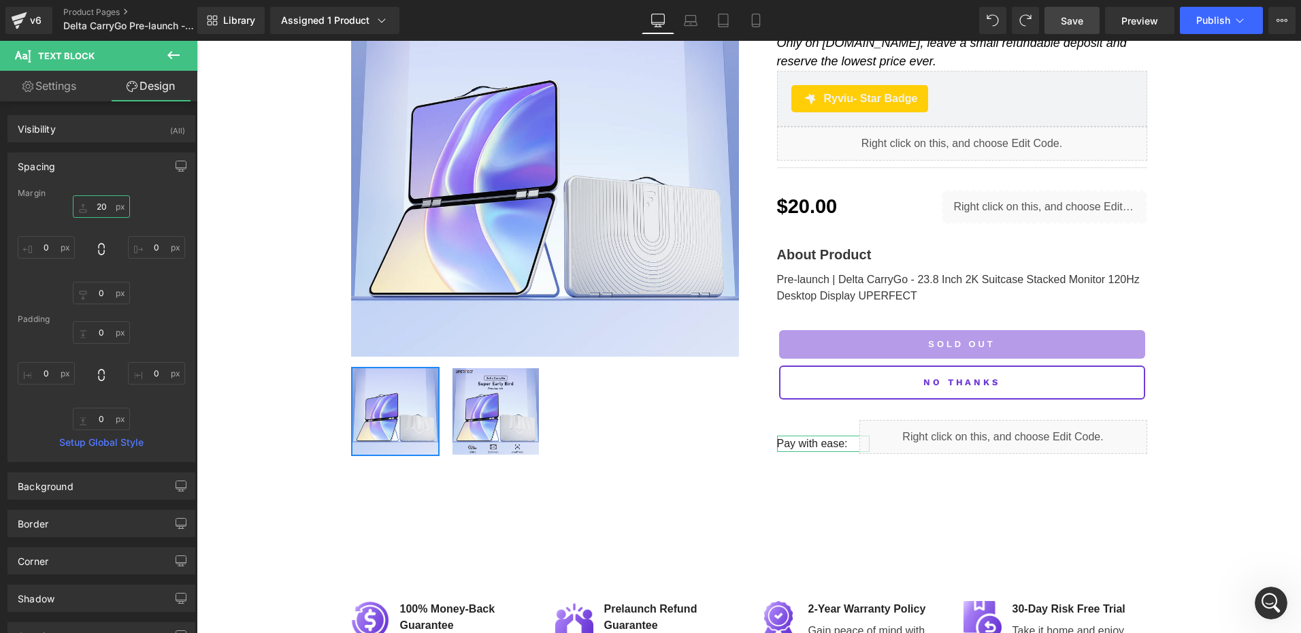
click at [108, 210] on input "20" at bounding box center [101, 206] width 57 height 22
click at [1083, 16] on span "Save" at bounding box center [1072, 21] width 22 height 14
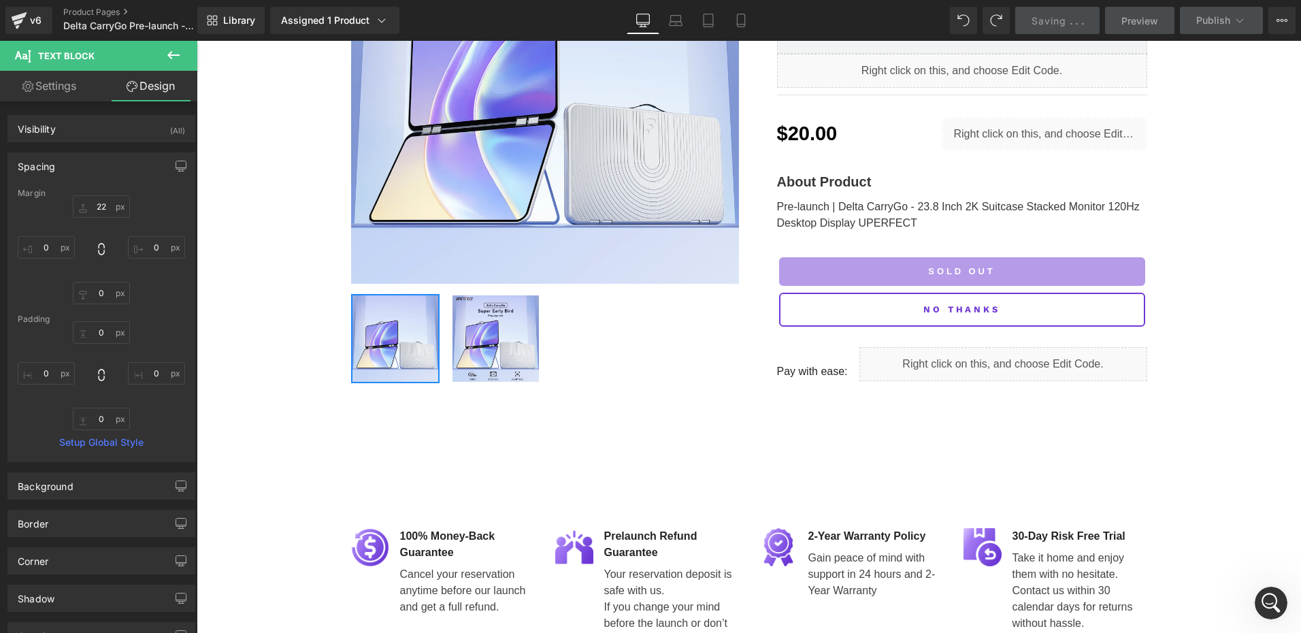
scroll to position [204, 0]
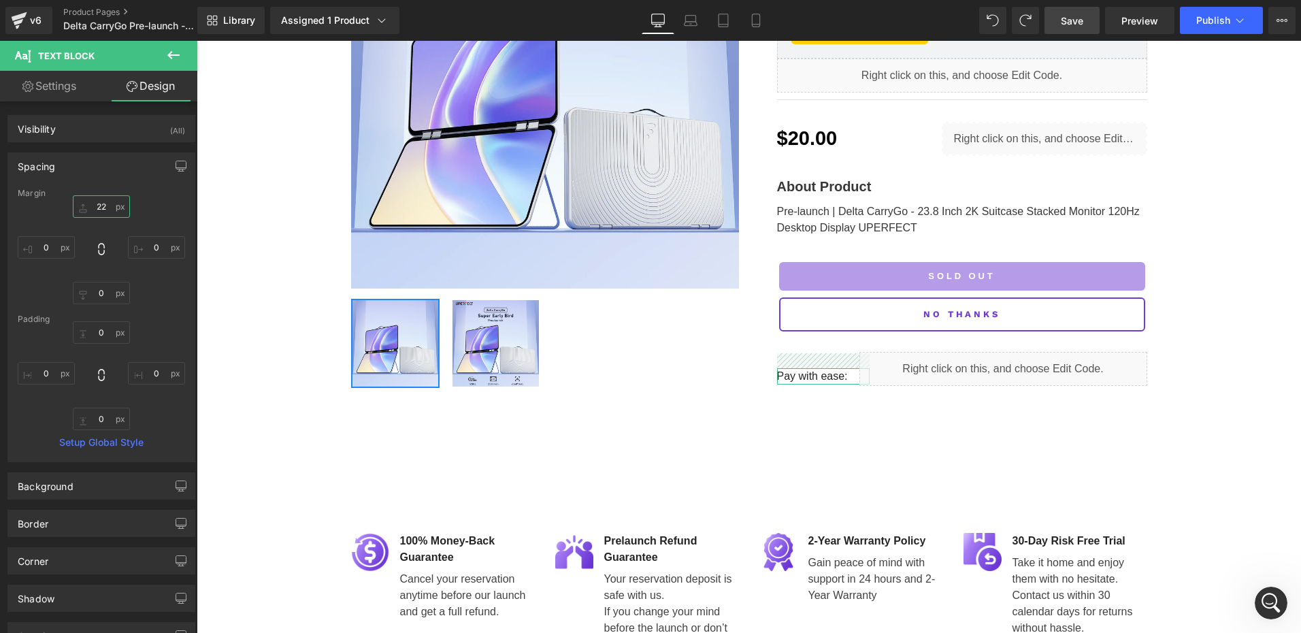
click at [101, 205] on input "22" at bounding box center [101, 206] width 57 height 22
drag, startPoint x: 1069, startPoint y: 15, endPoint x: 663, endPoint y: 489, distance: 623.5
click at [1069, 15] on span "Save" at bounding box center [1072, 21] width 22 height 14
click at [109, 207] on input "21" at bounding box center [101, 206] width 57 height 22
drag, startPoint x: 1068, startPoint y: 27, endPoint x: 653, endPoint y: 237, distance: 466.2
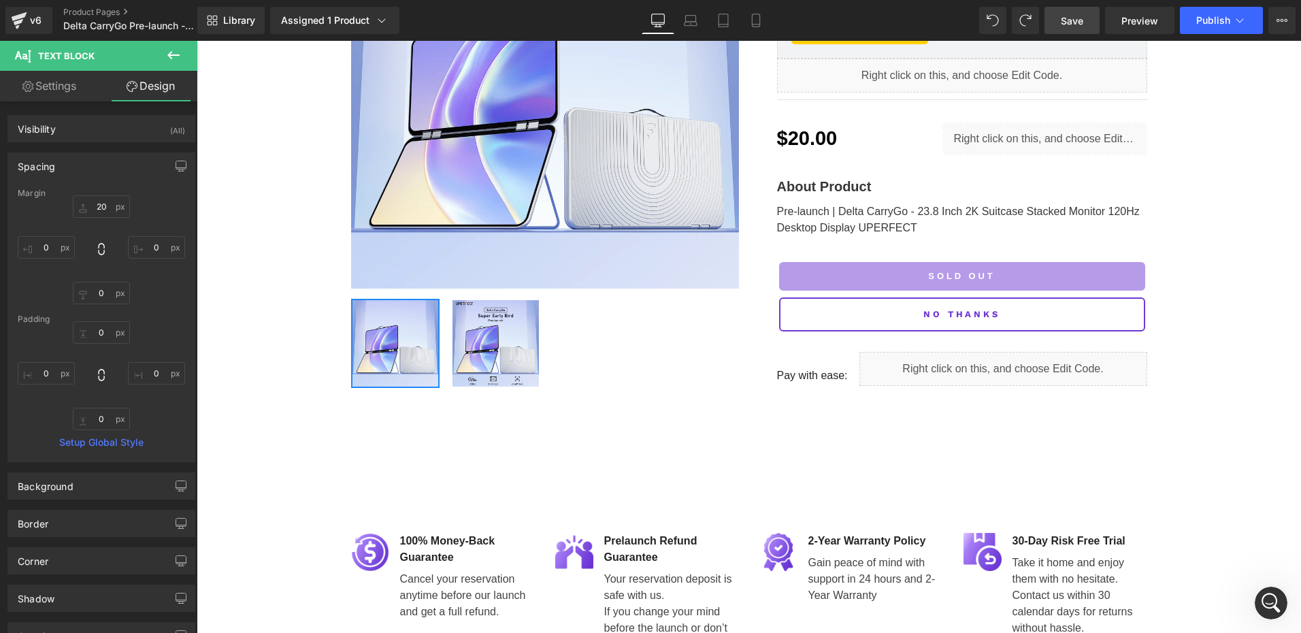
click at [1068, 27] on span "Save" at bounding box center [1072, 21] width 22 height 14
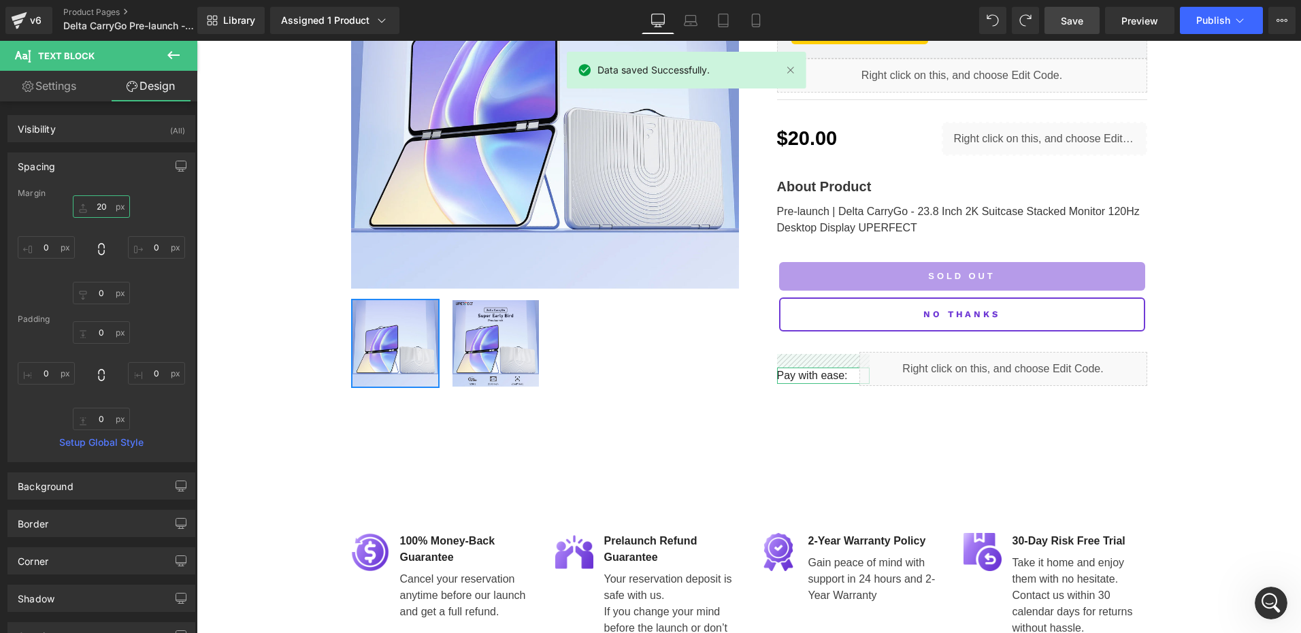
click at [104, 202] on input "20" at bounding box center [101, 206] width 57 height 22
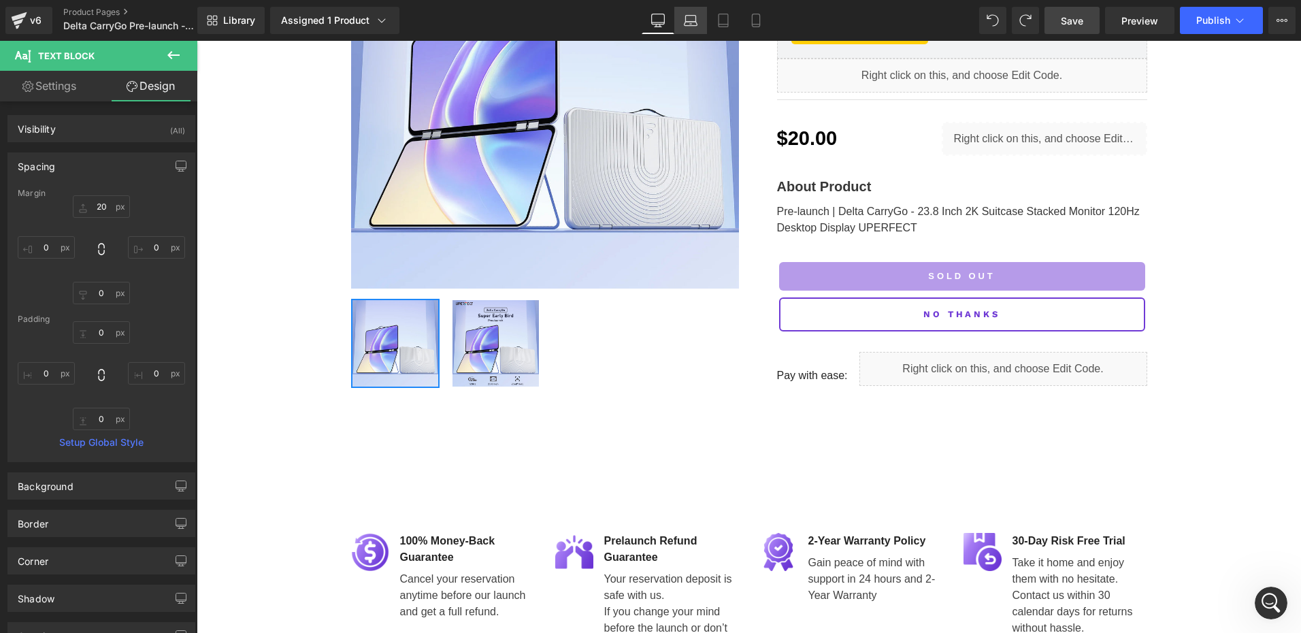
click at [688, 21] on icon at bounding box center [691, 21] width 14 height 14
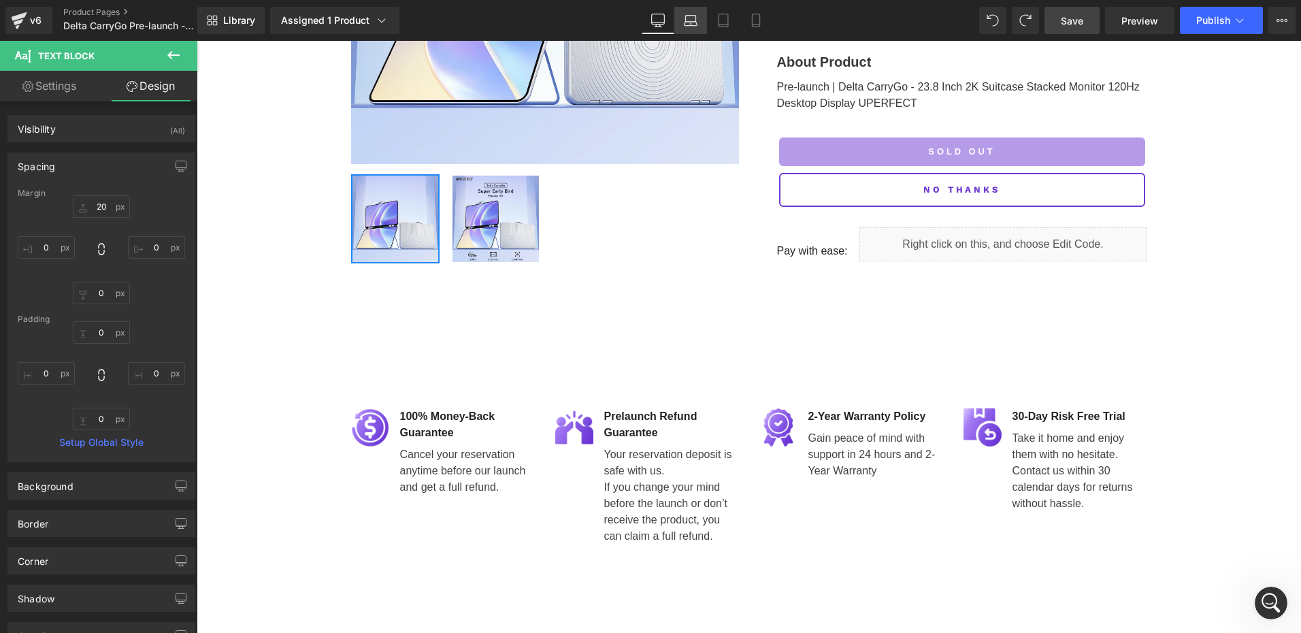
type input "20"
type input "0"
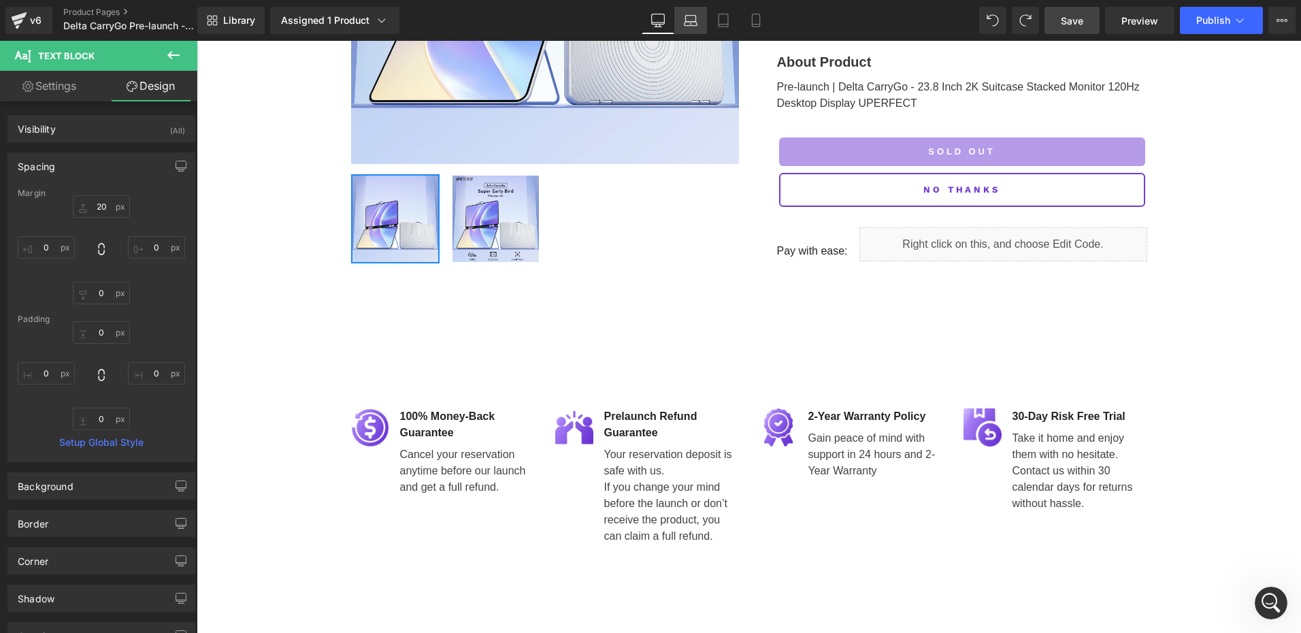
type input "0"
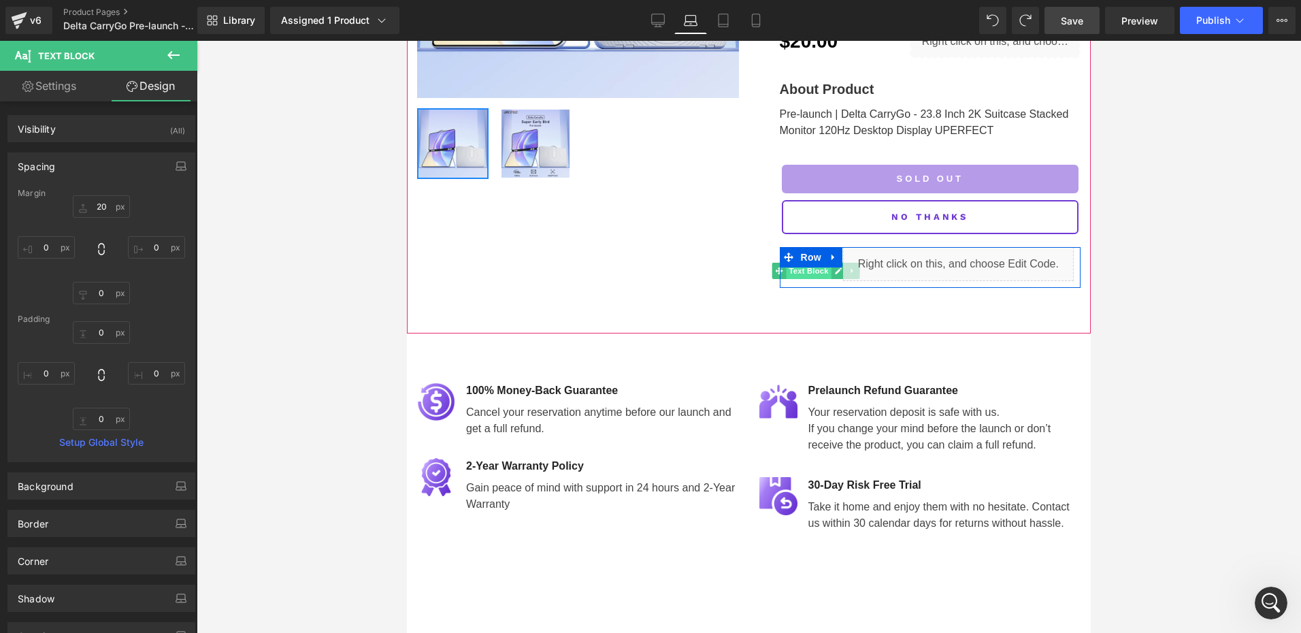
click at [804, 263] on span "Text Block" at bounding box center [808, 271] width 45 height 16
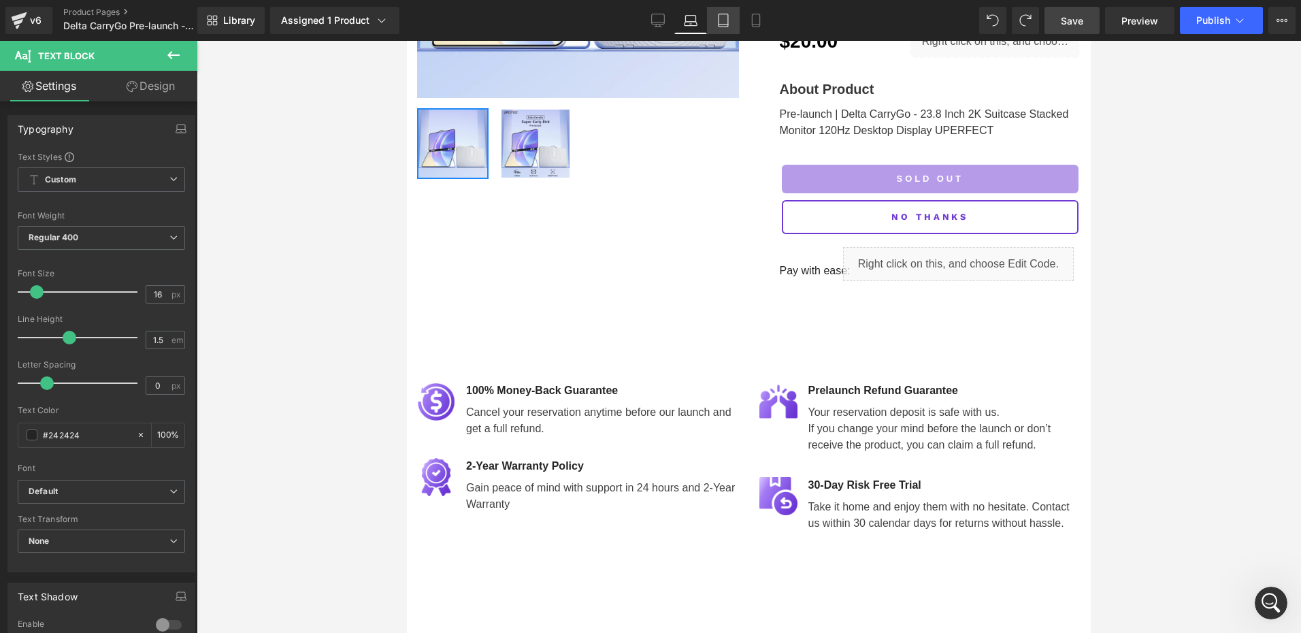
click at [726, 16] on icon at bounding box center [724, 21] width 14 height 14
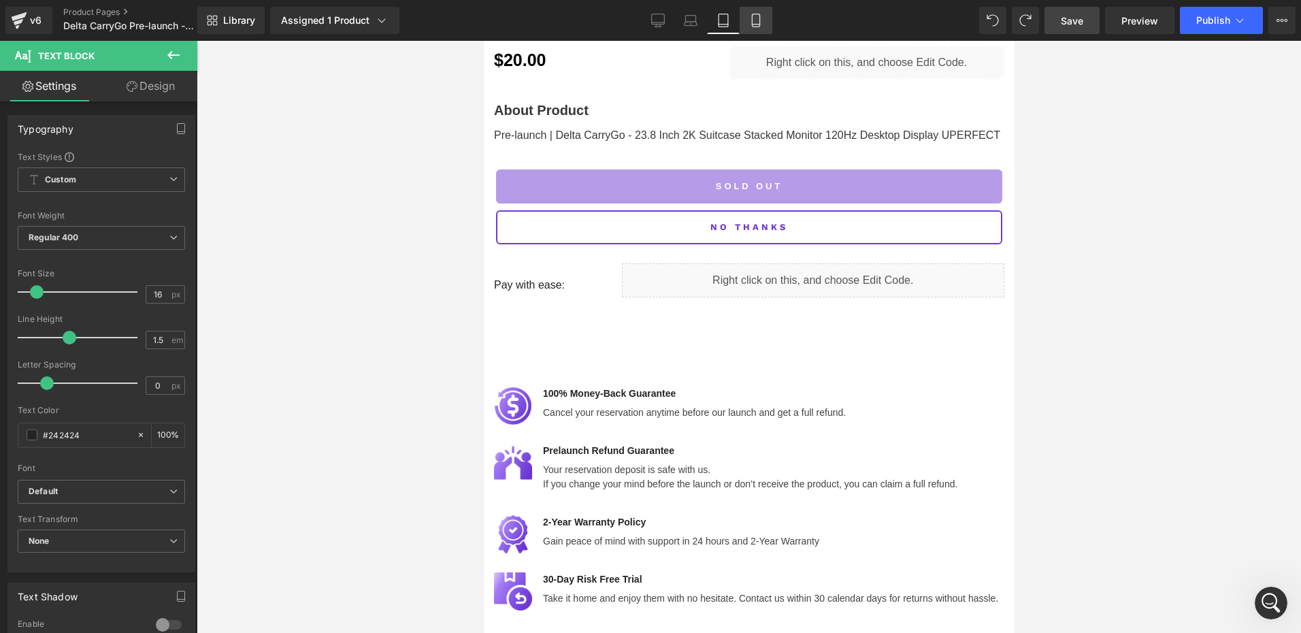
scroll to position [974, 0]
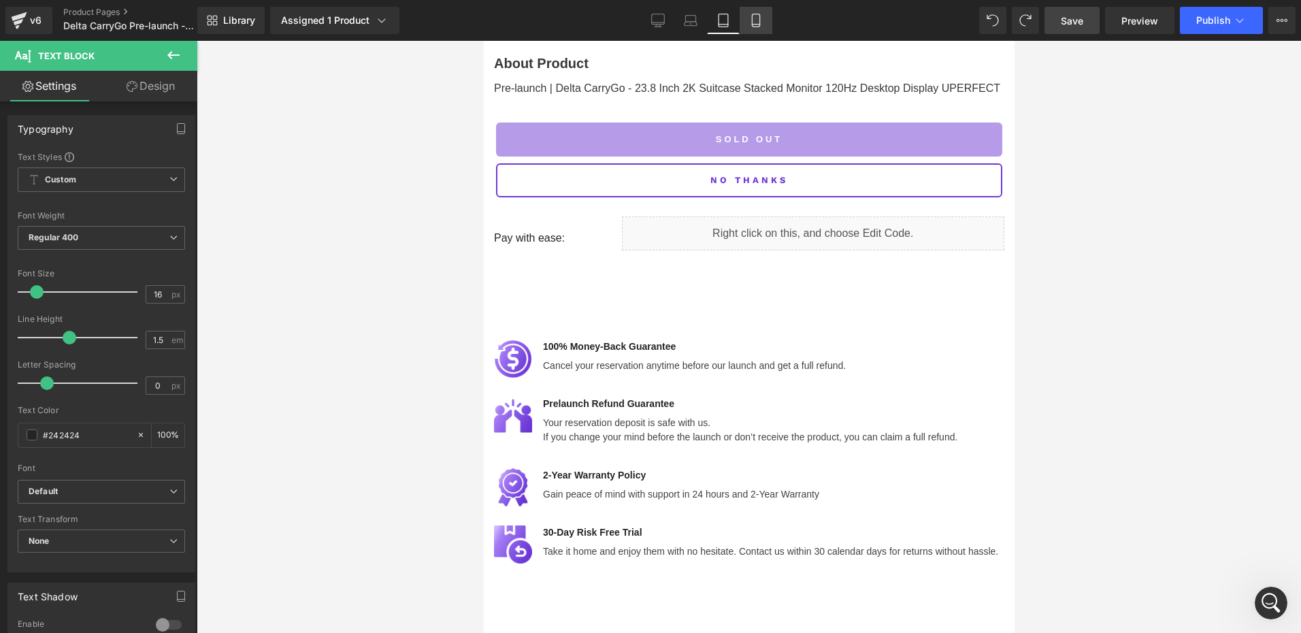
click at [763, 18] on icon at bounding box center [756, 21] width 14 height 14
type input "100"
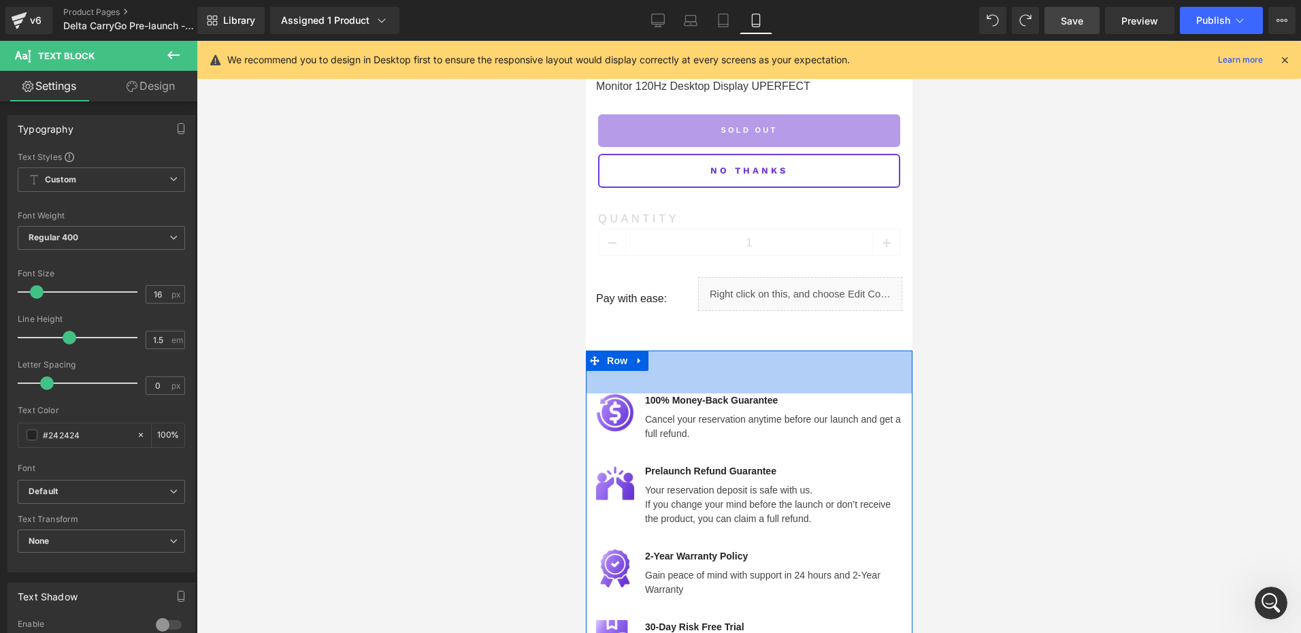
scroll to position [770, 0]
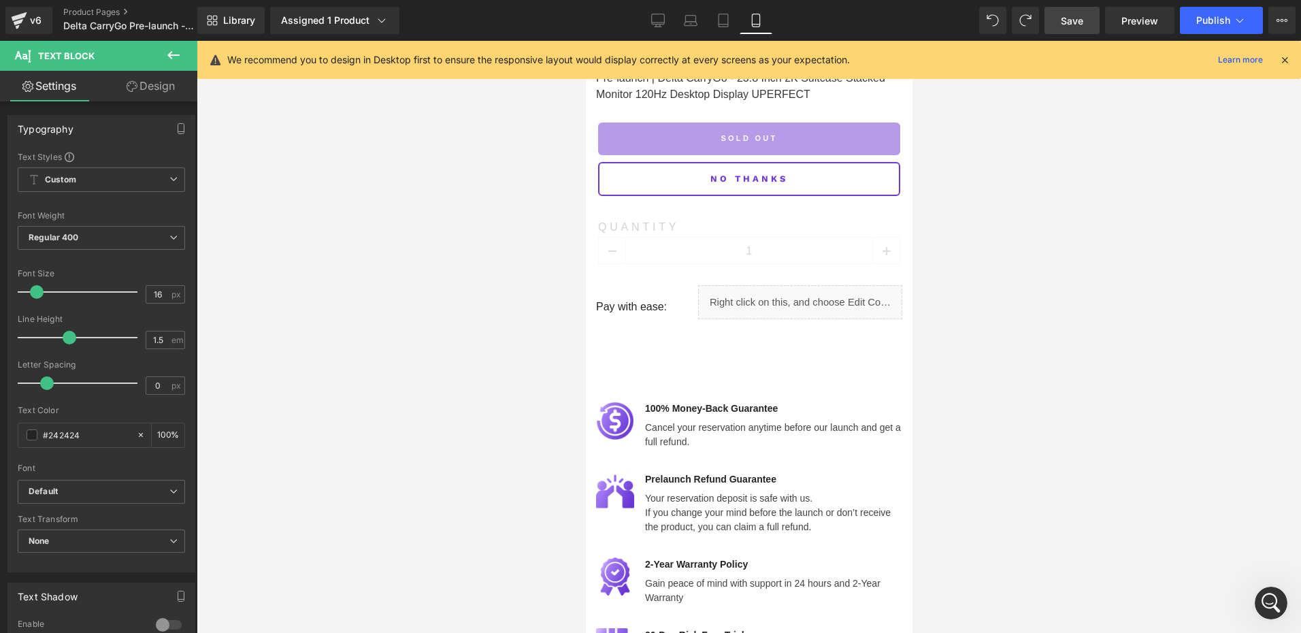
click at [1065, 21] on span "Save" at bounding box center [1072, 21] width 22 height 14
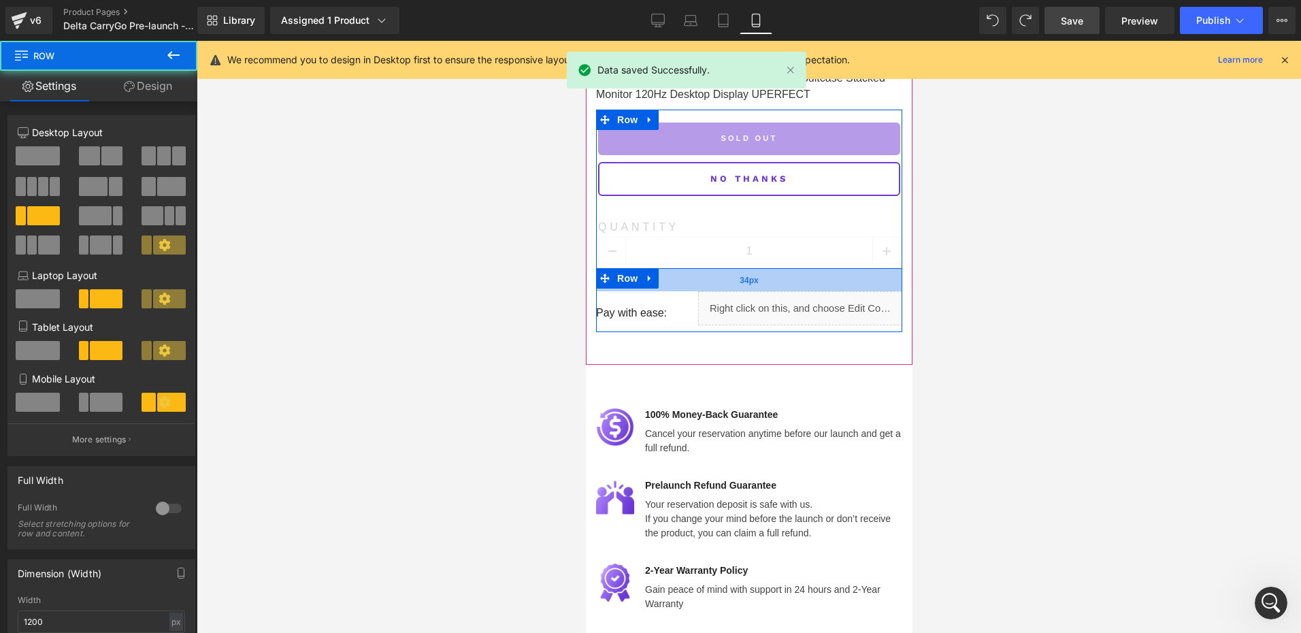
drag, startPoint x: 726, startPoint y: 260, endPoint x: 726, endPoint y: 267, distance: 7.5
click at [726, 268] on div "34px" at bounding box center [748, 279] width 306 height 23
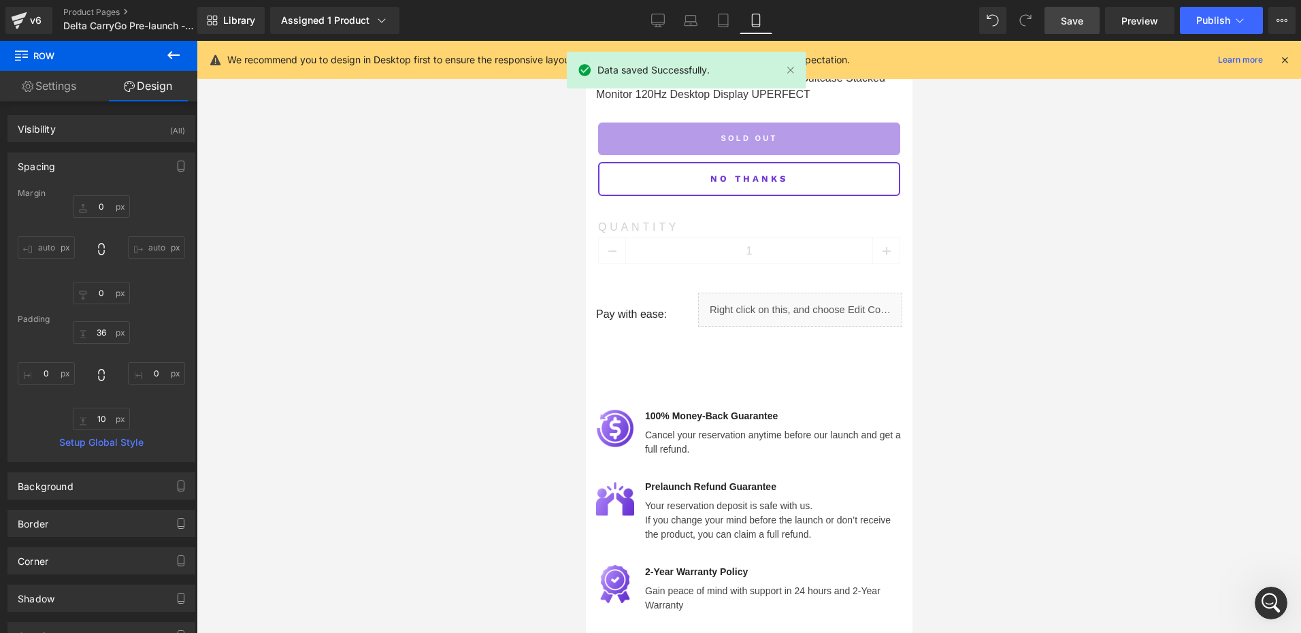
click at [1069, 23] on span "Save" at bounding box center [1072, 21] width 22 height 14
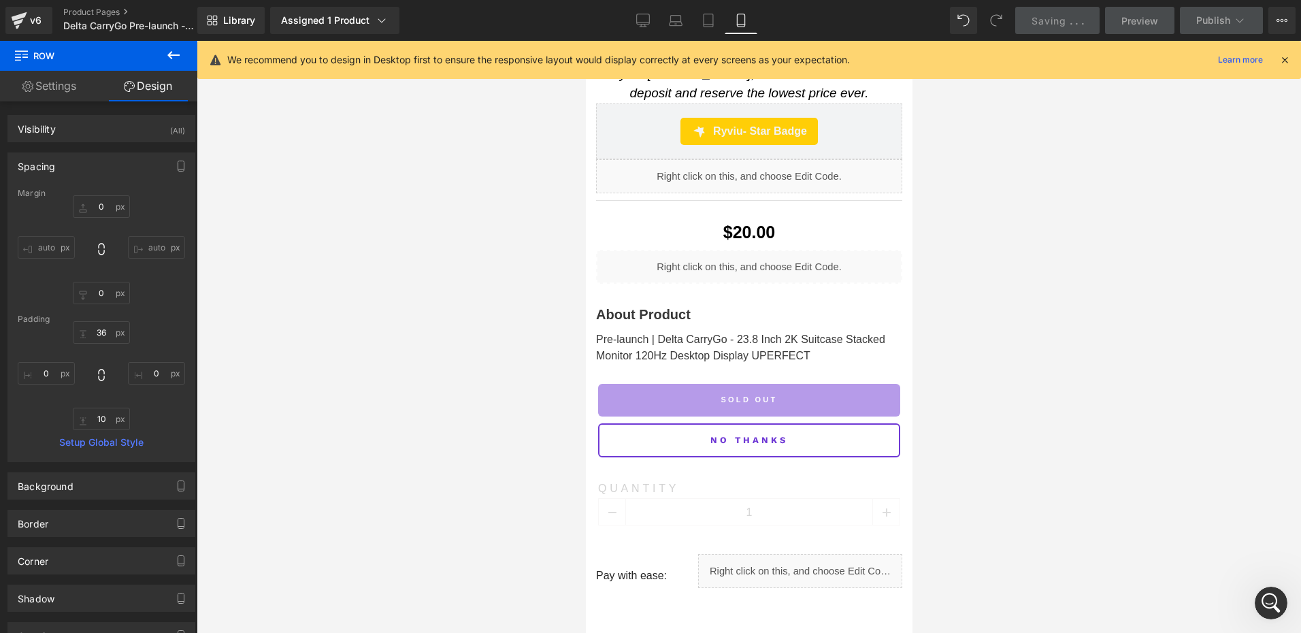
scroll to position [497, 0]
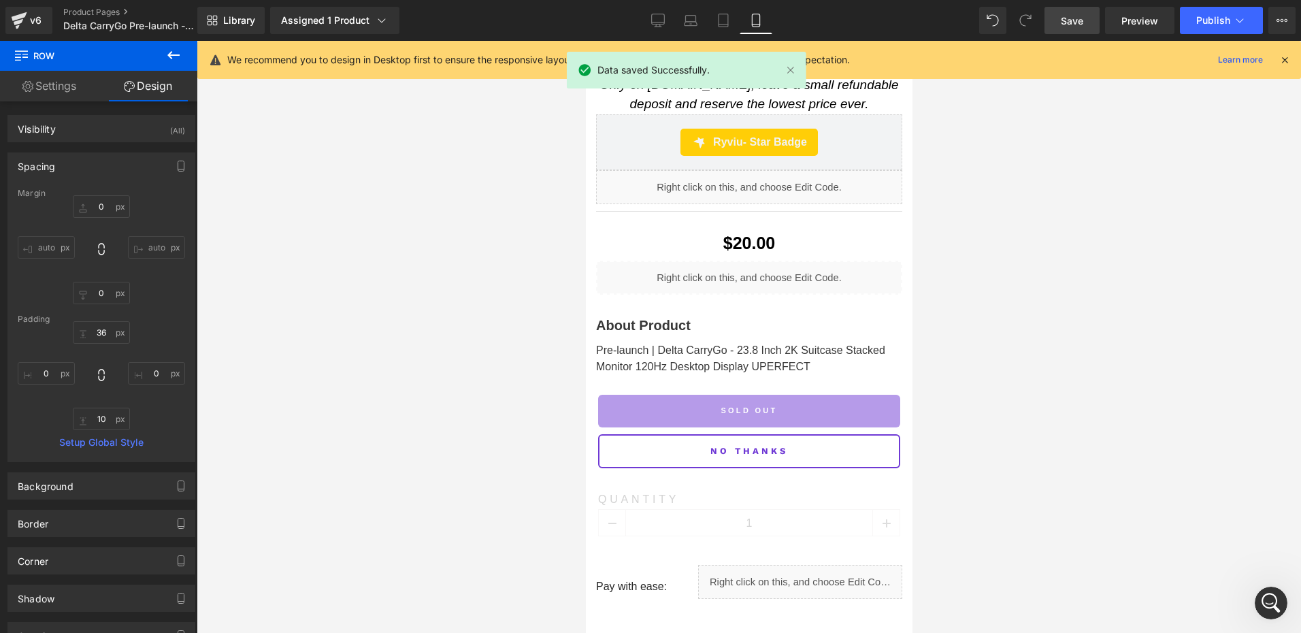
click at [1291, 57] on div "We recommend you to design in Desktop first to ensure the responsive layout wou…" at bounding box center [749, 60] width 1104 height 38
click at [1285, 57] on icon at bounding box center [1285, 60] width 12 height 12
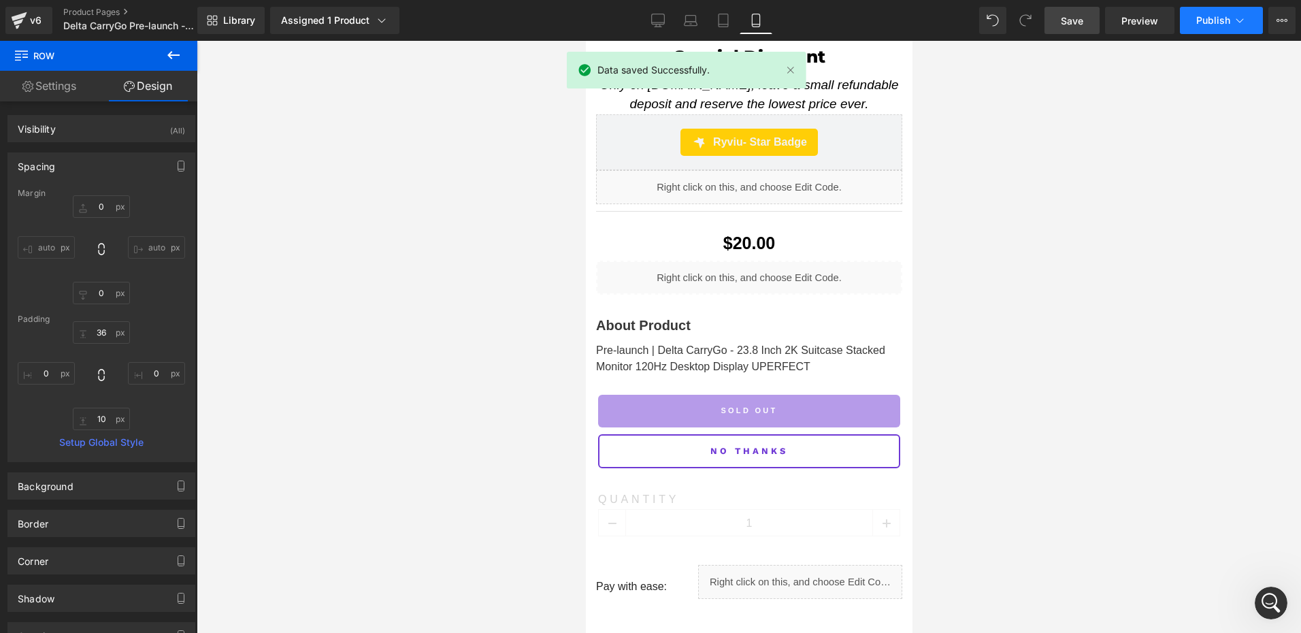
click at [1187, 22] on button "Publish" at bounding box center [1221, 20] width 83 height 27
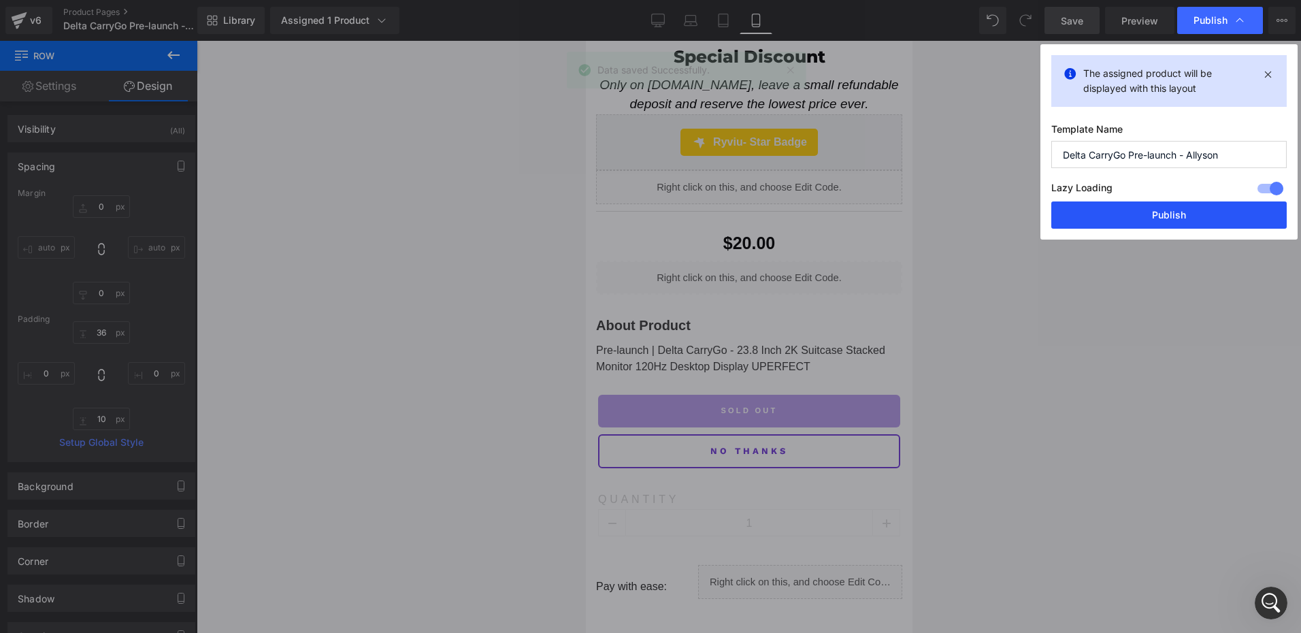
click at [1121, 228] on button "Publish" at bounding box center [1168, 214] width 235 height 27
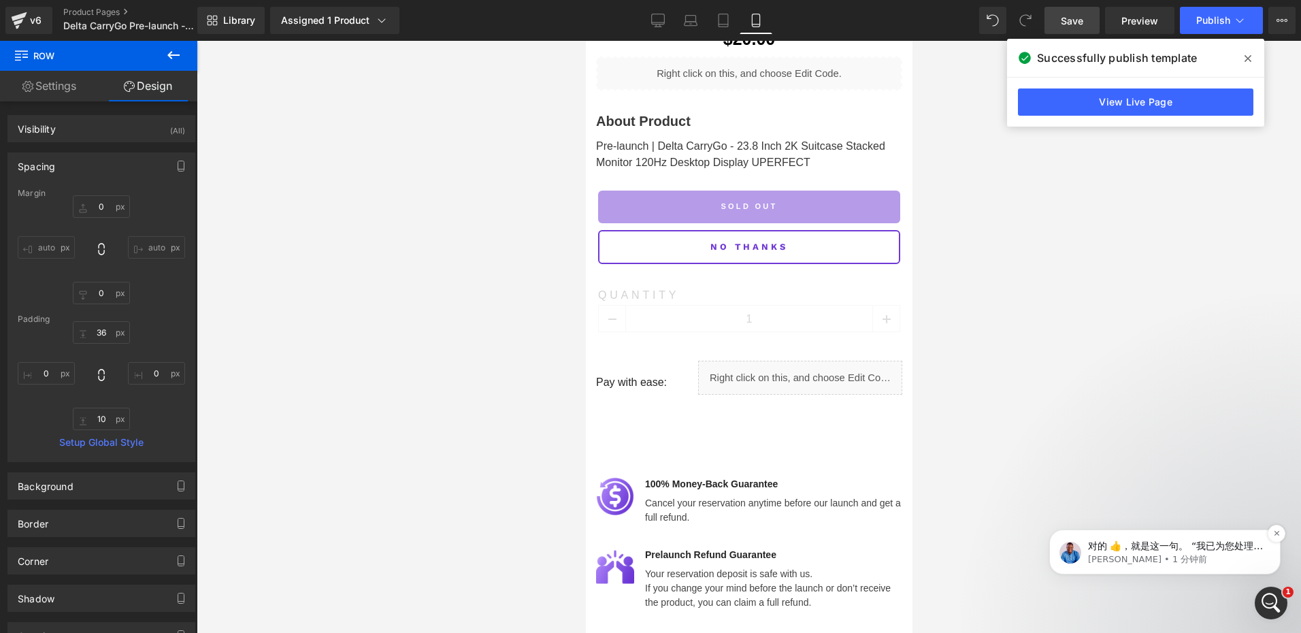
scroll to position [1281, 0]
click at [1147, 550] on p "对的 👍，就是这一句。 “我已为您处理并修复了该问题。如您在使用过程中仍遇到任何情况，请随时告知，我们会第一时间为您跟进。” 这句话在客服沟通里非常专业、得体…" at bounding box center [1176, 547] width 176 height 14
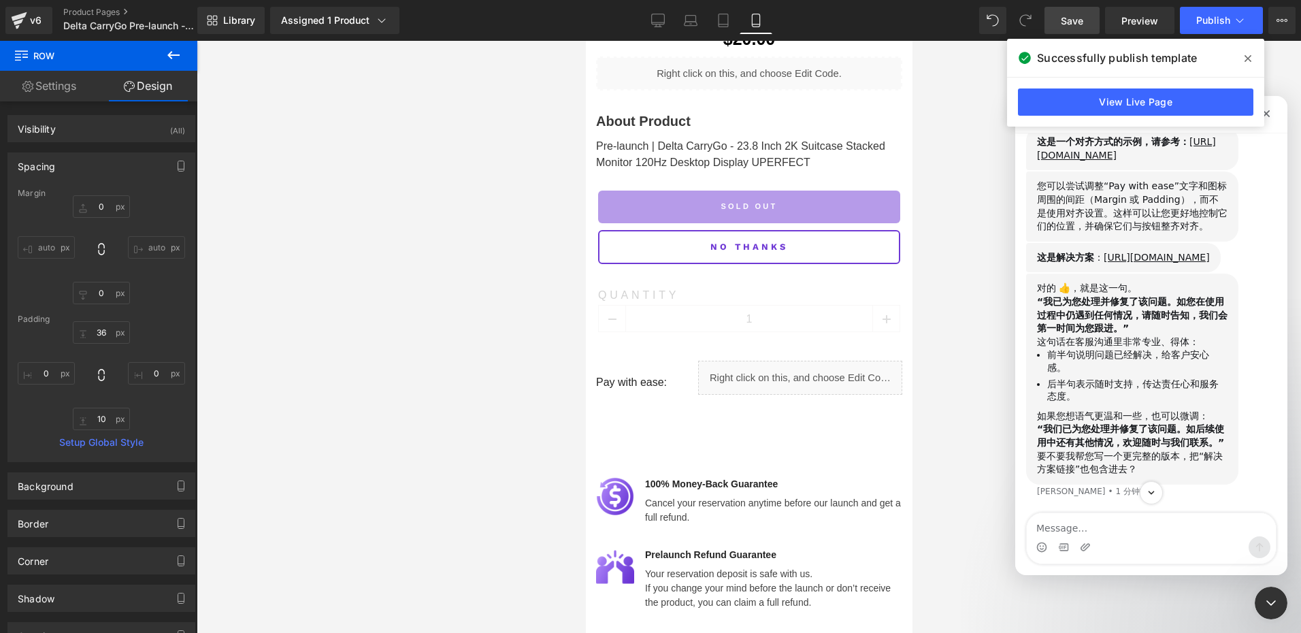
scroll to position [1267, 0]
click at [1094, 525] on textarea "Message…" at bounding box center [1151, 524] width 249 height 23
type textarea "好的"
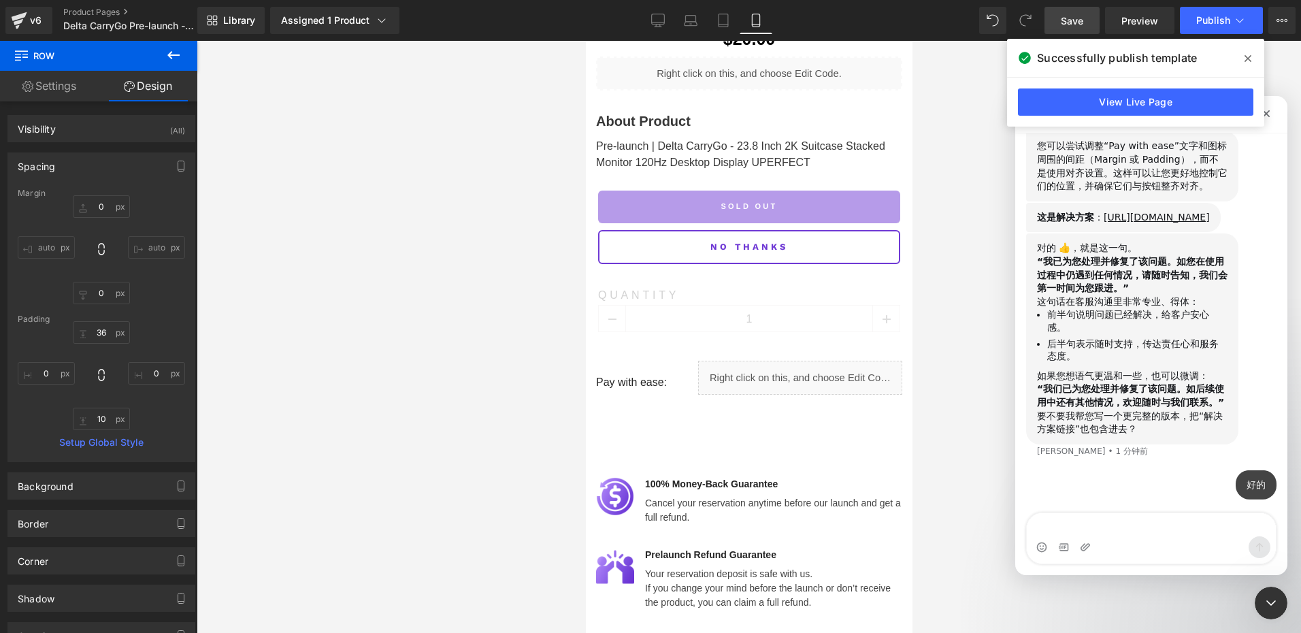
scroll to position [1308, 0]
type textarea "是"
type textarea "我知道如何结局了"
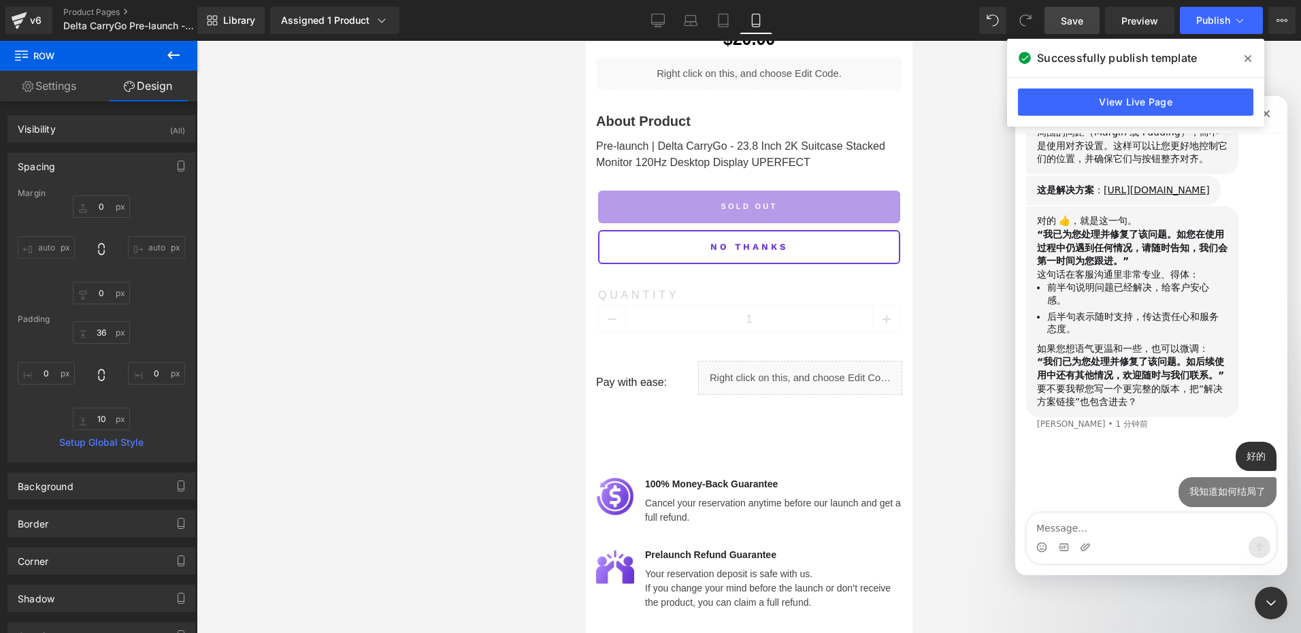
scroll to position [1338, 0]
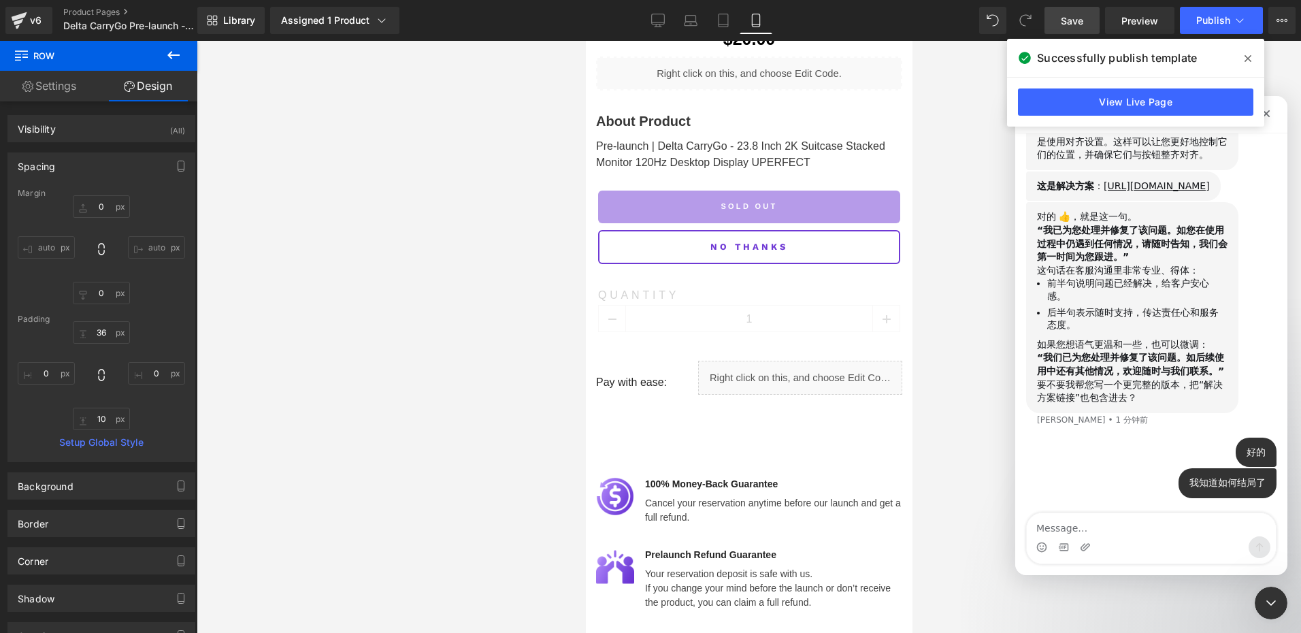
click at [1066, 527] on textarea "Message…" at bounding box center [1151, 524] width 249 height 23
type textarea "我知道如何解决了"
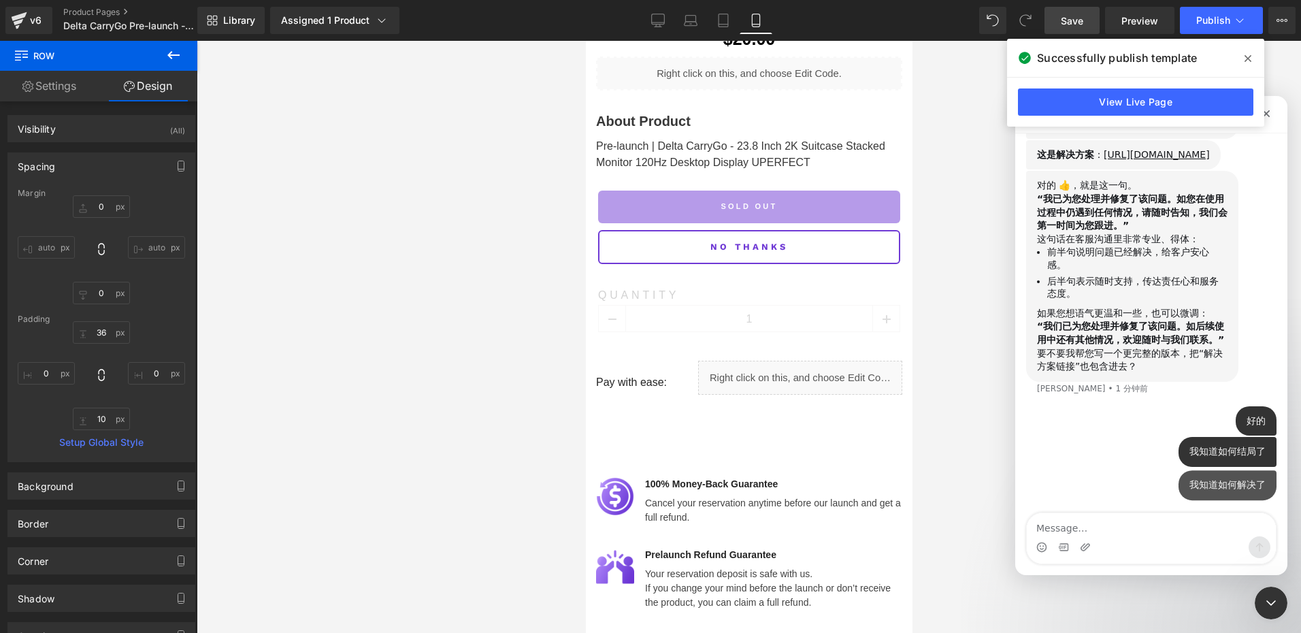
scroll to position [1370, 0]
click at [1258, 595] on div "关闭 Intercom Messenger" at bounding box center [1269, 601] width 33 height 33
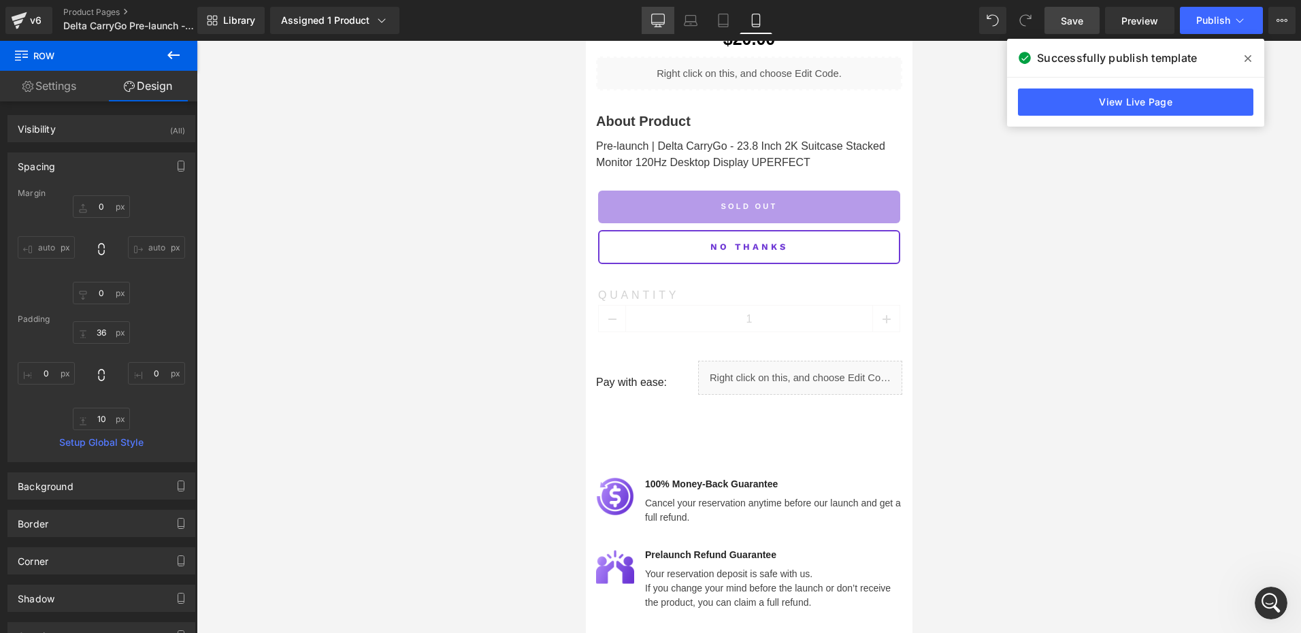
click at [657, 29] on link "Desktop" at bounding box center [658, 20] width 33 height 27
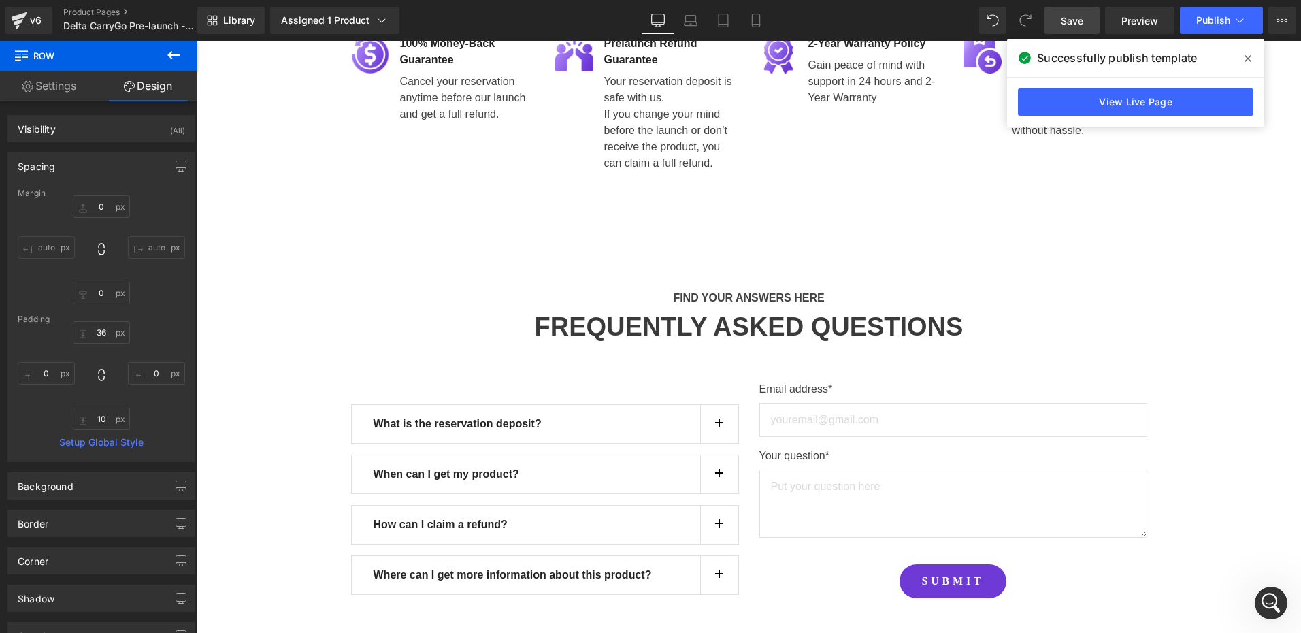
type input "0"
type input "30"
type input "0"
type input "10"
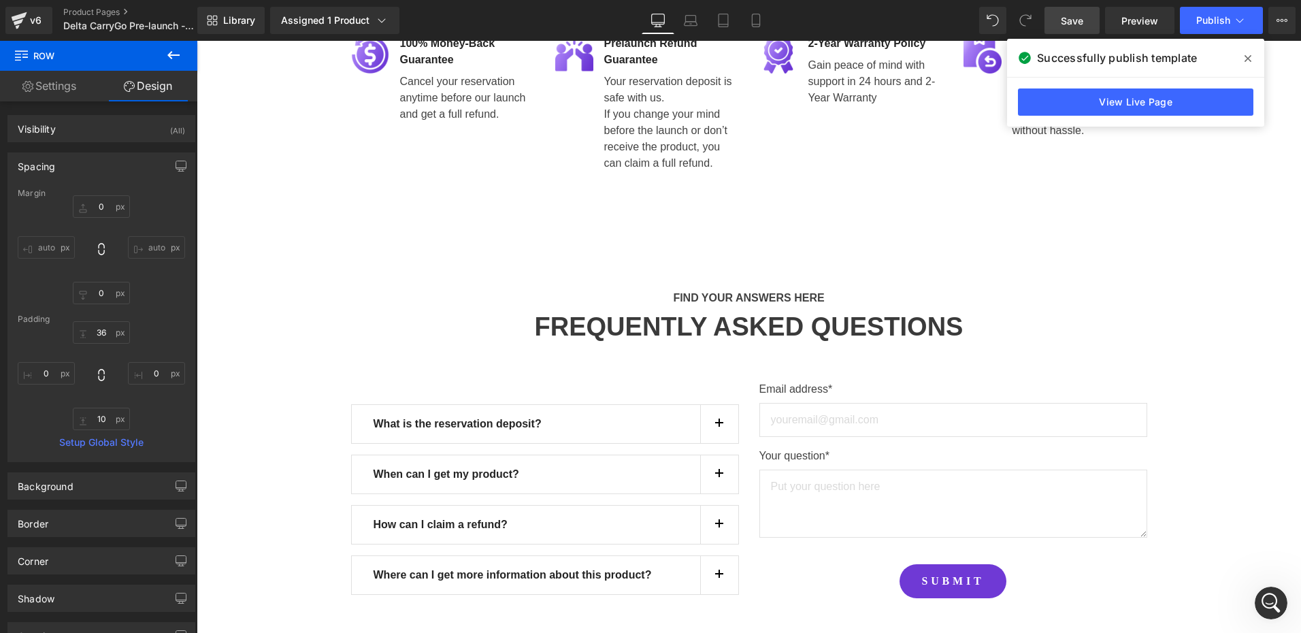
type input "0"
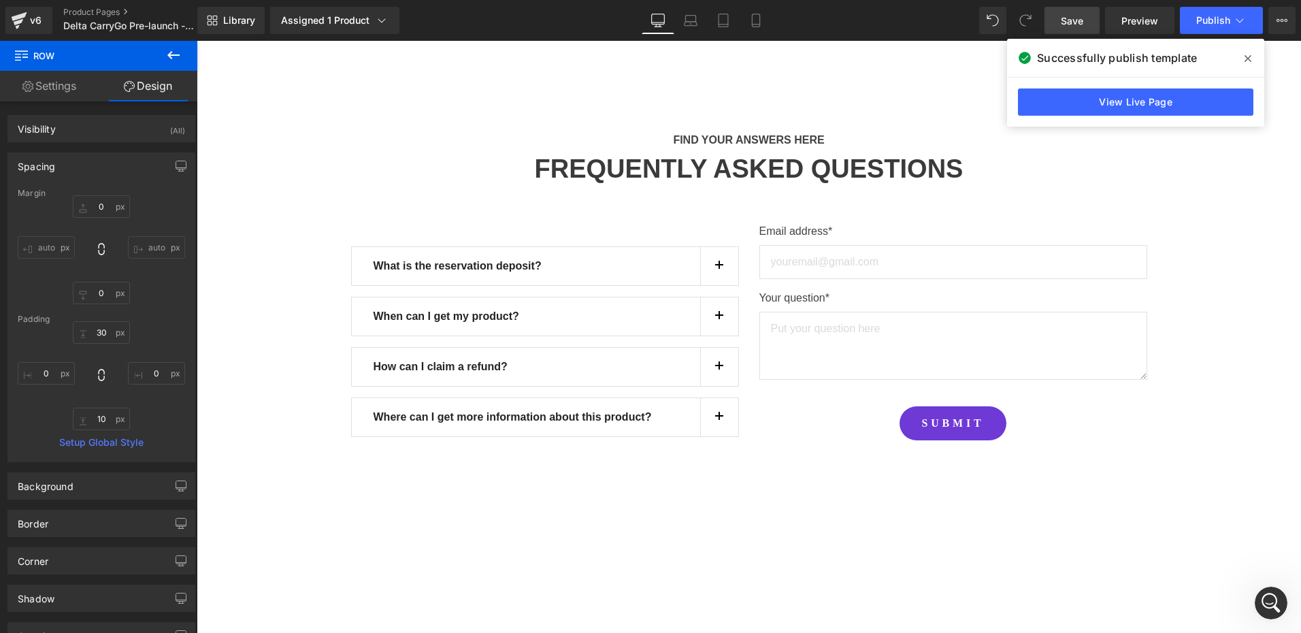
scroll to position [995, 0]
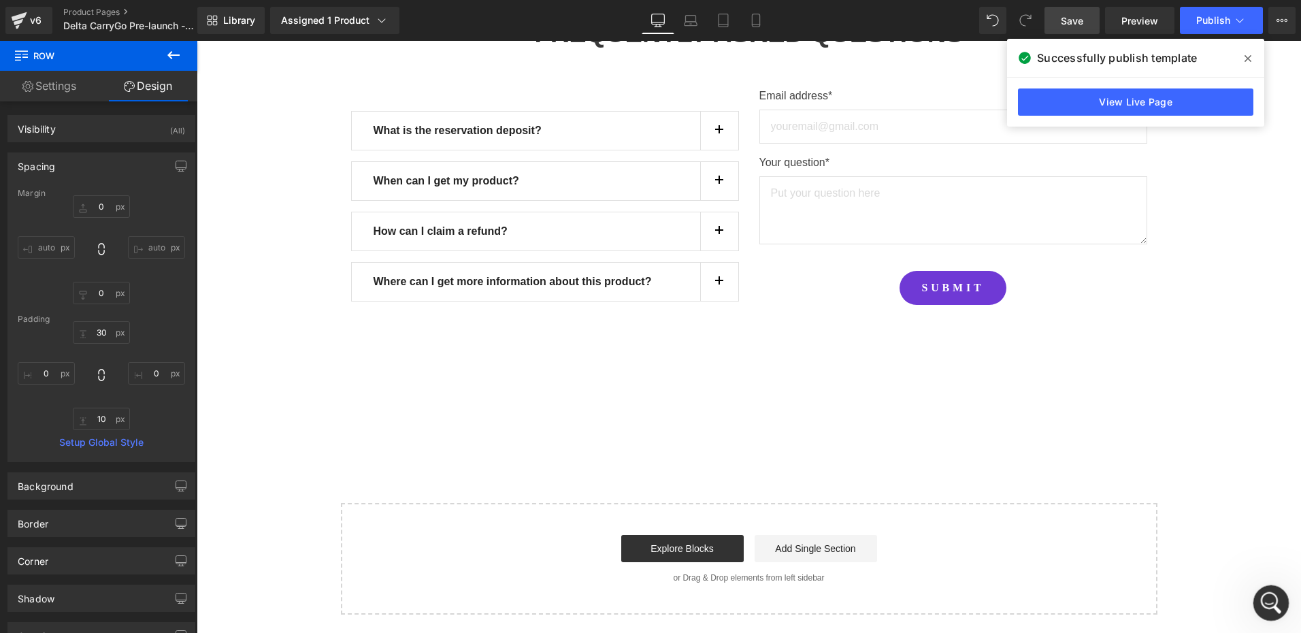
click at [1277, 598] on icon "打开 Intercom Messenger" at bounding box center [1269, 601] width 22 height 22
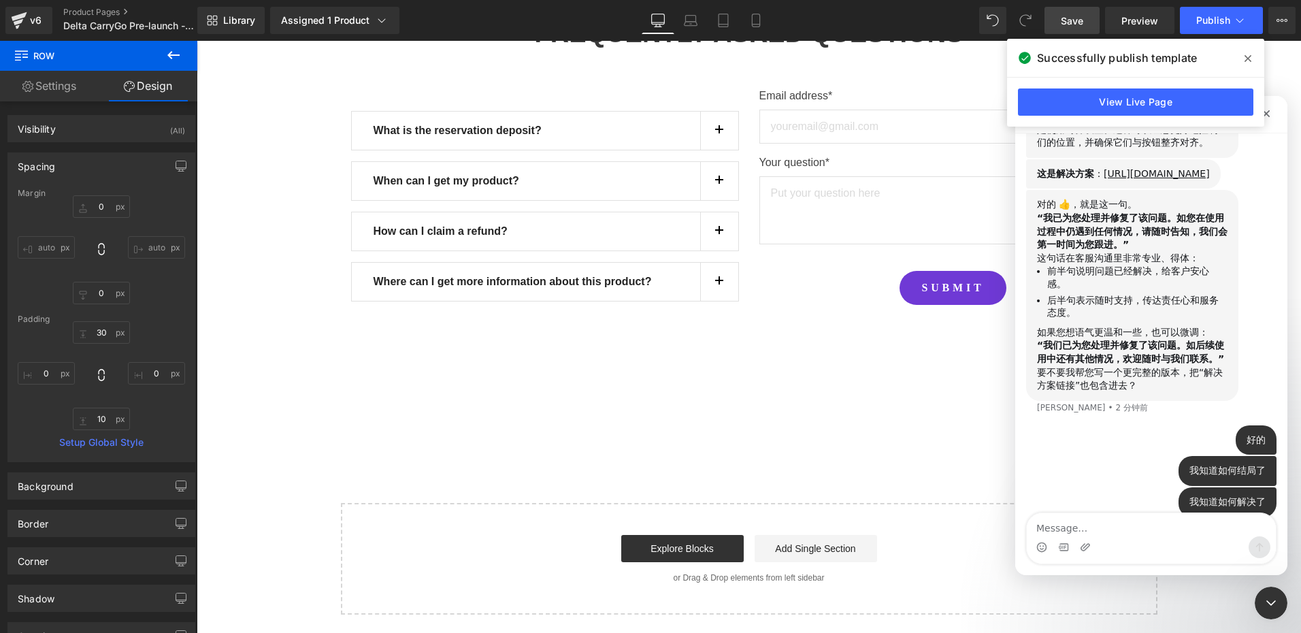
scroll to position [1370, 0]
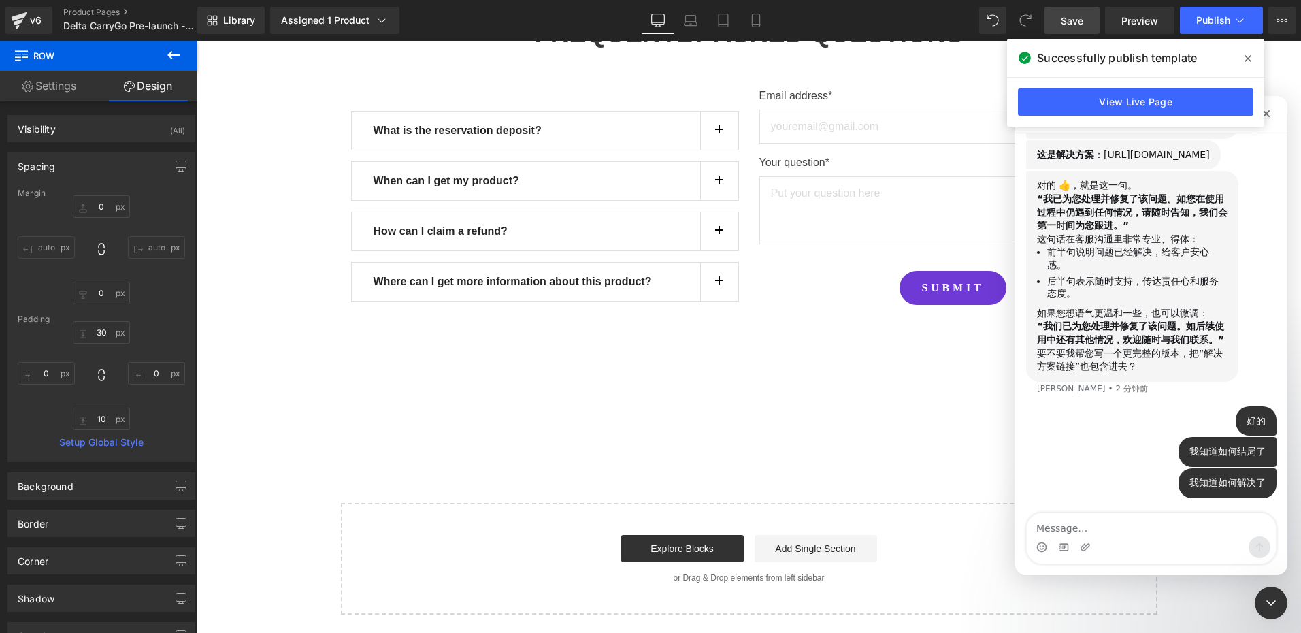
click at [1102, 531] on textarea "Message…" at bounding box center [1151, 524] width 249 height 23
type textarea "d"
type textarea "第二个问题"
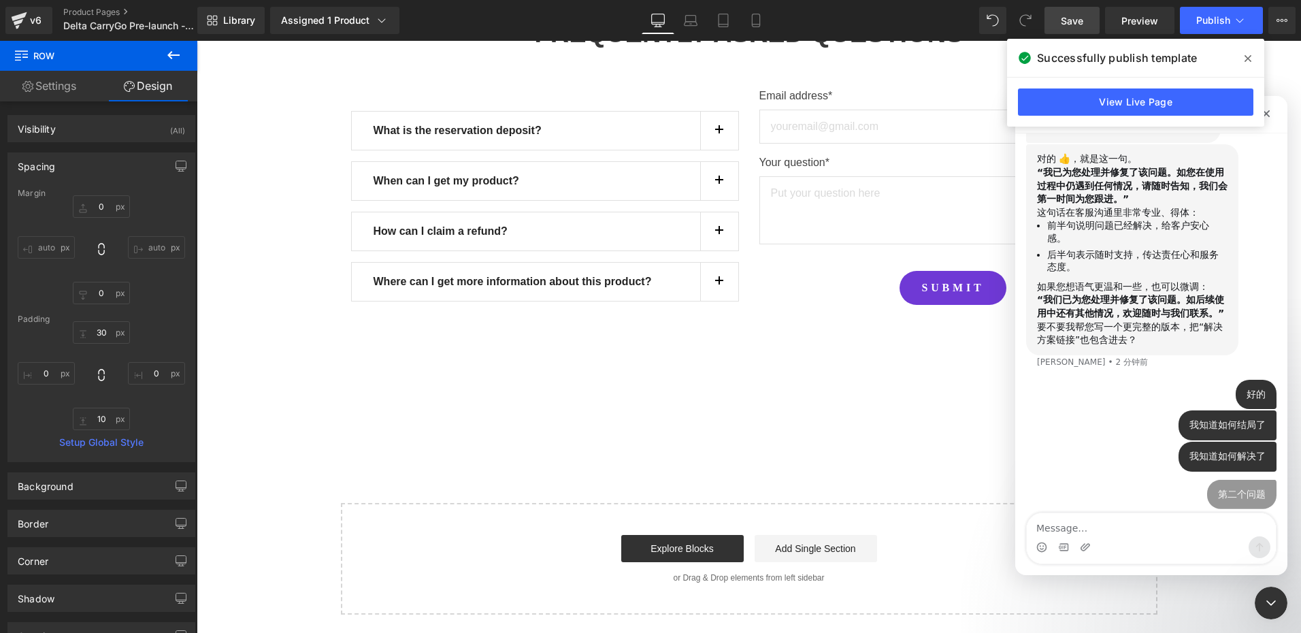
scroll to position [1400, 0]
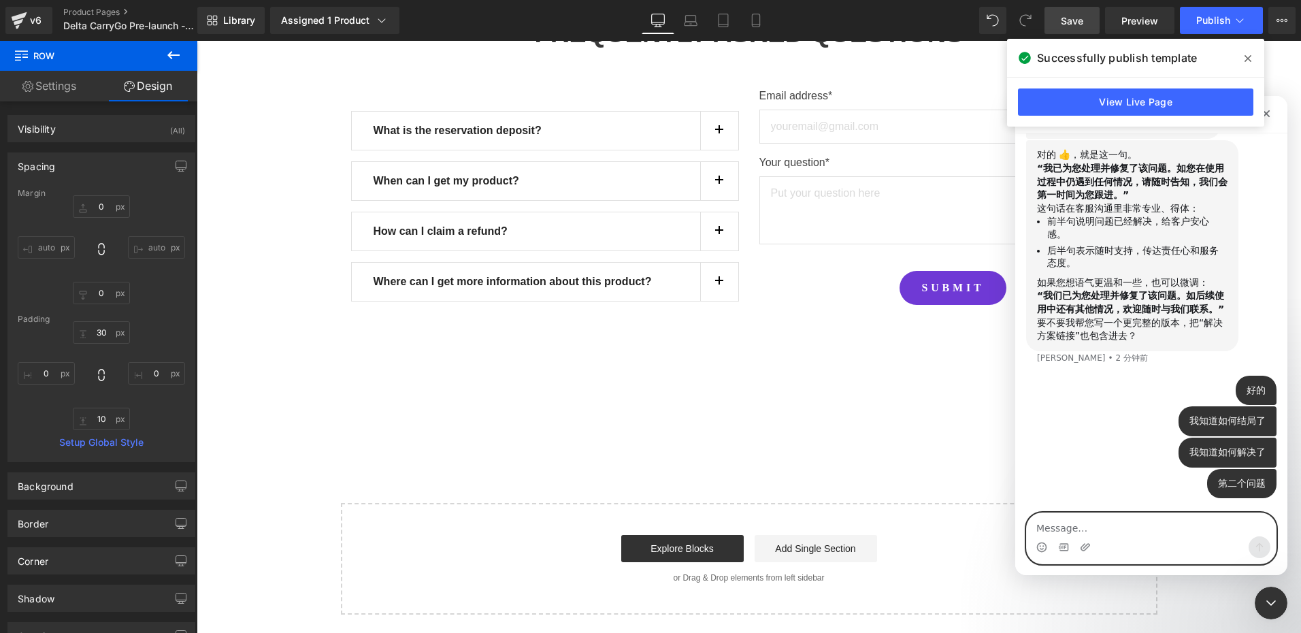
click at [1091, 526] on textarea "Message…" at bounding box center [1151, 524] width 249 height 23
paste textarea "[URL][DOMAIN_NAME]"
type textarea "[URL][DOMAIN_NAME]"
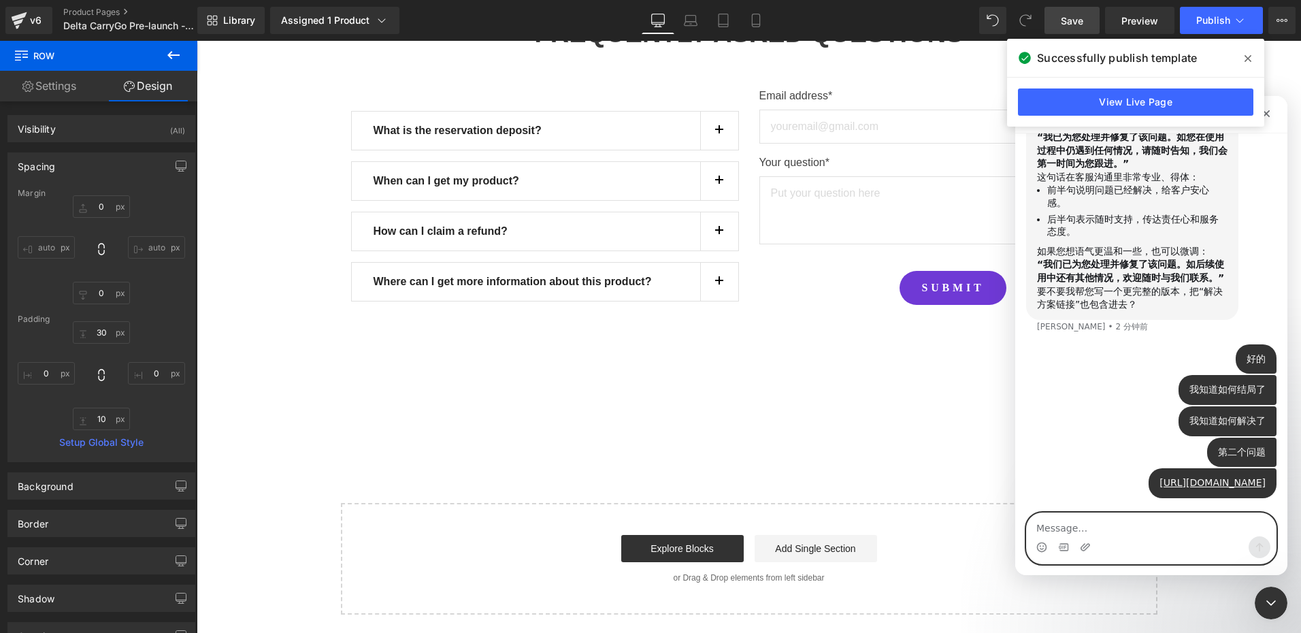
scroll to position [1445, 0]
click at [1068, 534] on textarea "Message…" at bounding box center [1151, 524] width 249 height 23
paste textarea "Message…"
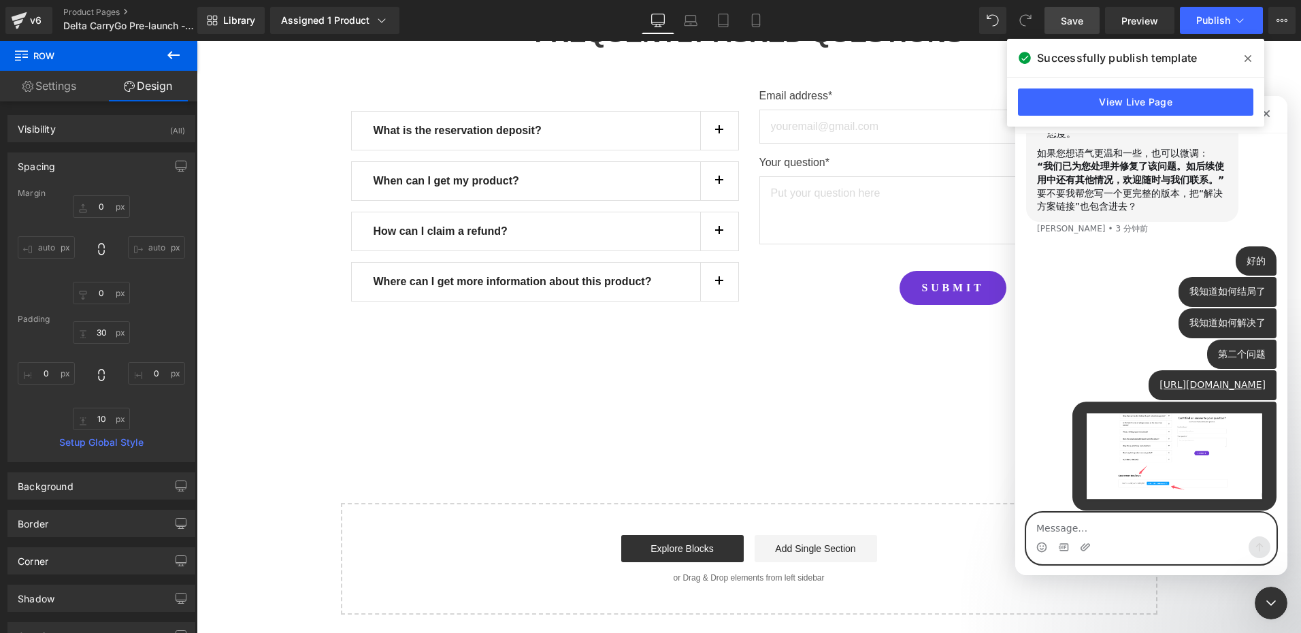
scroll to position [1555, 0]
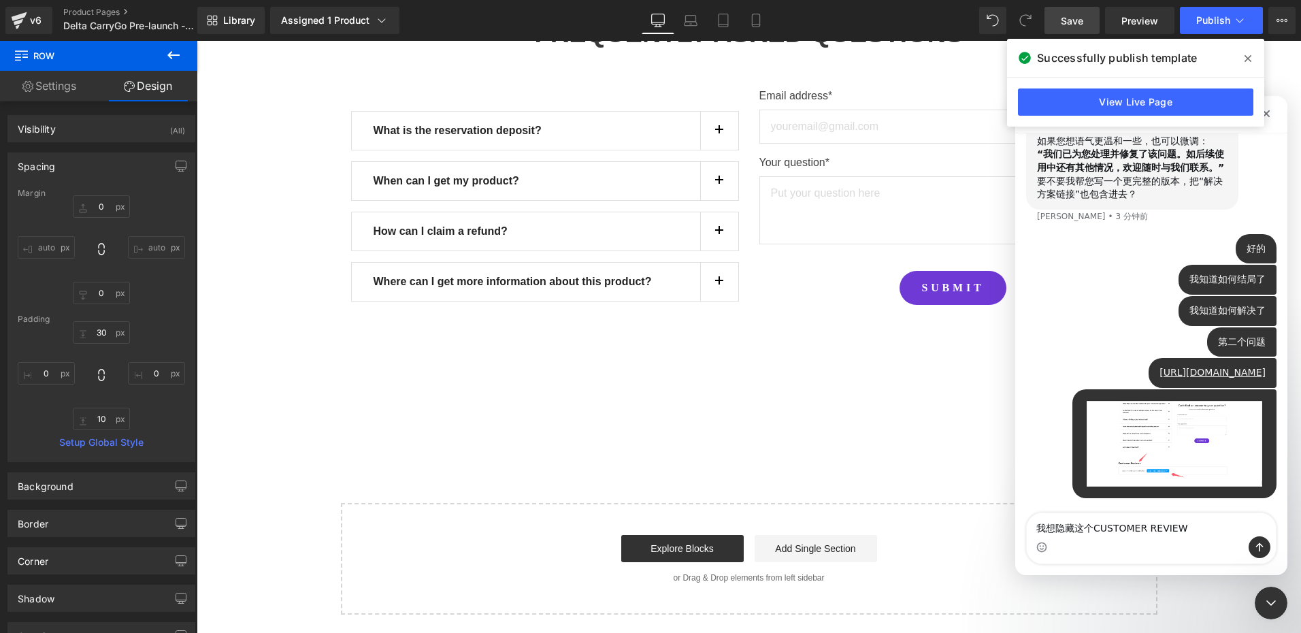
click at [1171, 457] on img "UPERFECT说…" at bounding box center [1174, 443] width 182 height 93
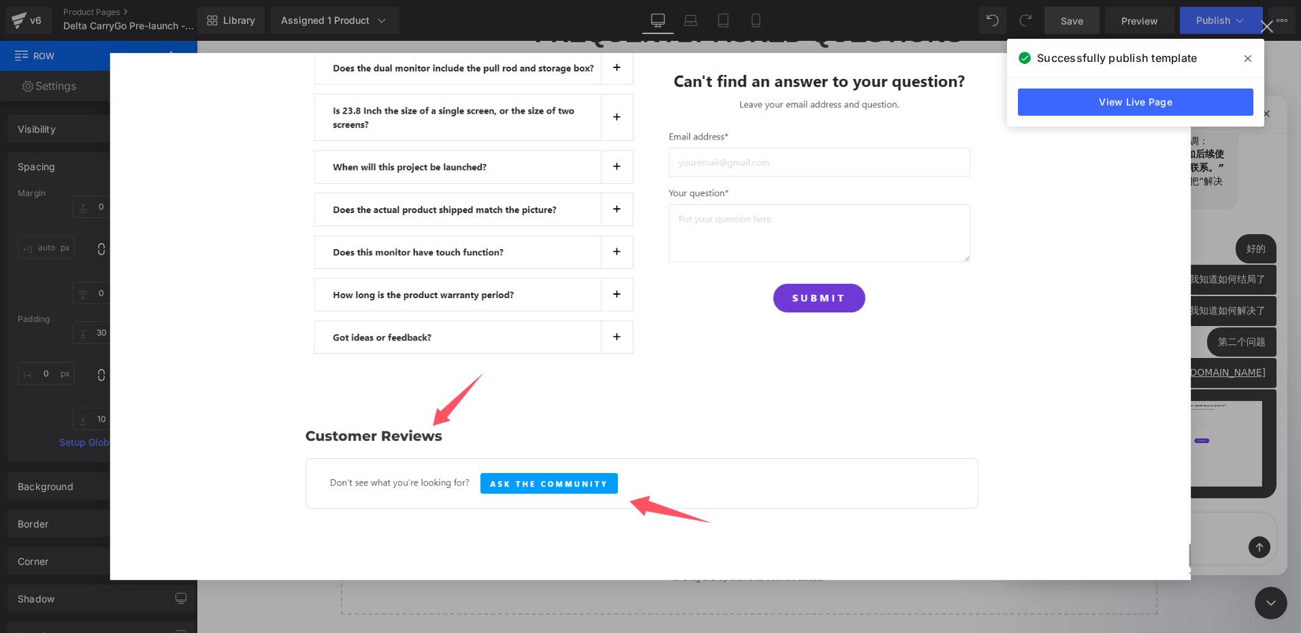
click at [1258, 474] on div "Intercom Messenger" at bounding box center [650, 316] width 1301 height 633
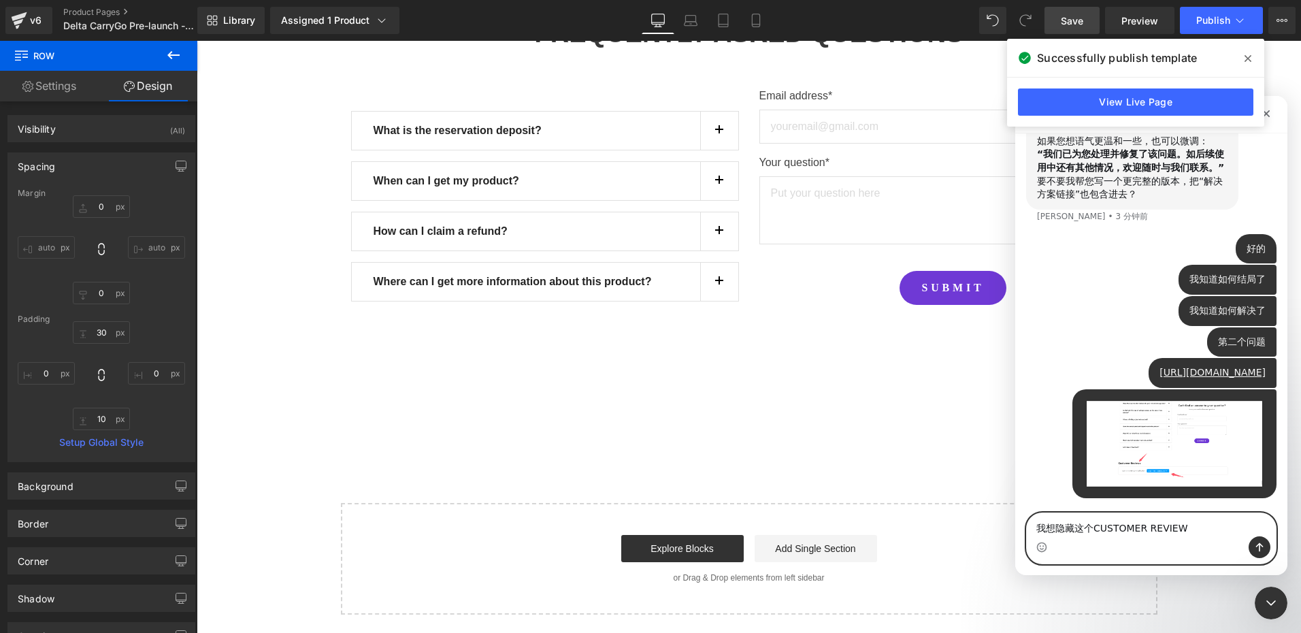
drag, startPoint x: 1098, startPoint y: 528, endPoint x: 1193, endPoint y: 528, distance: 95.3
click at [1193, 528] on textarea "我想隐藏这个CUSTOMER REVIEW" at bounding box center [1151, 524] width 249 height 23
click at [1136, 543] on div "Intercom Messenger" at bounding box center [1151, 547] width 249 height 22
drag, startPoint x: 1092, startPoint y: 530, endPoint x: 1209, endPoint y: 528, distance: 116.4
click at [1209, 528] on textarea "我想隐藏这个CUSTOMER REVIEW" at bounding box center [1151, 524] width 249 height 23
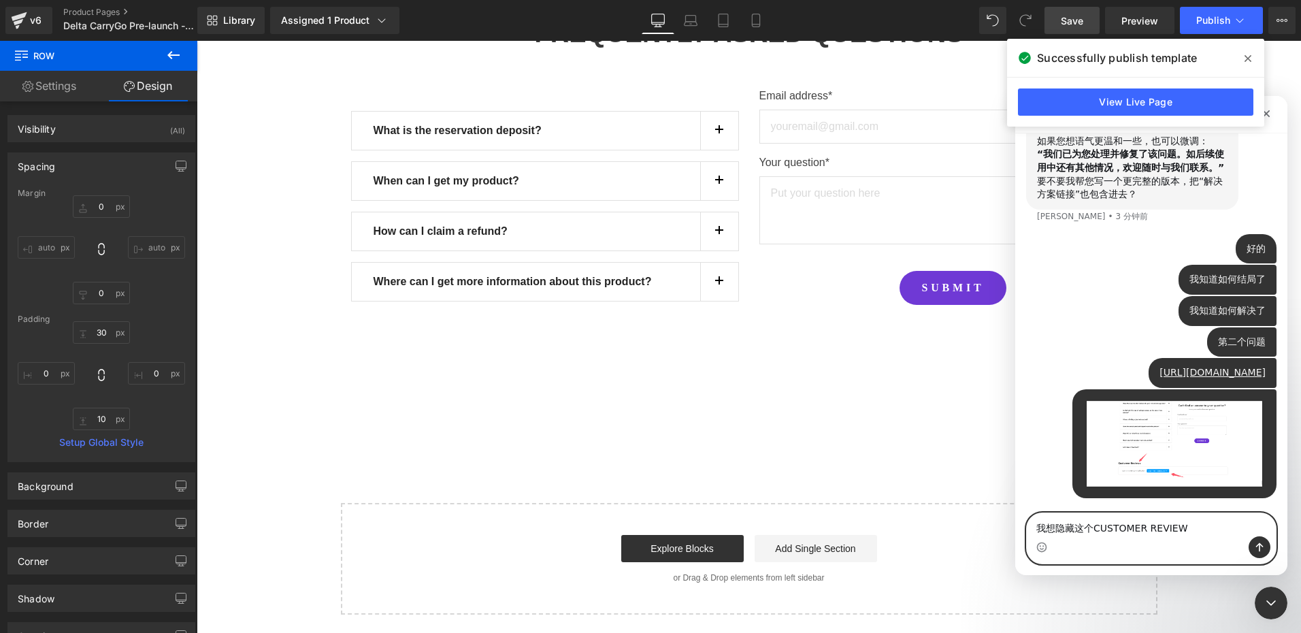
paste textarea "ustomer Reviews"
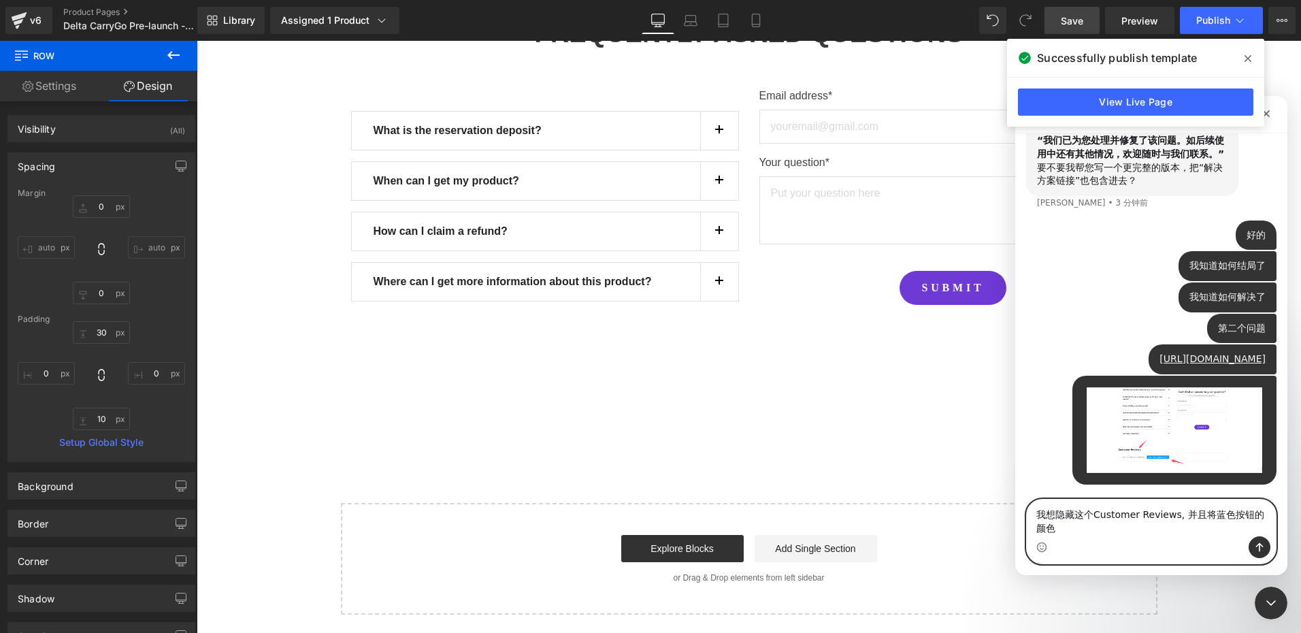
scroll to position [1568, 0]
type textarea "我想隐藏这个Customer Reviews, 并且将蓝色按钮的颜色改为紫色"
click at [870, 402] on div at bounding box center [650, 296] width 1301 height 592
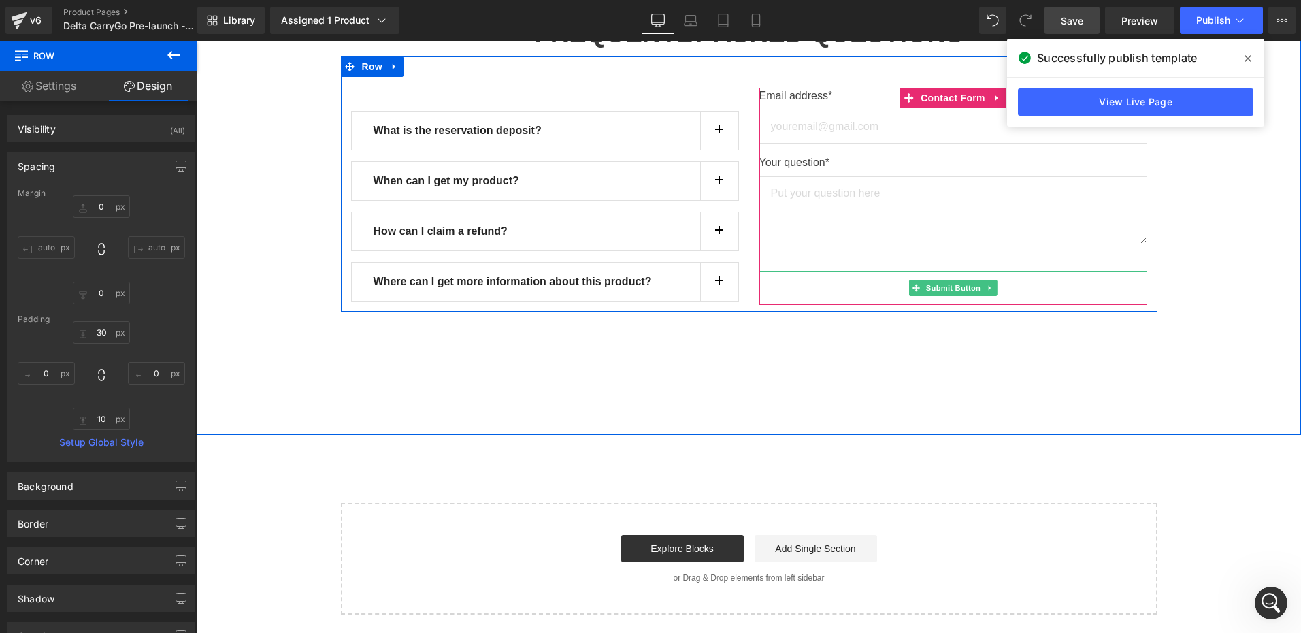
click at [951, 281] on span "Submit Button" at bounding box center [953, 288] width 60 height 16
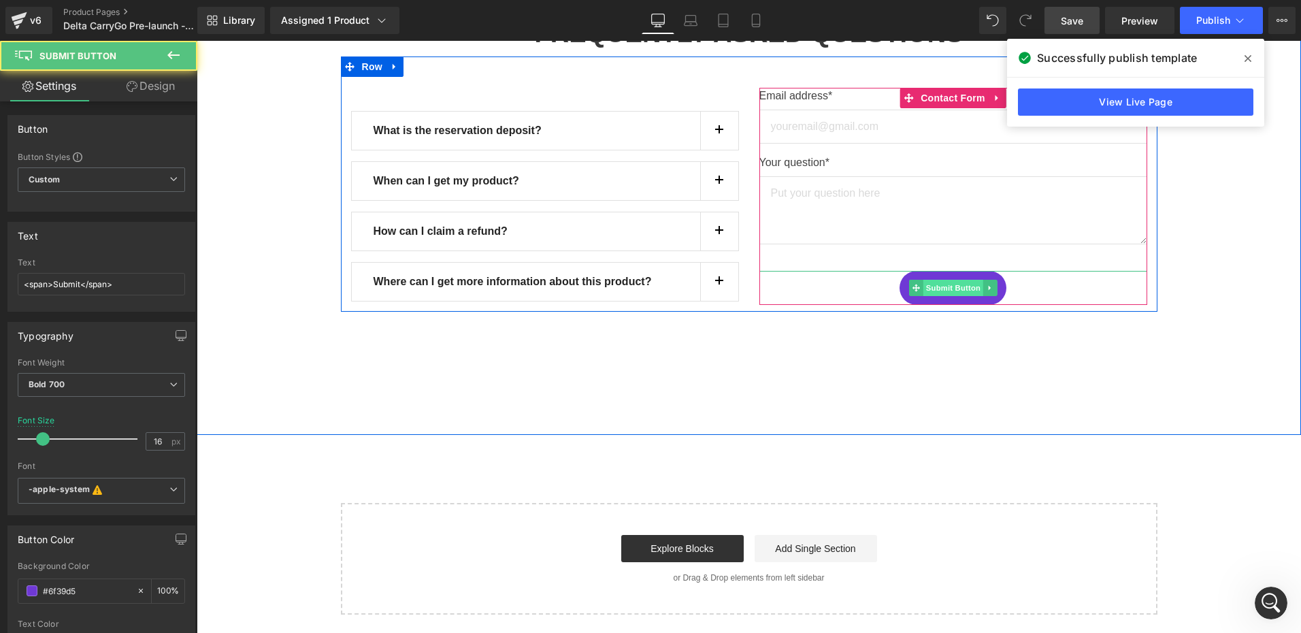
click at [946, 282] on span "Submit Button" at bounding box center [953, 288] width 60 height 16
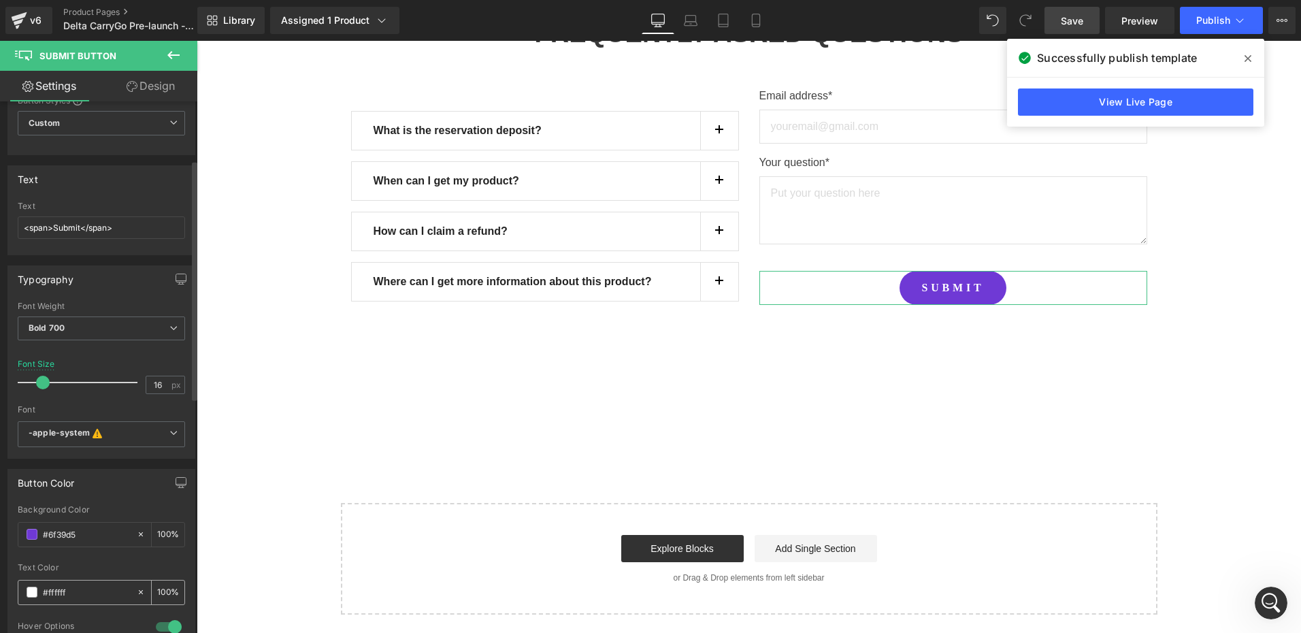
scroll to position [136, 0]
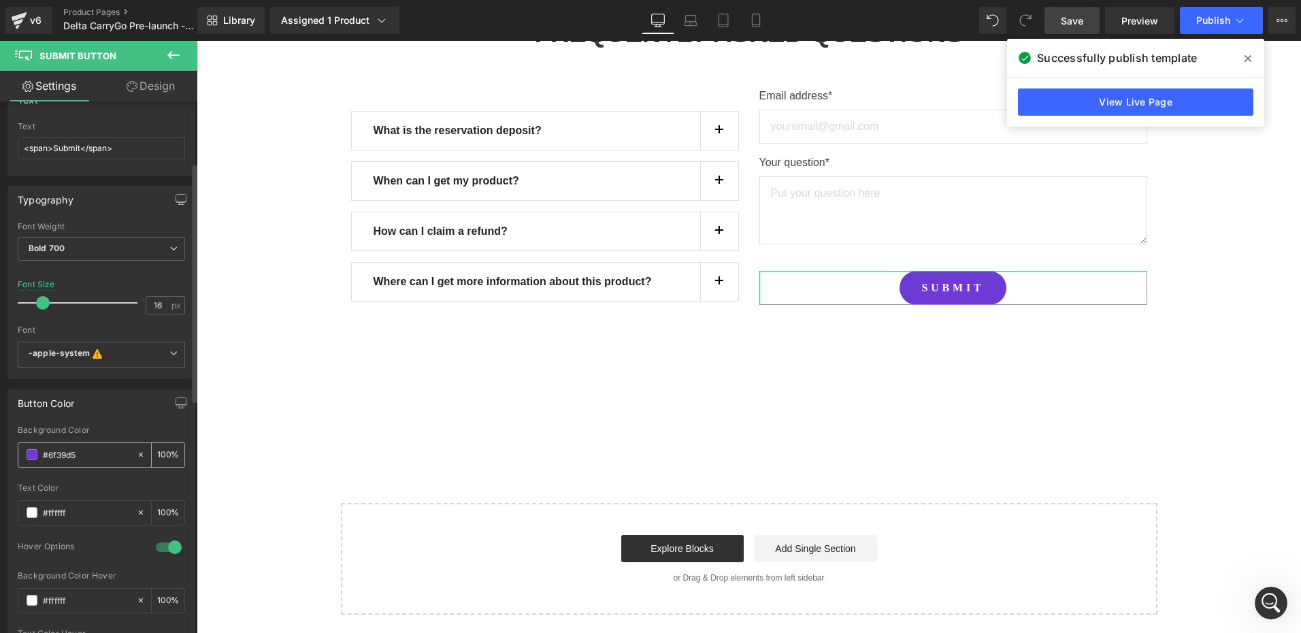
click at [82, 452] on input "#6f39d5" at bounding box center [86, 454] width 87 height 15
drag, startPoint x: 1273, startPoint y: 605, endPoint x: 2309, endPoint y: 1147, distance: 1169.1
click at [1274, 606] on icon "打开 Intercom Messenger" at bounding box center [1269, 601] width 22 height 22
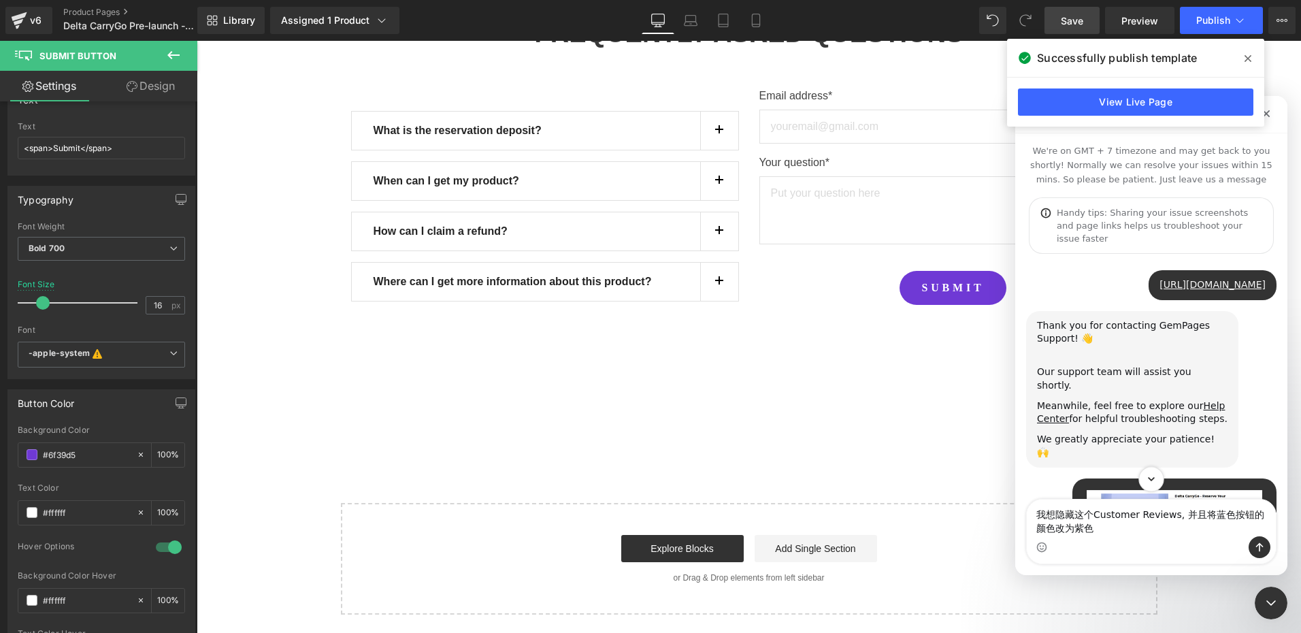
scroll to position [1017, 0]
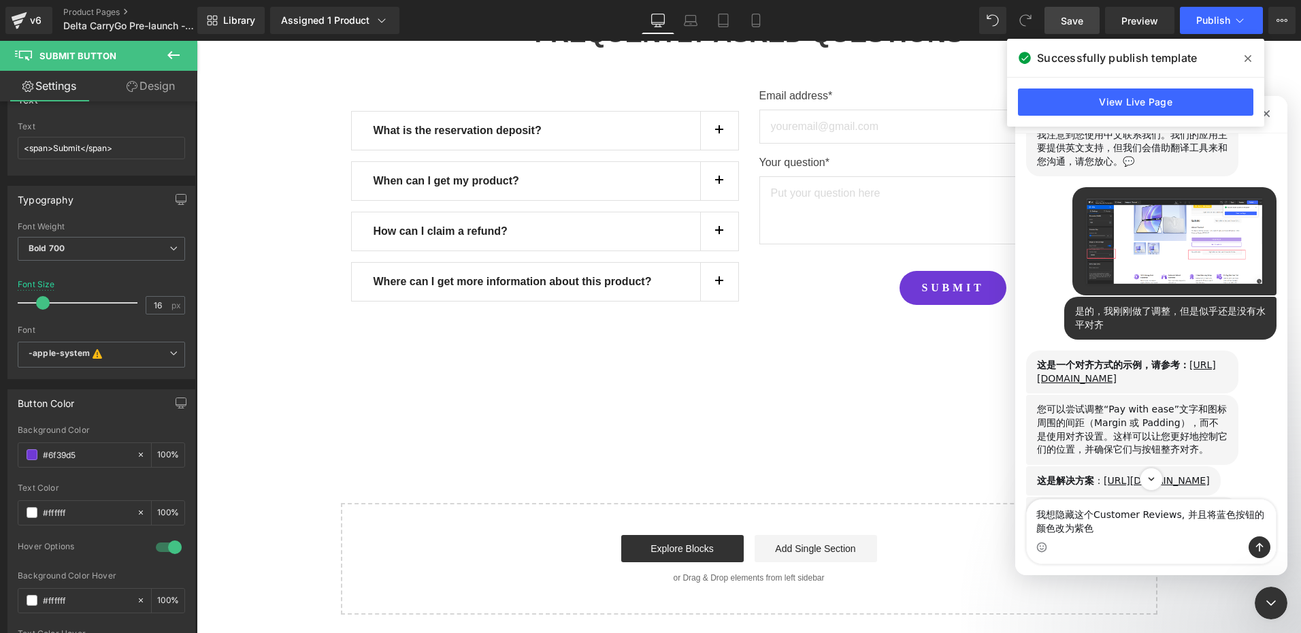
click at [1107, 527] on textarea "我想隐藏这个Customer Reviews, 并且将蓝色按钮的颜色改为紫色" at bounding box center [1151, 517] width 249 height 37
type textarea "我想隐藏这个Customer Reviews, 并且将蓝色按钮的颜色改为紫色#6f39d5"
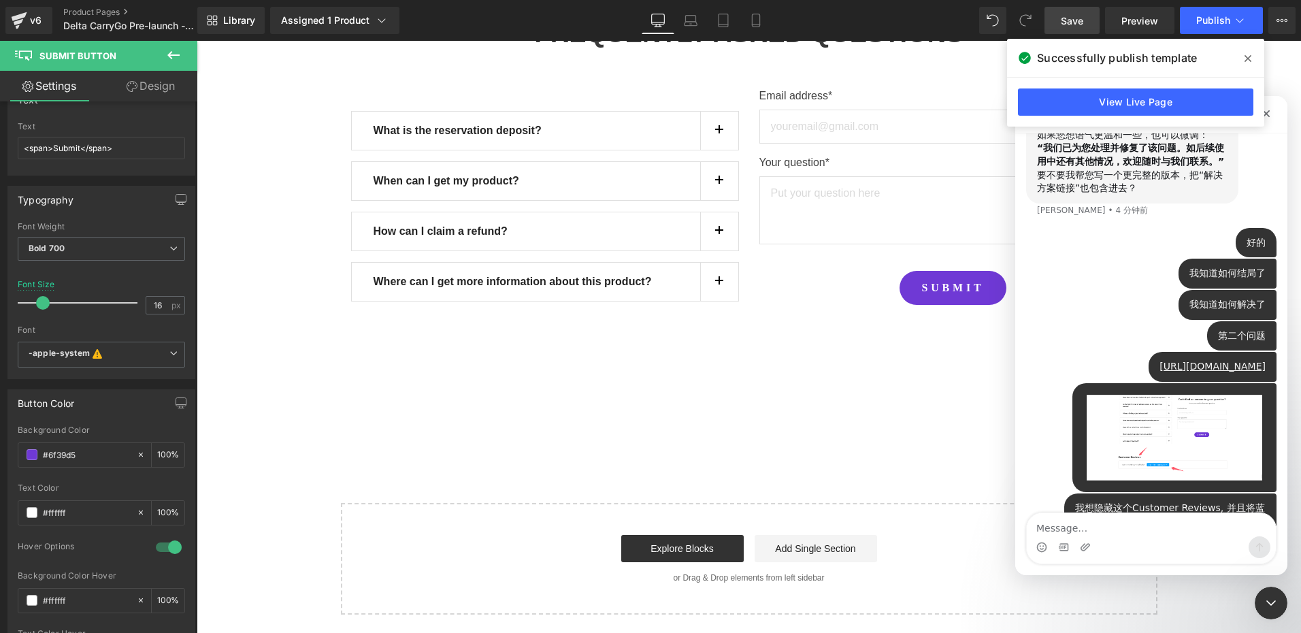
scroll to position [1600, 0]
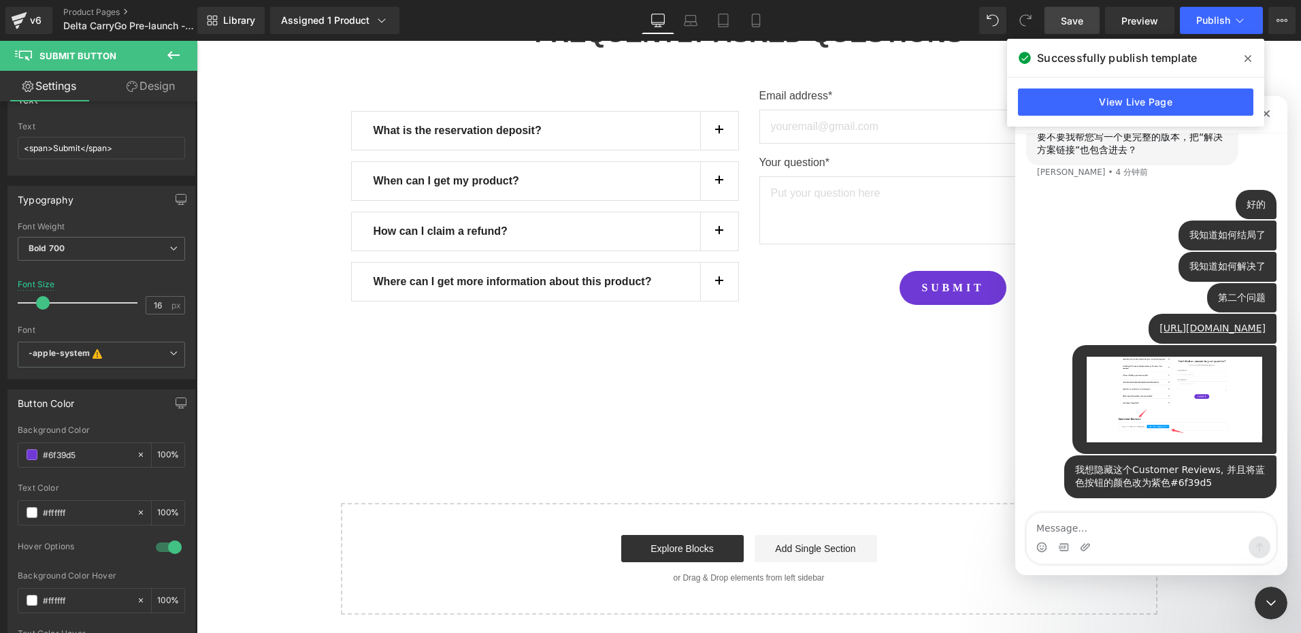
click at [832, 449] on div at bounding box center [650, 296] width 1301 height 592
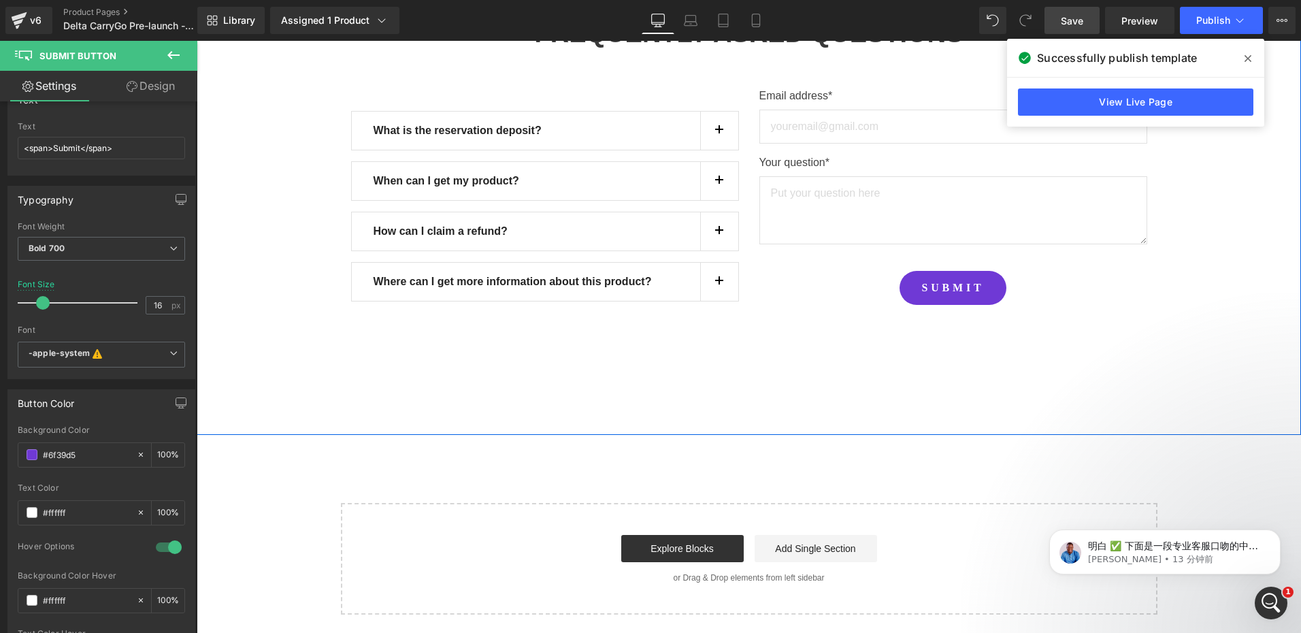
scroll to position [1996, 0]
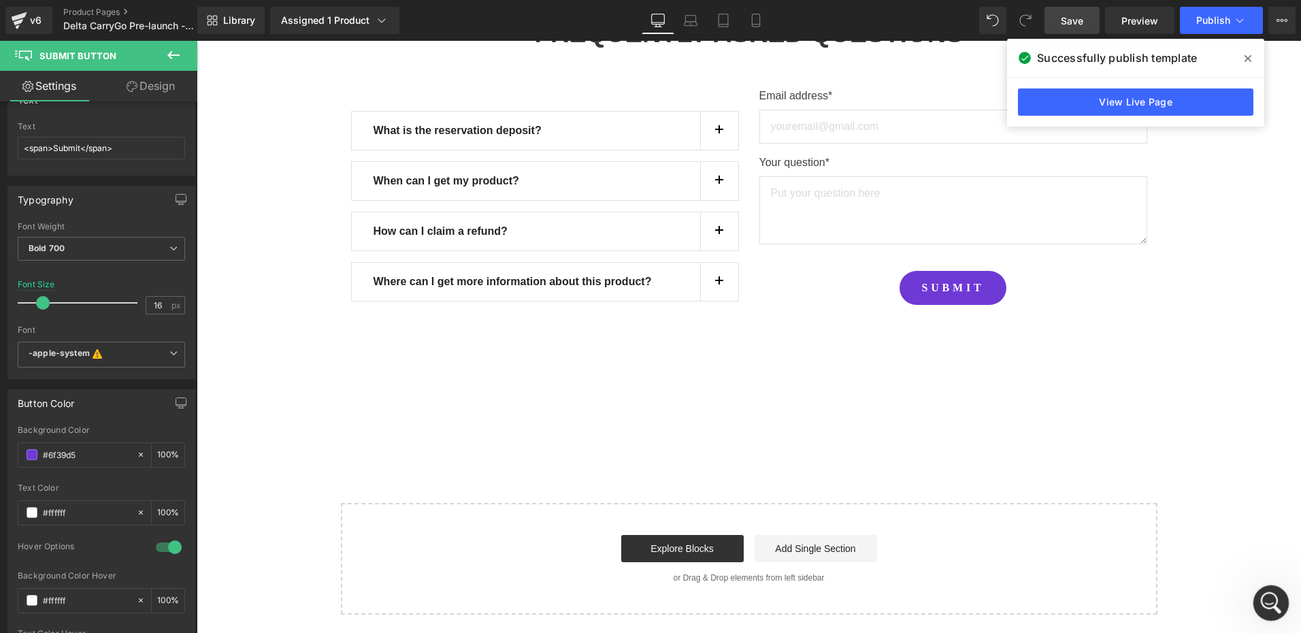
click at [1261, 587] on div "打开 Intercom Messenger" at bounding box center [1269, 600] width 45 height 45
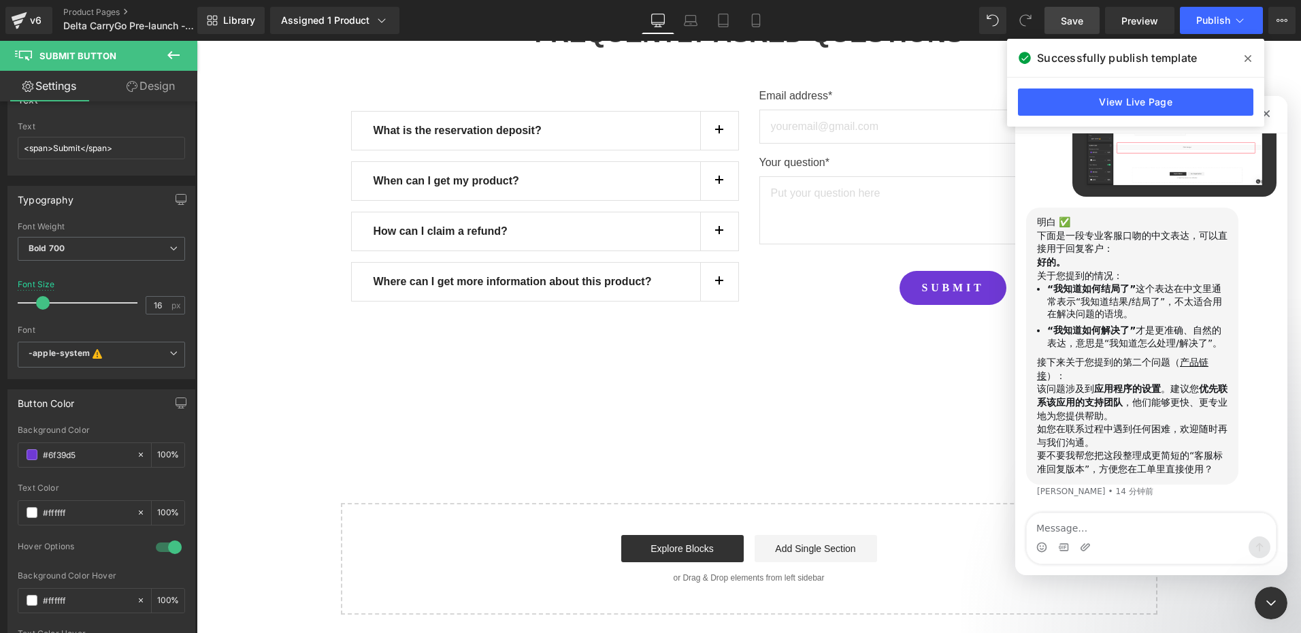
click at [1104, 525] on textarea "Message…" at bounding box center [1151, 524] width 249 height 23
click at [1066, 530] on textarea "Message…" at bounding box center [1151, 524] width 249 height 23
type textarea "Q"
type textarea "请帮忙解决我的第二个问题"
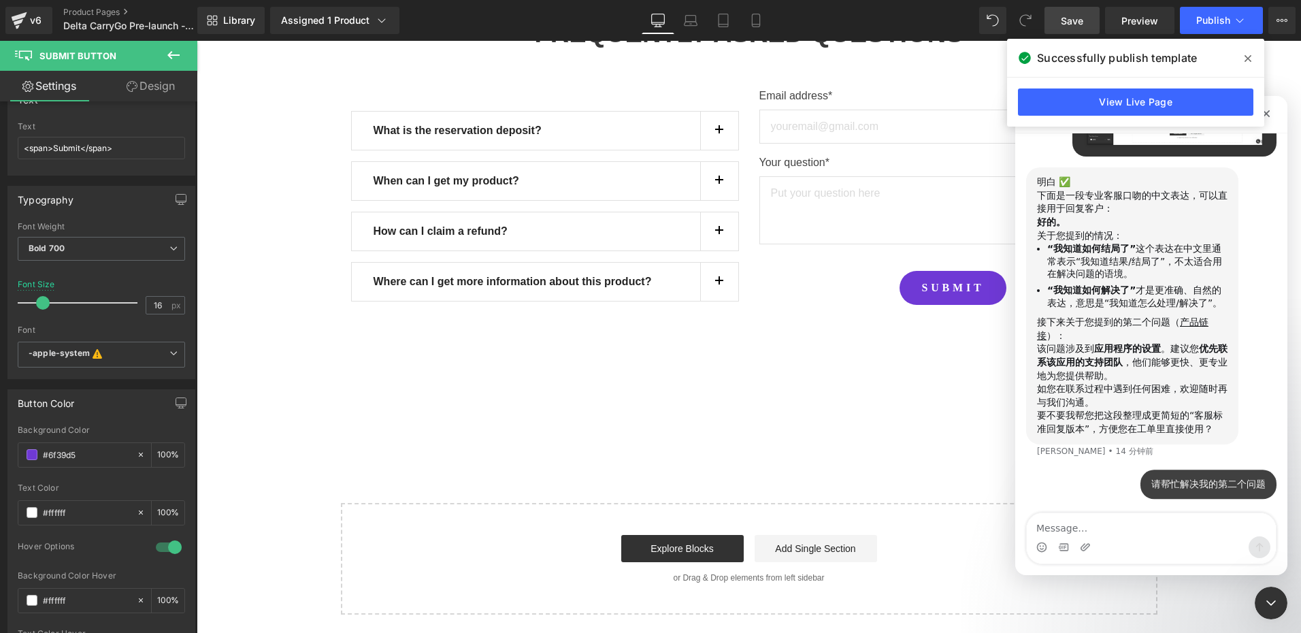
scroll to position [2037, 0]
click at [1053, 537] on div "Intercom Messenger" at bounding box center [1151, 547] width 249 height 22
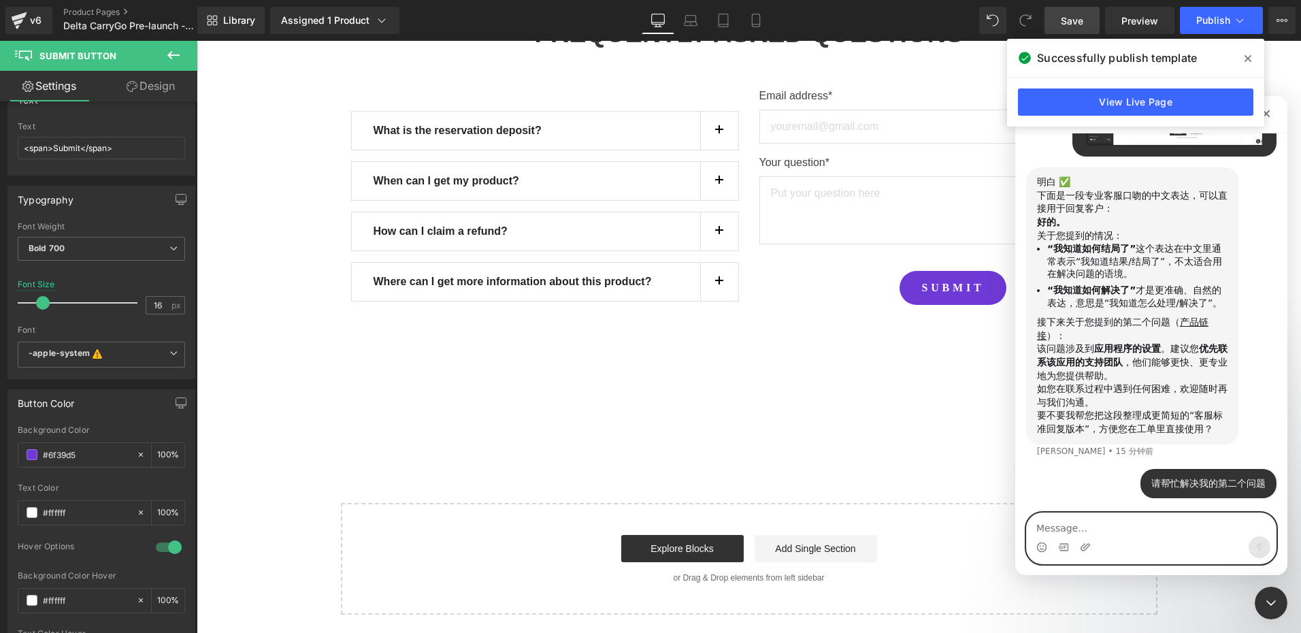
click at [1053, 527] on textarea "Message…" at bounding box center [1151, 524] width 249 height 23
type textarea "可"
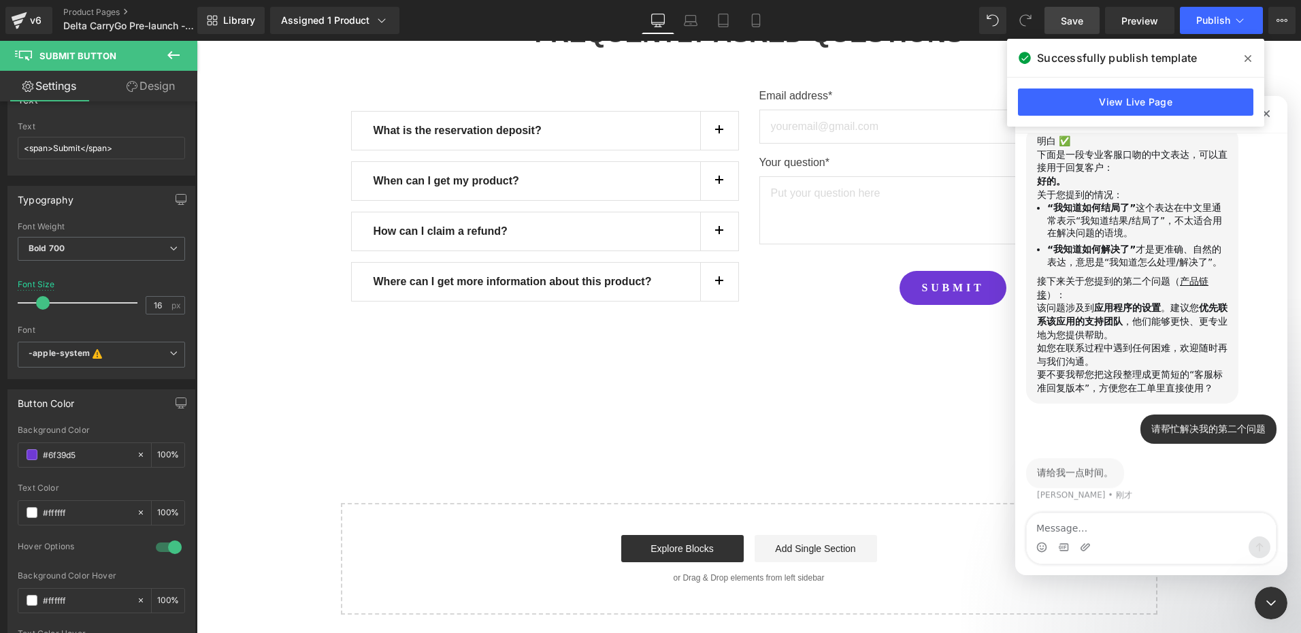
scroll to position [2078, 0]
click at [325, 412] on div at bounding box center [650, 296] width 1301 height 592
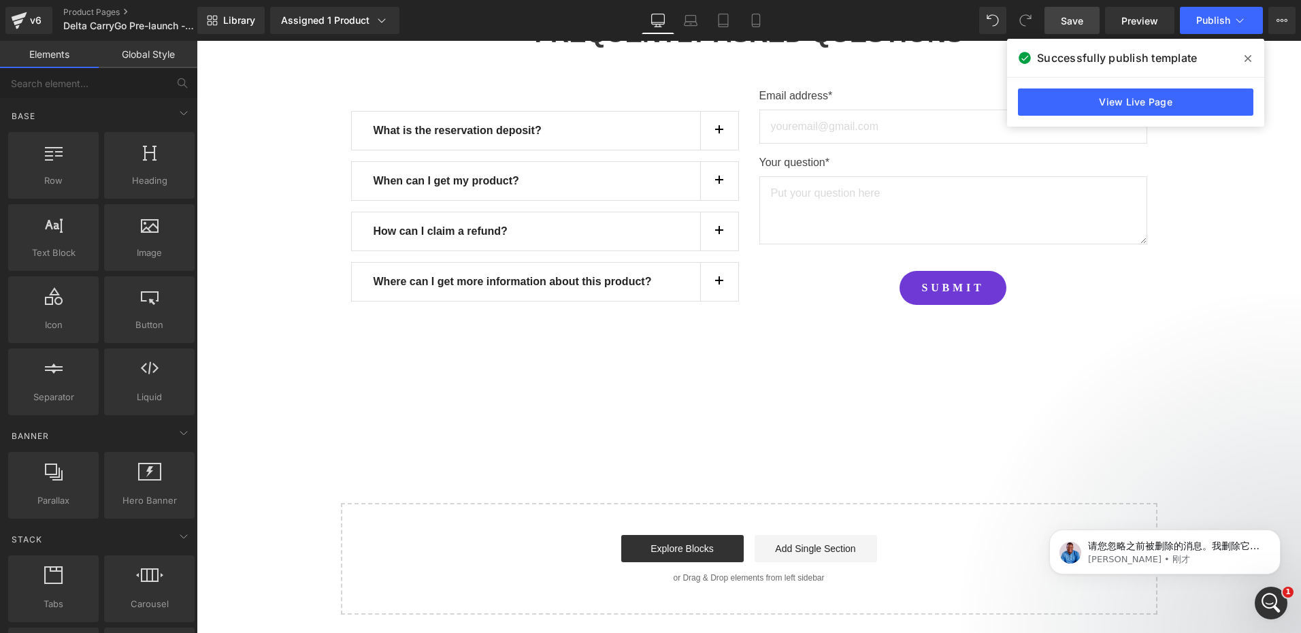
scroll to position [2331, 0]
click at [1215, 547] on p "请您忽略之前被删除的消息。我删除它是为了确保我们的沟通保持清晰和准确。感谢您的理解。" at bounding box center [1176, 547] width 176 height 14
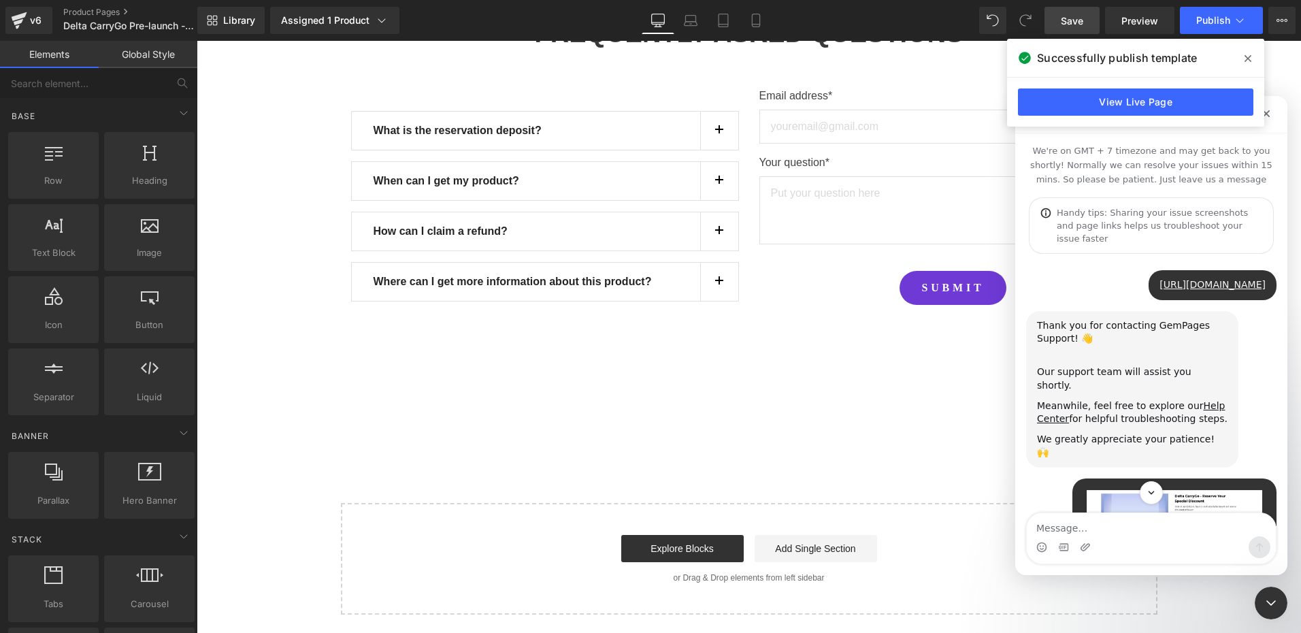
scroll to position [2, 0]
click at [1246, 56] on icon at bounding box center [1248, 58] width 7 height 7
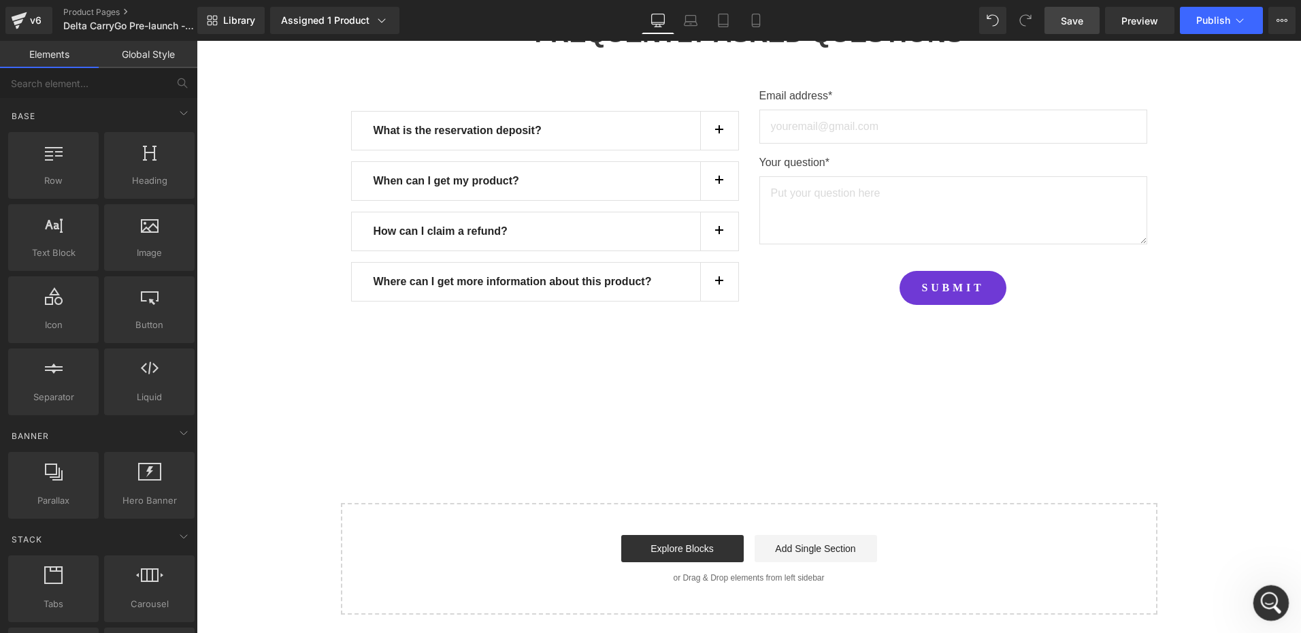
click at [1261, 612] on div "打开 Intercom Messenger" at bounding box center [1269, 600] width 45 height 45
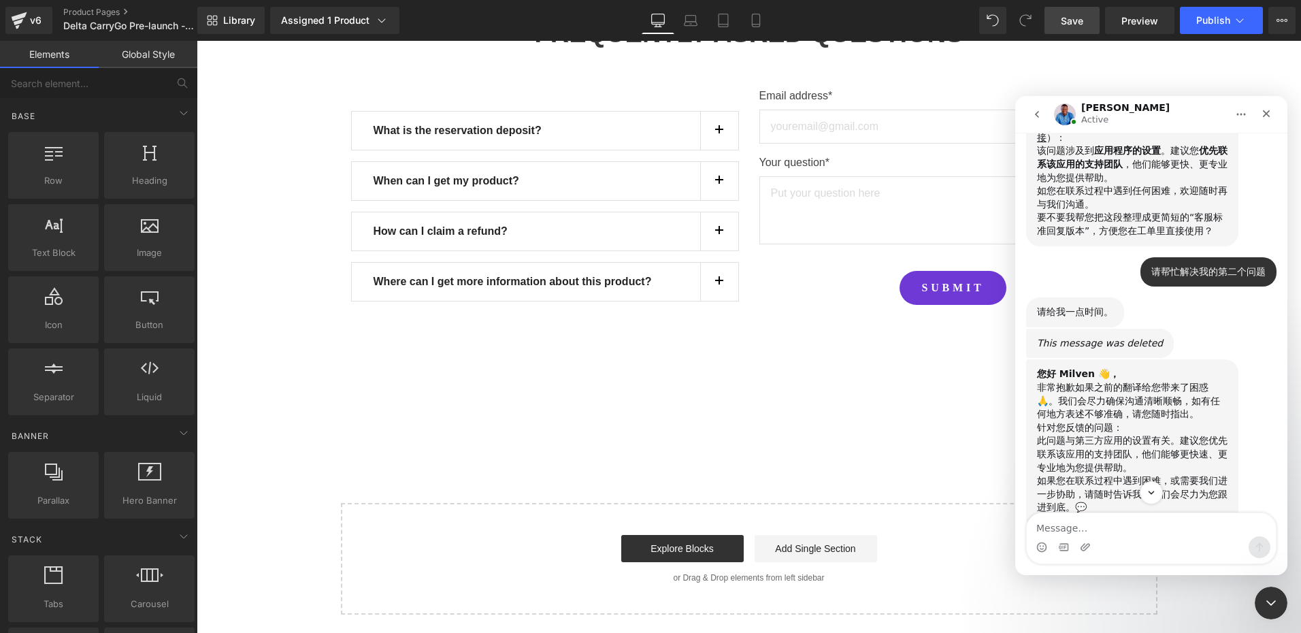
scroll to position [2331, 0]
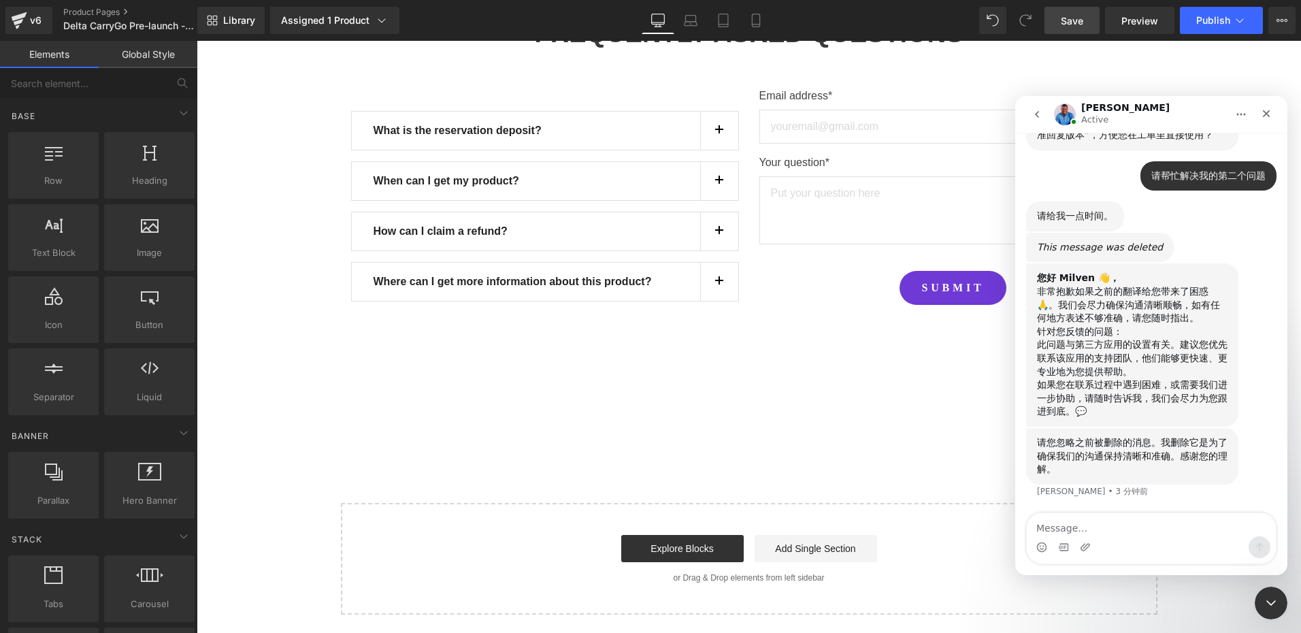
click at [1074, 529] on textarea "Message…" at bounding box center [1151, 524] width 249 height 23
type textarea "好"
type textarea "好的"
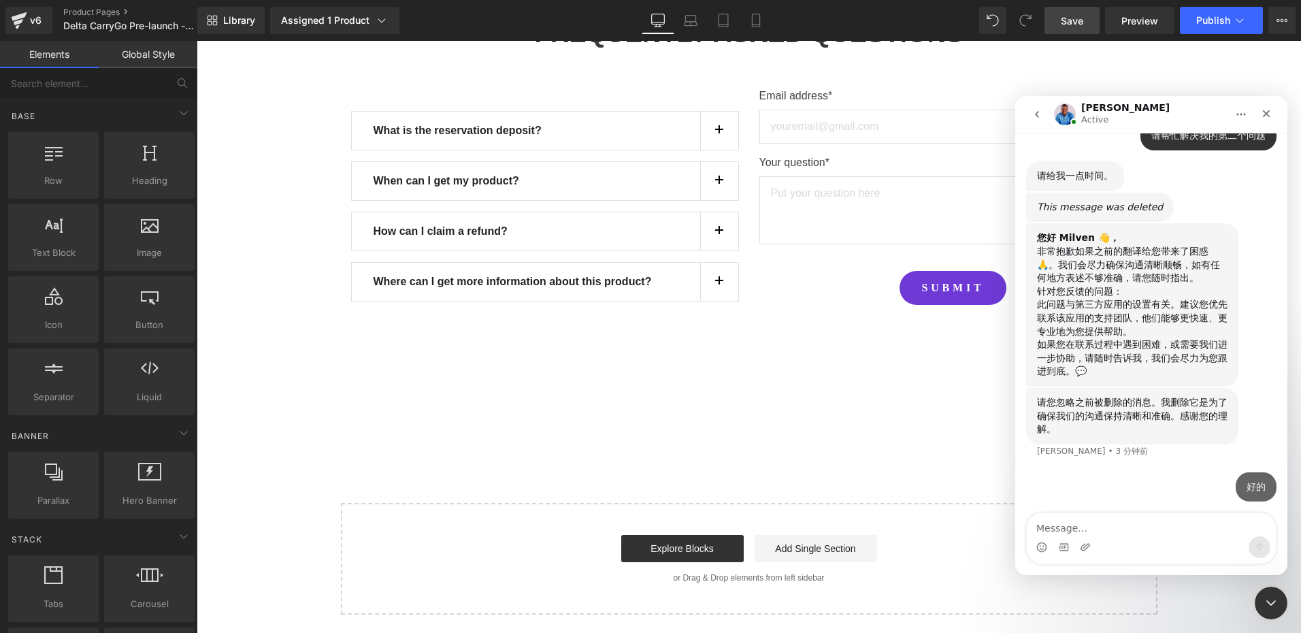
scroll to position [2371, 0]
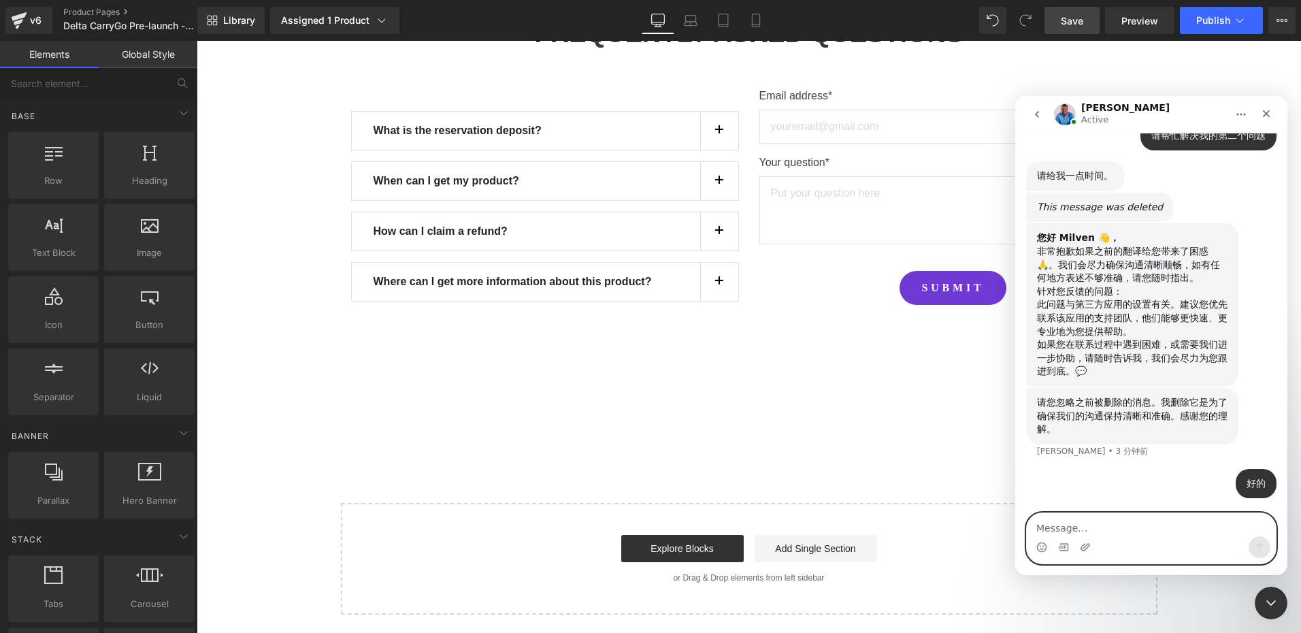
click at [1076, 533] on textarea "Message…" at bounding box center [1151, 524] width 249 height 23
type textarea "可"
type textarea "可以展示更多的显示，可以使用"
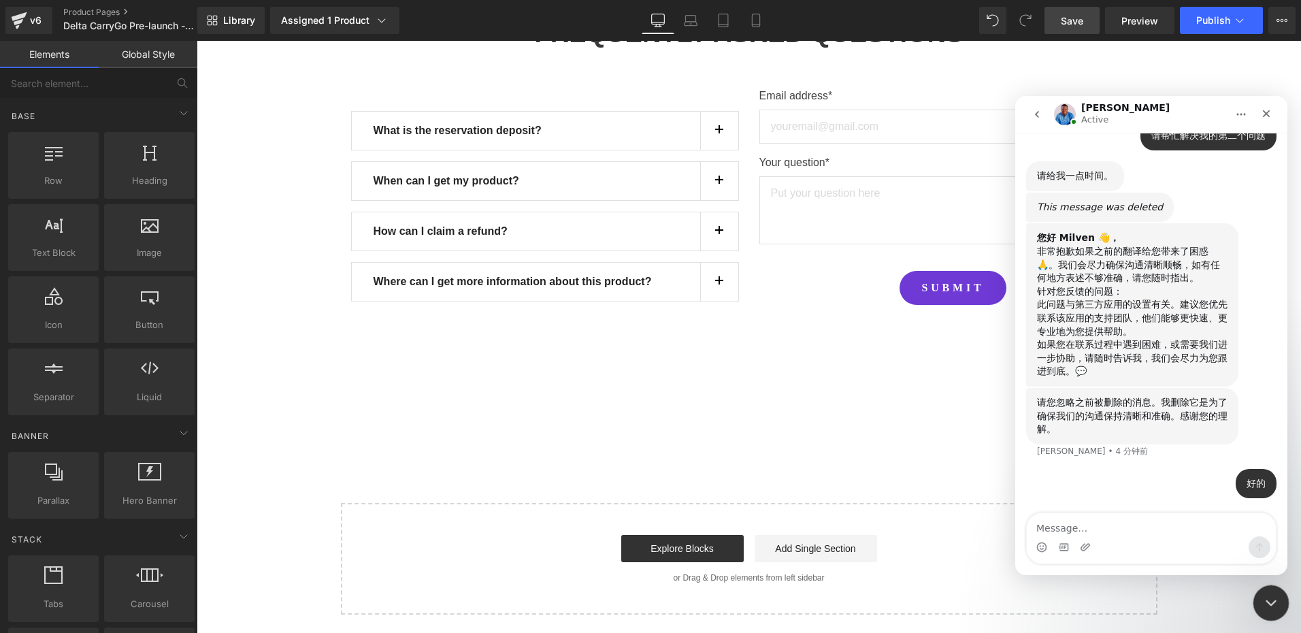
click at [1277, 596] on div "关闭 Intercom Messenger" at bounding box center [1269, 601] width 33 height 33
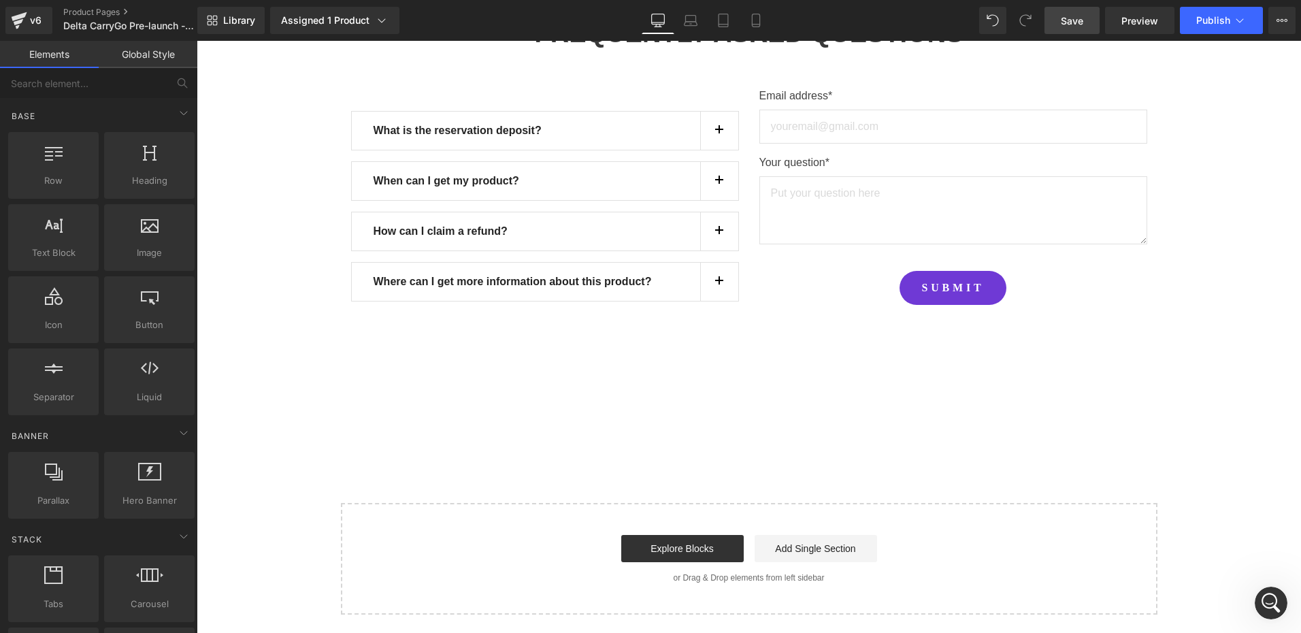
click at [1074, 20] on span "Save" at bounding box center [1072, 21] width 22 height 14
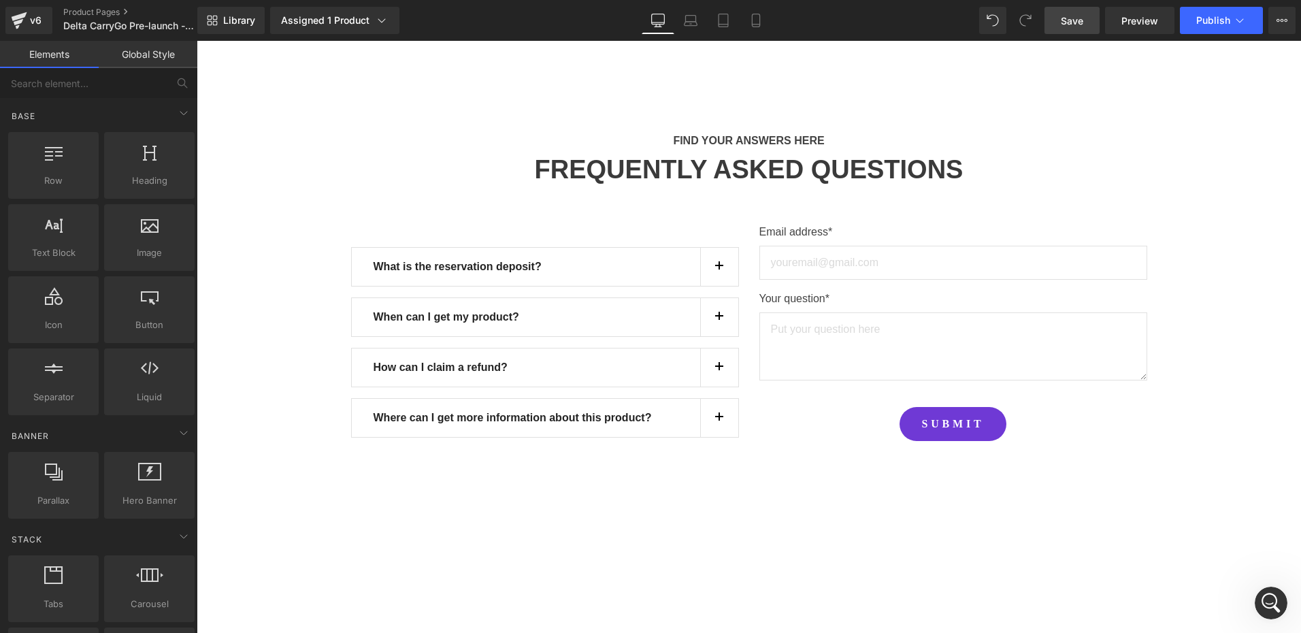
click at [1076, 12] on link "Save" at bounding box center [1072, 20] width 55 height 27
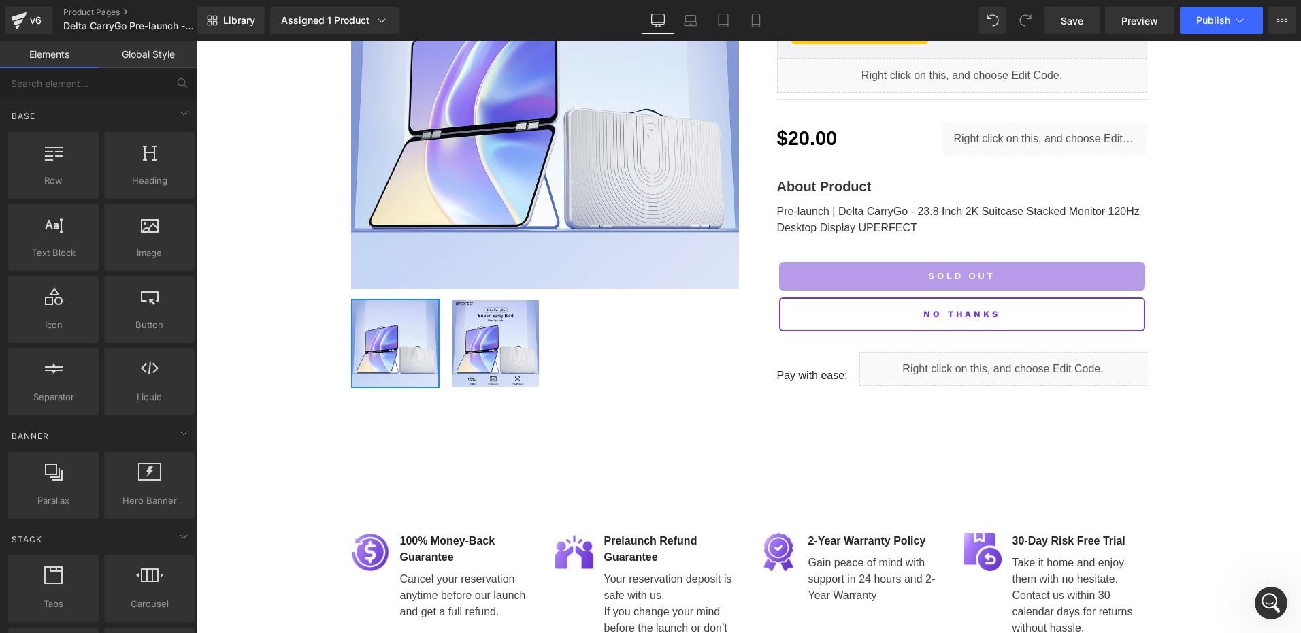
scroll to position [0, 0]
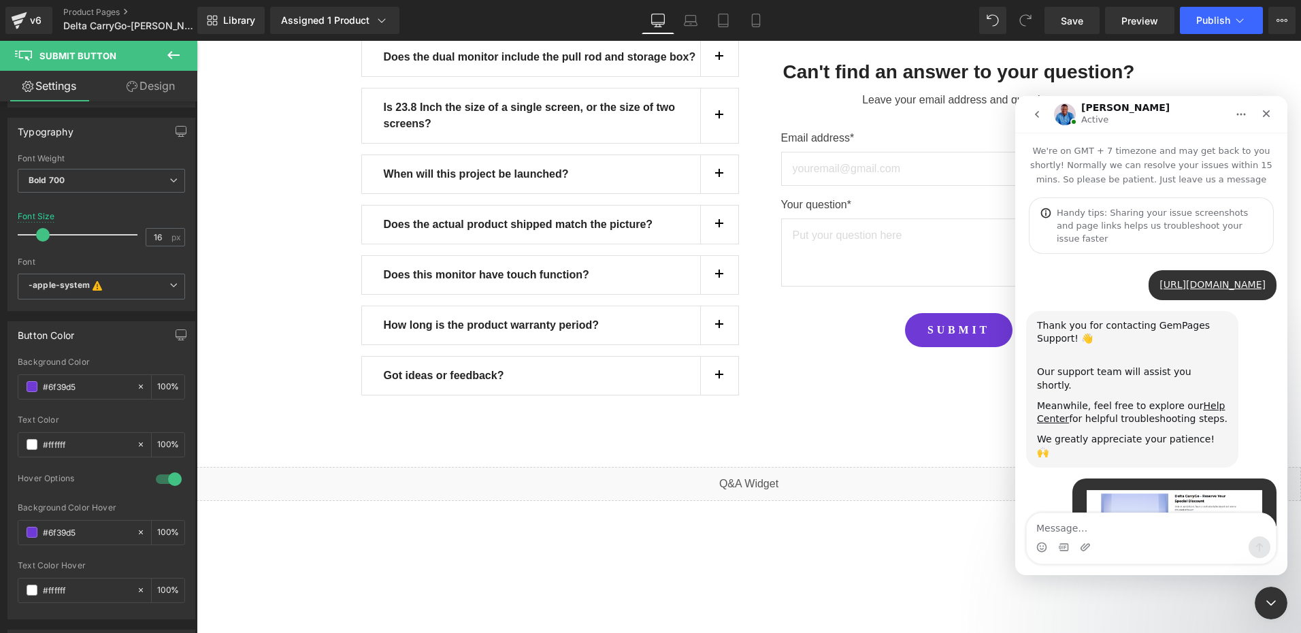
scroll to position [2371, 0]
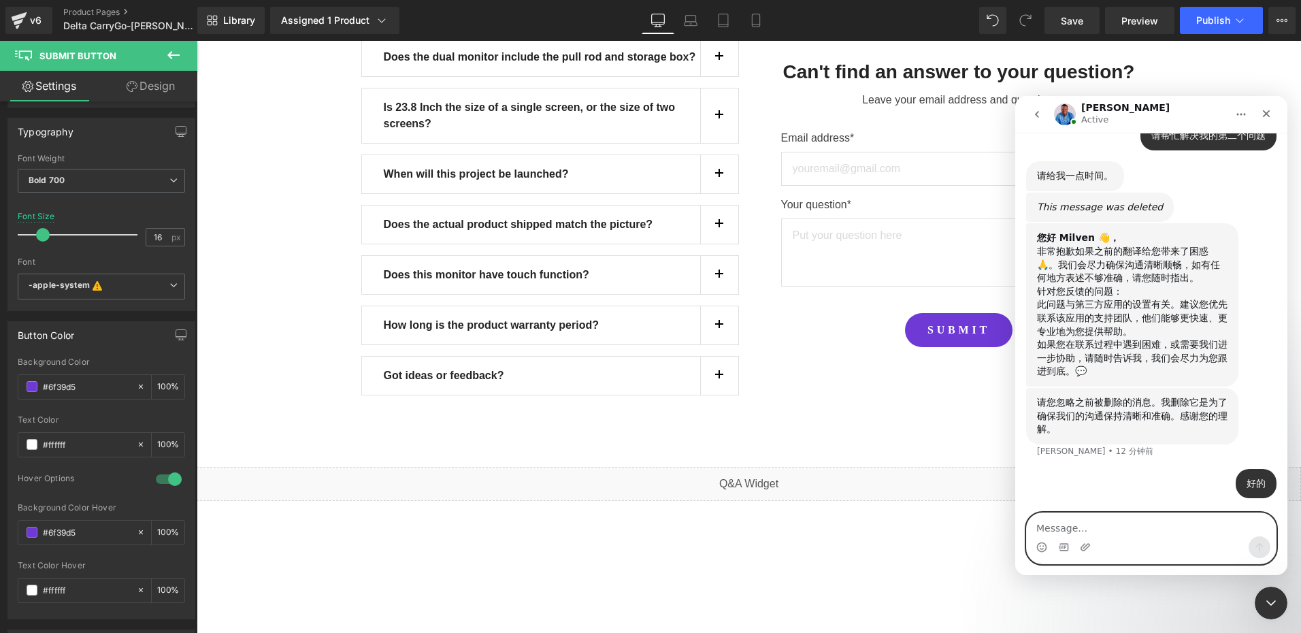
click at [1095, 524] on textarea "Message…" at bounding box center [1151, 524] width 249 height 23
type textarea "k"
type textarea "可"
type textarea "可以使用"
click at [0, 0] on div at bounding box center [0, 0] width 0 height 0
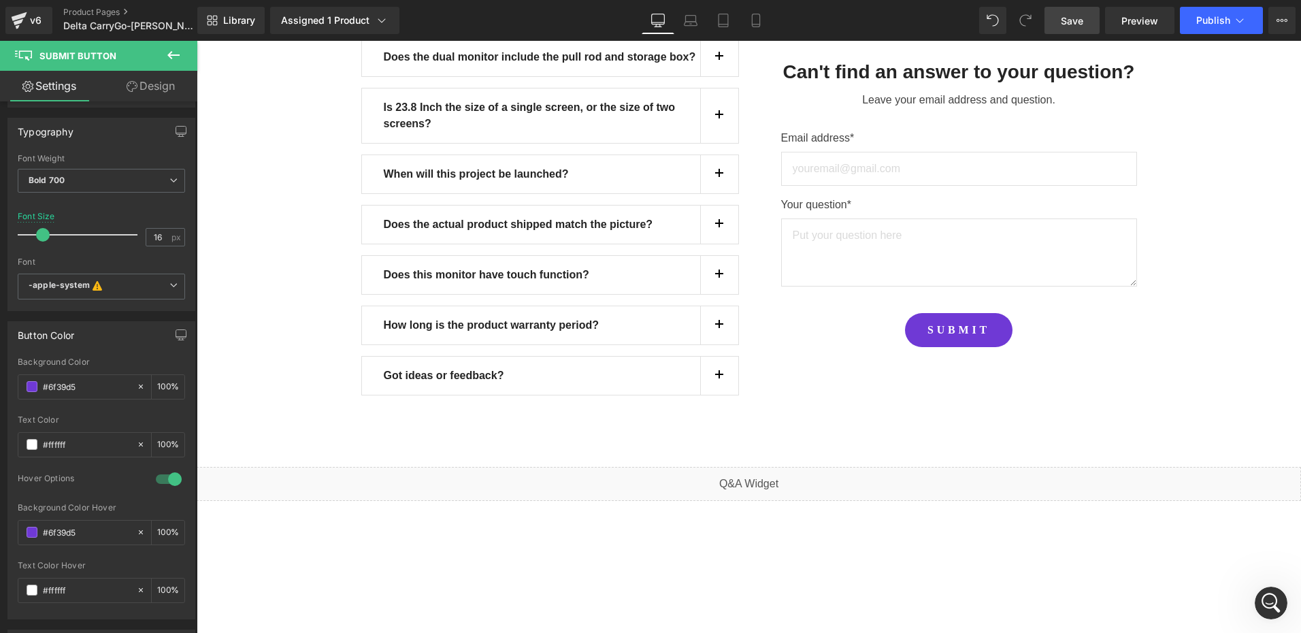
click at [1089, 14] on link "Save" at bounding box center [1072, 20] width 55 height 27
click at [1066, 17] on span "Save" at bounding box center [1072, 21] width 22 height 14
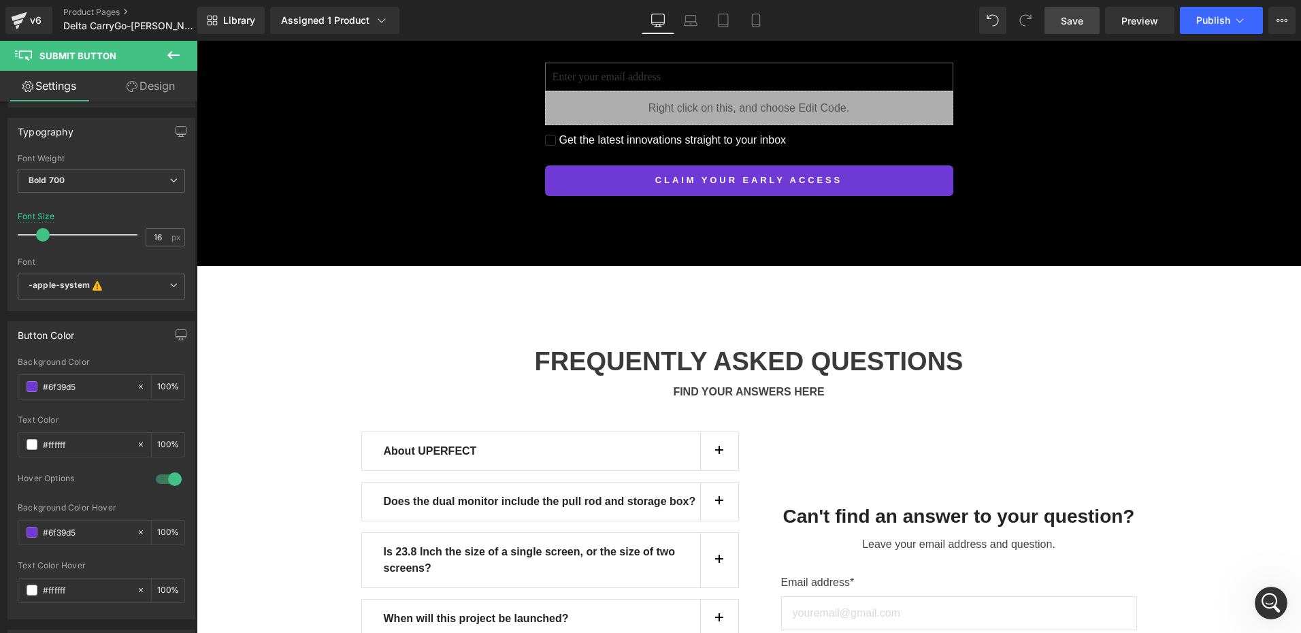
scroll to position [11996, 0]
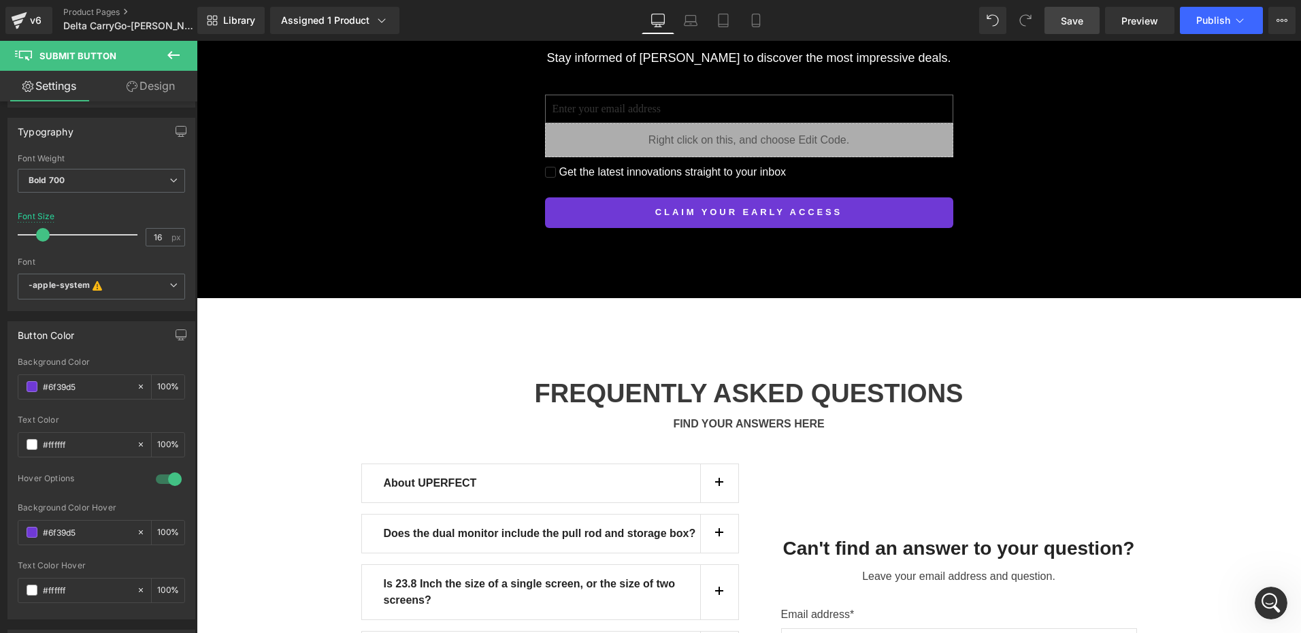
click at [1096, 16] on link "Save" at bounding box center [1072, 20] width 55 height 27
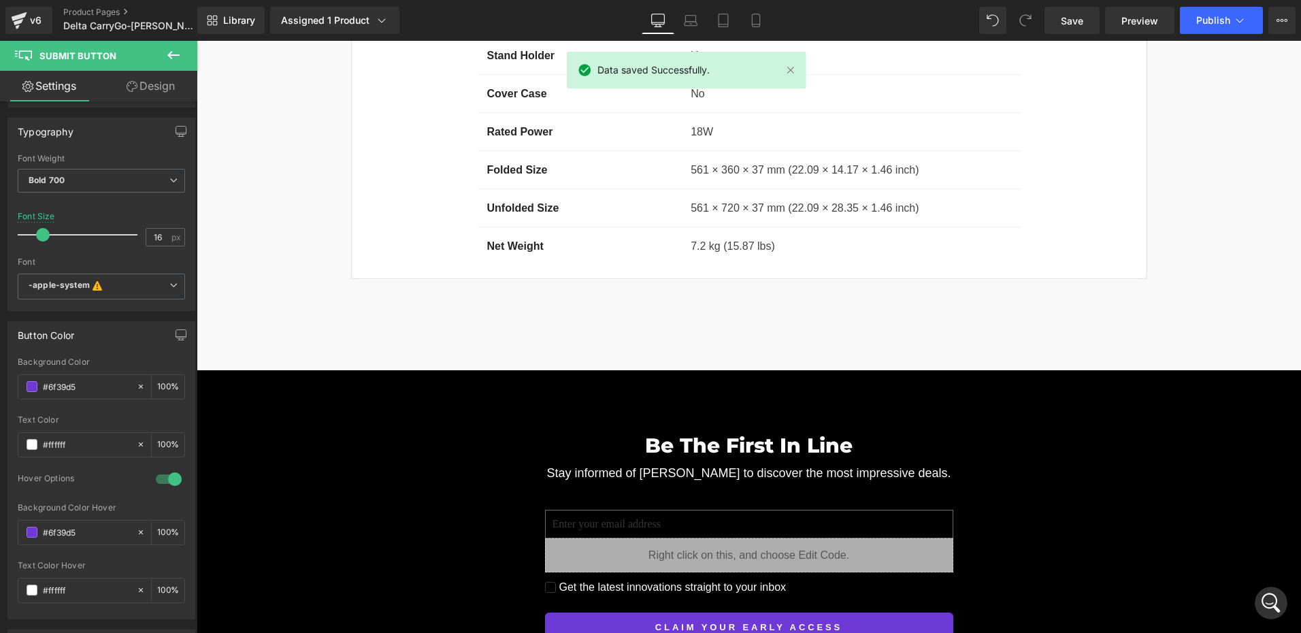
scroll to position [11384, 0]
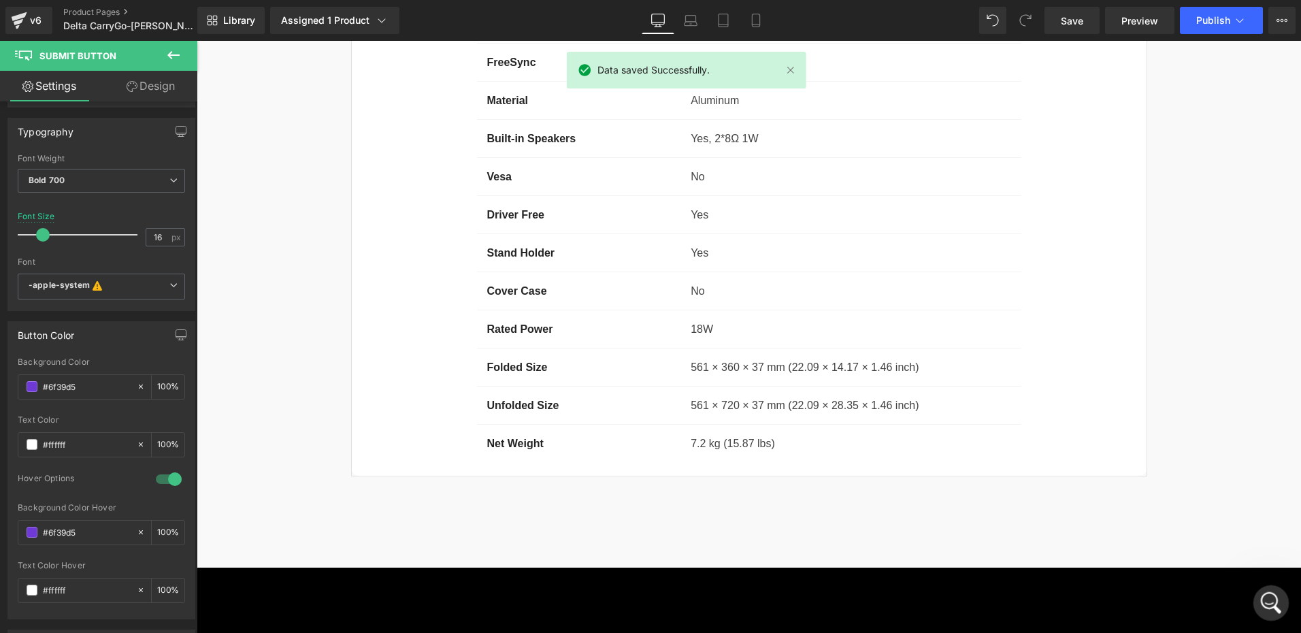
click at [1262, 589] on div "打开 Intercom Messenger" at bounding box center [1269, 600] width 45 height 45
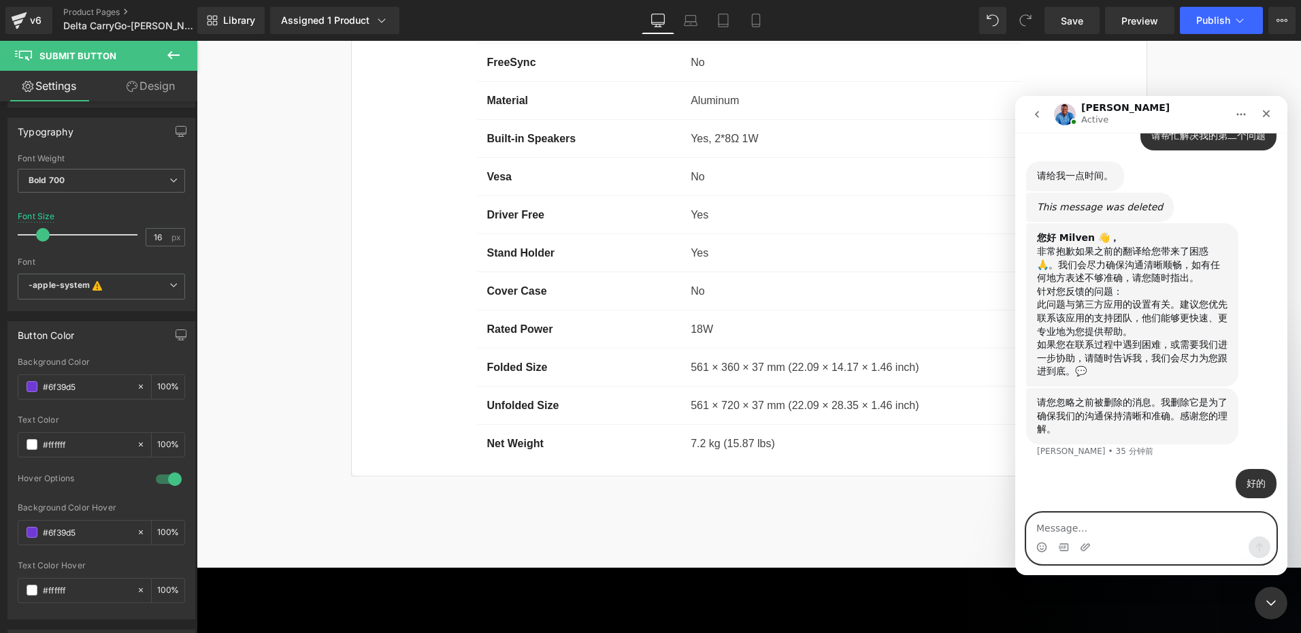
scroll to position [2303, 0]
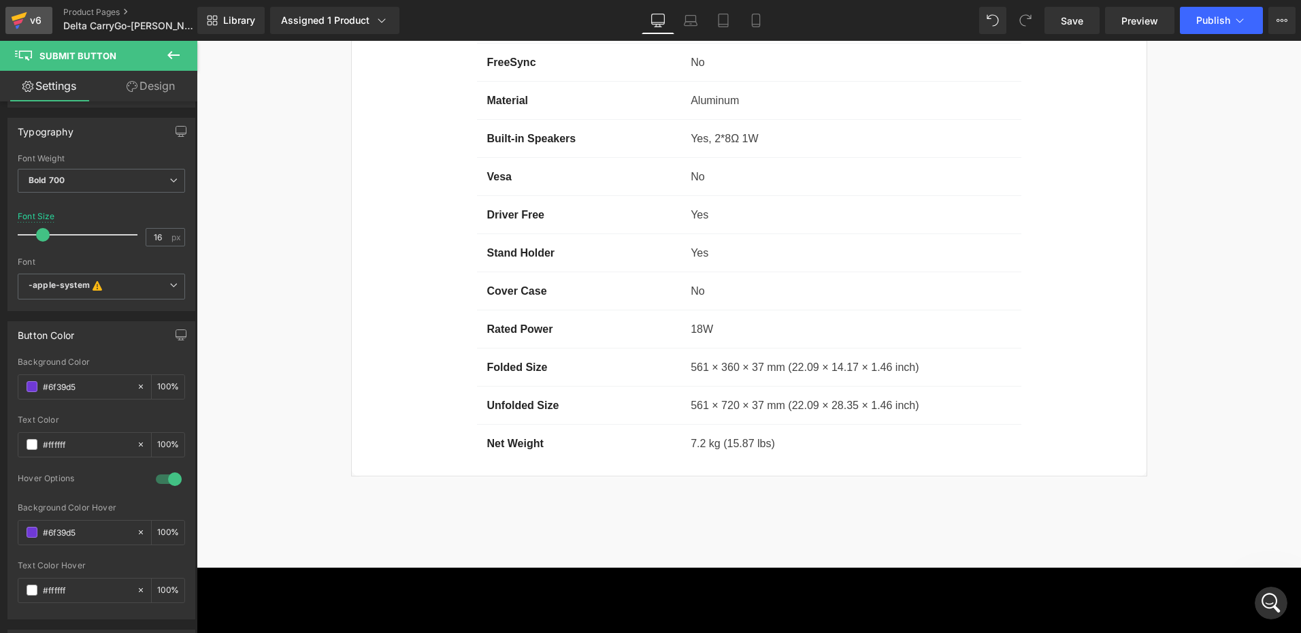
click at [33, 25] on div "v6" at bounding box center [35, 21] width 17 height 18
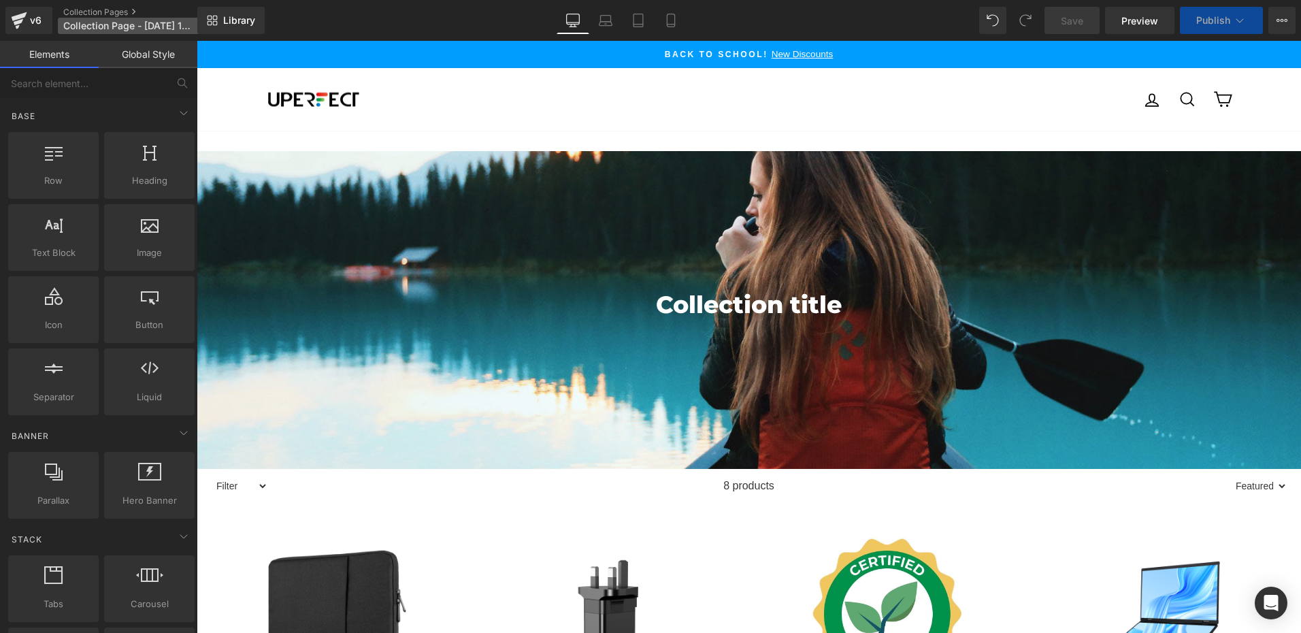
click at [109, 26] on span "Collection Page - [DATE] 17:15:45" at bounding box center [128, 25] width 131 height 11
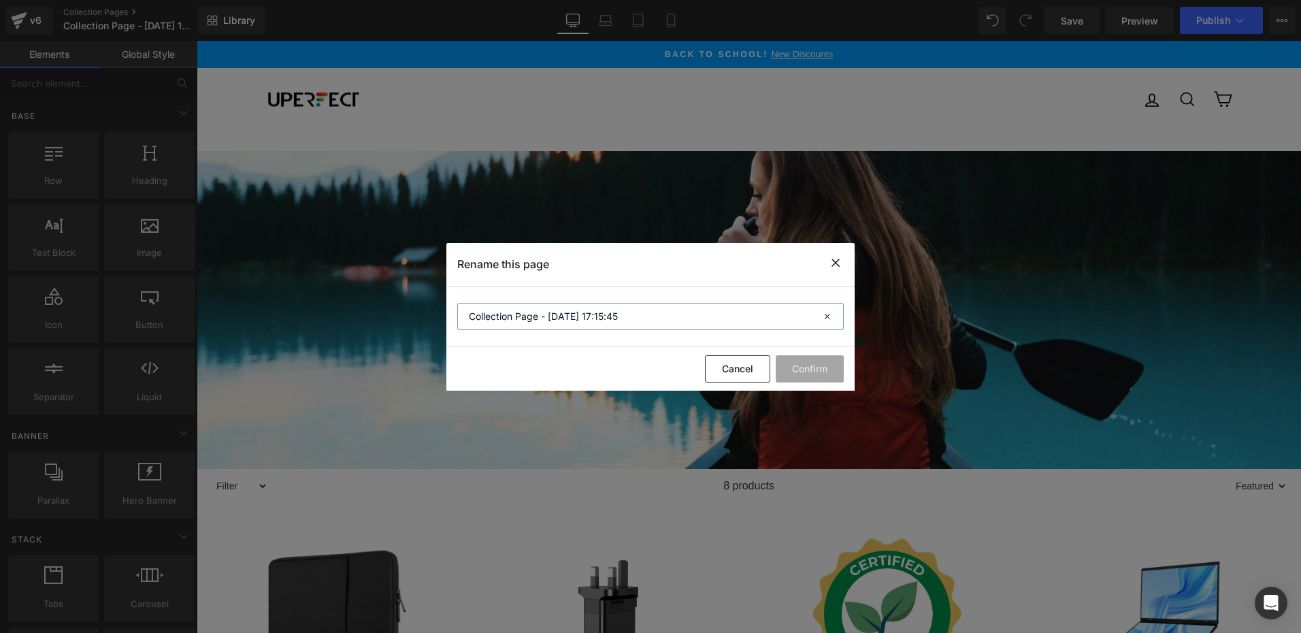
click at [628, 316] on input "Collection Page - [DATE] 17:15:45" at bounding box center [650, 316] width 387 height 27
paste input "Anniversary"
click at [554, 320] on input "Anniversary Deals -" at bounding box center [650, 316] width 387 height 27
click at [589, 316] on input "Anniversary Deals 2025 -" at bounding box center [650, 316] width 387 height 27
type input "Anniversary Deals 2025 - [PERSON_NAME]"
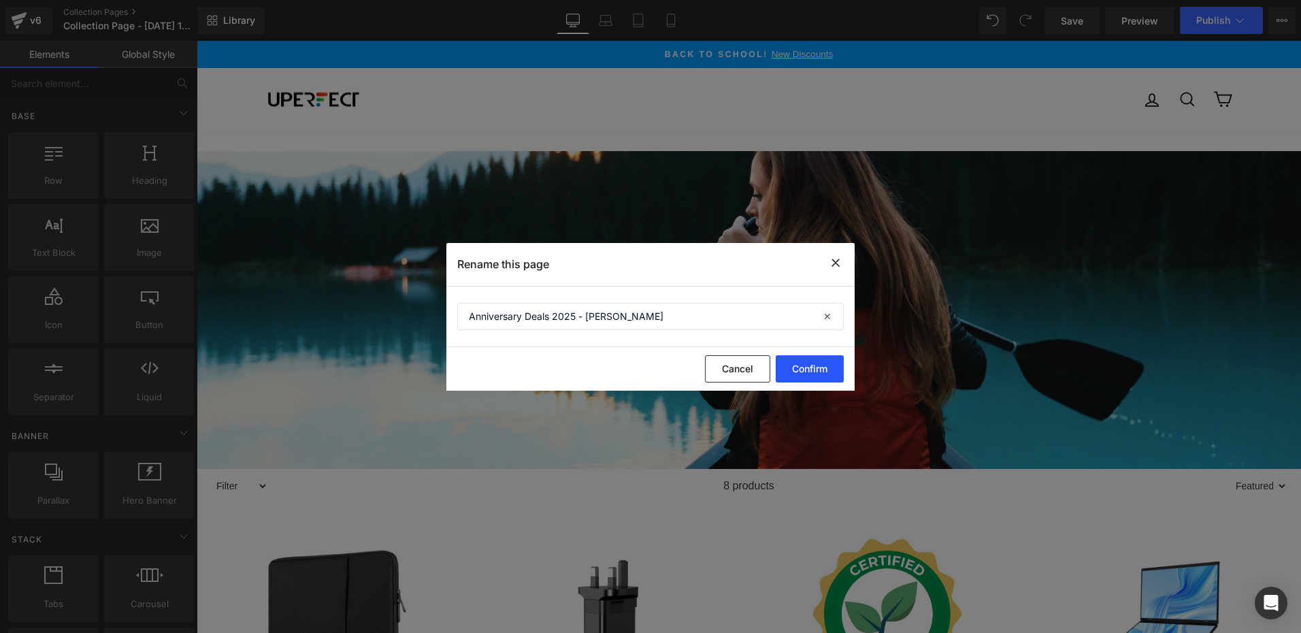
click at [810, 369] on button "Confirm" at bounding box center [810, 368] width 68 height 27
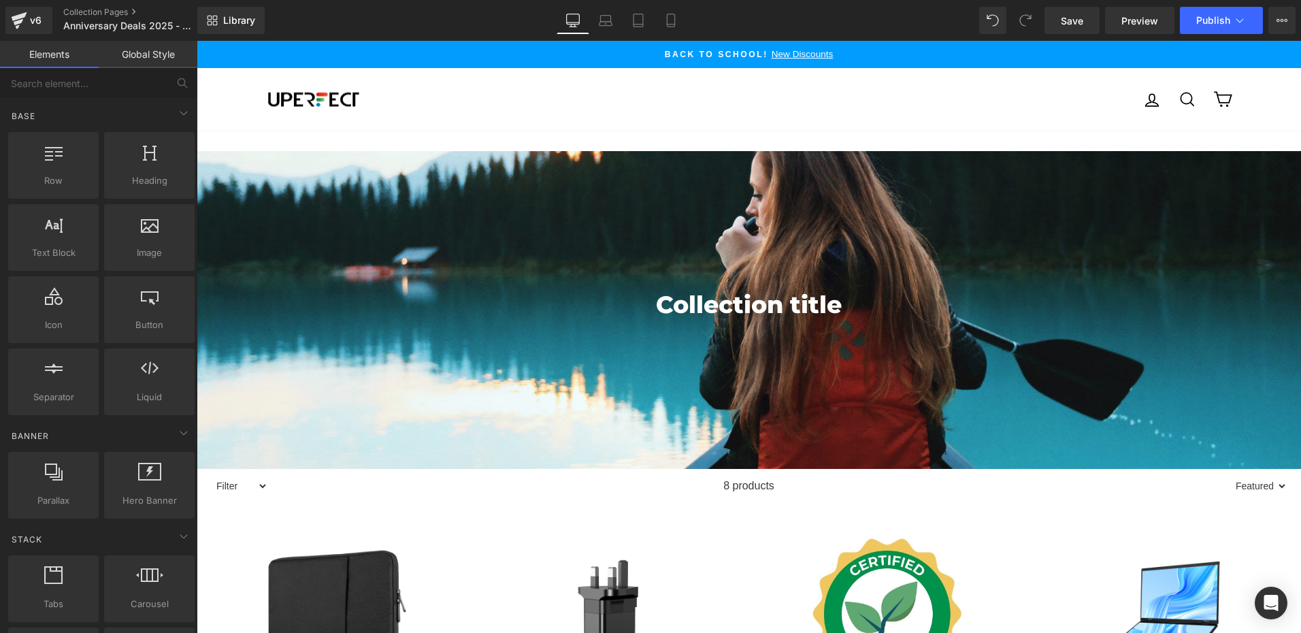
click at [362, 297] on h1 "Collection title" at bounding box center [749, 305] width 1104 height 36
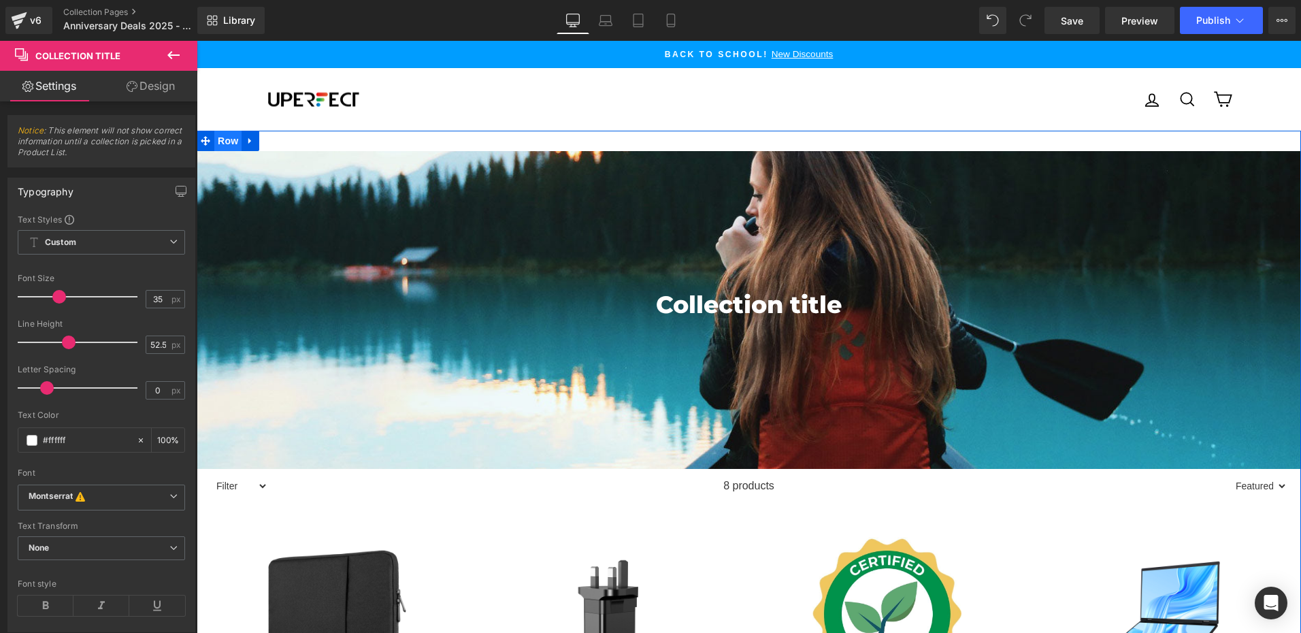
click at [225, 142] on span "Row" at bounding box center [227, 141] width 27 height 20
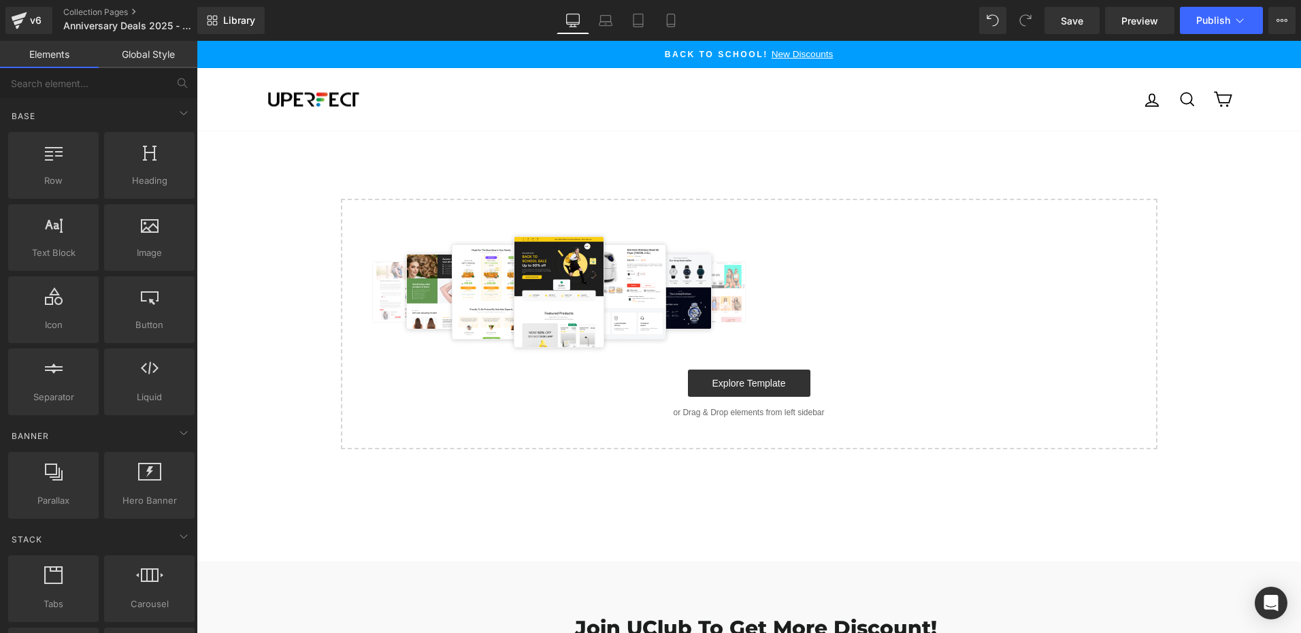
click at [277, 216] on div "Select your layout" at bounding box center [749, 290] width 1104 height 318
click at [1088, 17] on link "Save" at bounding box center [1072, 20] width 55 height 27
click at [253, 21] on span "Library" at bounding box center [239, 20] width 32 height 12
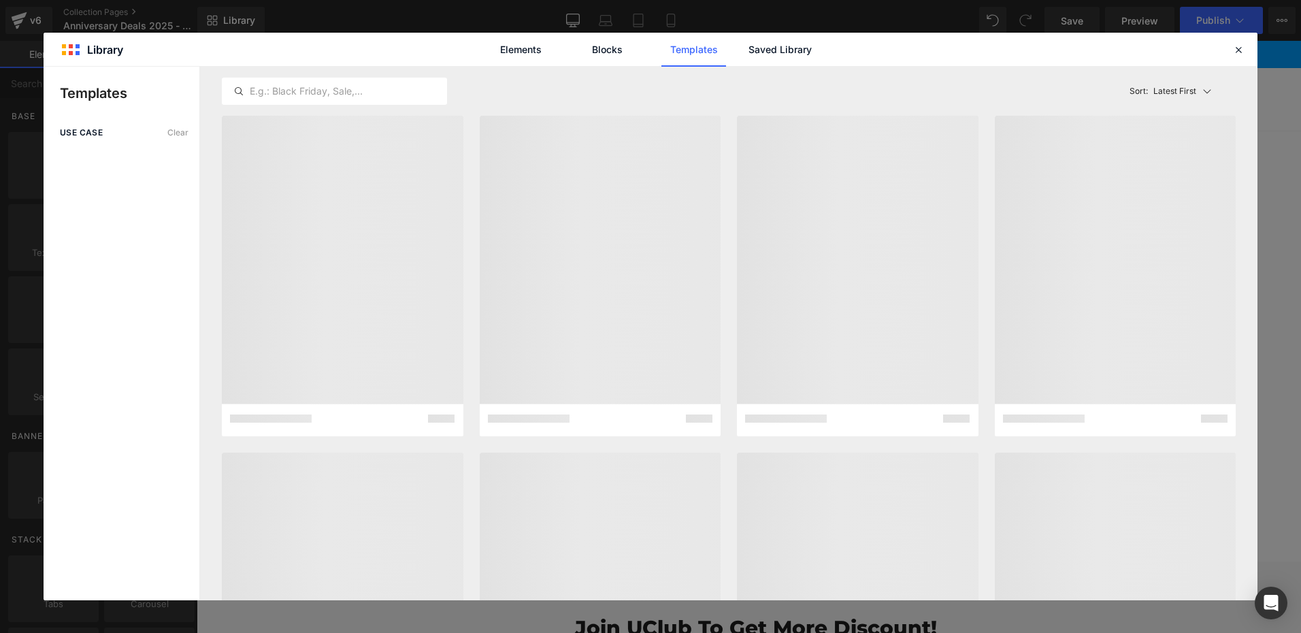
click at [812, 52] on div "Elements Blocks Templates Saved Library" at bounding box center [651, 50] width 346 height 34
click at [775, 52] on link "Saved Library" at bounding box center [780, 50] width 65 height 34
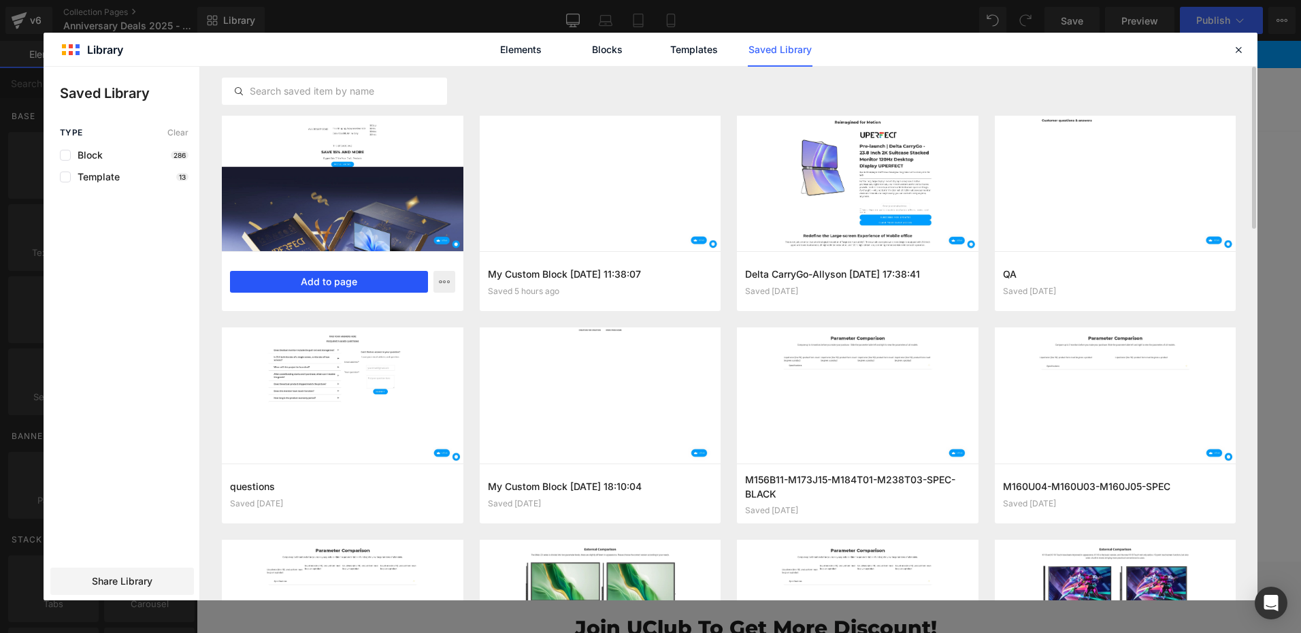
click at [372, 285] on button "Add to page" at bounding box center [329, 282] width 198 height 22
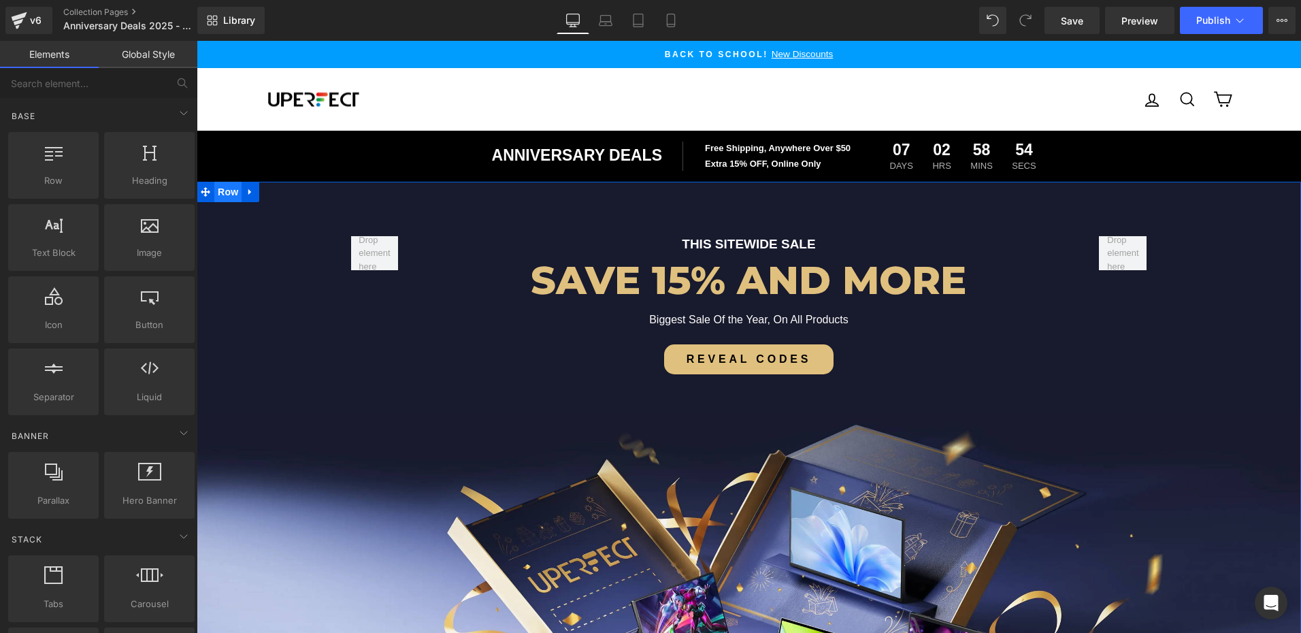
click at [224, 191] on span "Row" at bounding box center [227, 192] width 27 height 20
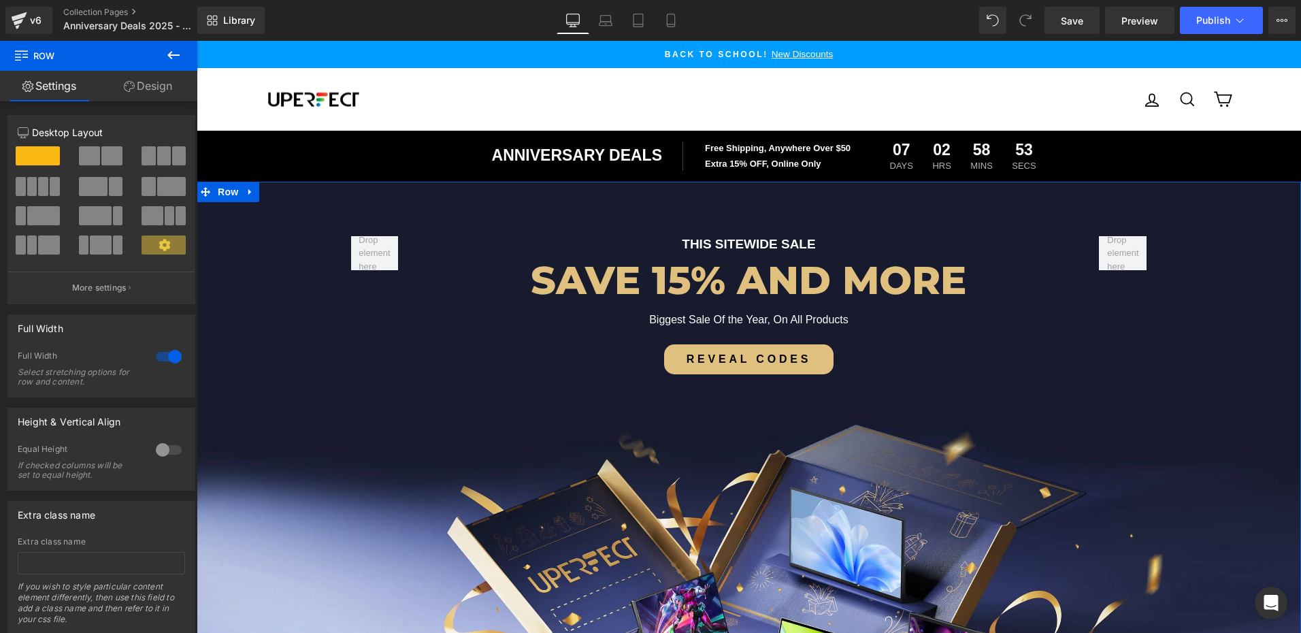
click at [213, 274] on div "THIS SITEWIDE SALE Text Block SAVE 15% AND MORE Heading Biggest Sale Of the Yea…" at bounding box center [749, 545] width 1104 height 658
click at [246, 283] on div "THIS SITEWIDE SALE Text Block SAVE 15% AND MORE Heading Biggest Sale Of the Yea…" at bounding box center [749, 545] width 1104 height 658
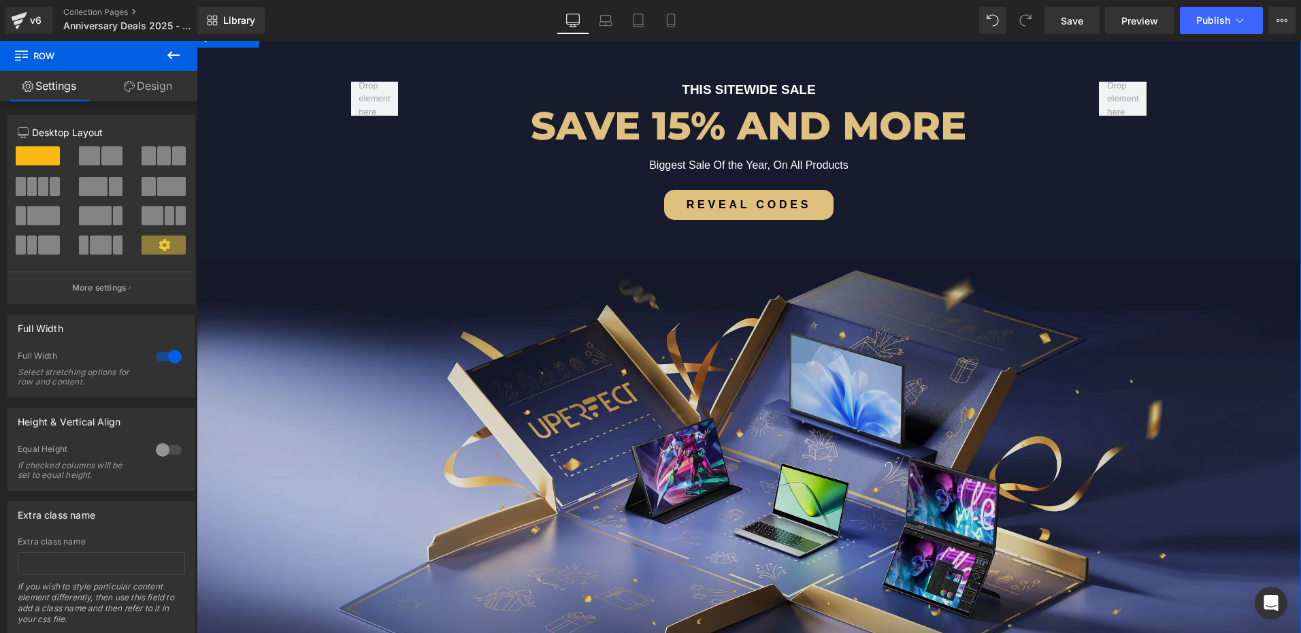
scroll to position [340, 0]
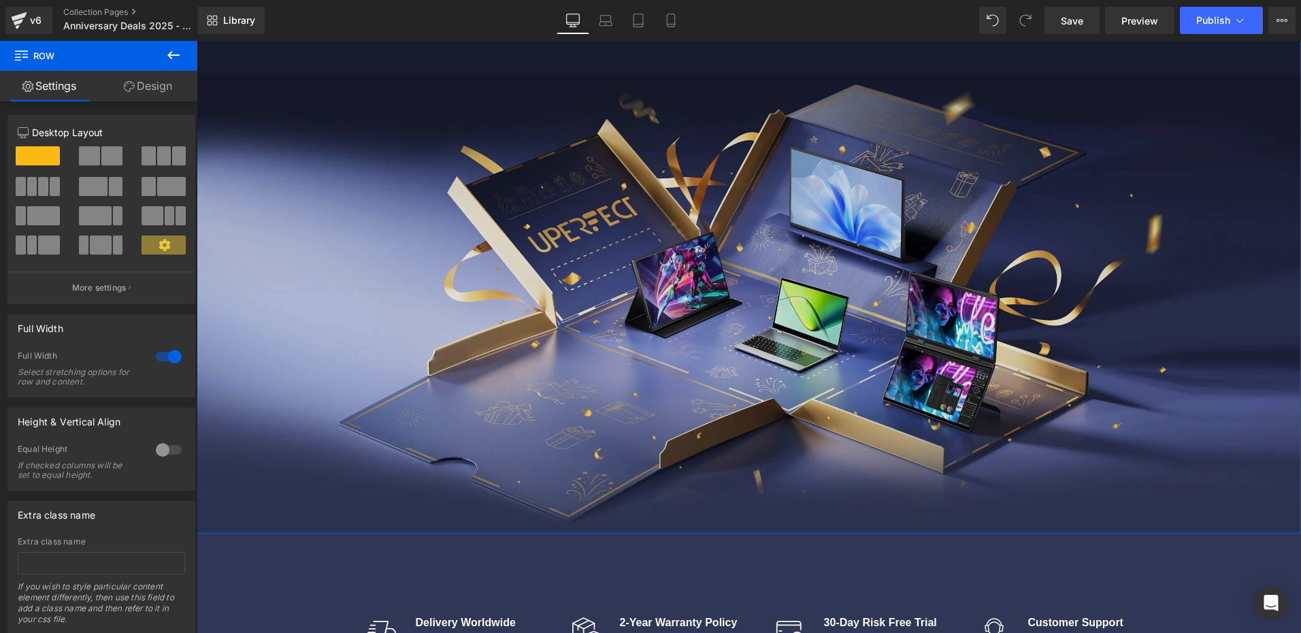
click at [312, 270] on img at bounding box center [749, 287] width 1104 height 493
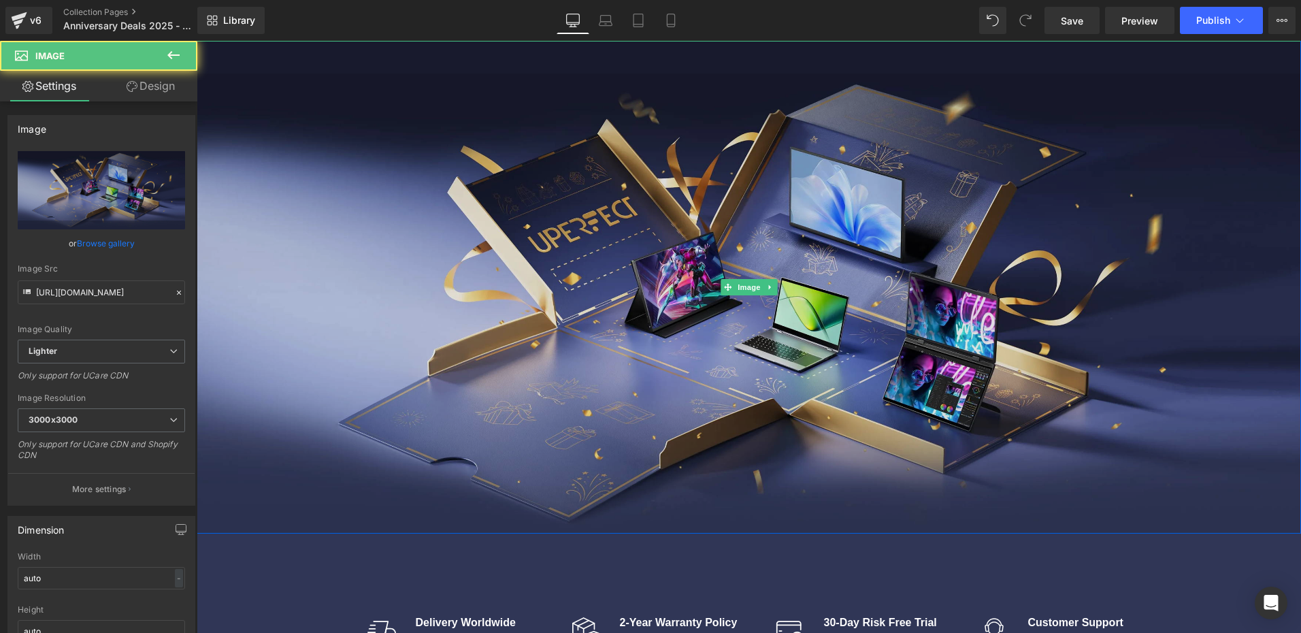
scroll to position [204, 0]
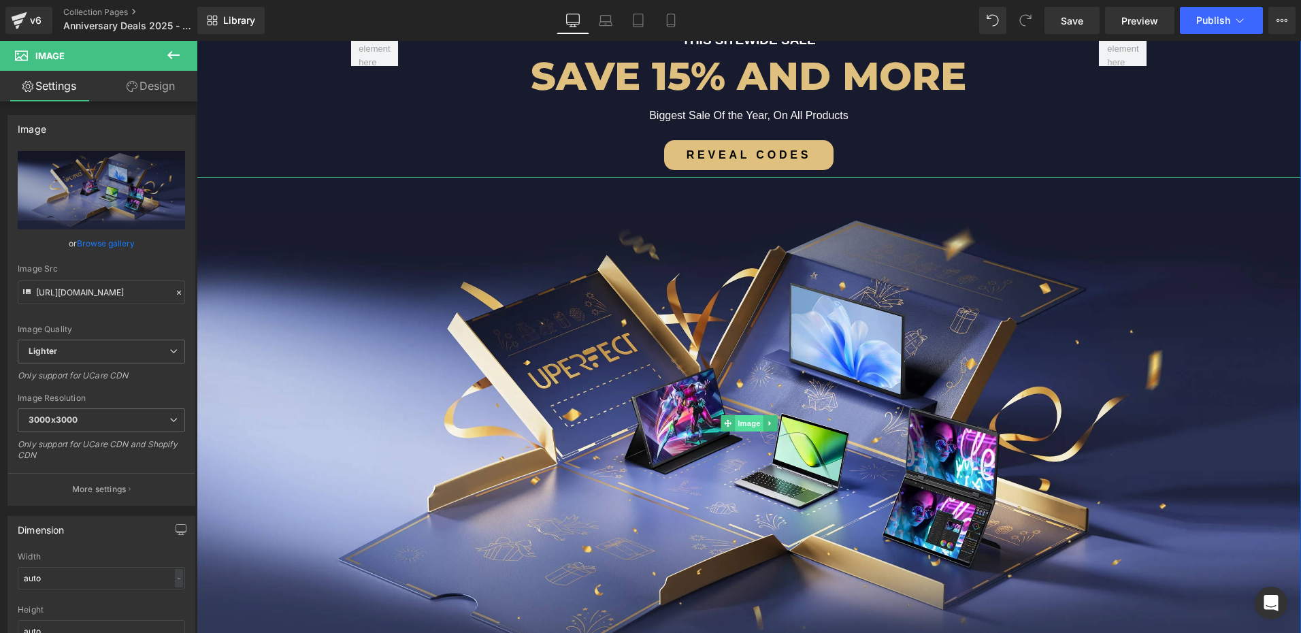
click at [749, 421] on span "Image" at bounding box center [749, 423] width 29 height 16
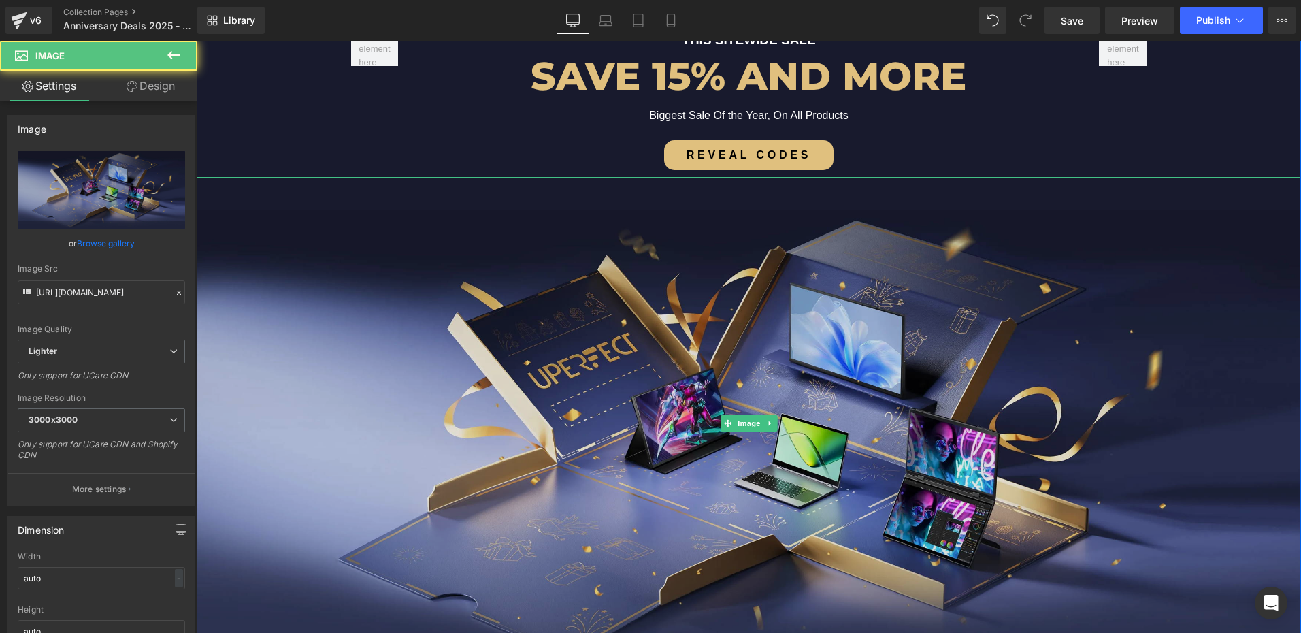
click at [693, 431] on img at bounding box center [749, 423] width 1104 height 493
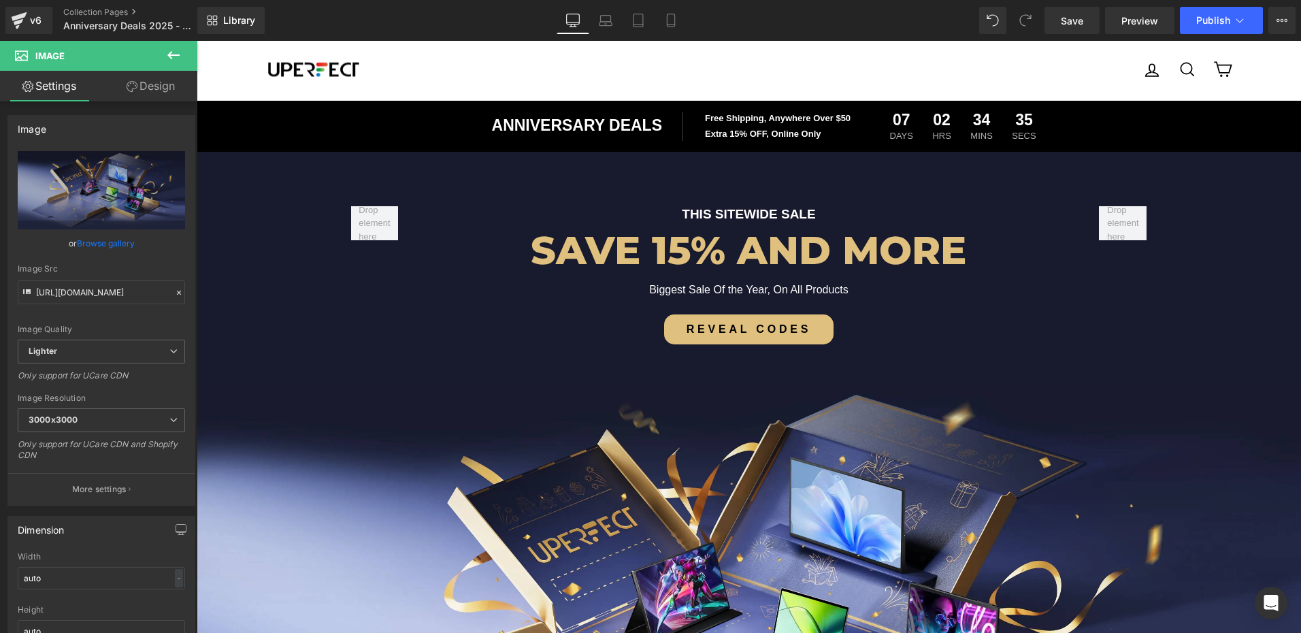
scroll to position [0, 0]
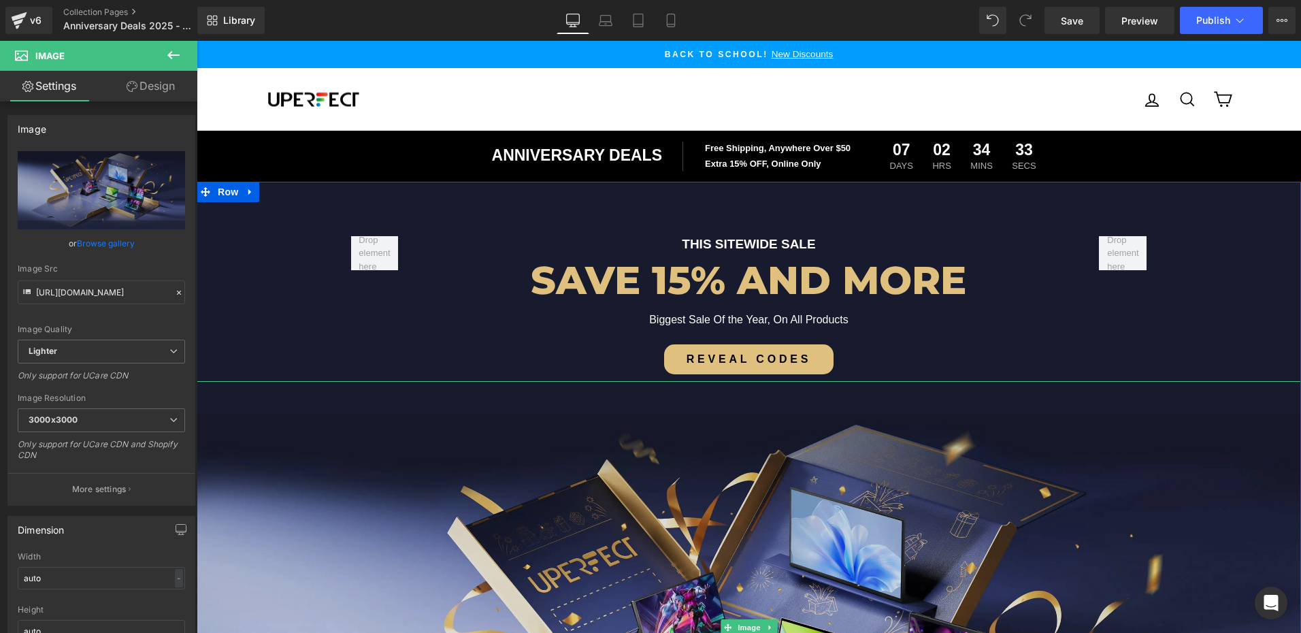
click at [732, 471] on img at bounding box center [749, 627] width 1104 height 493
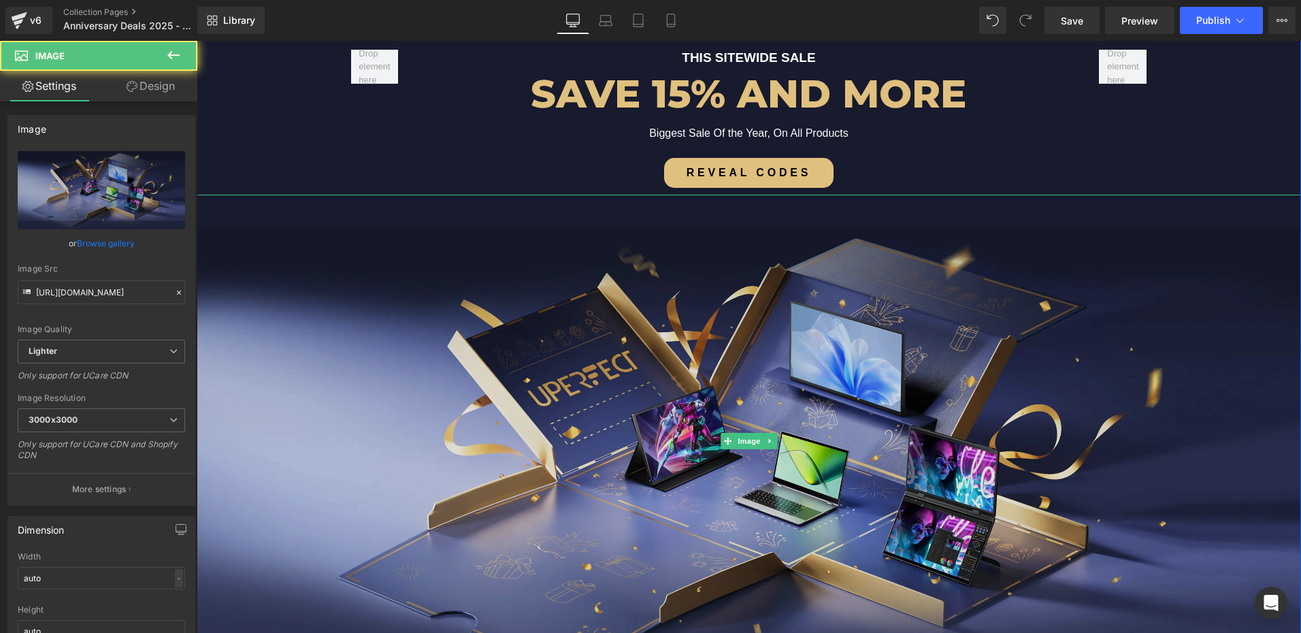
scroll to position [204, 0]
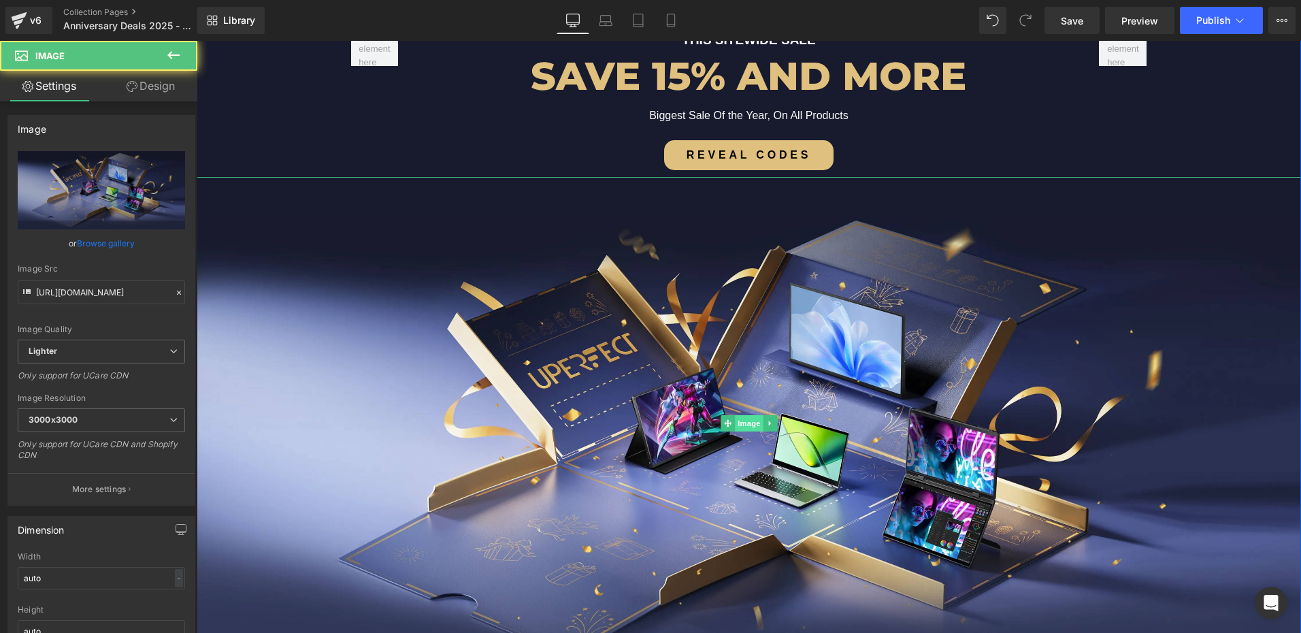
click at [739, 423] on span "Image" at bounding box center [749, 423] width 29 height 16
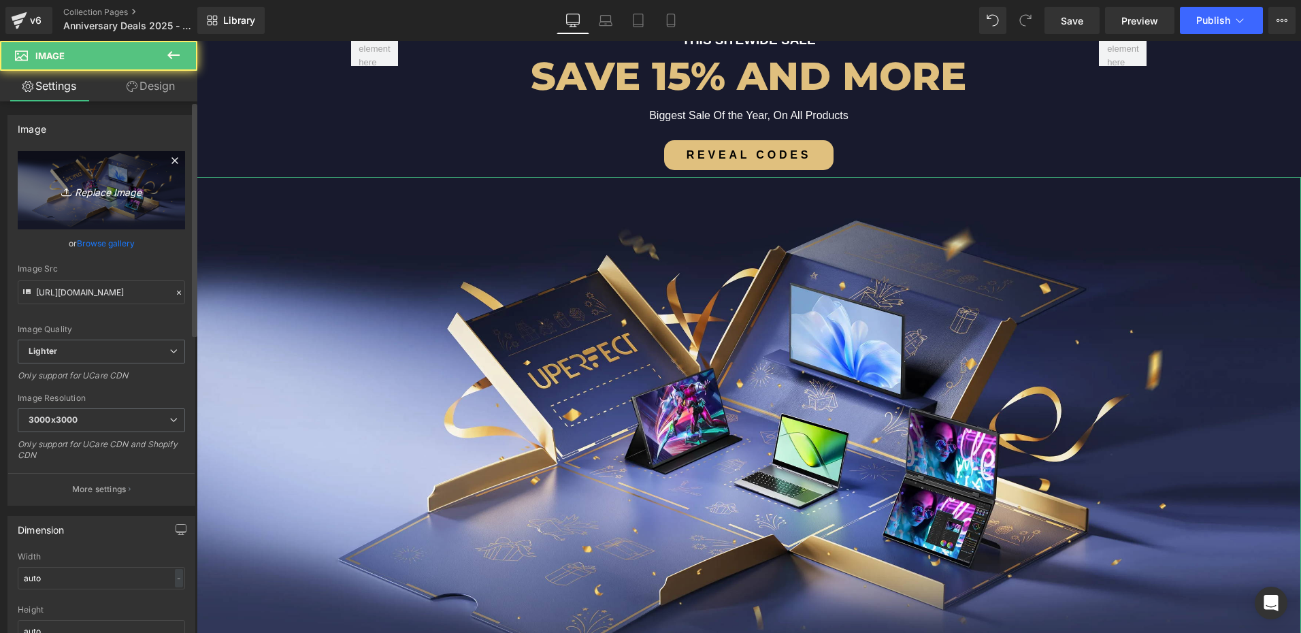
click at [90, 184] on icon "Replace Image" at bounding box center [101, 190] width 109 height 17
type input "C:\fakepath\02.webp"
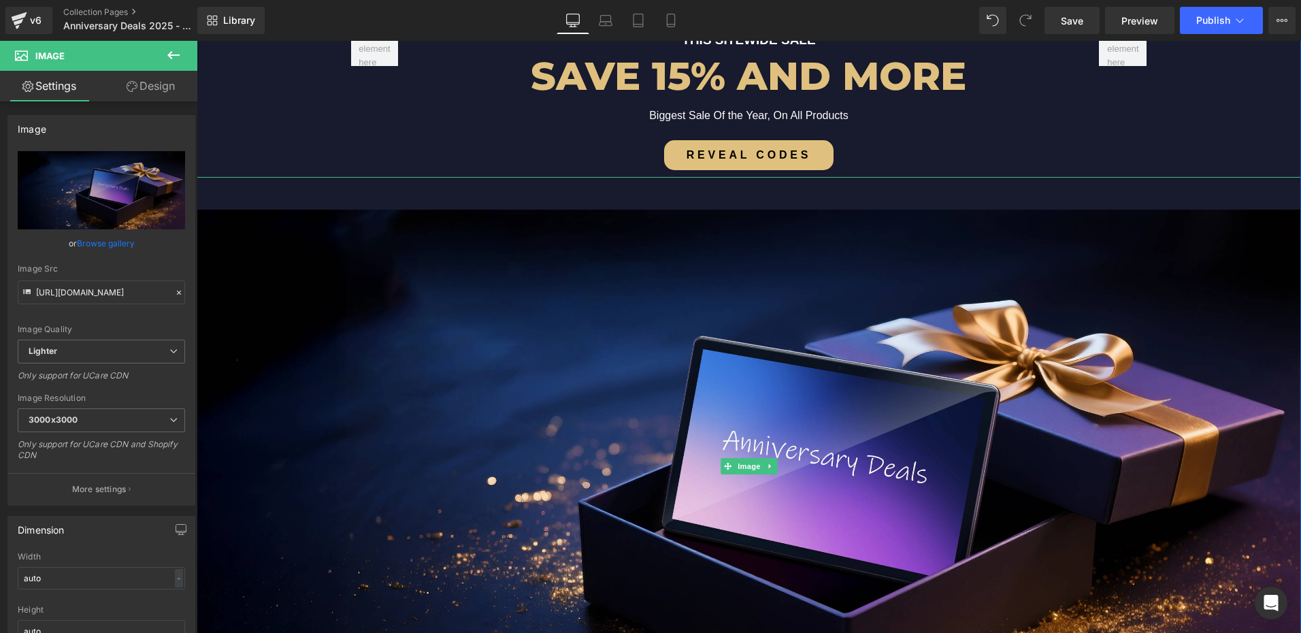
scroll to position [0, 0]
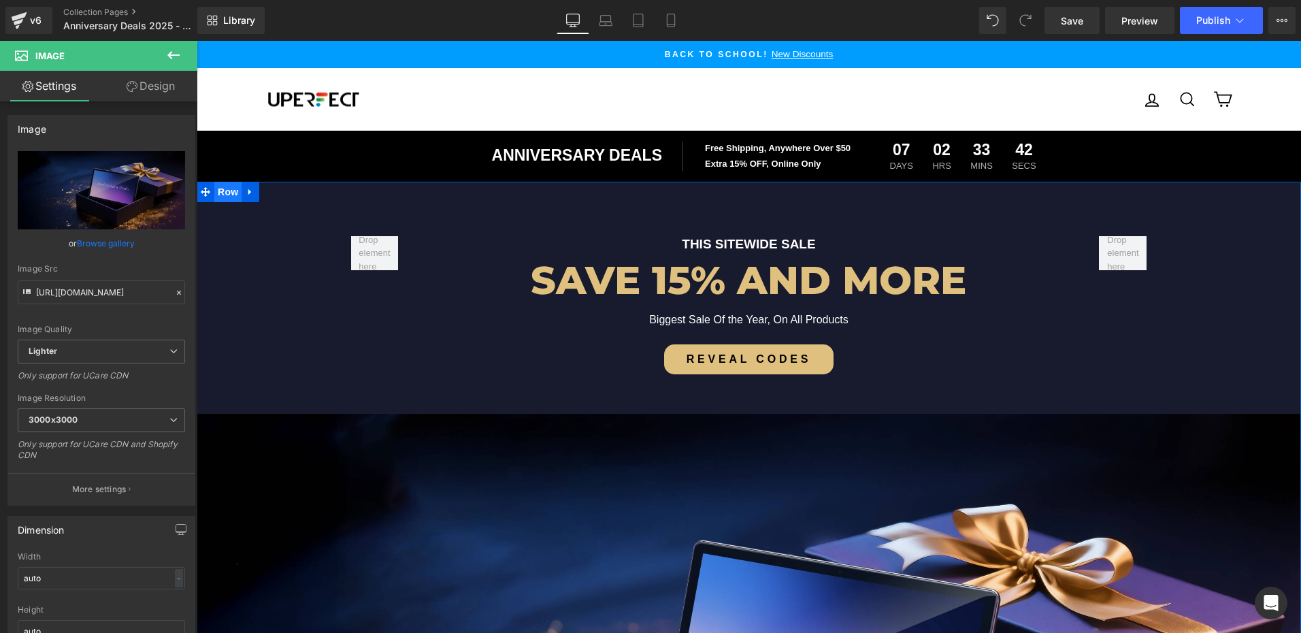
click at [220, 189] on span "Row" at bounding box center [227, 192] width 27 height 20
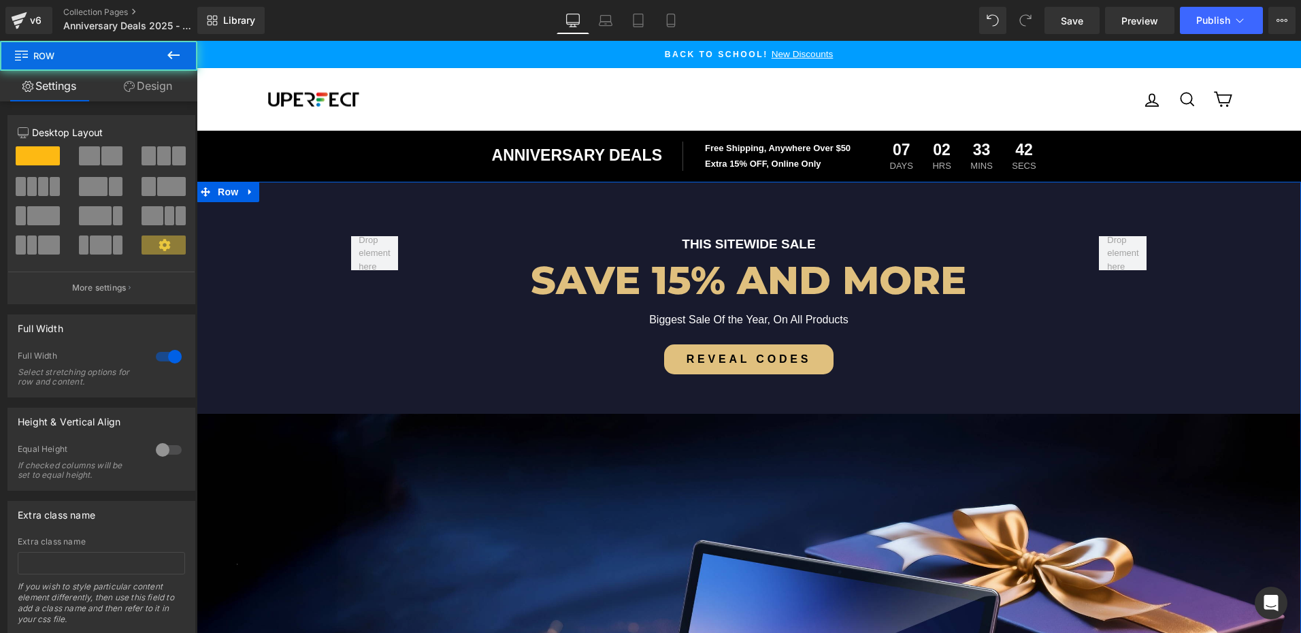
click at [162, 91] on link "Design" at bounding box center [148, 86] width 99 height 31
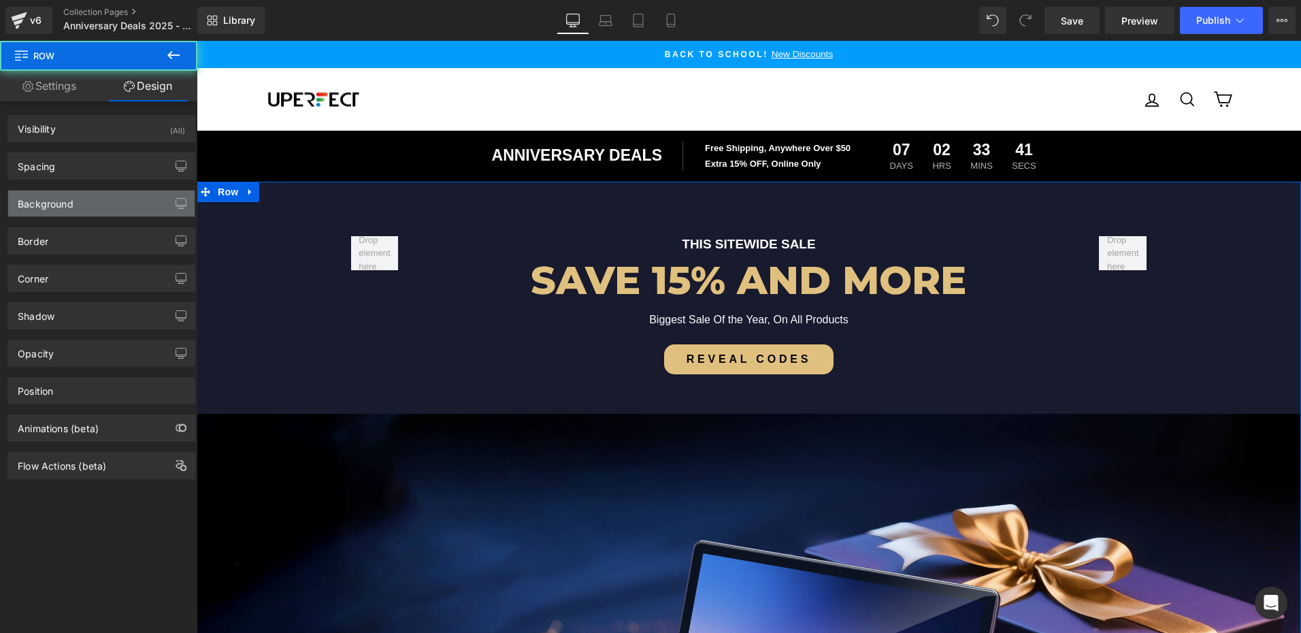
click at [75, 204] on div "Background" at bounding box center [101, 204] width 186 height 26
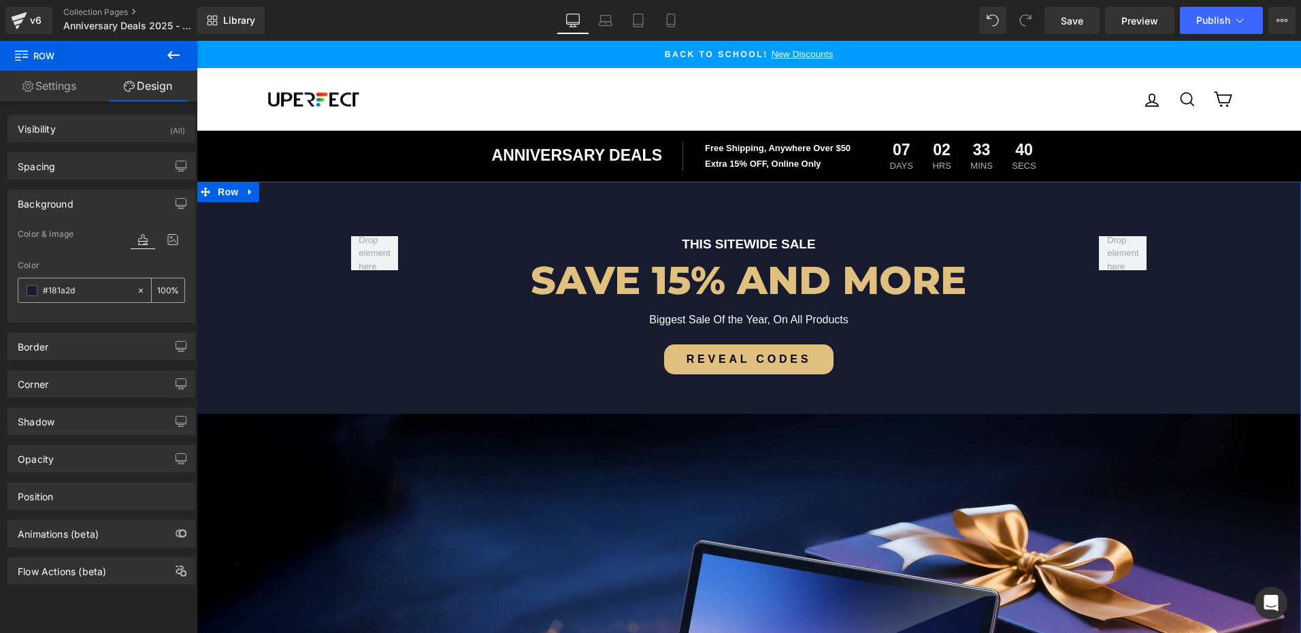
click at [33, 287] on span at bounding box center [32, 290] width 11 height 11
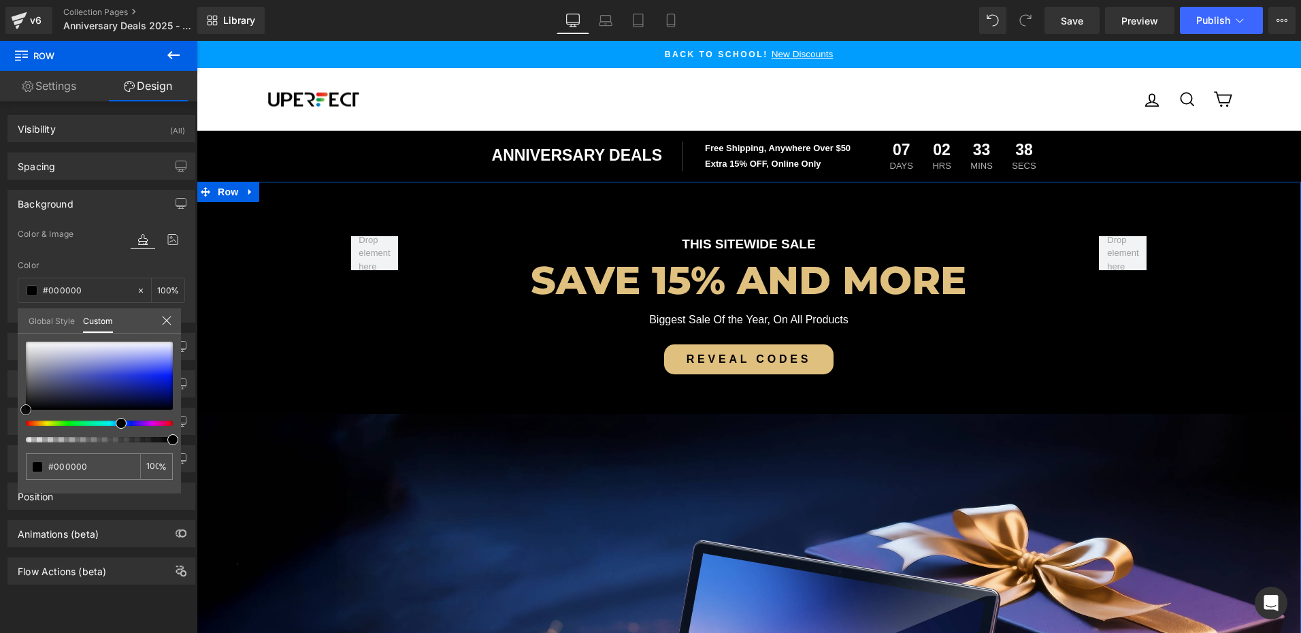
drag, startPoint x: 42, startPoint y: 374, endPoint x: 0, endPoint y: 423, distance: 64.1
click at [0, 323] on div "Background Color & Image color Color % Image Replace Image Upload image or Brow…" at bounding box center [101, 251] width 203 height 143
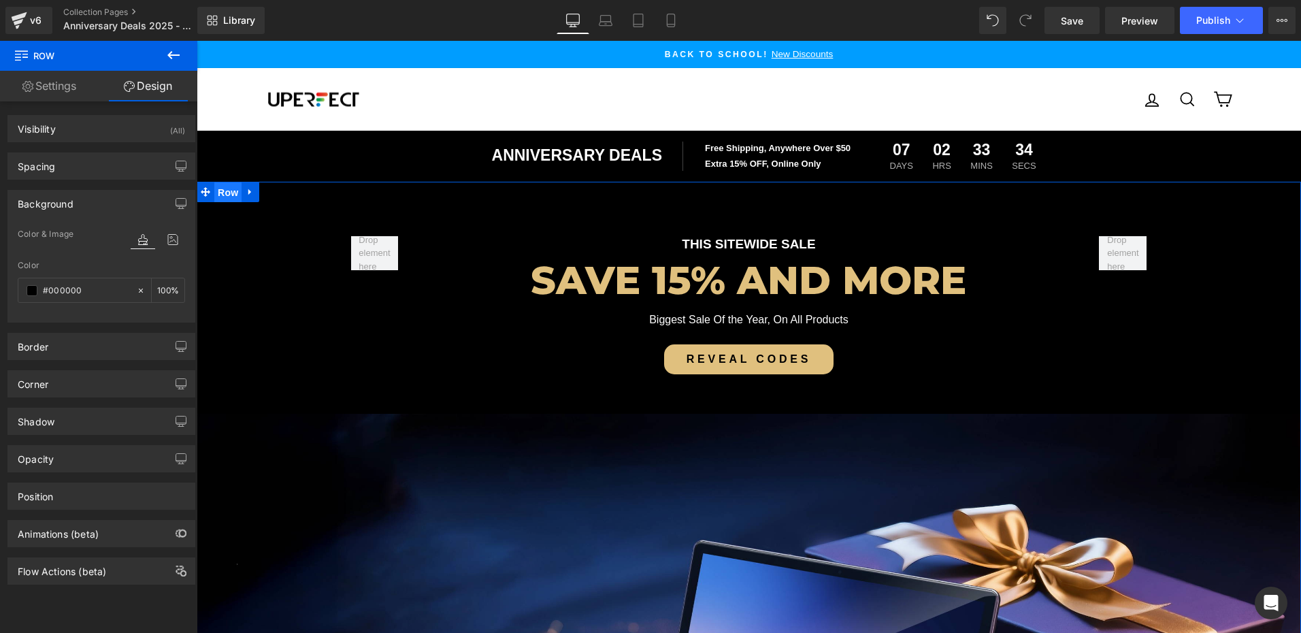
click at [219, 195] on span "Row" at bounding box center [227, 192] width 27 height 20
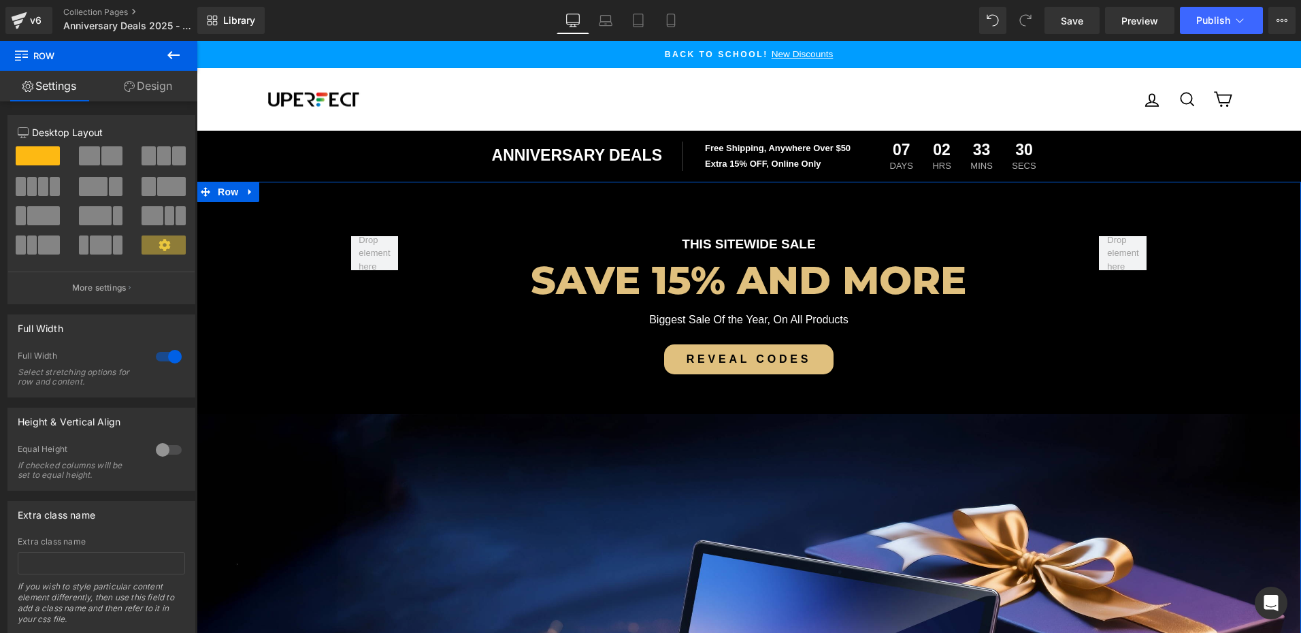
click at [159, 80] on link "Design" at bounding box center [148, 86] width 99 height 31
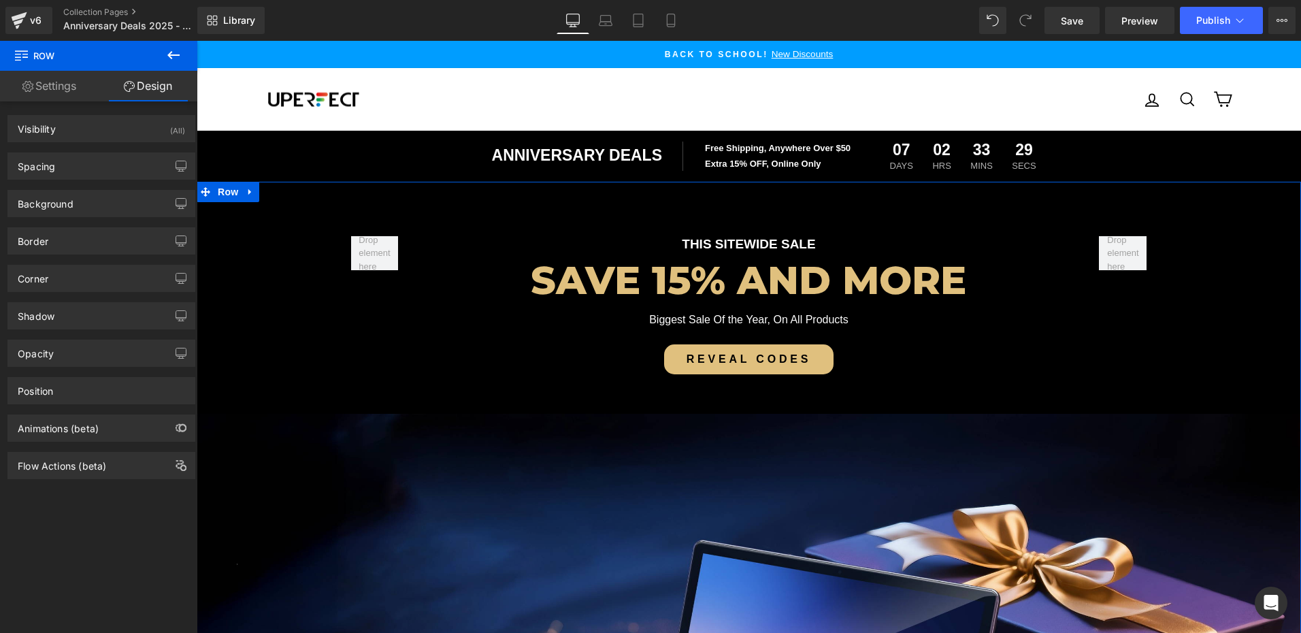
click at [61, 225] on div "Border Border Style Custom Custom Setup Global Style Custom Setup Global Style …" at bounding box center [101, 235] width 203 height 37
click at [63, 201] on div "Background" at bounding box center [46, 200] width 56 height 19
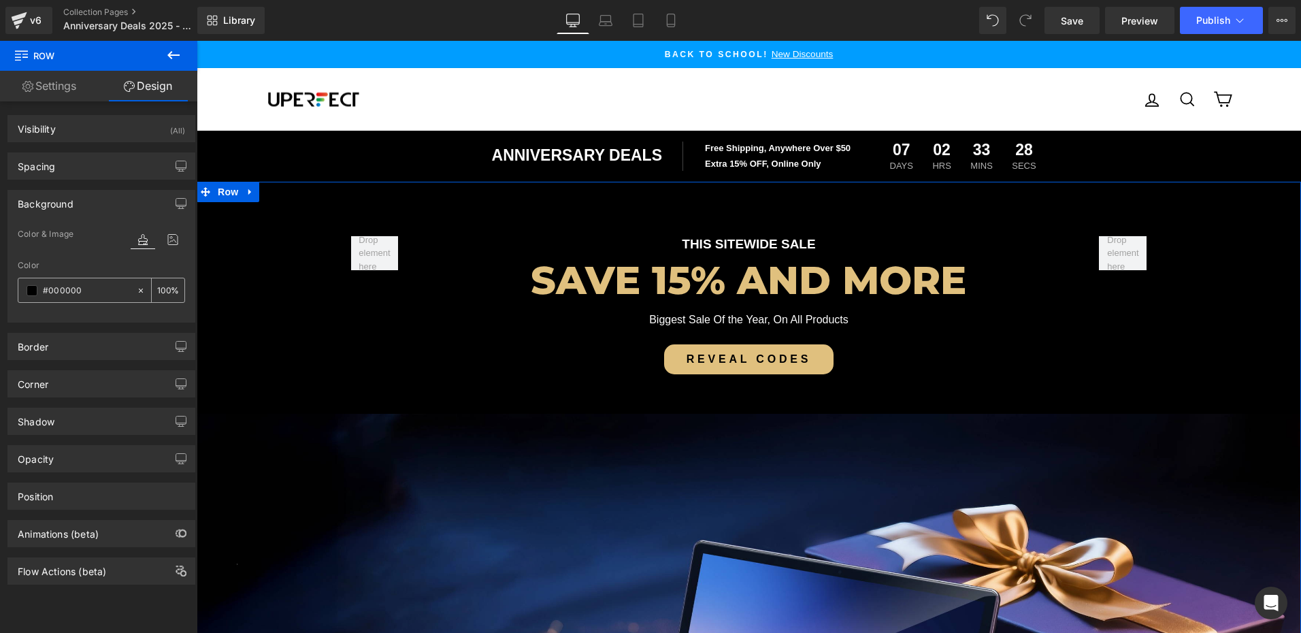
click at [31, 289] on span at bounding box center [32, 290] width 11 height 11
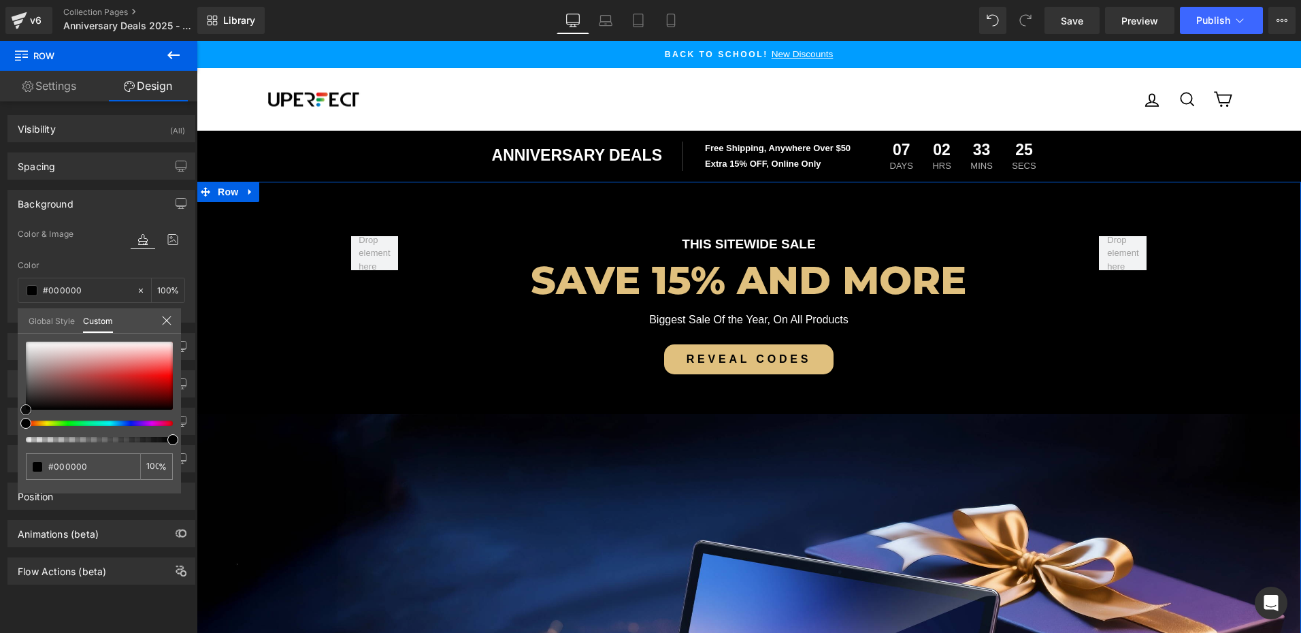
drag, startPoint x: 24, startPoint y: 406, endPoint x: 12, endPoint y: 431, distance: 28.0
click at [12, 323] on div "Background Color & Image color Color #000000 100 % Image Replace Image Upload i…" at bounding box center [101, 251] width 203 height 143
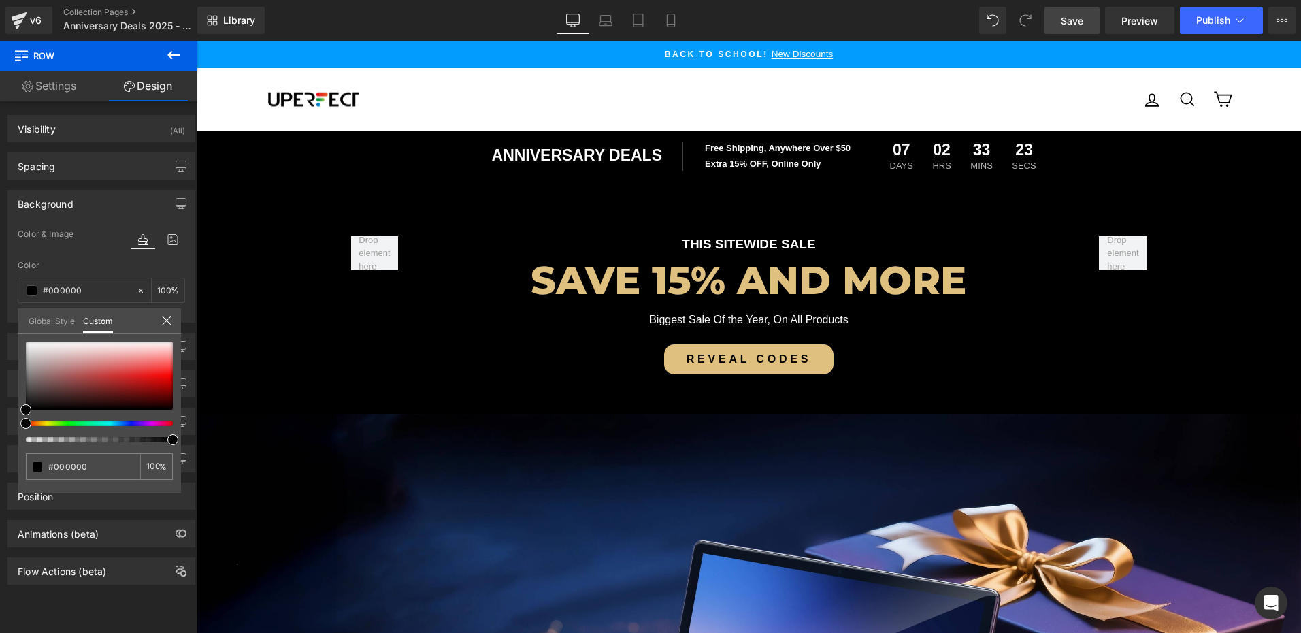
click at [1066, 25] on span "Save" at bounding box center [1072, 21] width 22 height 14
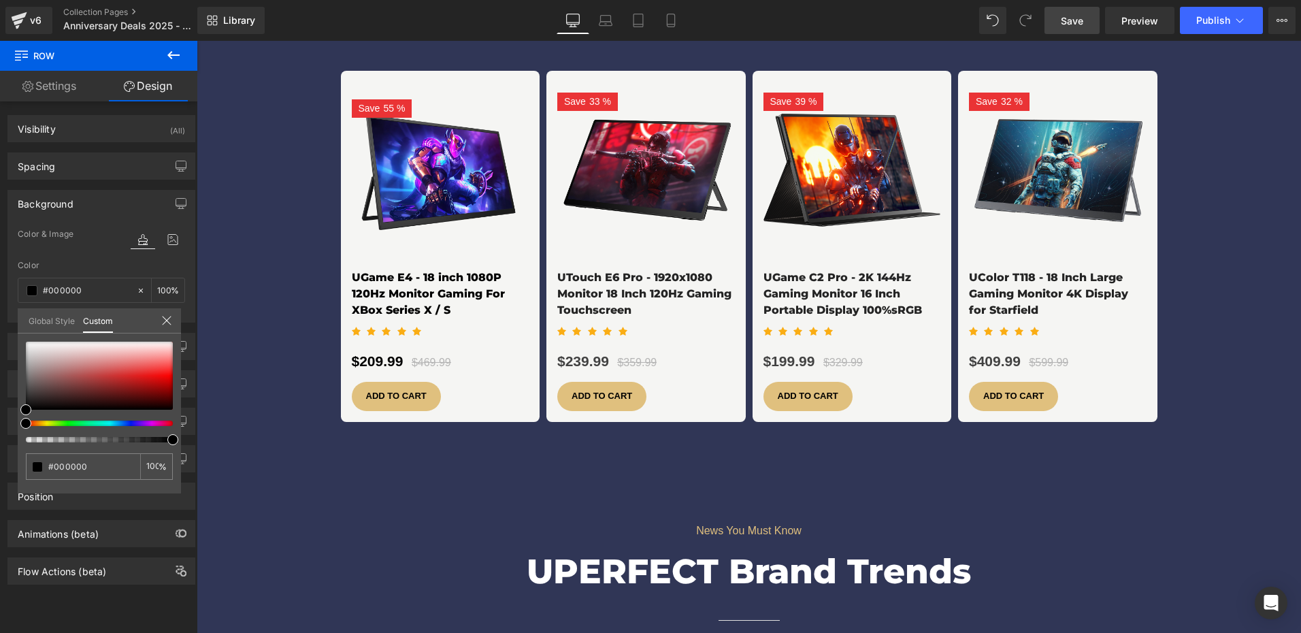
scroll to position [3266, 0]
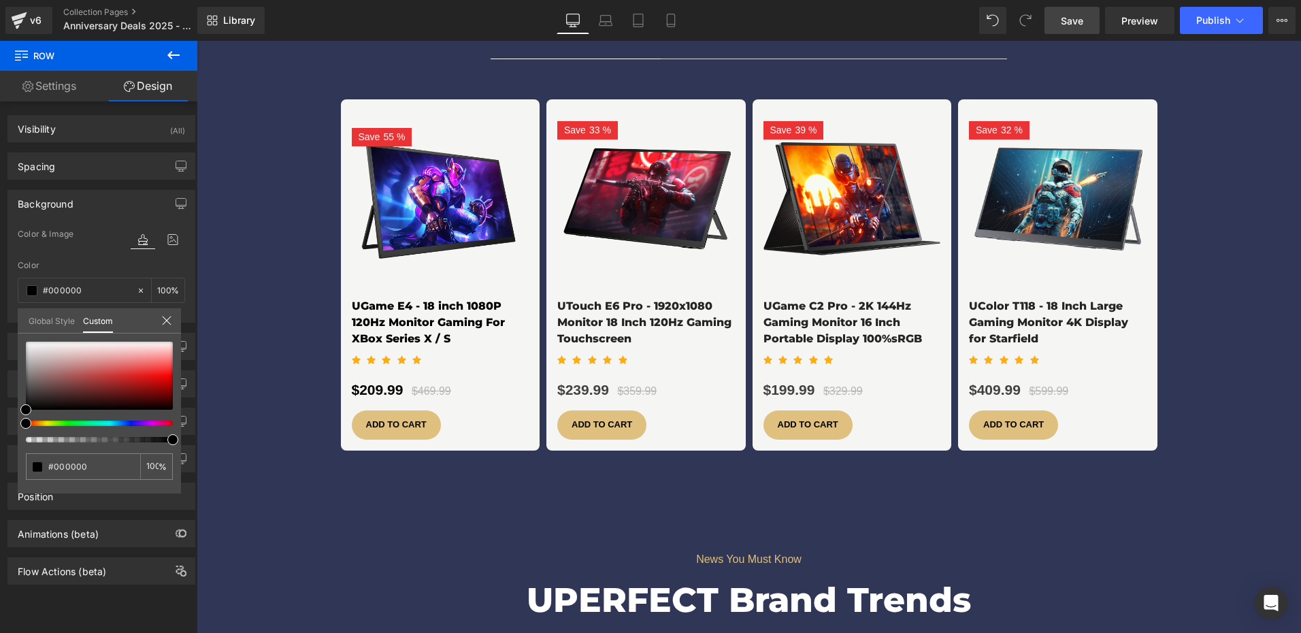
click at [318, 323] on body "Skip to content Pause slideshow Play slideshow Back to School! New Discounts Fa…" at bounding box center [749, 462] width 1104 height 7375
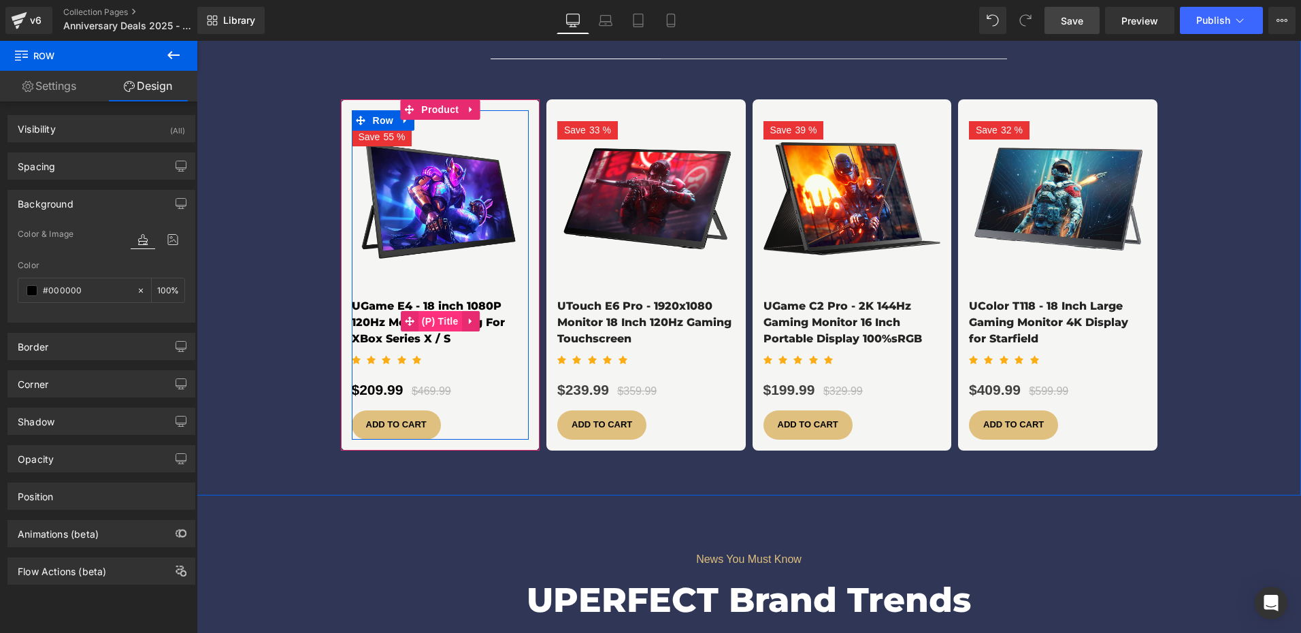
click at [425, 311] on span "(P) Title" at bounding box center [440, 321] width 44 height 20
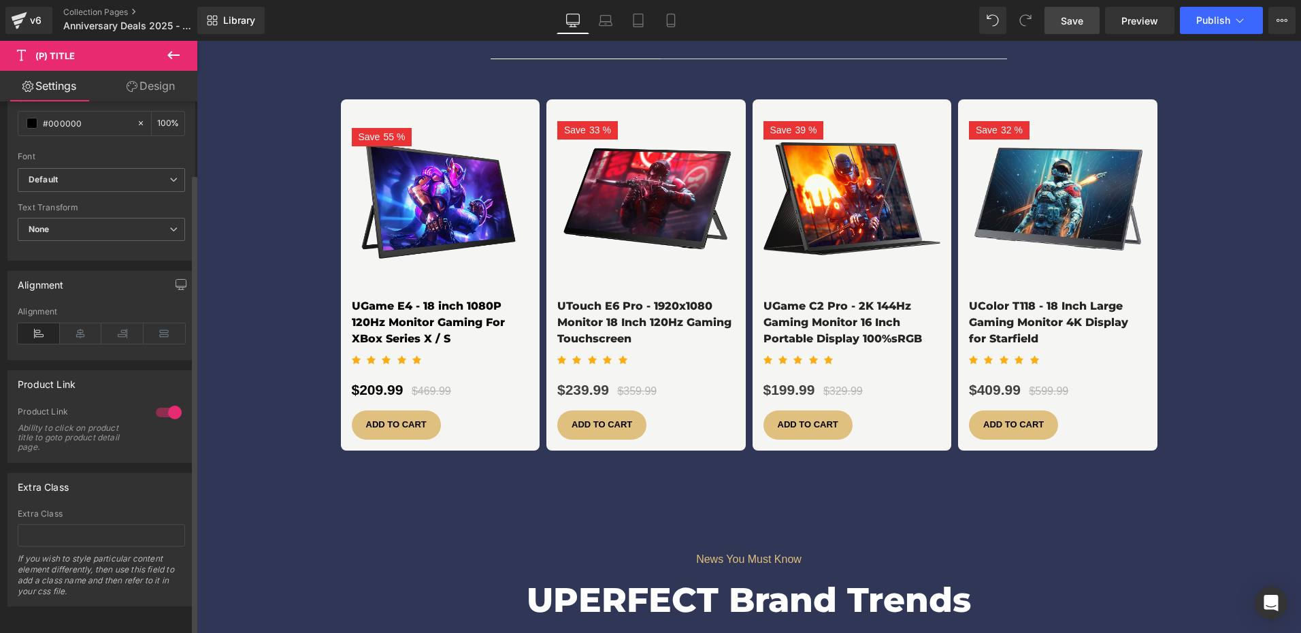
scroll to position [411, 0]
click at [86, 324] on icon at bounding box center [81, 332] width 42 height 20
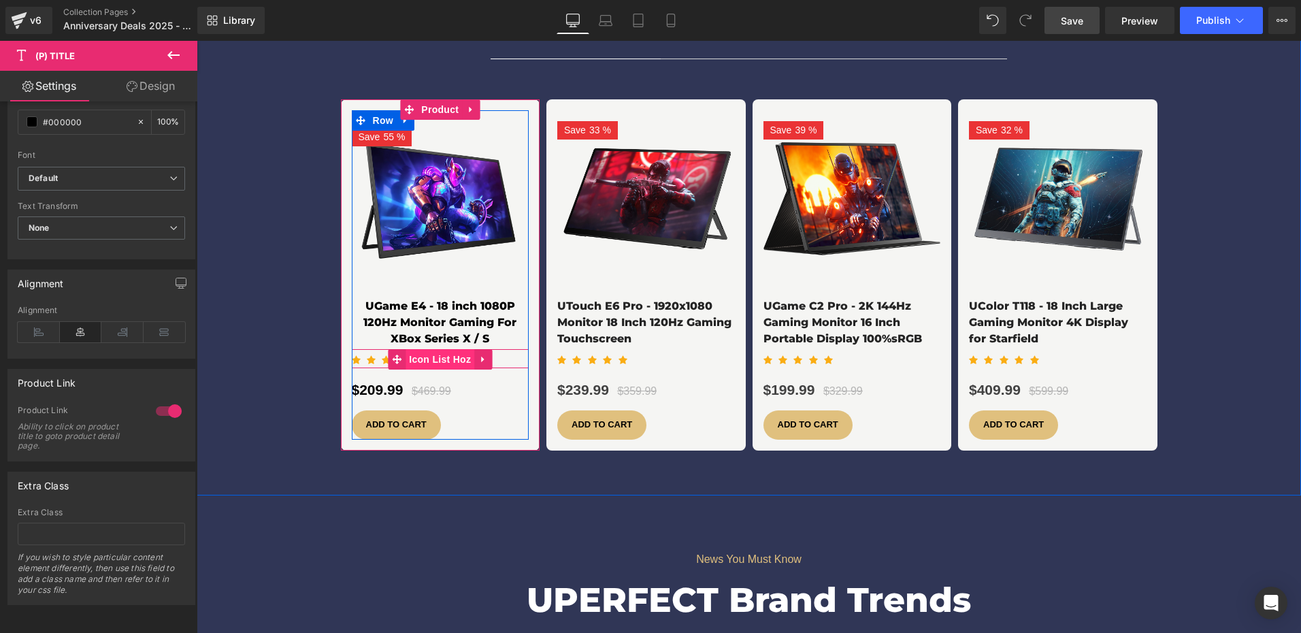
click at [441, 349] on span "Icon List Hoz" at bounding box center [440, 359] width 69 height 20
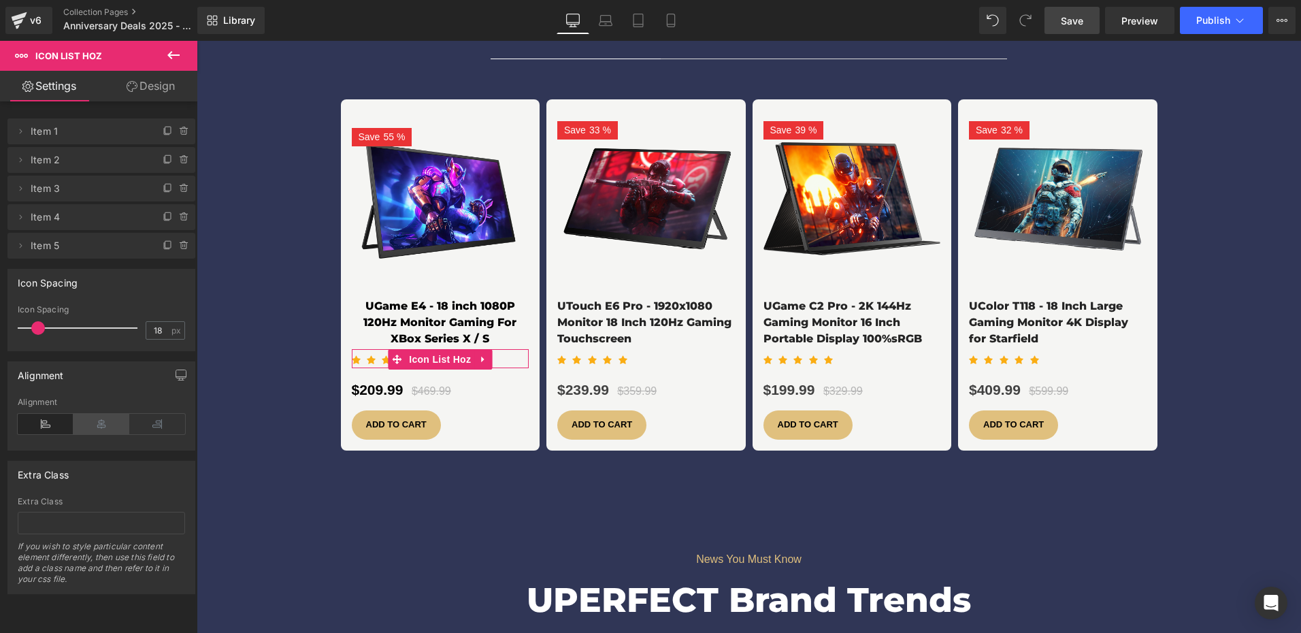
click at [95, 425] on icon at bounding box center [101, 424] width 56 height 20
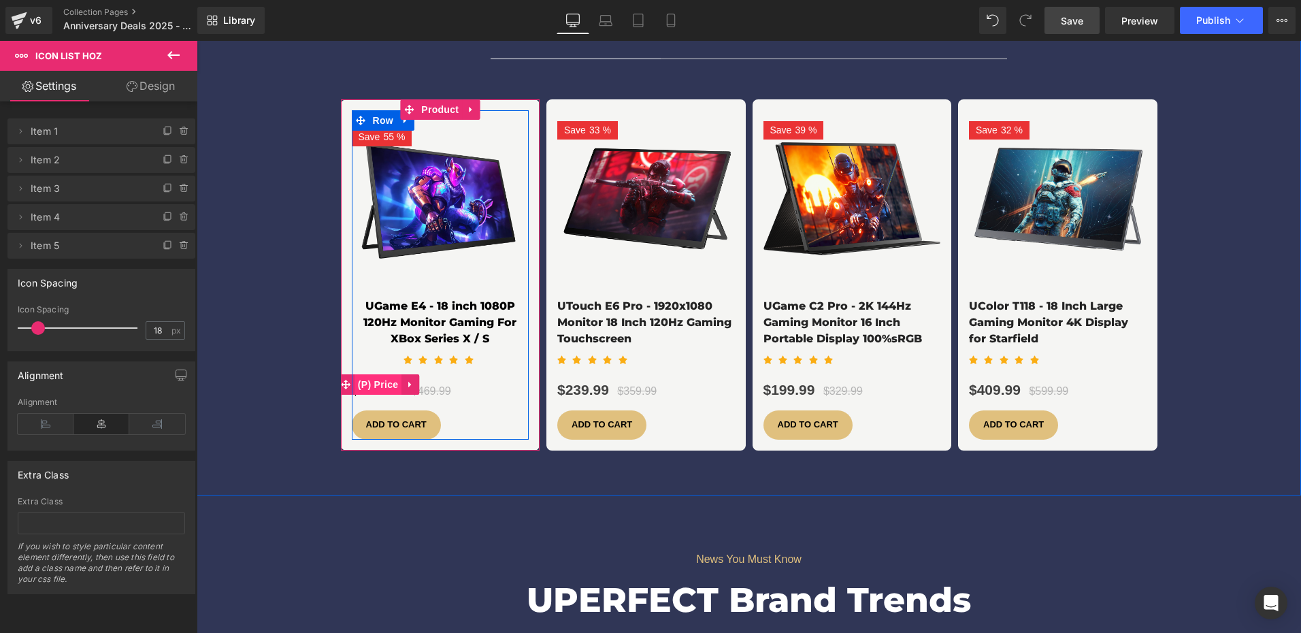
click at [376, 374] on span "(P) Price" at bounding box center [379, 384] width 48 height 20
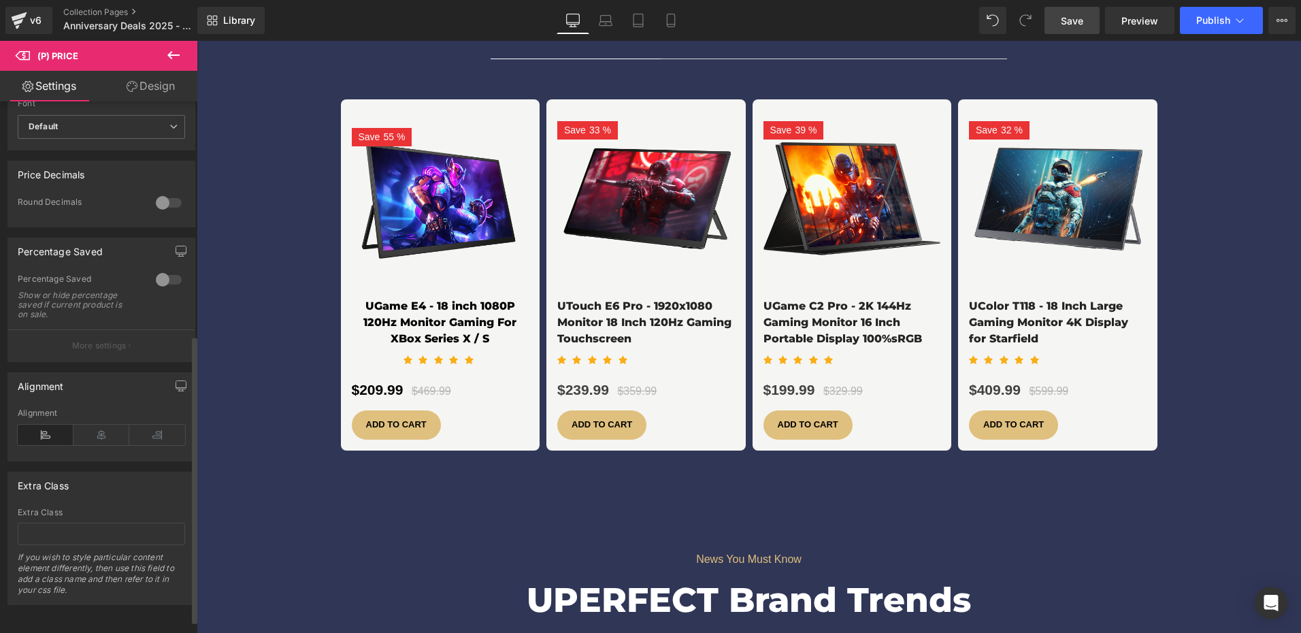
scroll to position [454, 0]
drag, startPoint x: 89, startPoint y: 432, endPoint x: 42, endPoint y: 378, distance: 72.3
click at [89, 432] on icon at bounding box center [101, 435] width 56 height 20
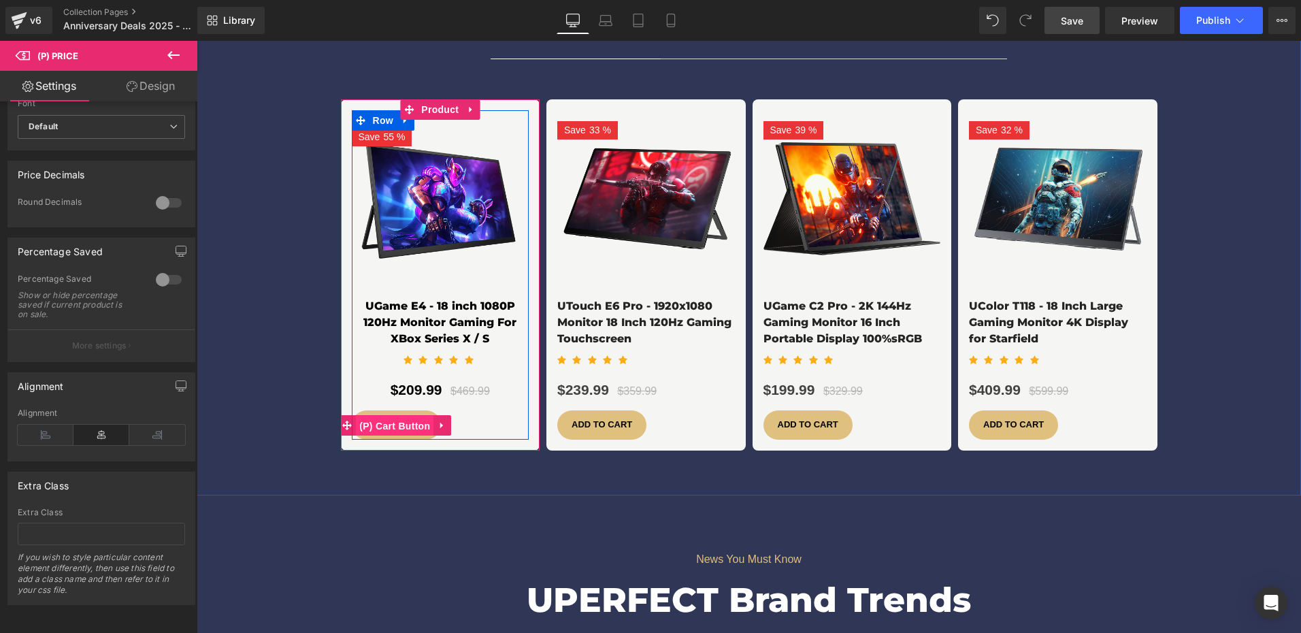
click at [384, 416] on span "(P) Cart Button" at bounding box center [395, 426] width 78 height 20
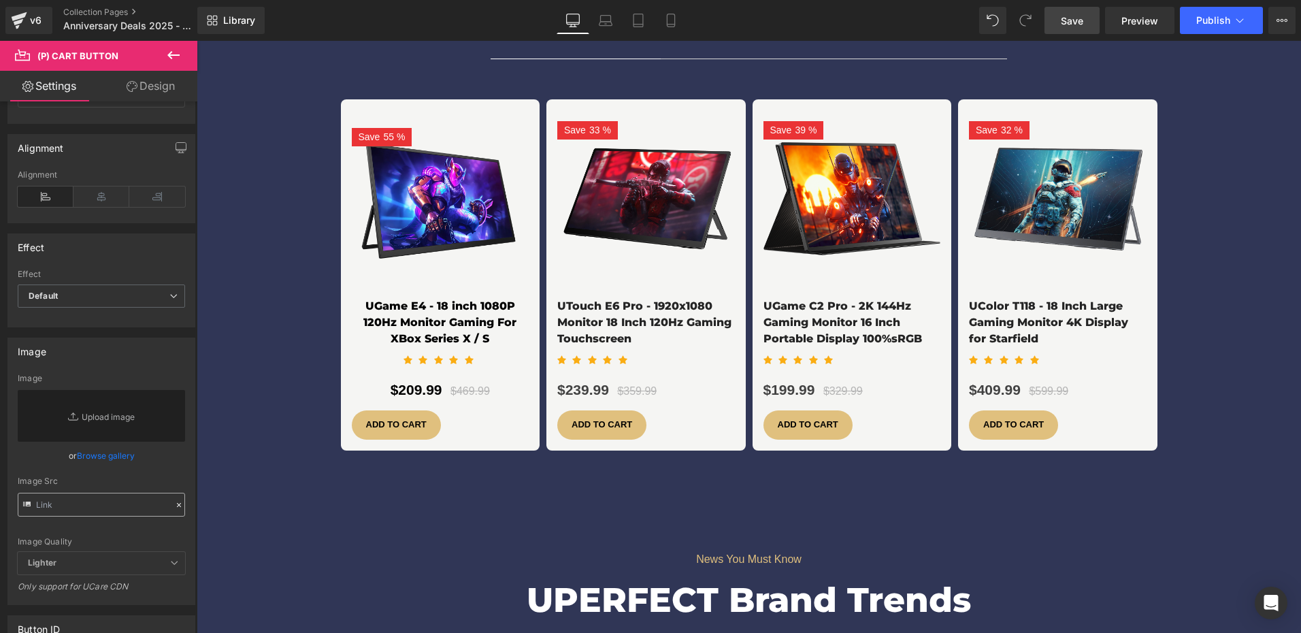
scroll to position [1157, 0]
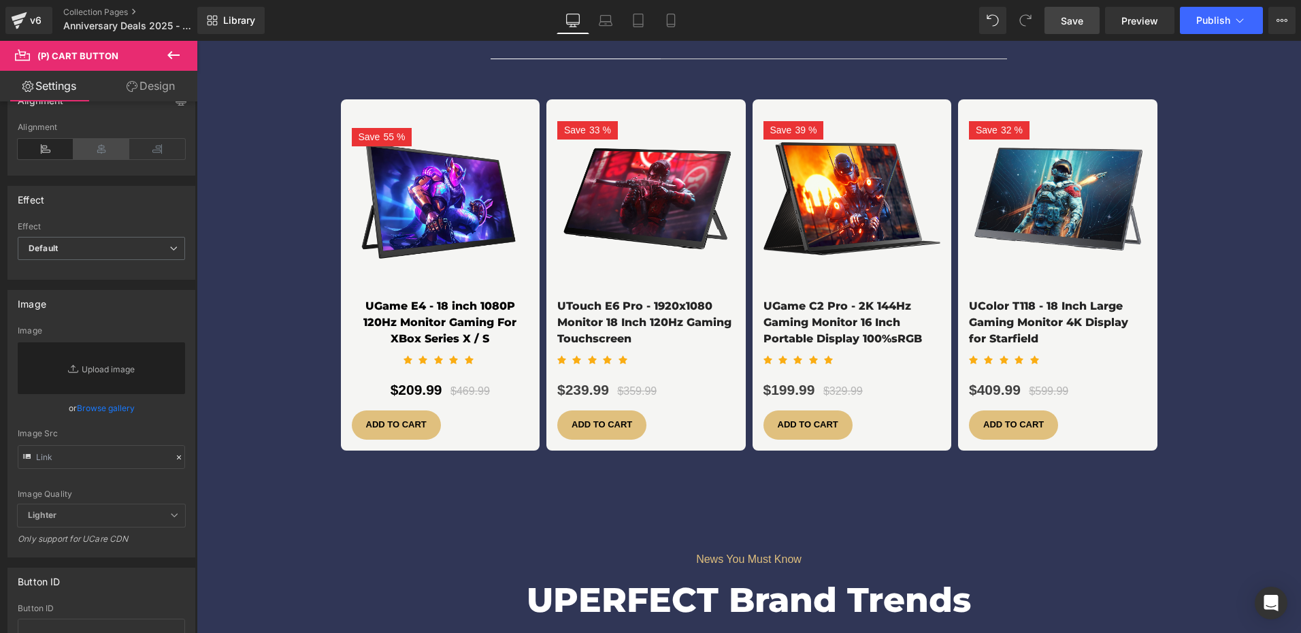
click at [104, 152] on icon at bounding box center [101, 149] width 56 height 20
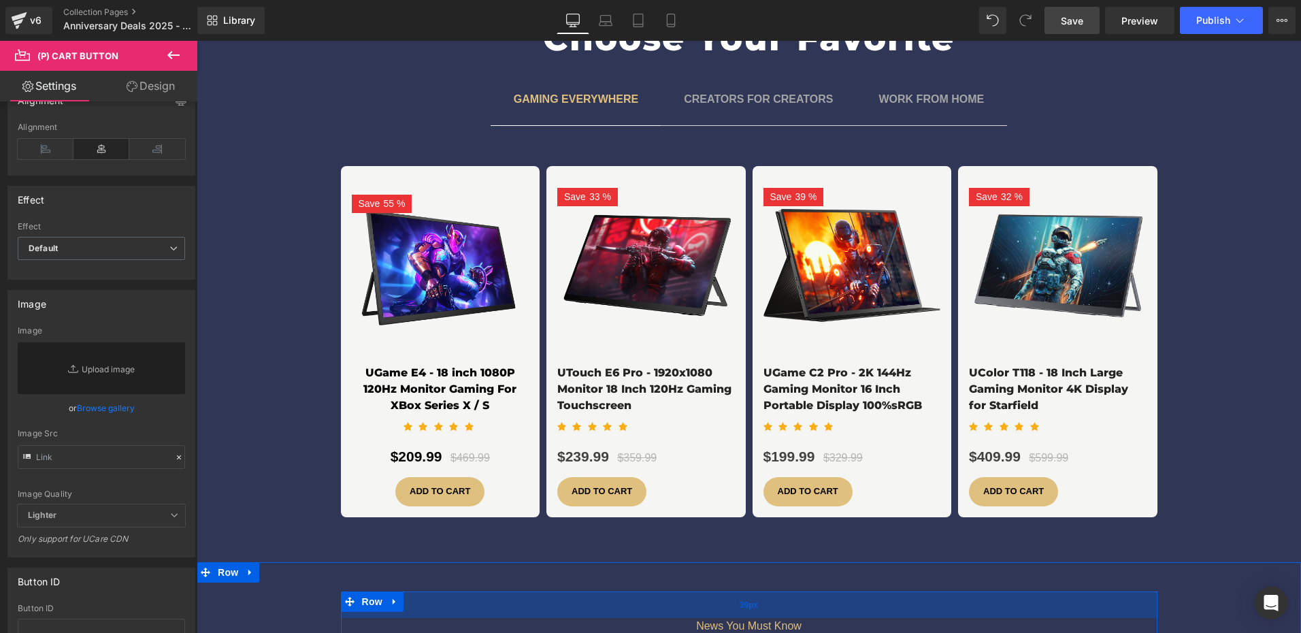
scroll to position [3198, 0]
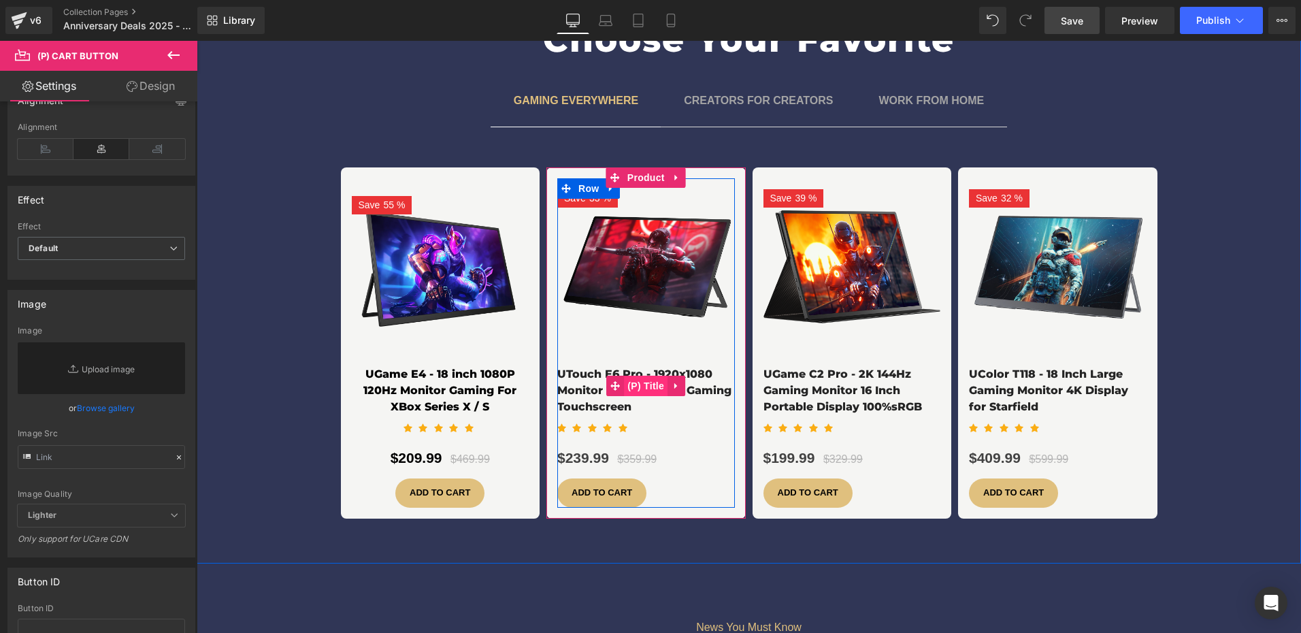
click at [638, 376] on span "(P) Title" at bounding box center [646, 386] width 44 height 20
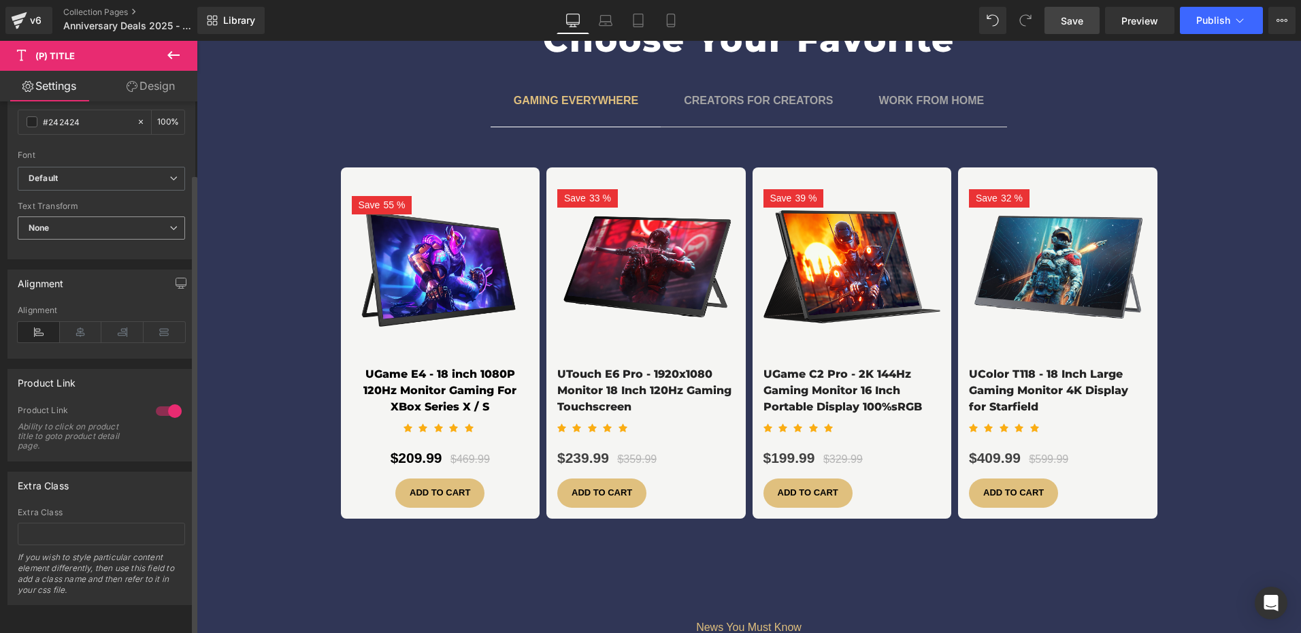
scroll to position [411, 0]
drag, startPoint x: 91, startPoint y: 312, endPoint x: 54, endPoint y: 322, distance: 38.1
click at [91, 322] on icon at bounding box center [81, 332] width 42 height 20
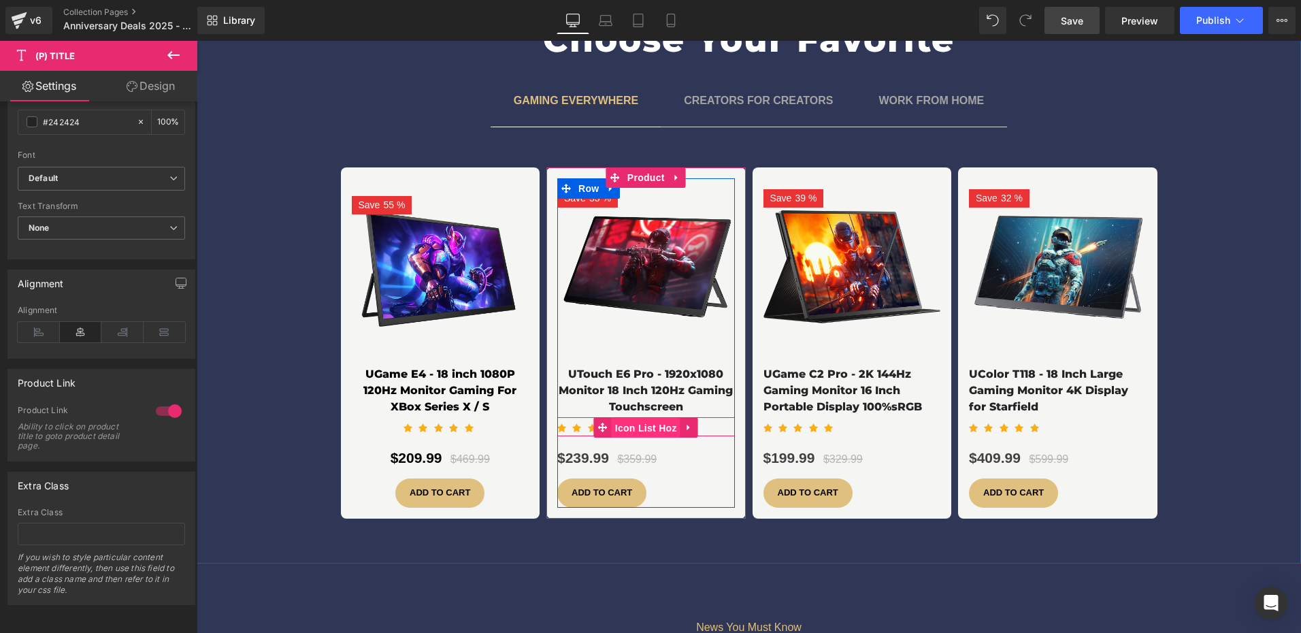
click at [640, 418] on span "Icon List Hoz" at bounding box center [646, 428] width 69 height 20
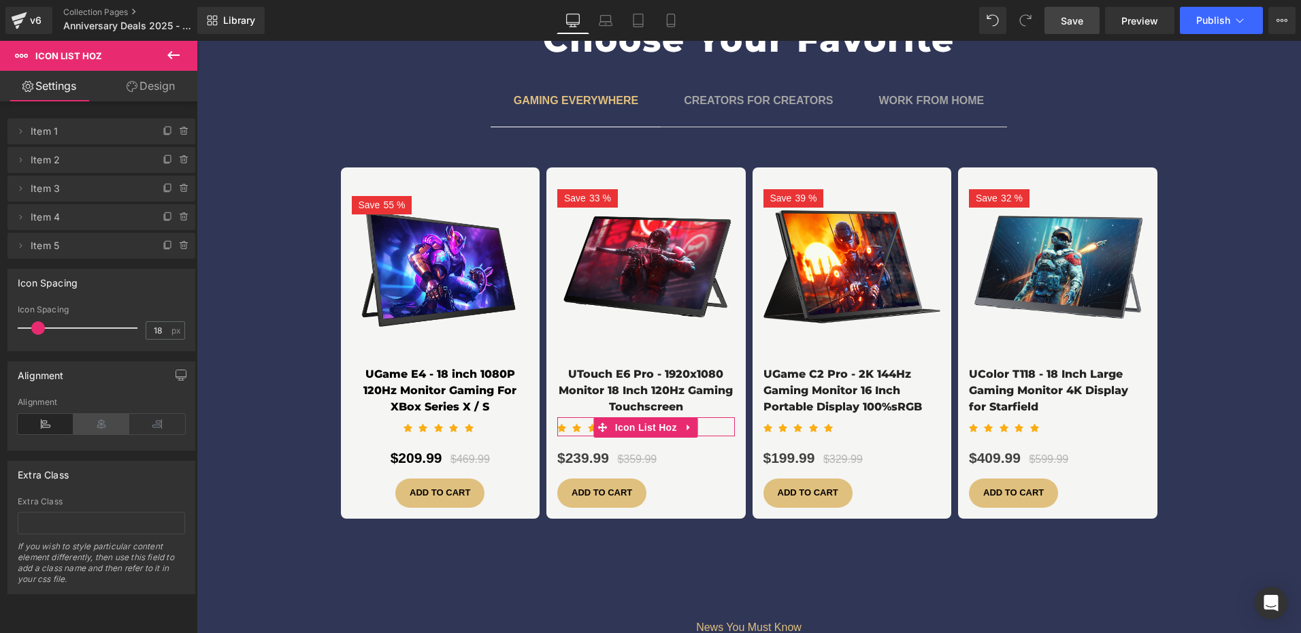
drag, startPoint x: 116, startPoint y: 423, endPoint x: 247, endPoint y: 412, distance: 131.1
click at [116, 423] on icon at bounding box center [101, 424] width 56 height 20
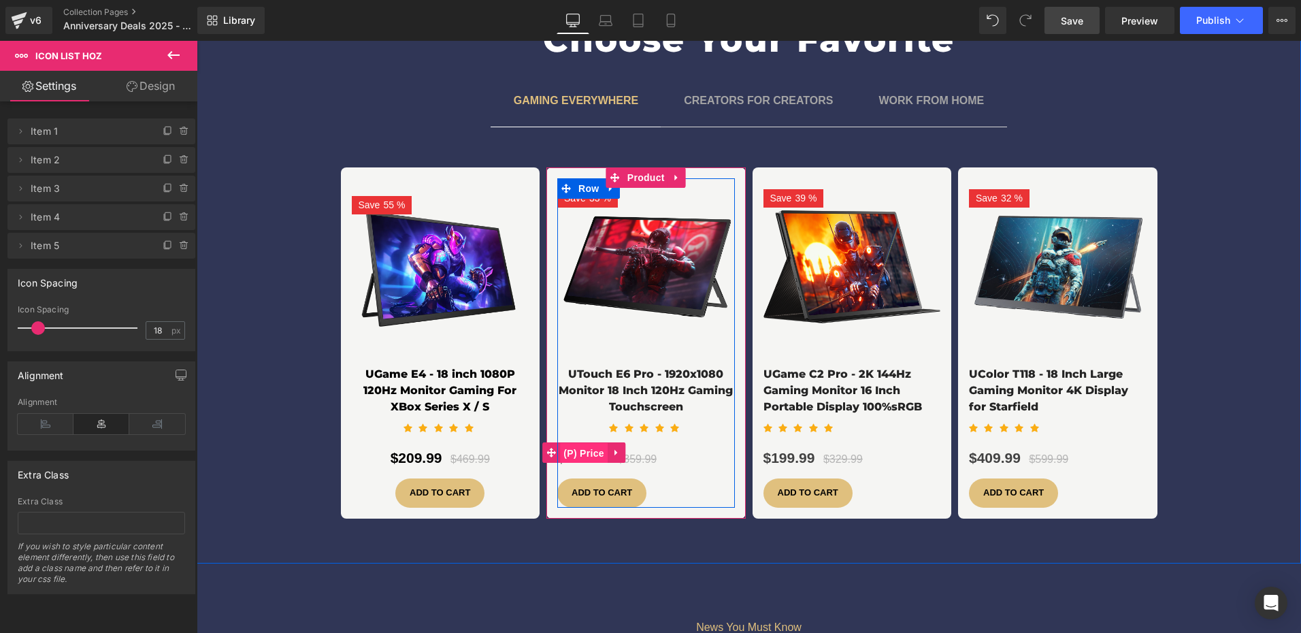
click at [587, 443] on span "(P) Price" at bounding box center [584, 453] width 48 height 20
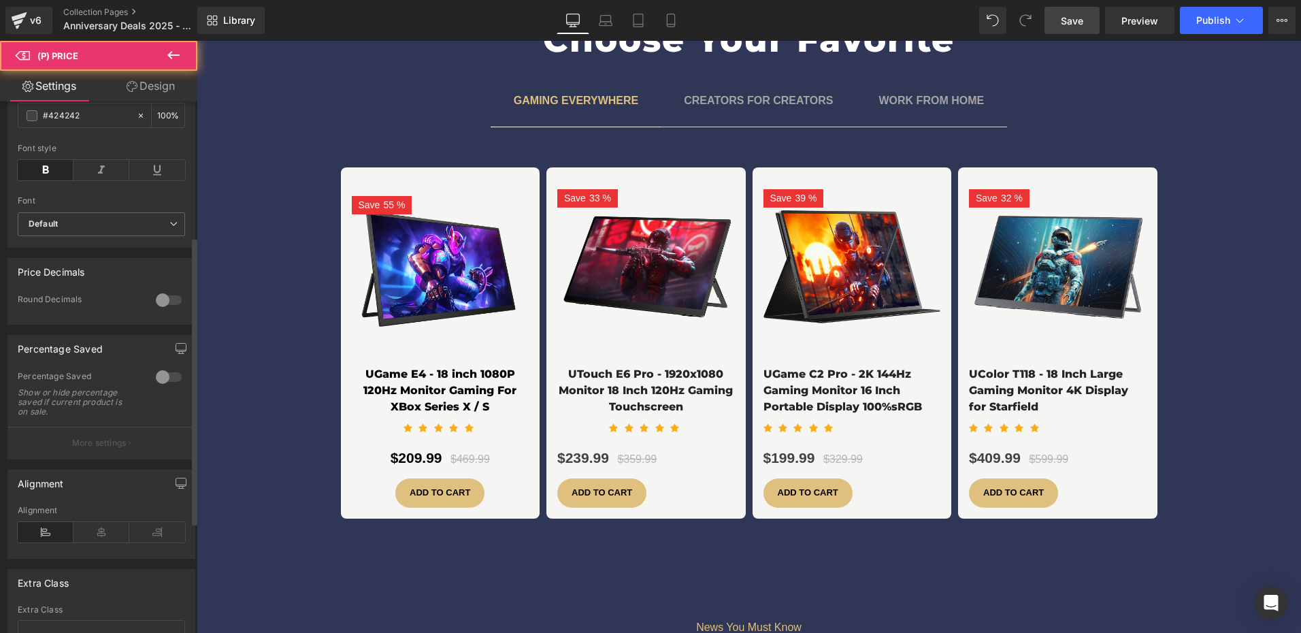
scroll to position [340, 0]
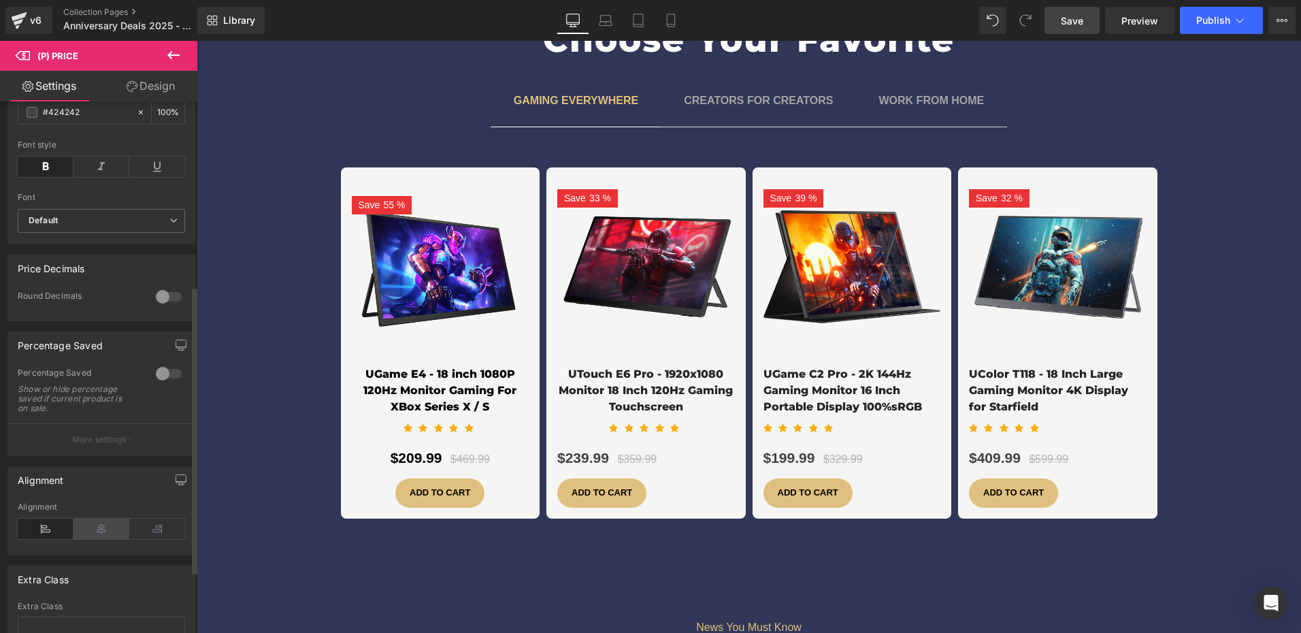
click at [93, 539] on icon at bounding box center [101, 529] width 56 height 20
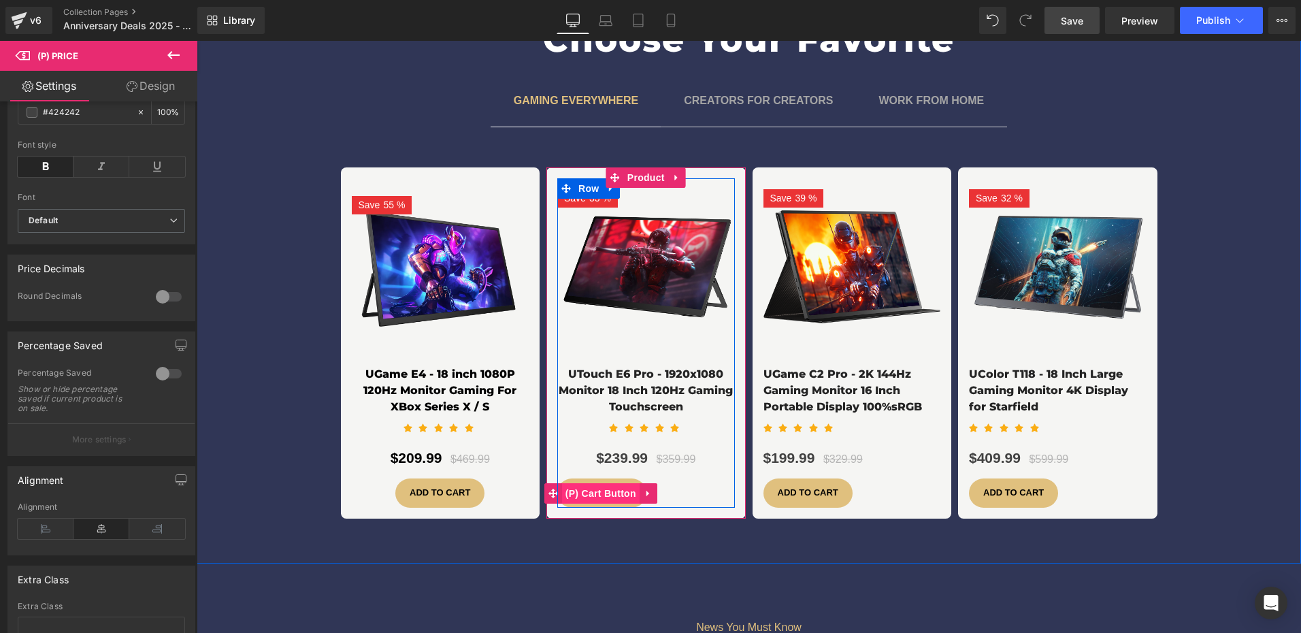
click at [612, 483] on span "(P) Cart Button" at bounding box center [601, 493] width 78 height 20
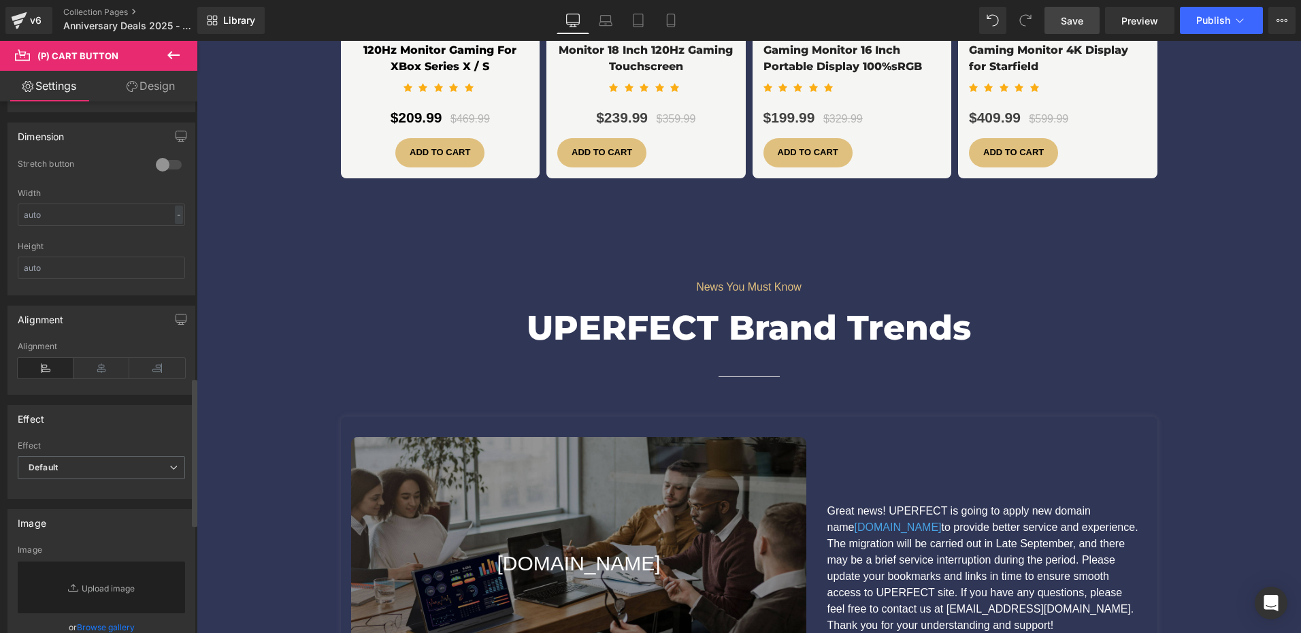
scroll to position [1157, 0]
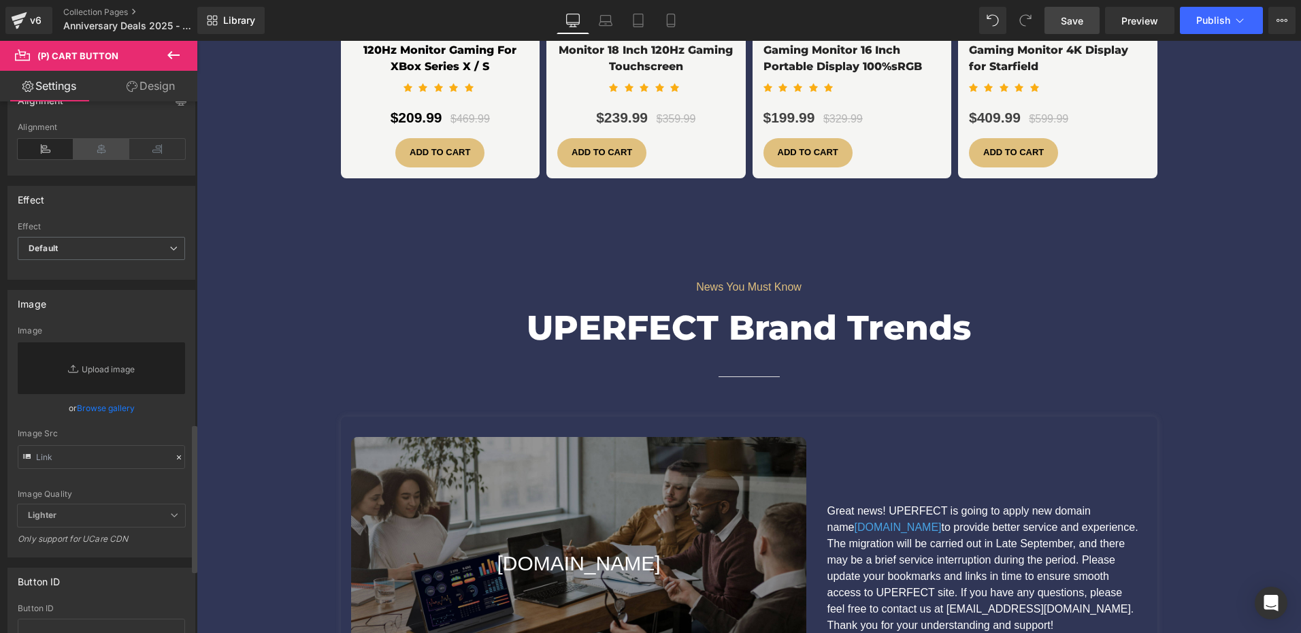
click at [94, 144] on icon at bounding box center [101, 149] width 56 height 20
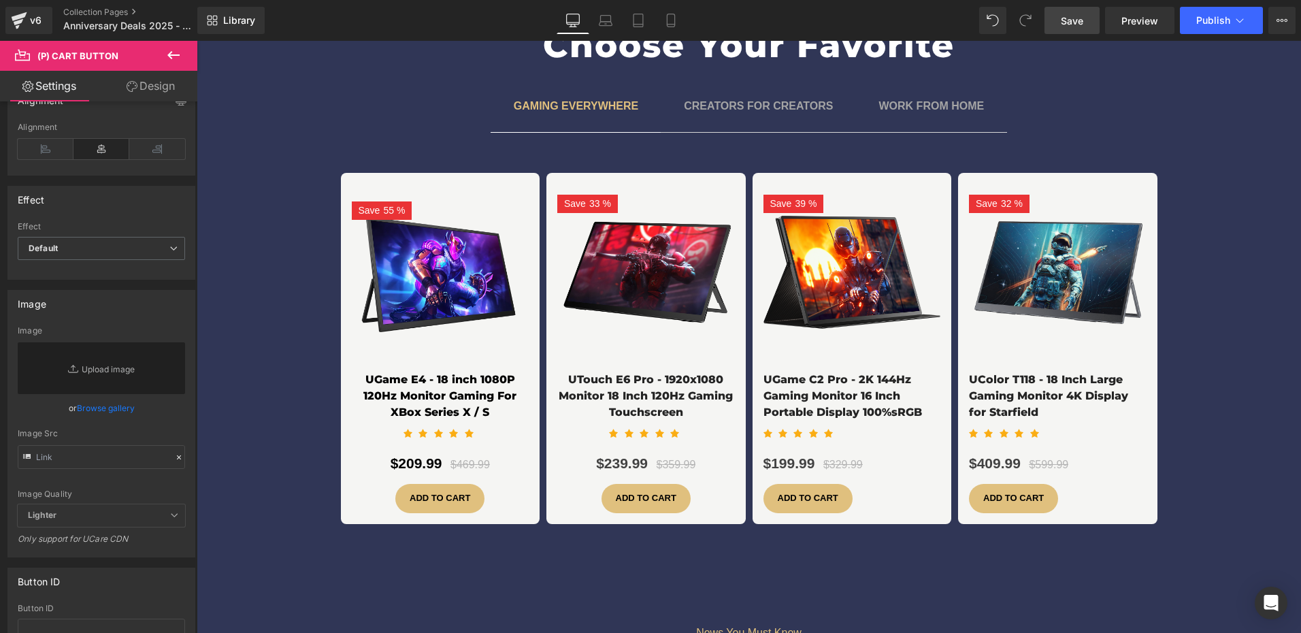
scroll to position [3198, 0]
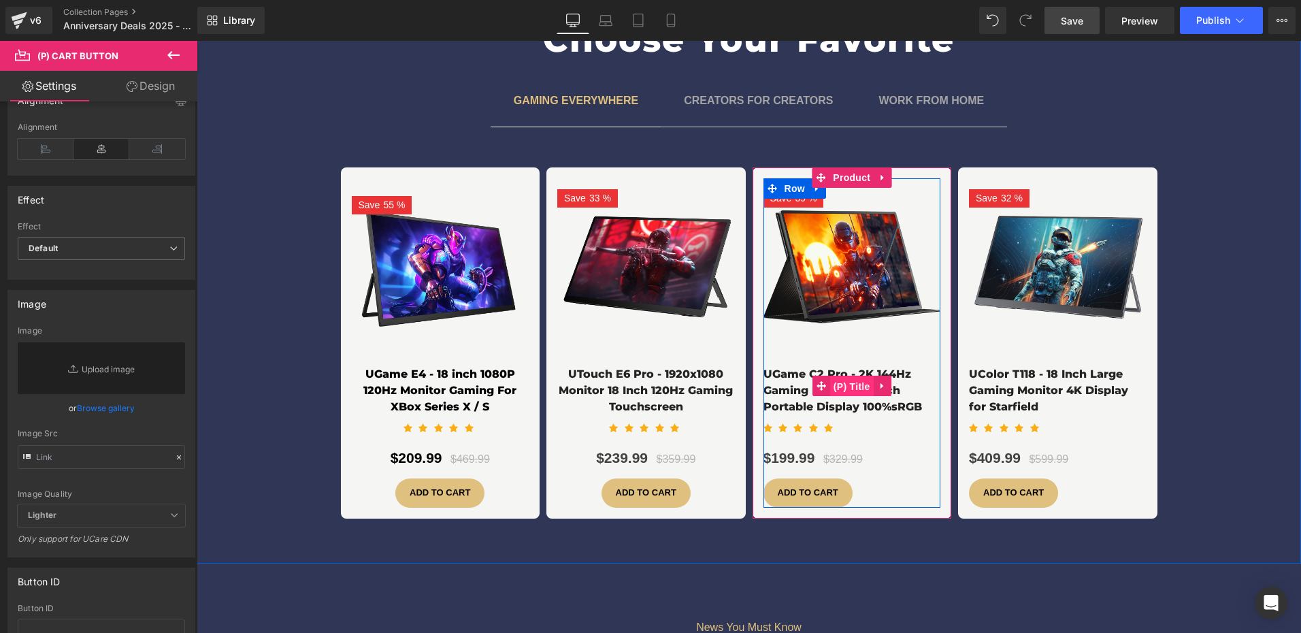
click at [846, 376] on span "(P) Title" at bounding box center [852, 386] width 44 height 20
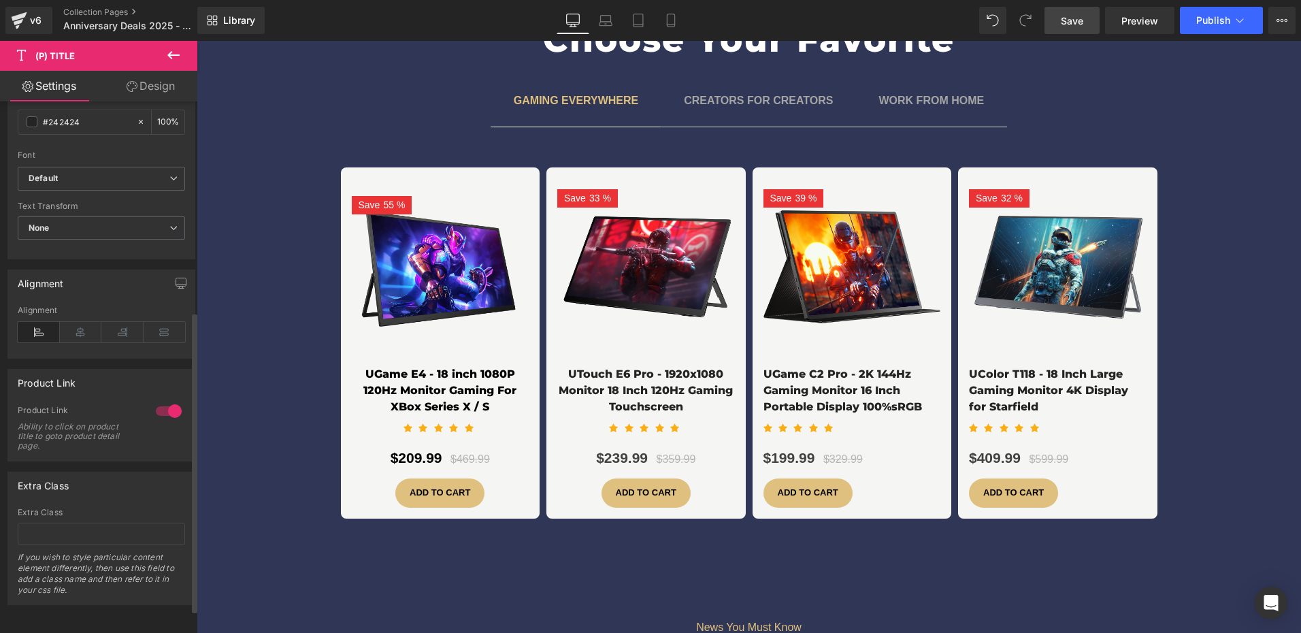
scroll to position [408, 0]
click at [87, 322] on icon at bounding box center [81, 332] width 42 height 20
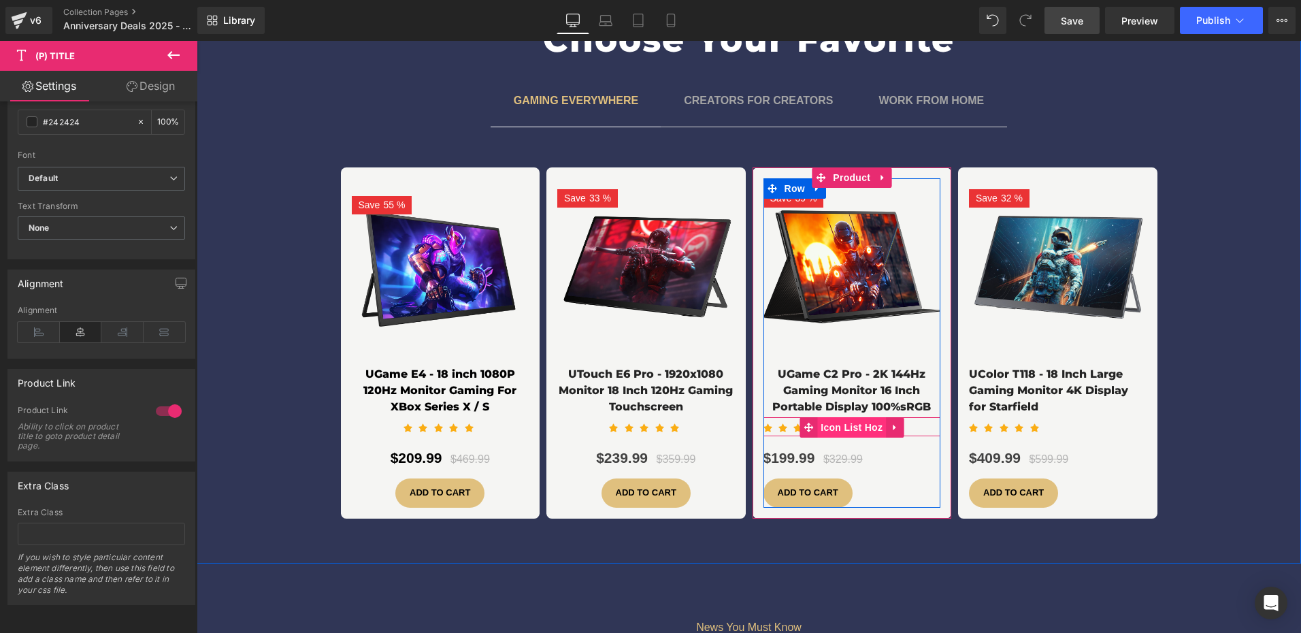
click at [832, 417] on span "Icon List Hoz" at bounding box center [851, 427] width 69 height 20
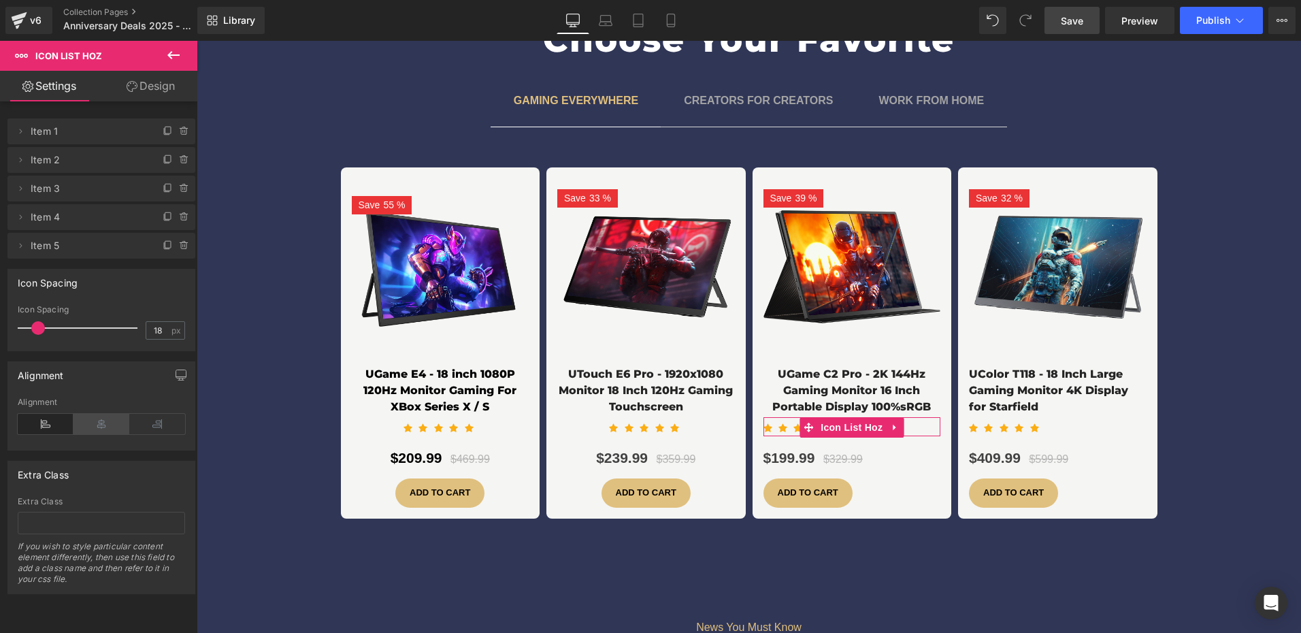
drag, startPoint x: 89, startPoint y: 422, endPoint x: 51, endPoint y: 395, distance: 46.4
click at [89, 422] on icon at bounding box center [101, 424] width 56 height 20
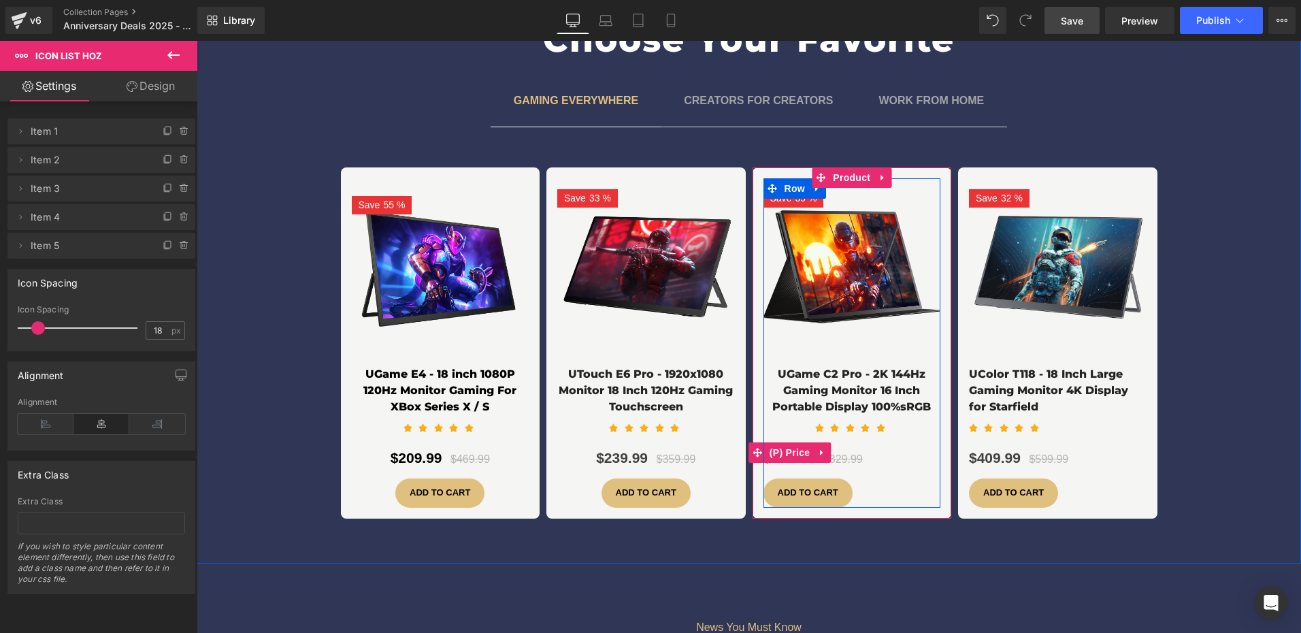
click at [791, 442] on span "(P) Price" at bounding box center [790, 452] width 48 height 20
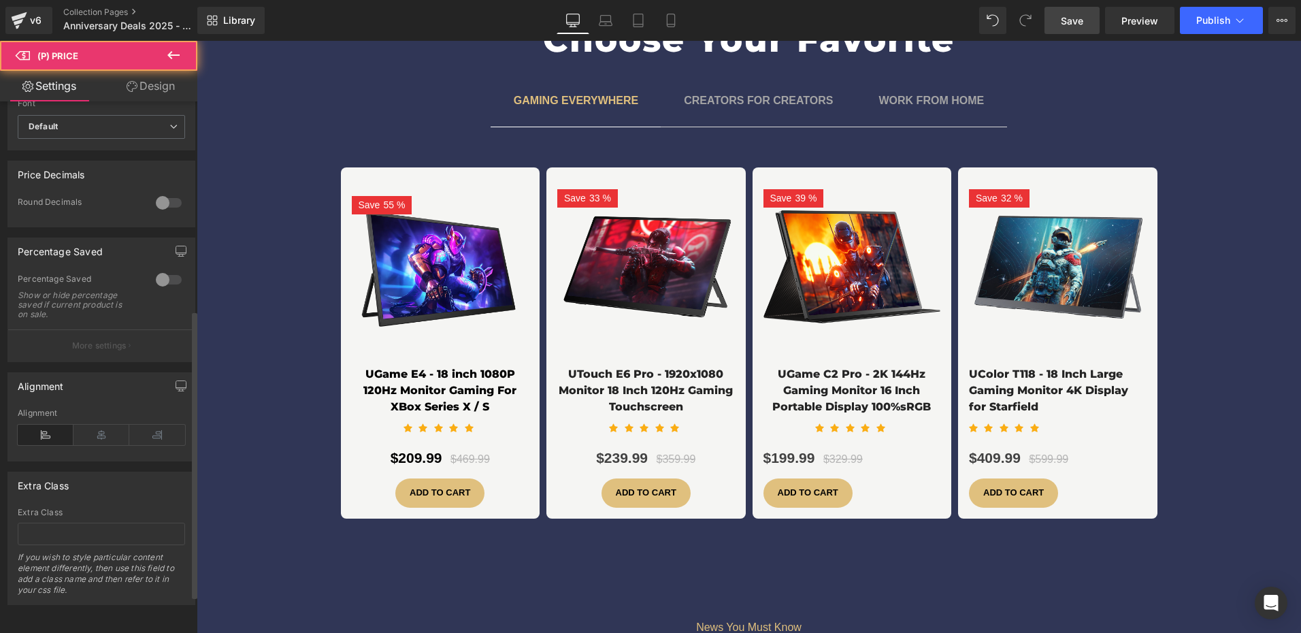
scroll to position [454, 0]
click at [99, 427] on icon at bounding box center [101, 435] width 56 height 20
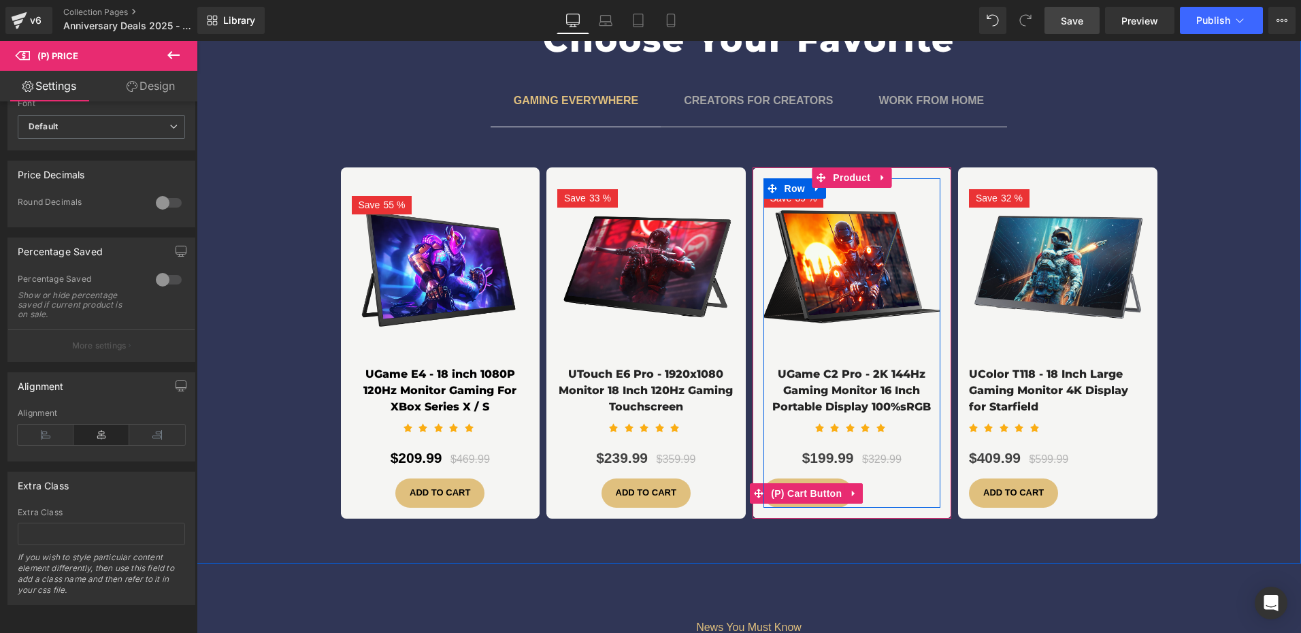
drag, startPoint x: 821, startPoint y: 470, endPoint x: 721, endPoint y: 492, distance: 102.4
click at [820, 483] on span "(P) Cart Button" at bounding box center [807, 493] width 78 height 20
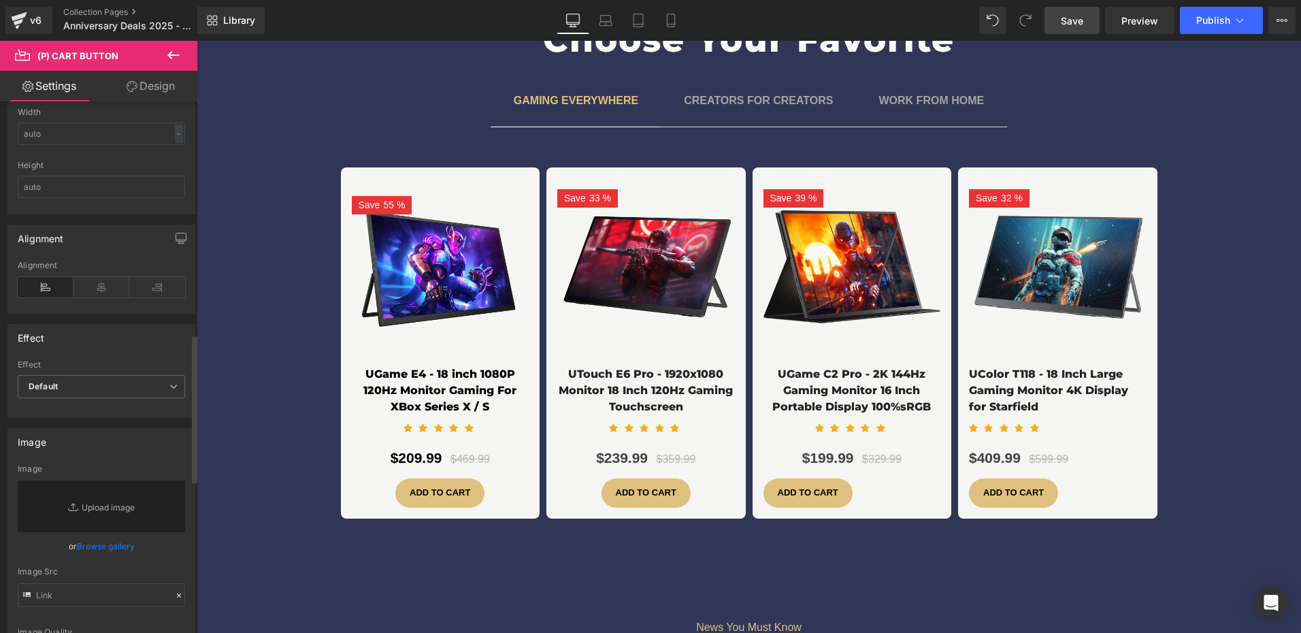
scroll to position [1021, 0]
click at [103, 286] on icon at bounding box center [101, 285] width 56 height 20
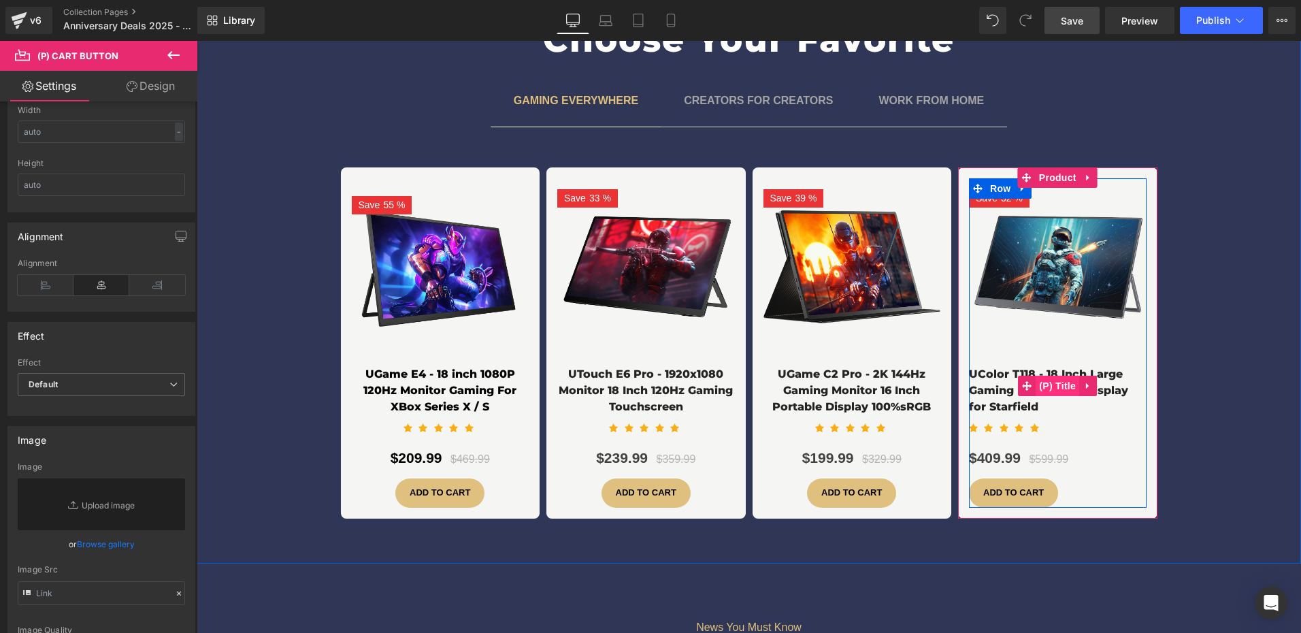
click at [1044, 376] on span "(P) Title" at bounding box center [1058, 386] width 44 height 20
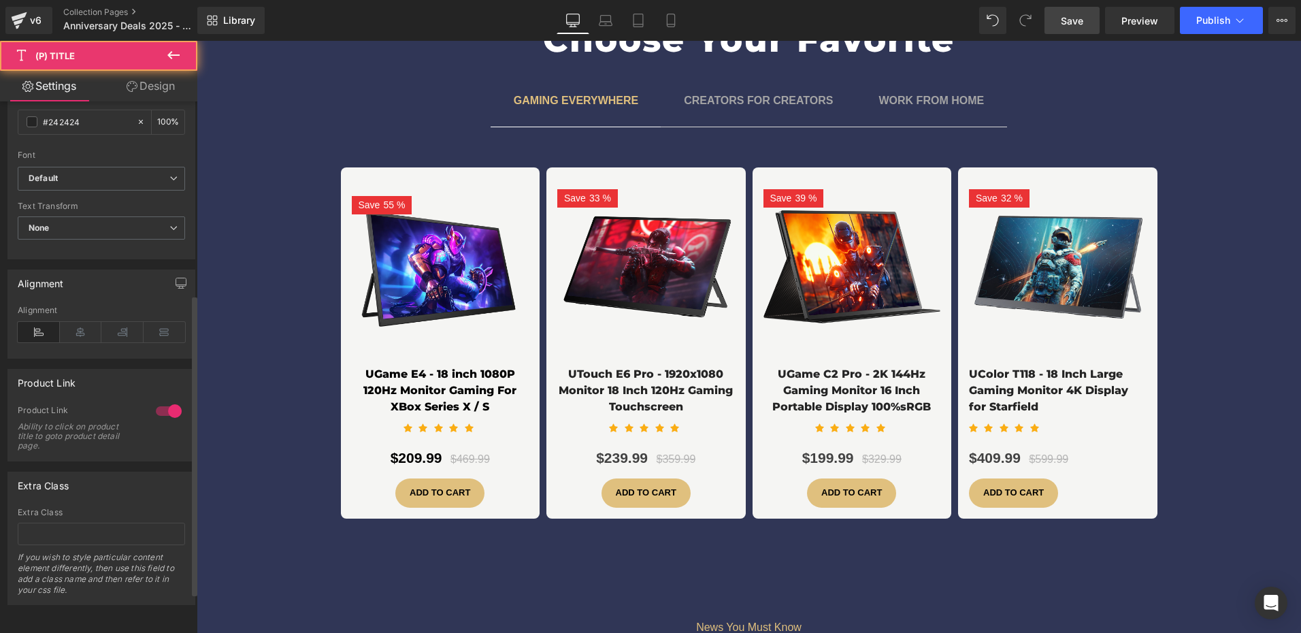
scroll to position [411, 0]
click at [82, 324] on icon at bounding box center [81, 332] width 42 height 20
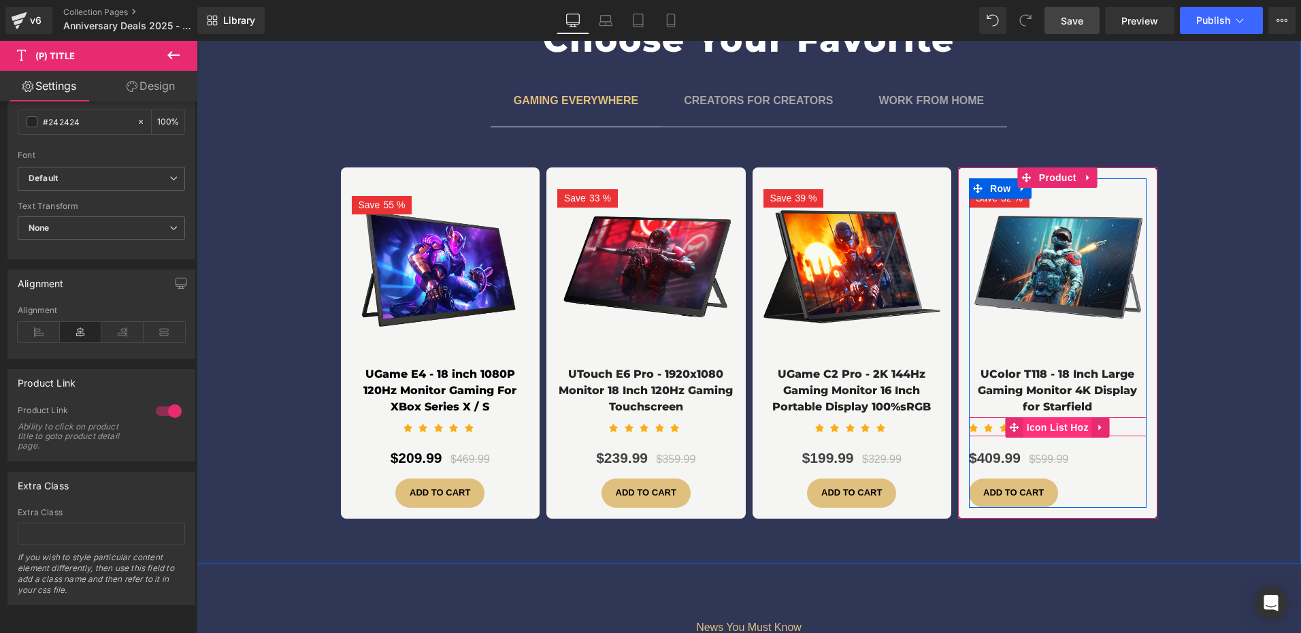
click at [1049, 417] on span "Icon List Hoz" at bounding box center [1057, 427] width 69 height 20
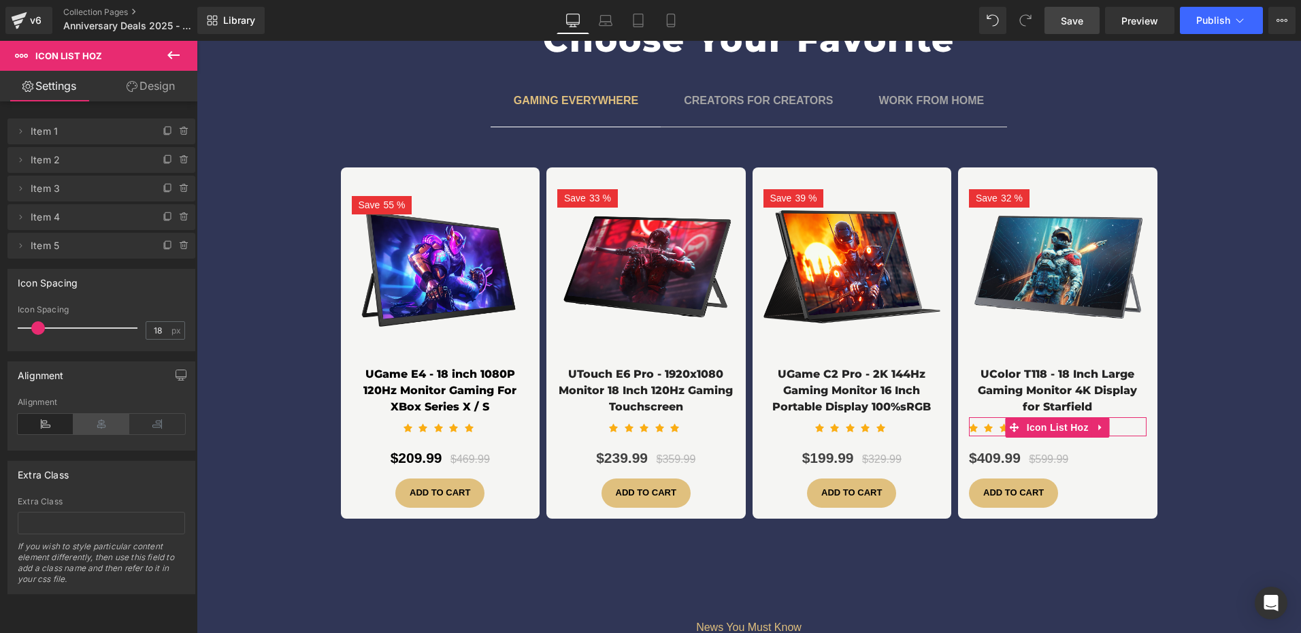
drag, startPoint x: 96, startPoint y: 419, endPoint x: 103, endPoint y: 376, distance: 43.5
click at [96, 419] on icon at bounding box center [101, 424] width 56 height 20
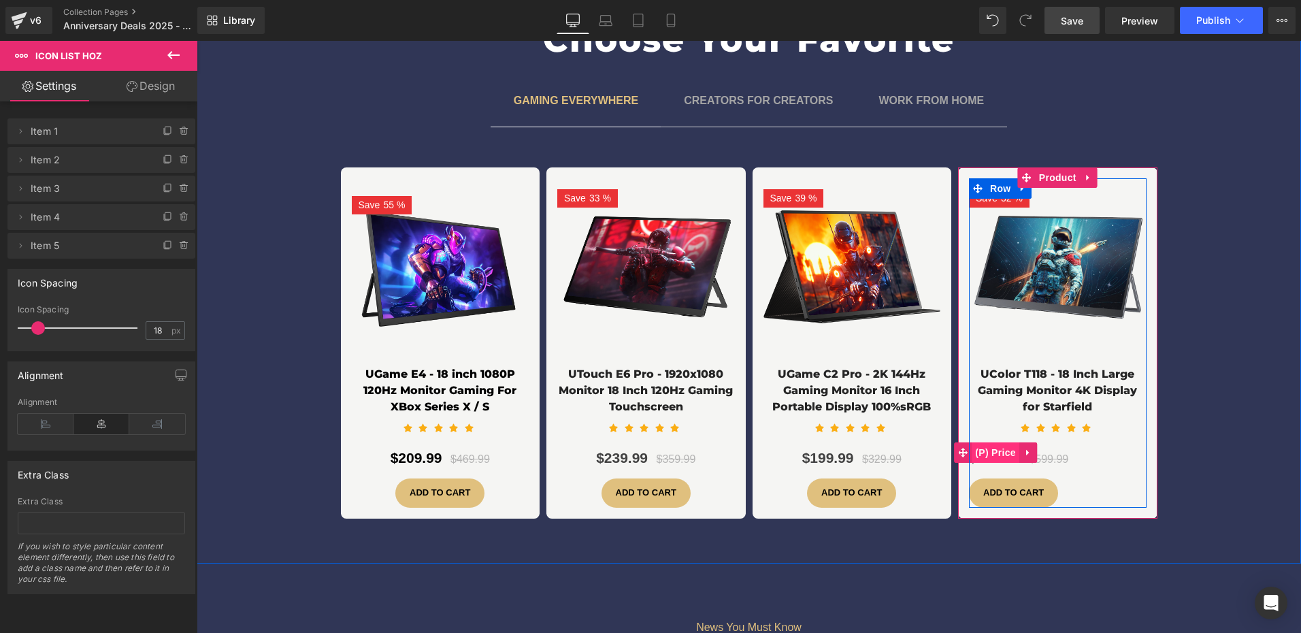
click at [1002, 442] on span "(P) Price" at bounding box center [996, 452] width 48 height 20
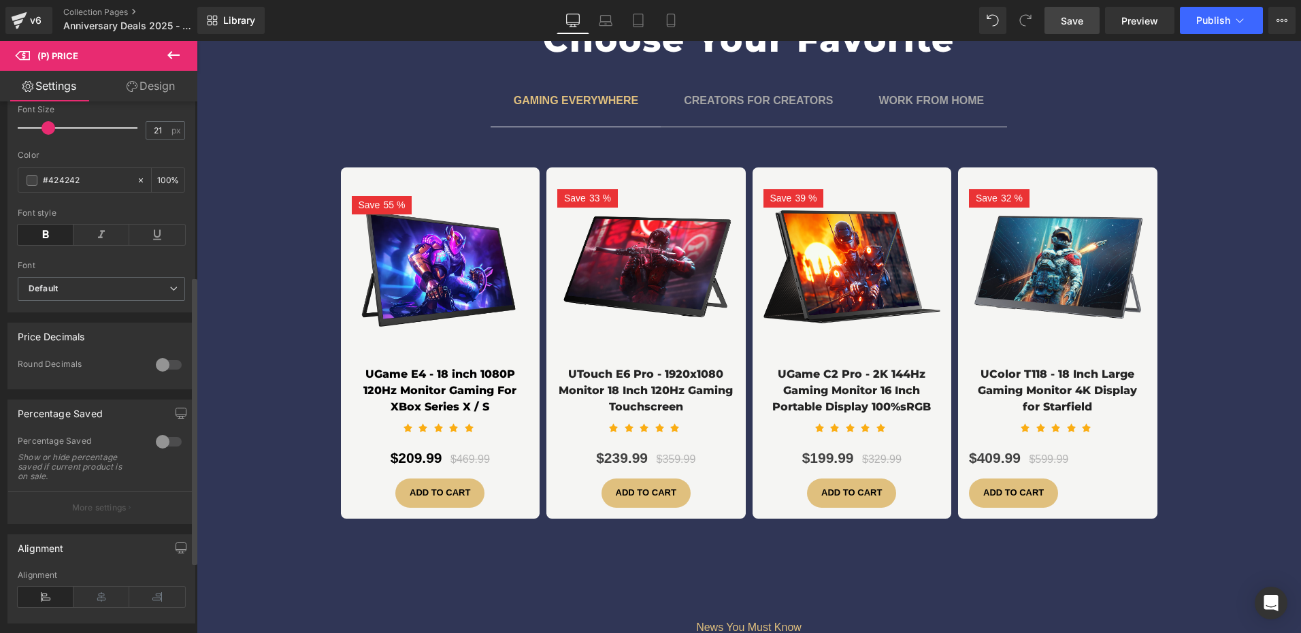
scroll to position [454, 0]
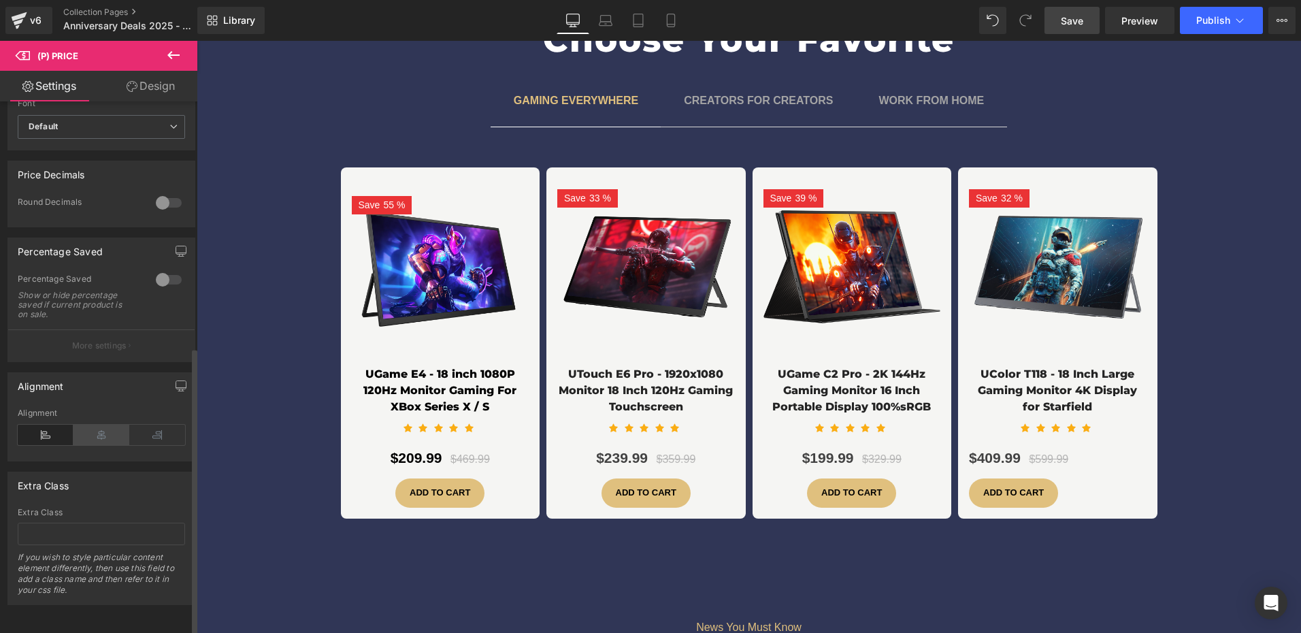
click at [91, 427] on icon at bounding box center [101, 435] width 56 height 20
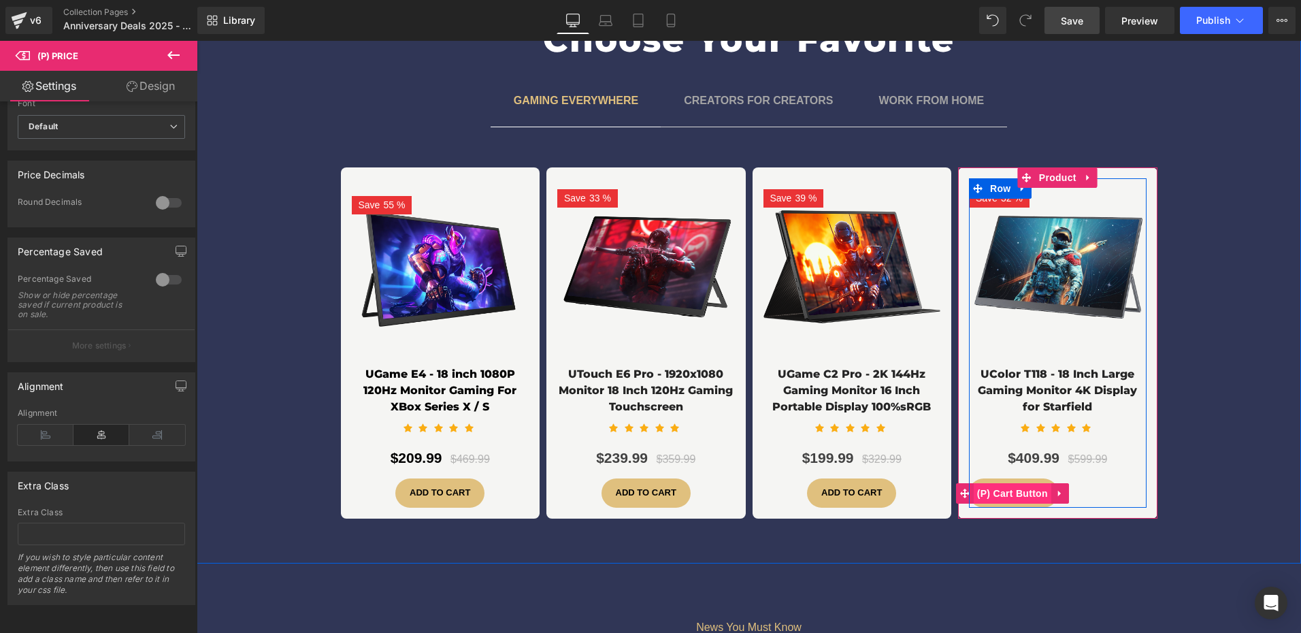
click at [1021, 483] on span "(P) Cart Button" at bounding box center [1013, 493] width 78 height 20
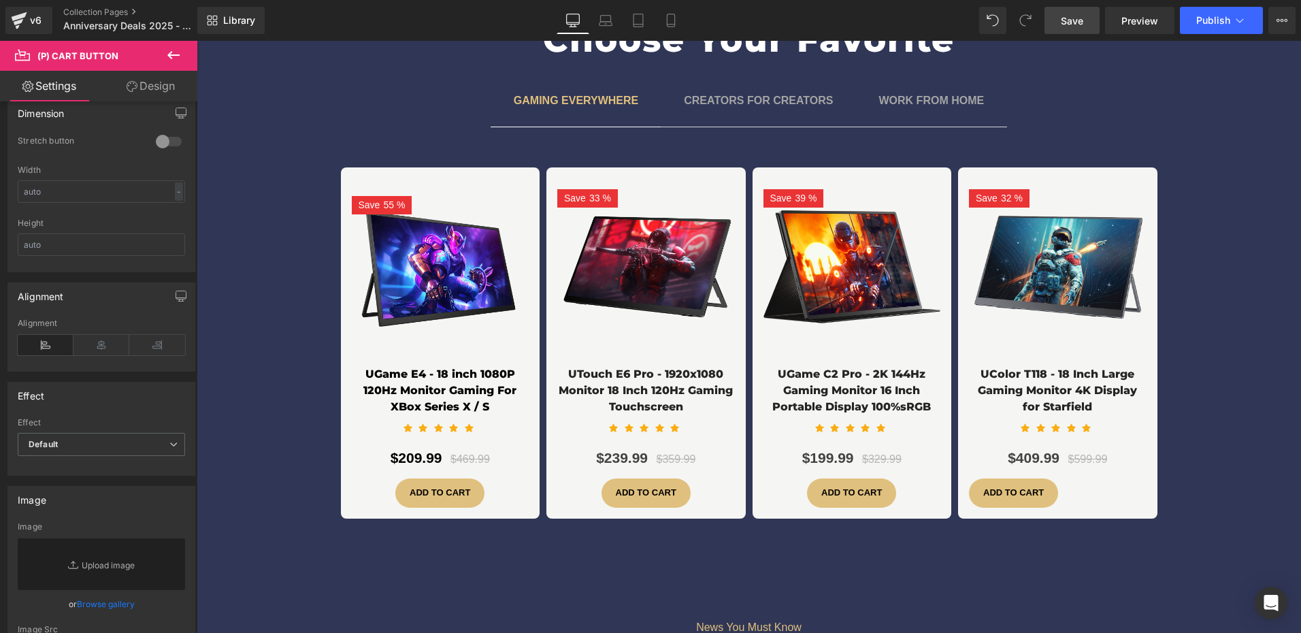
scroll to position [953, 0]
click at [97, 366] on div "Alignment" at bounding box center [101, 353] width 167 height 52
click at [101, 363] on icon at bounding box center [101, 353] width 56 height 20
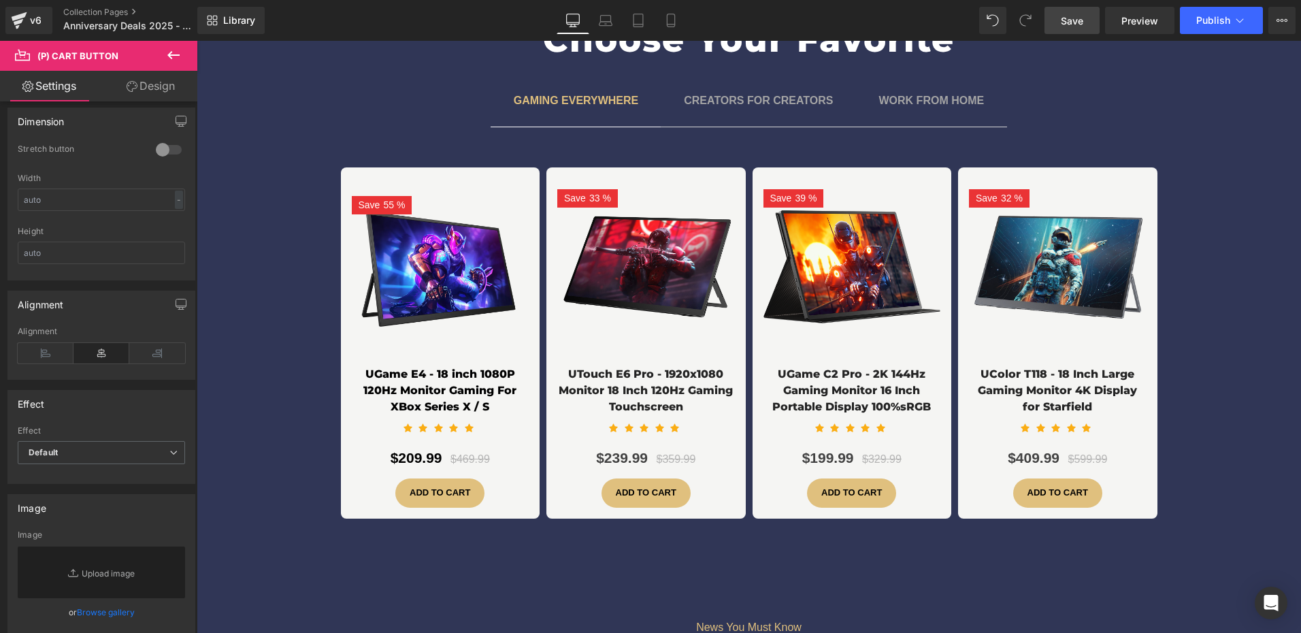
click at [1076, 23] on span "Save" at bounding box center [1072, 21] width 22 height 14
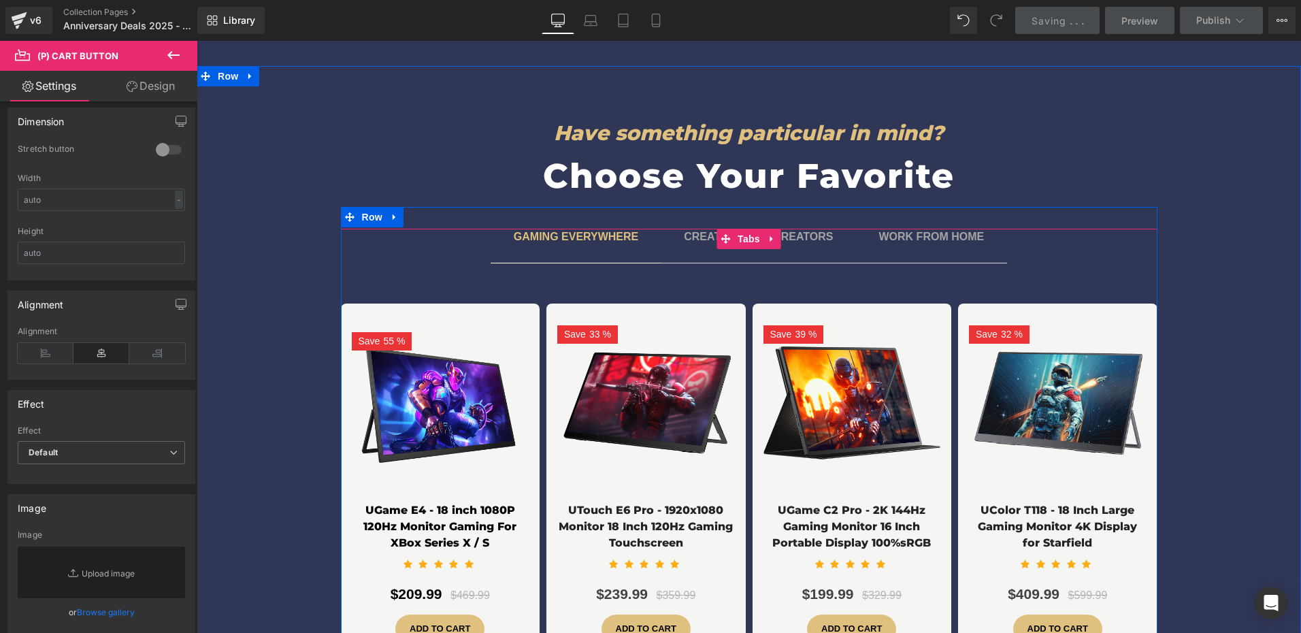
click at [769, 239] on span "CREATORS FOR CREATORS Text Block" at bounding box center [758, 246] width 195 height 34
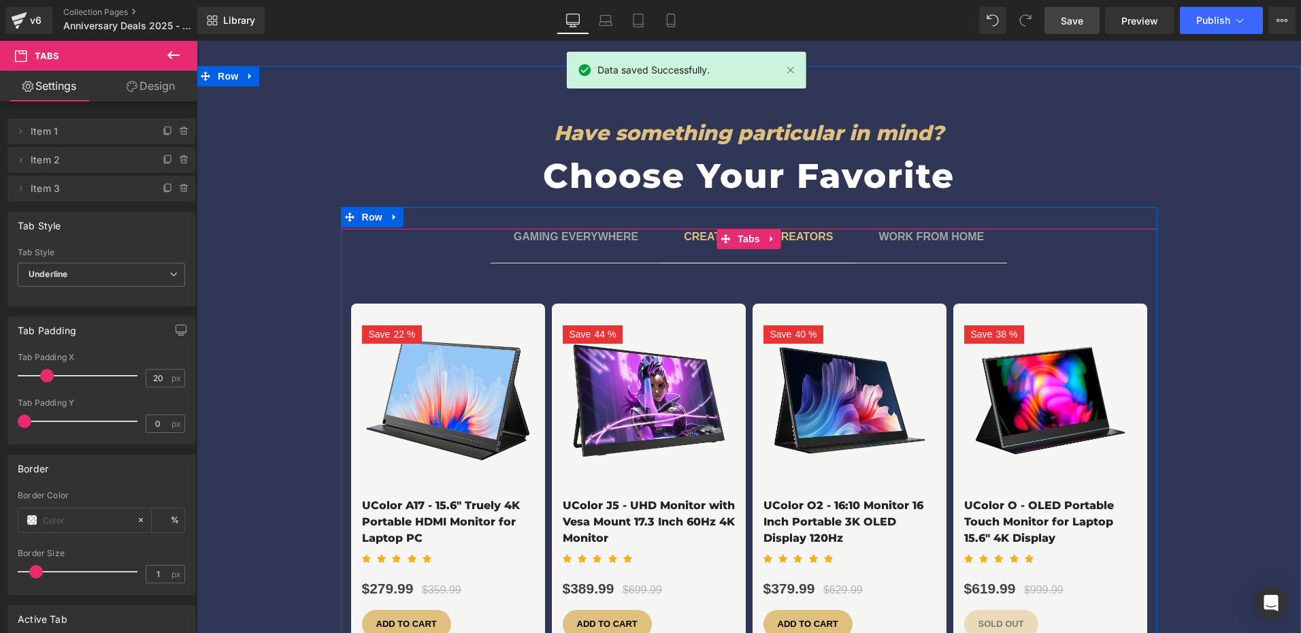
click at [197, 41] on div at bounding box center [197, 41] width 0 height 0
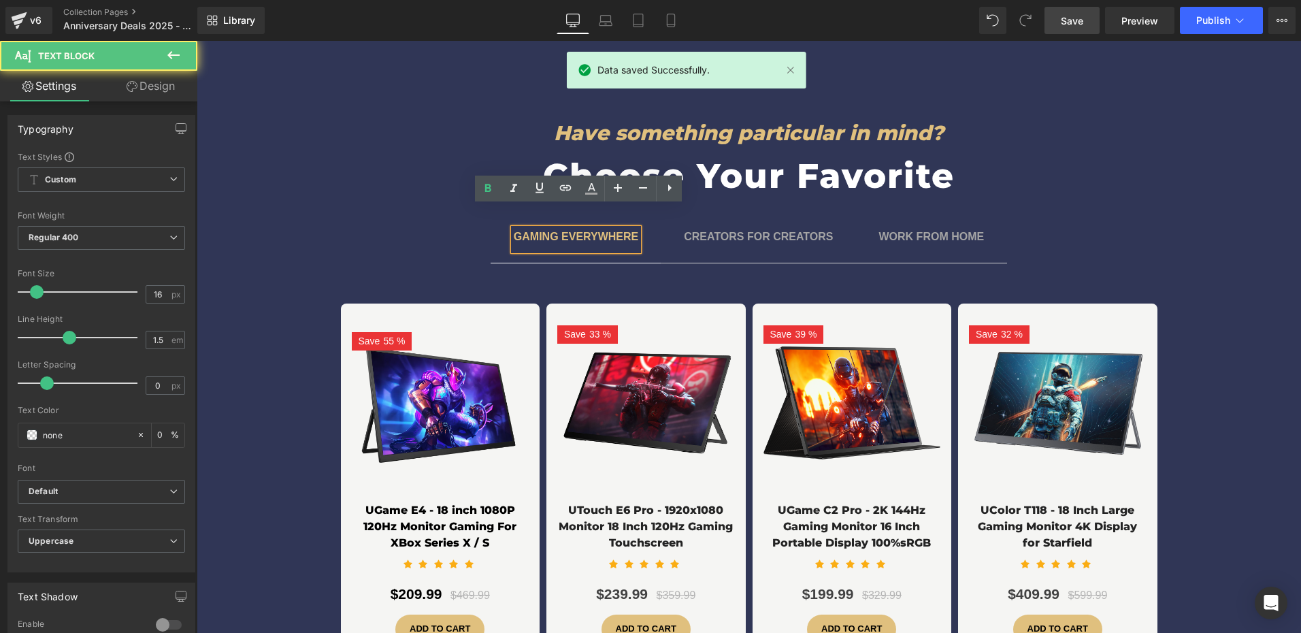
click at [616, 239] on span "gaming EVERYWHERE Text Block" at bounding box center [576, 246] width 171 height 34
click at [775, 237] on span "CREATORS FOR CREATORS Text Block" at bounding box center [758, 246] width 195 height 34
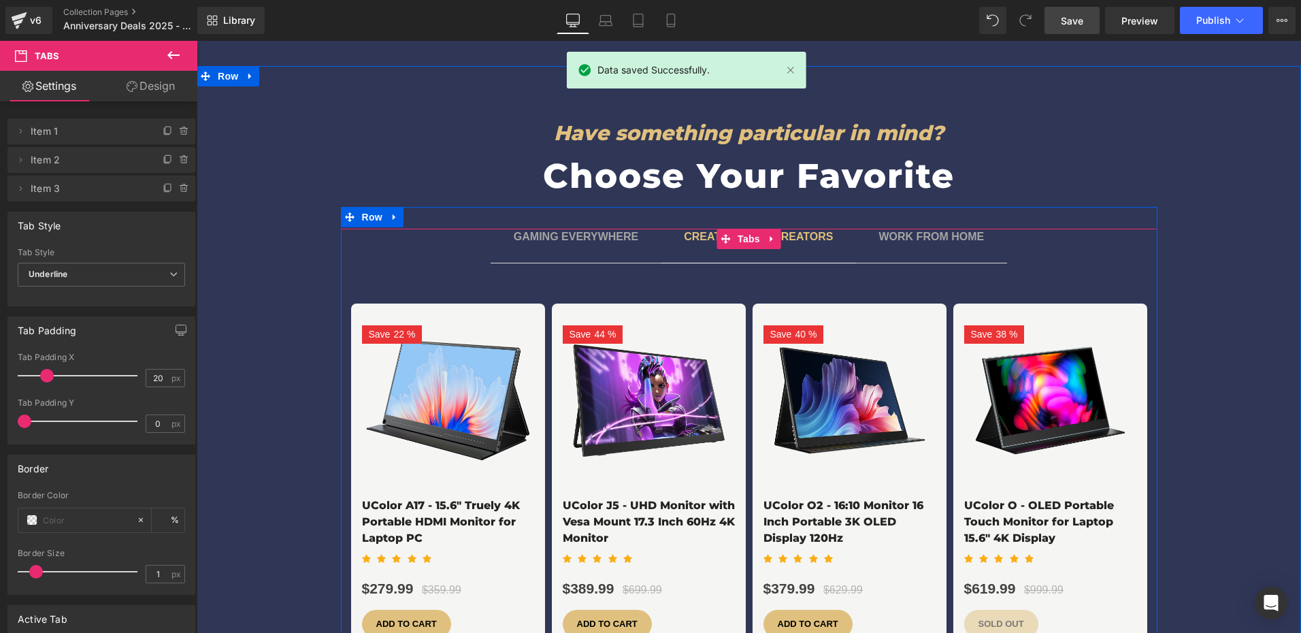
click at [882, 236] on span "WORK FROM HOME Text Block" at bounding box center [932, 246] width 152 height 34
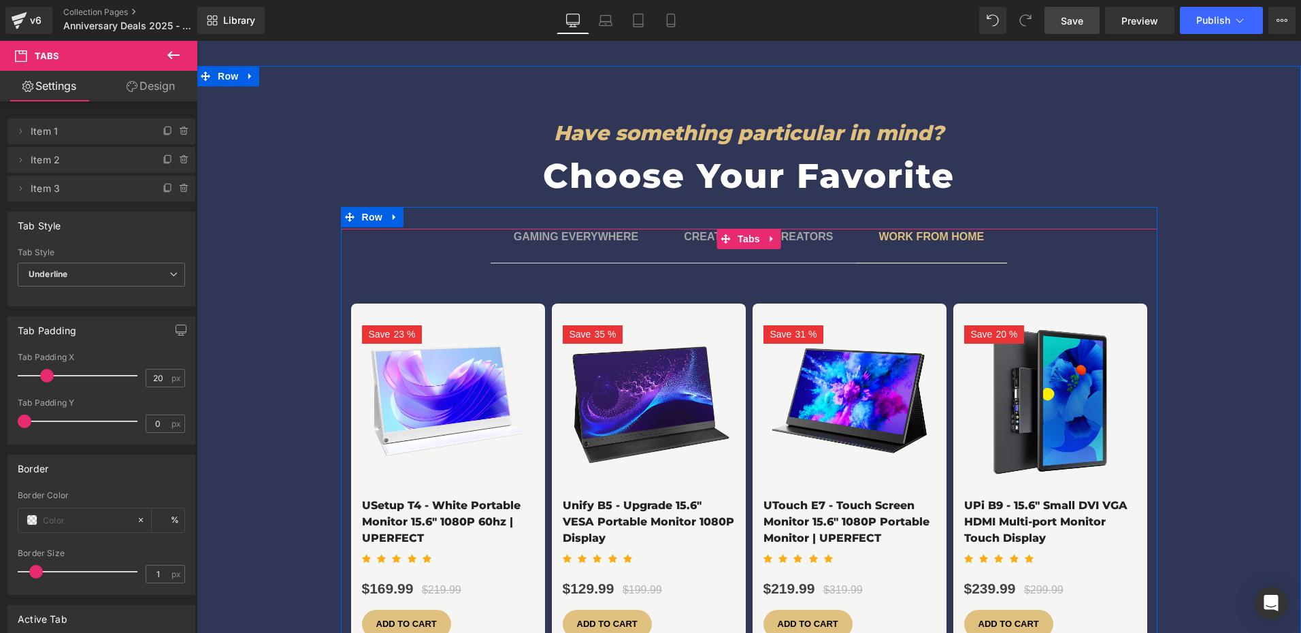
click at [588, 237] on span "gaming EVERYWHERE Text Block" at bounding box center [576, 246] width 171 height 34
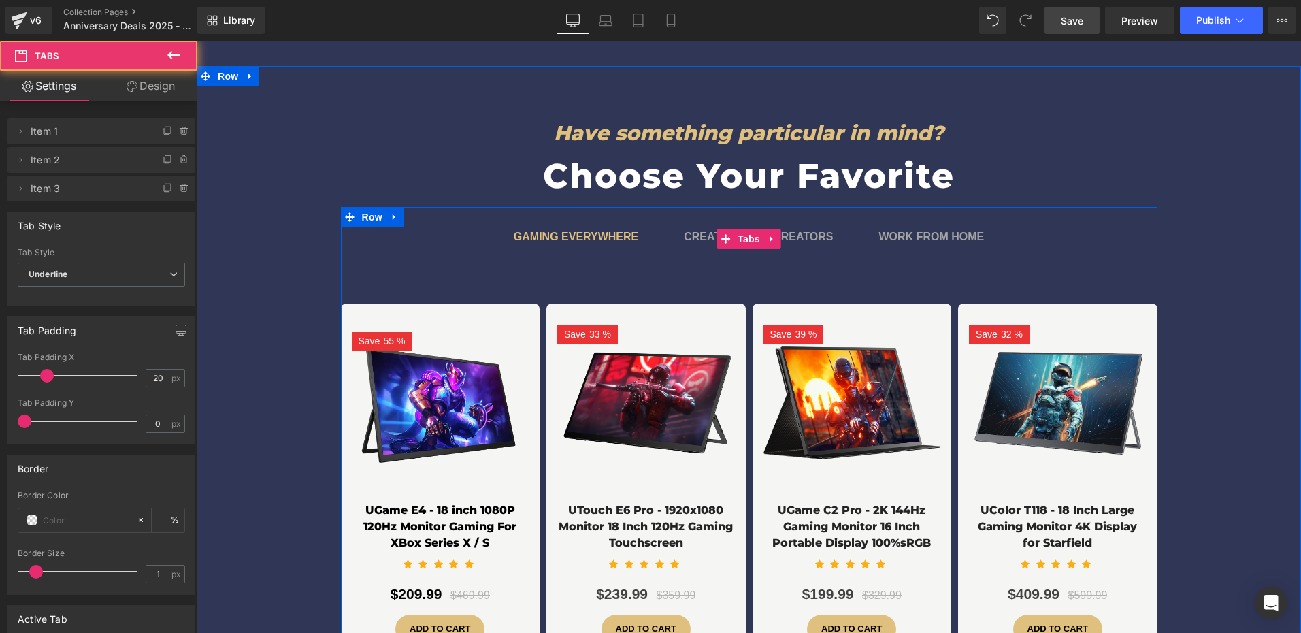
click at [736, 229] on span "Tabs" at bounding box center [748, 239] width 29 height 20
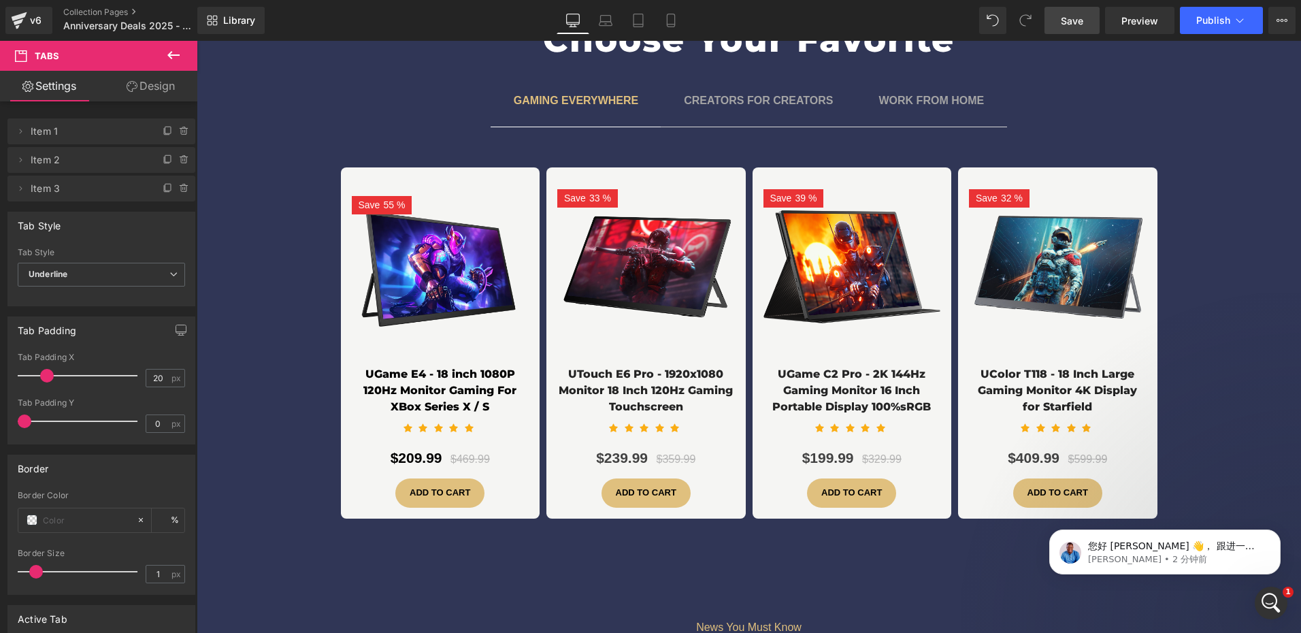
scroll to position [0, 0]
click at [1206, 544] on p "您好 Milven 👋， 跟进一下，想确认您是否已经在第三方应用的设置中更新了文字和按钮颜色。请注意，这部分调整需要在该应用中进行。如果您在操作过程中遇到困难…" at bounding box center [1176, 547] width 176 height 14
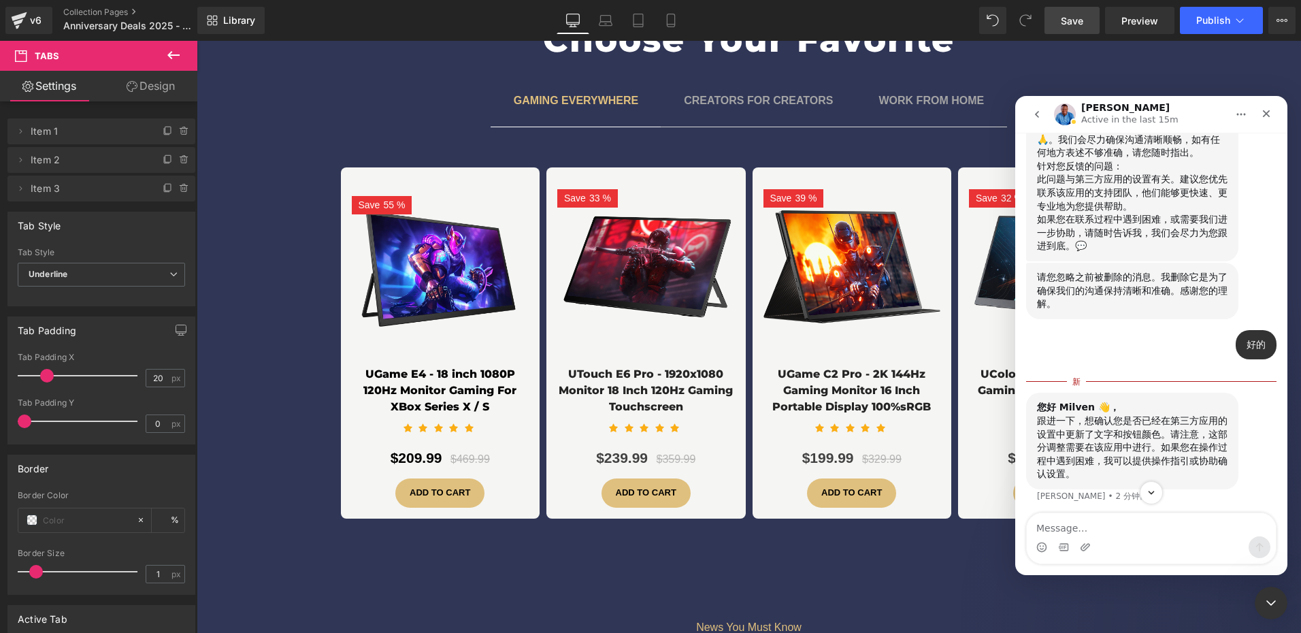
scroll to position [2501, 0]
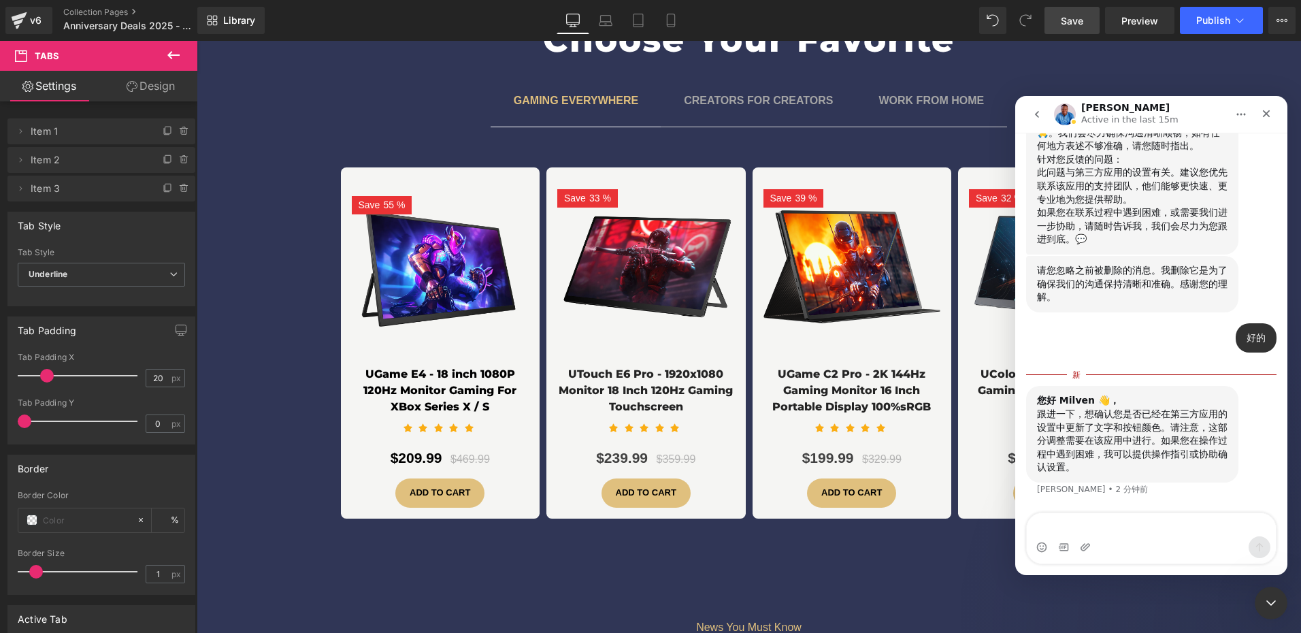
type textarea "没有"
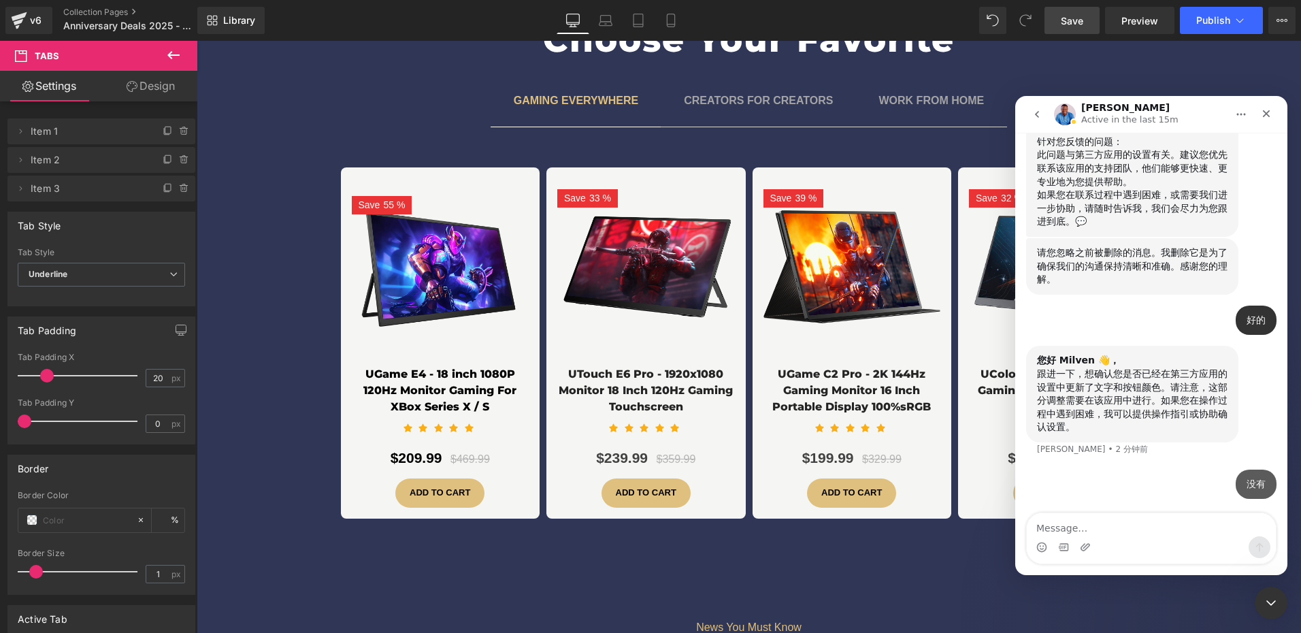
scroll to position [2519, 0]
type textarea "我只需要在第三方应用中调节就可以了吗？"
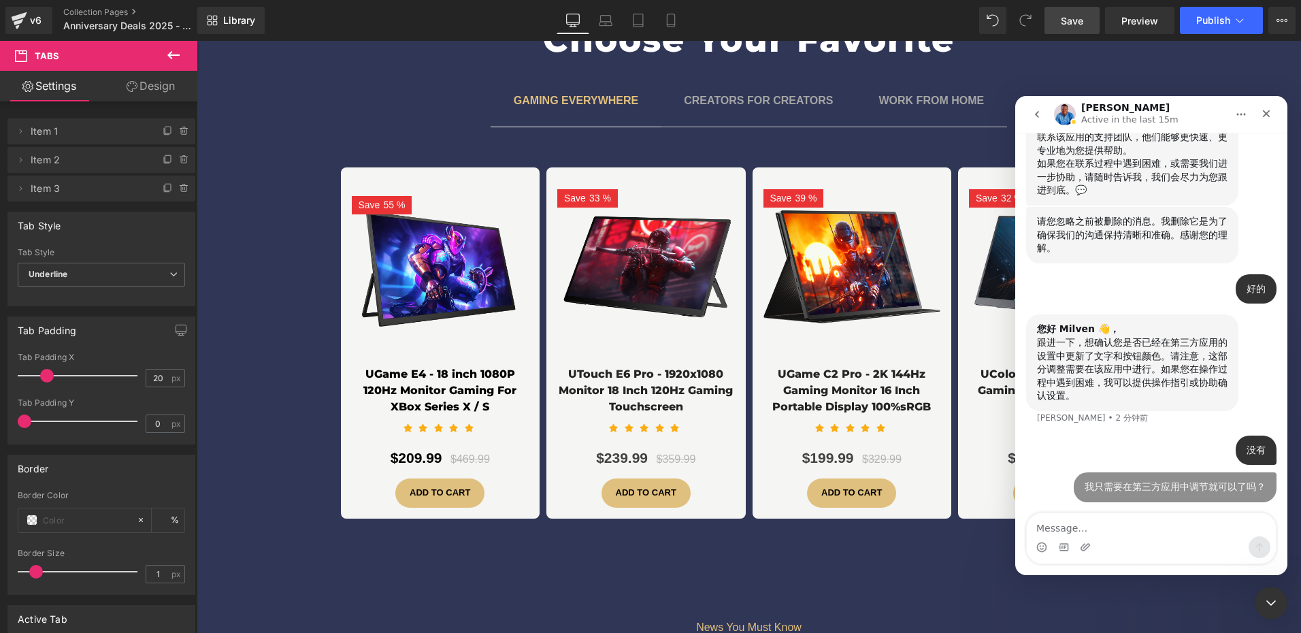
scroll to position [2550, 0]
type textarea "萨"
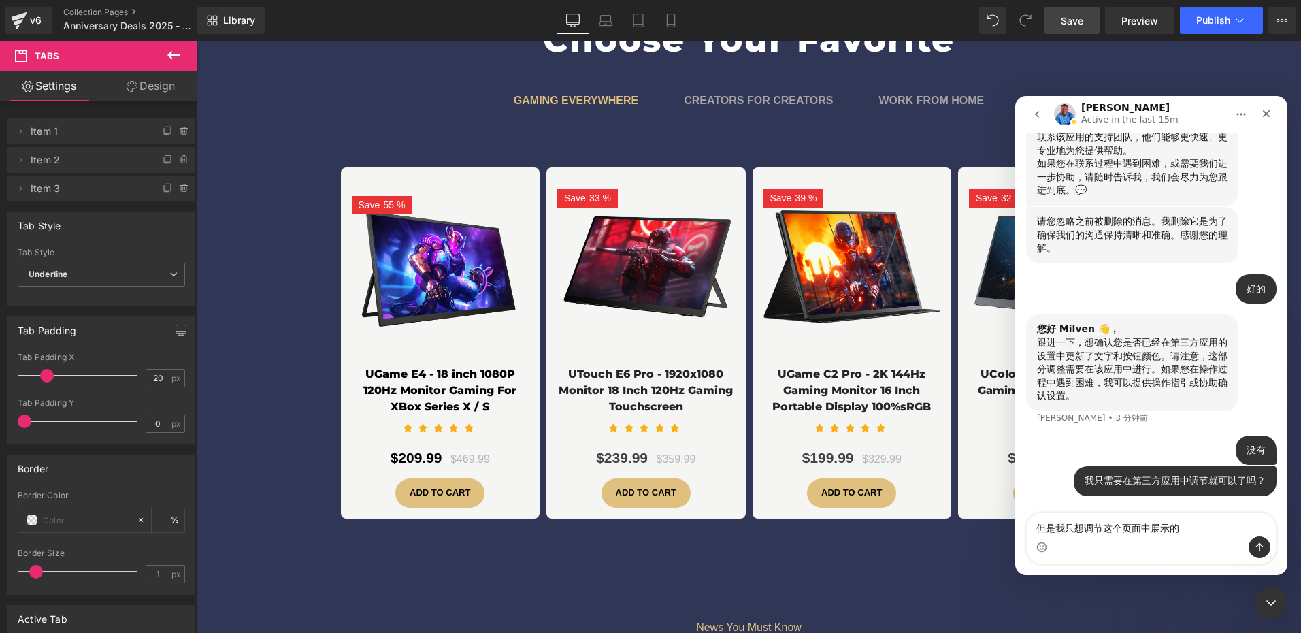
type textarea "但是我只想调节这个页面中展示的效果"
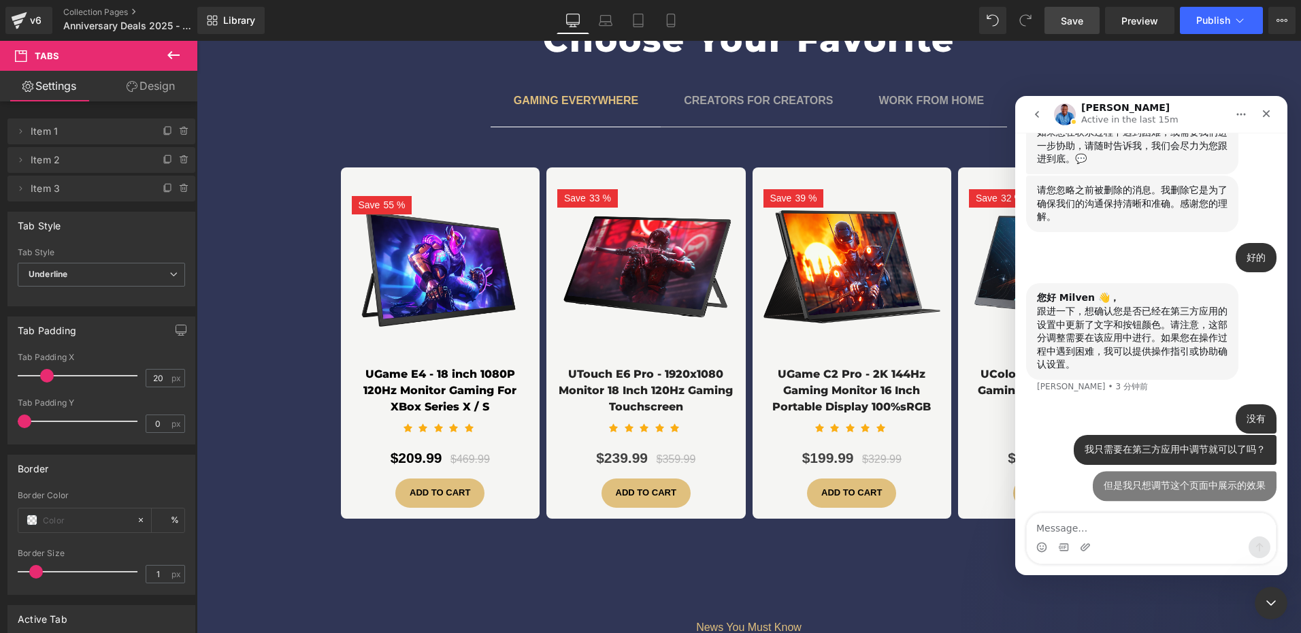
scroll to position [2581, 0]
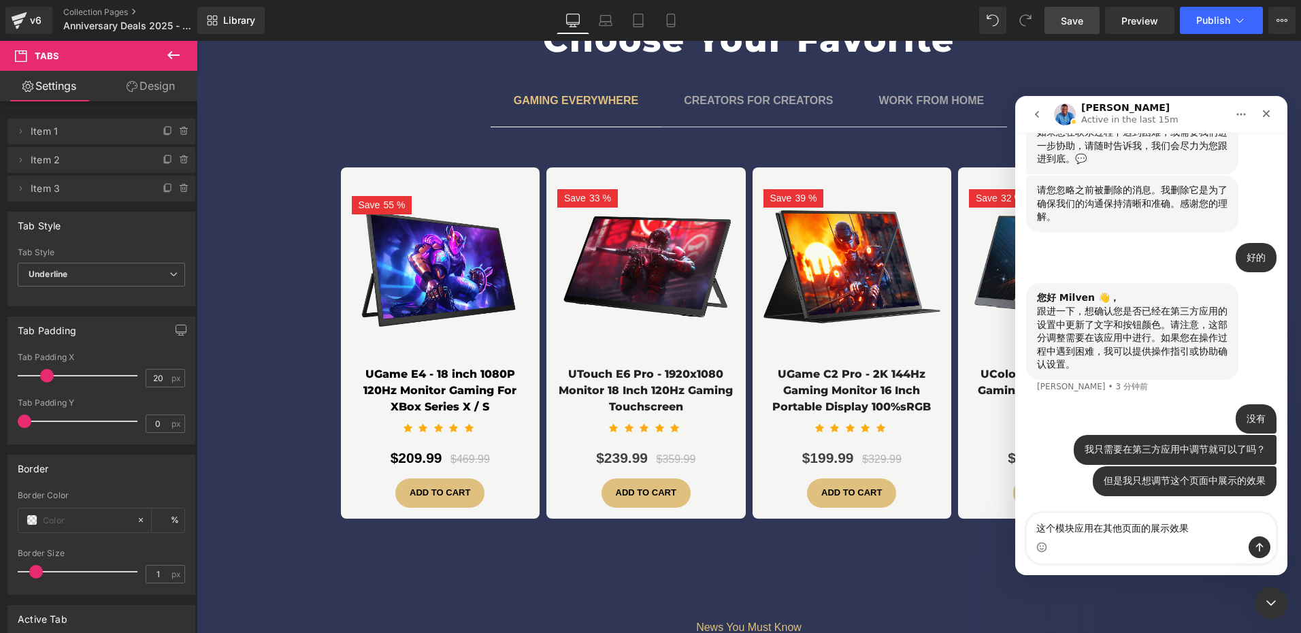
type textarea "这个模块应用在其他页面的展示效果不变"
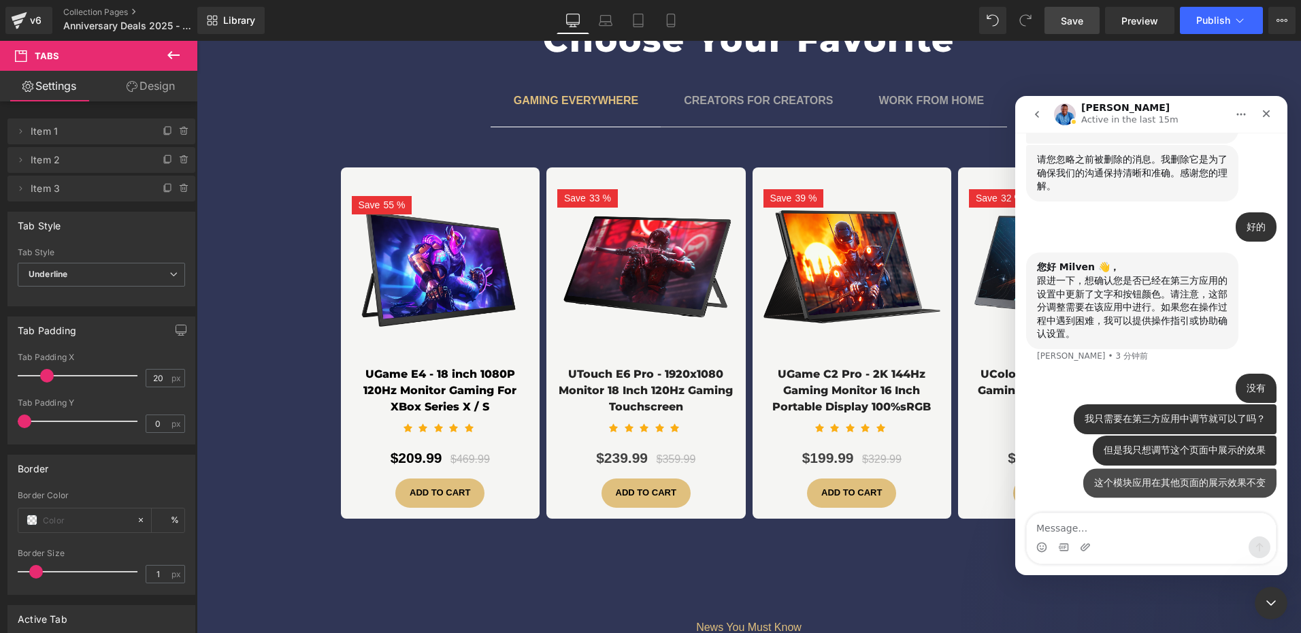
scroll to position [2612, 0]
click at [237, 331] on div at bounding box center [650, 296] width 1301 height 592
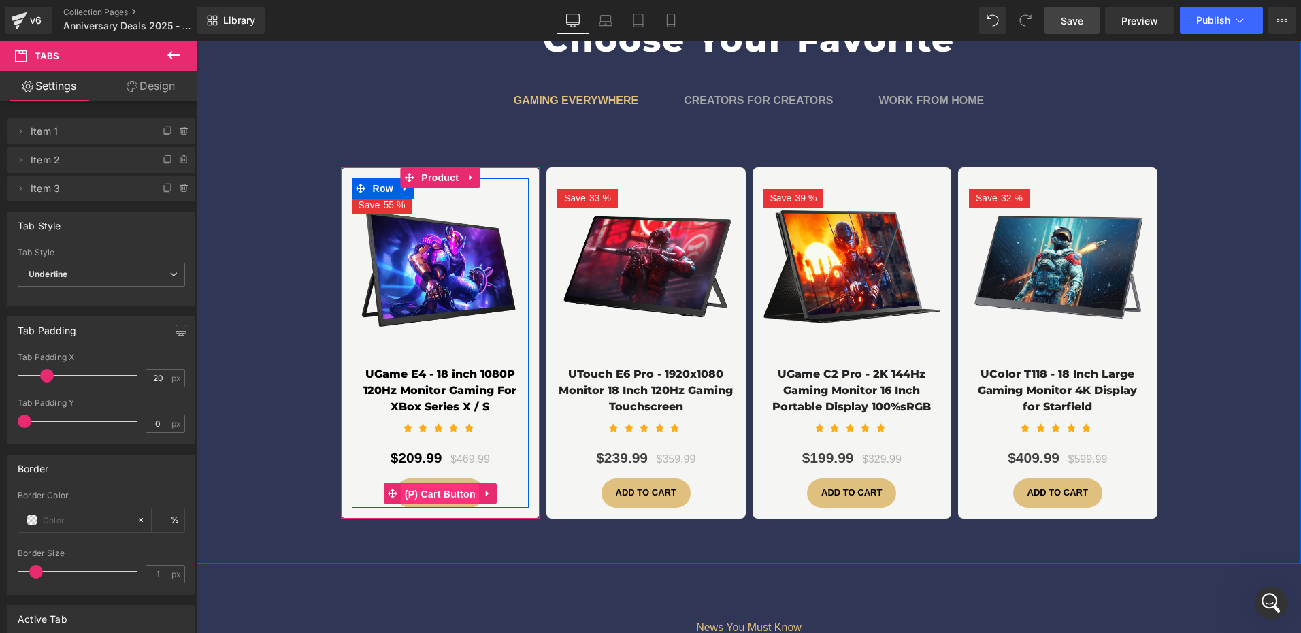
click at [421, 484] on span "(P) Cart Button" at bounding box center [440, 494] width 78 height 20
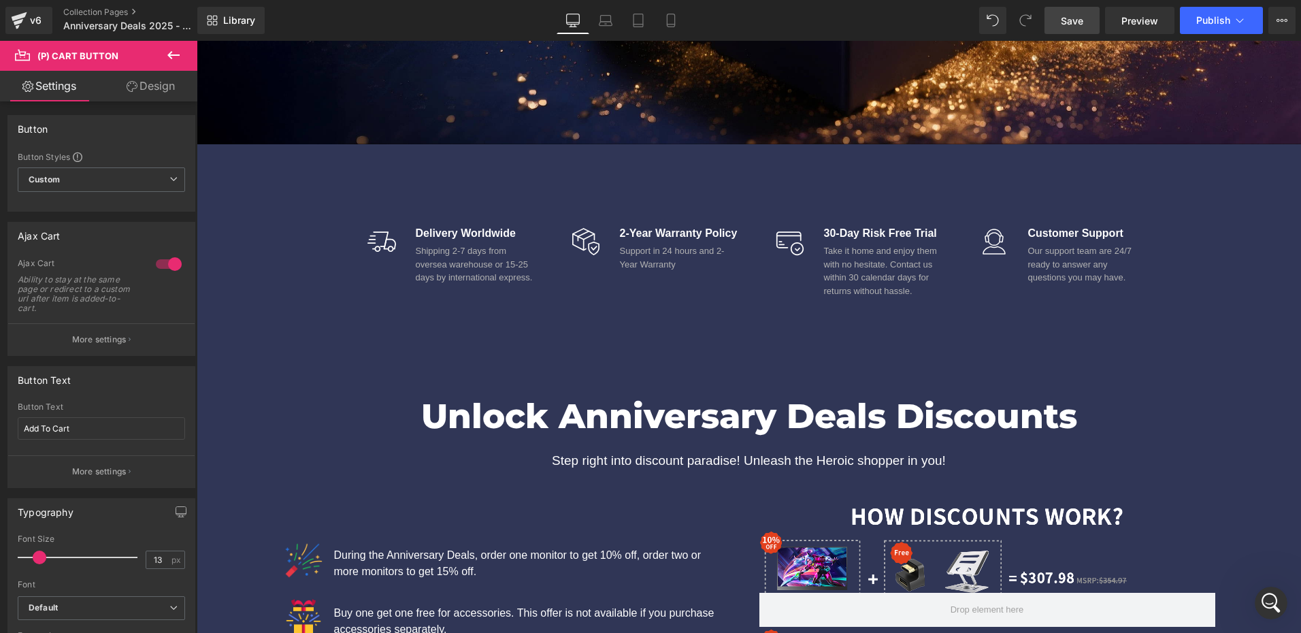
scroll to position [817, 0]
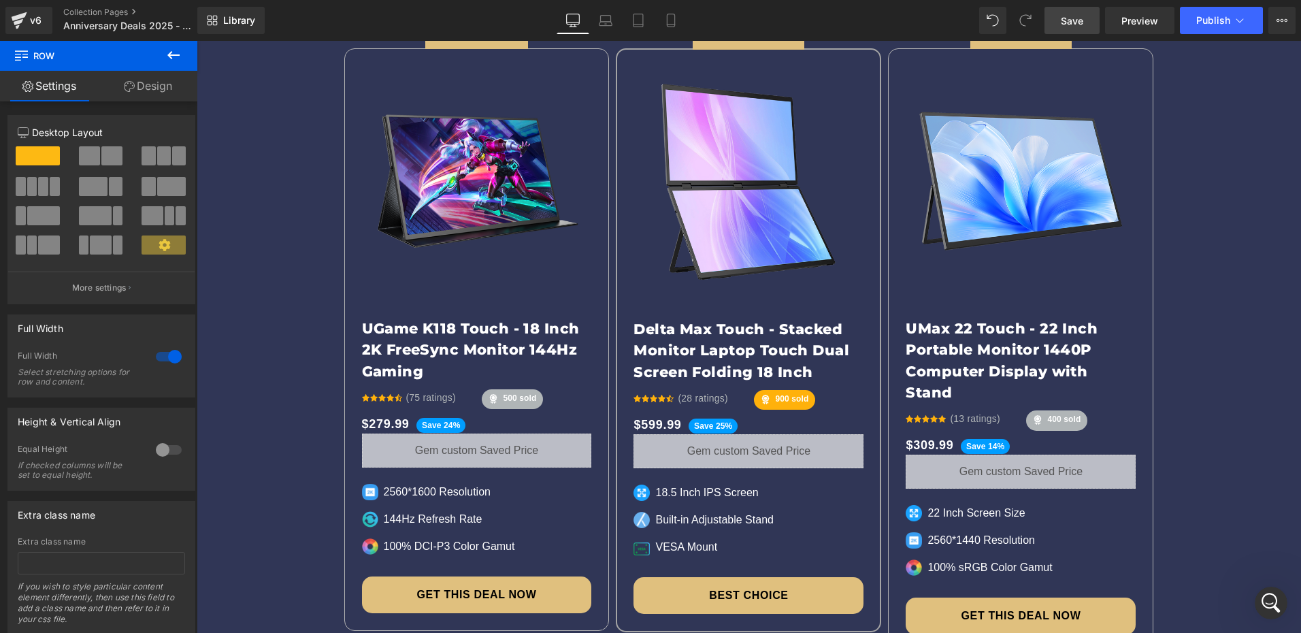
scroll to position [2438, 0]
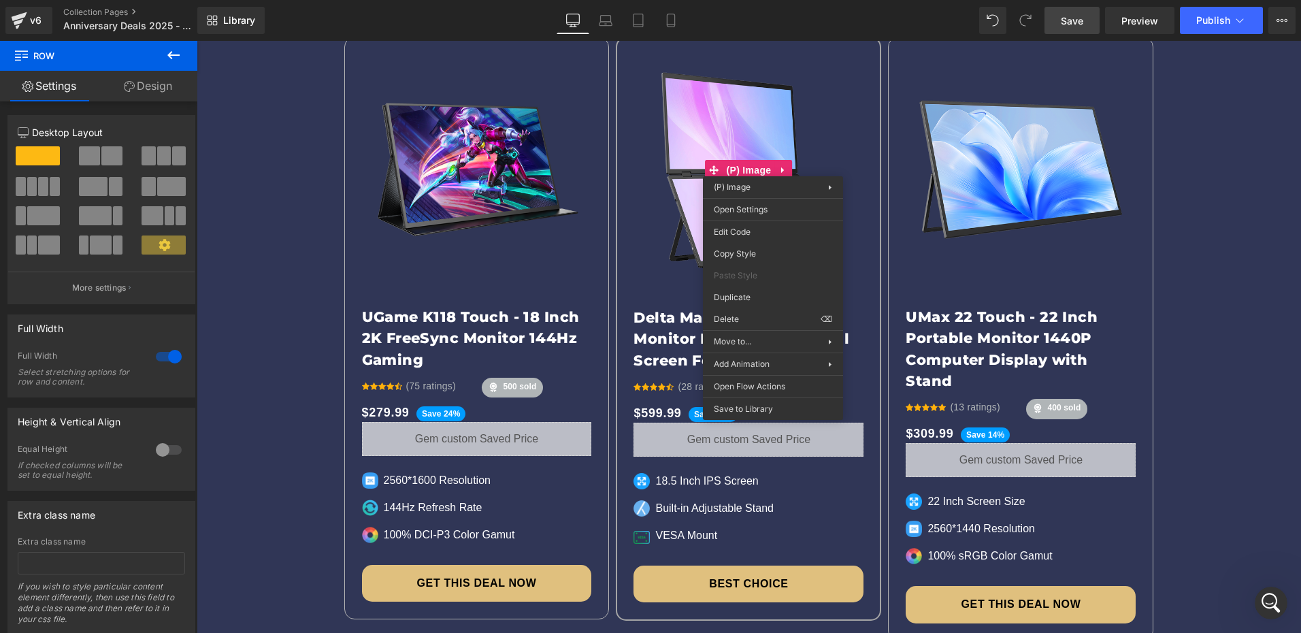
click at [1082, 11] on link "Save" at bounding box center [1072, 20] width 55 height 27
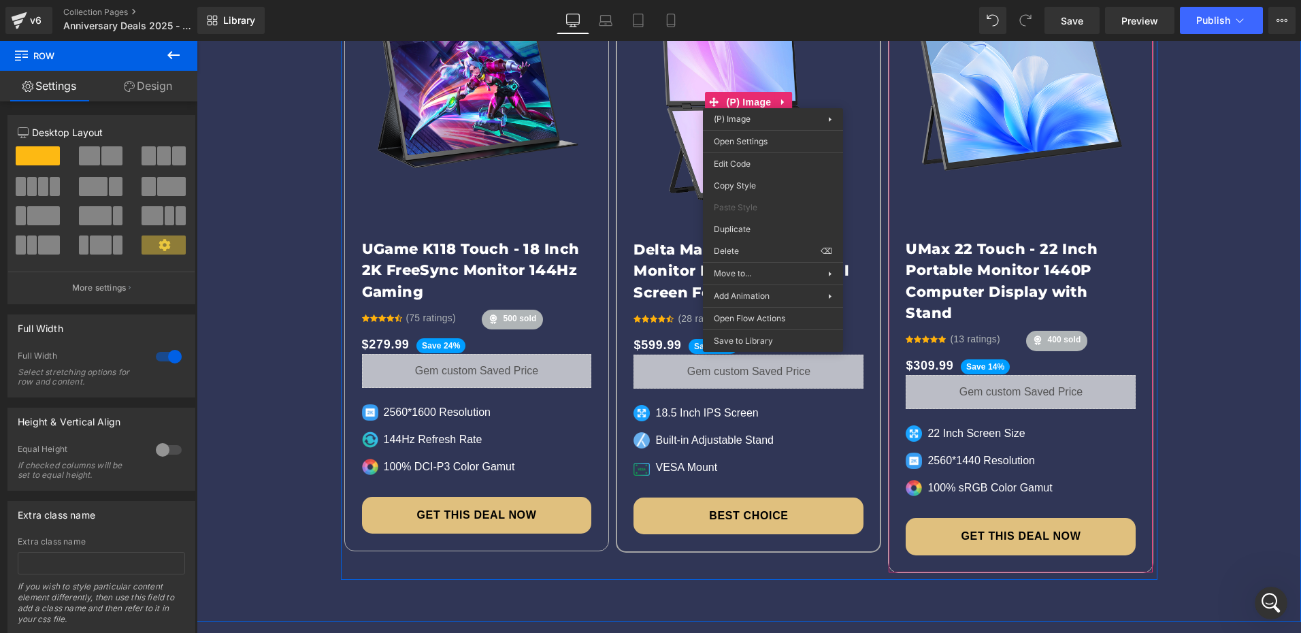
scroll to position [2612, 0]
click at [1075, 21] on span "Save" at bounding box center [1072, 21] width 22 height 14
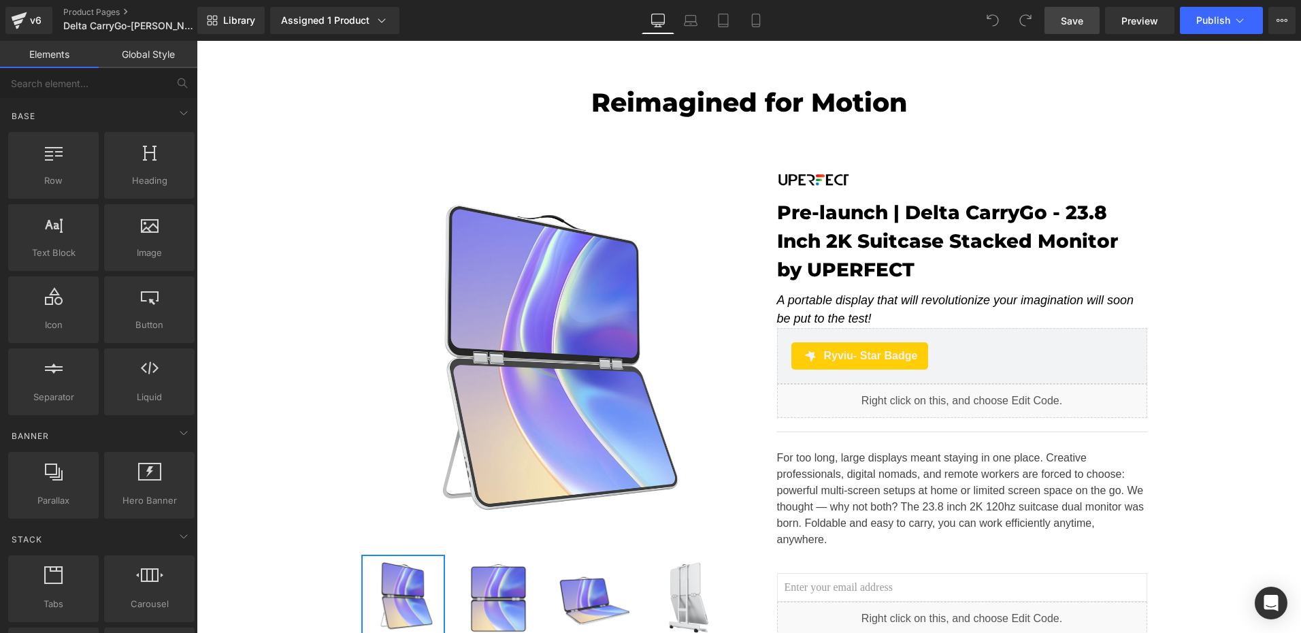
click at [1058, 20] on link "Save" at bounding box center [1072, 20] width 55 height 27
click at [39, 23] on div "v6" at bounding box center [35, 21] width 17 height 18
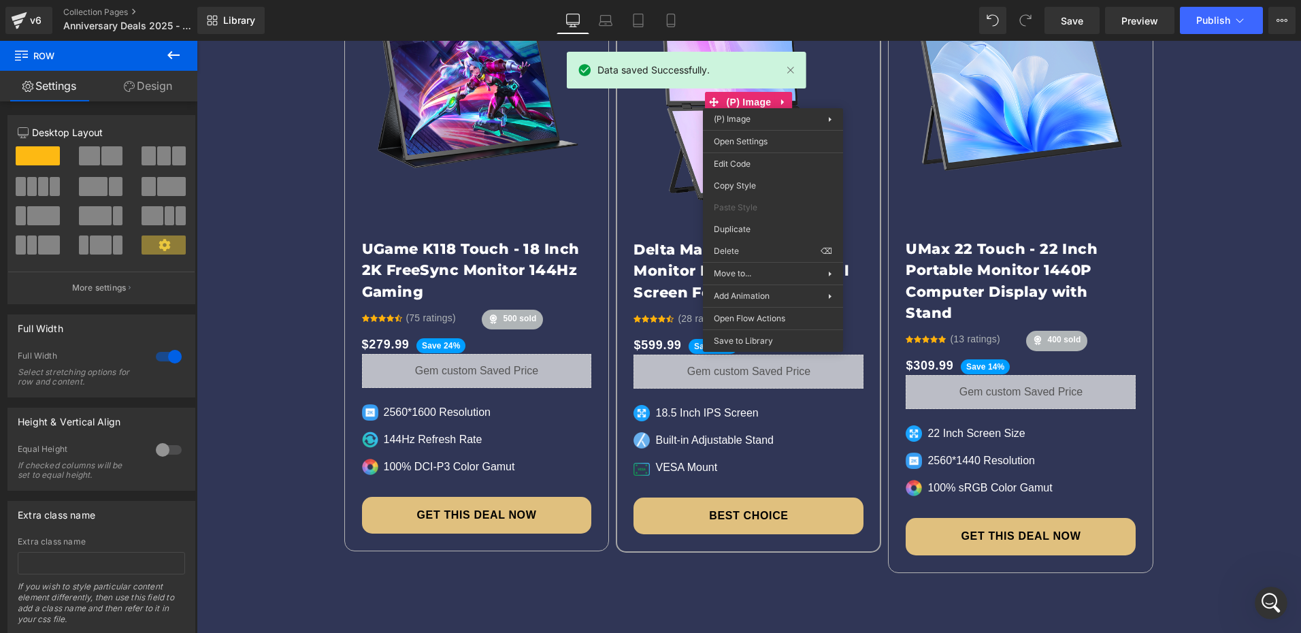
scroll to position [2612, 0]
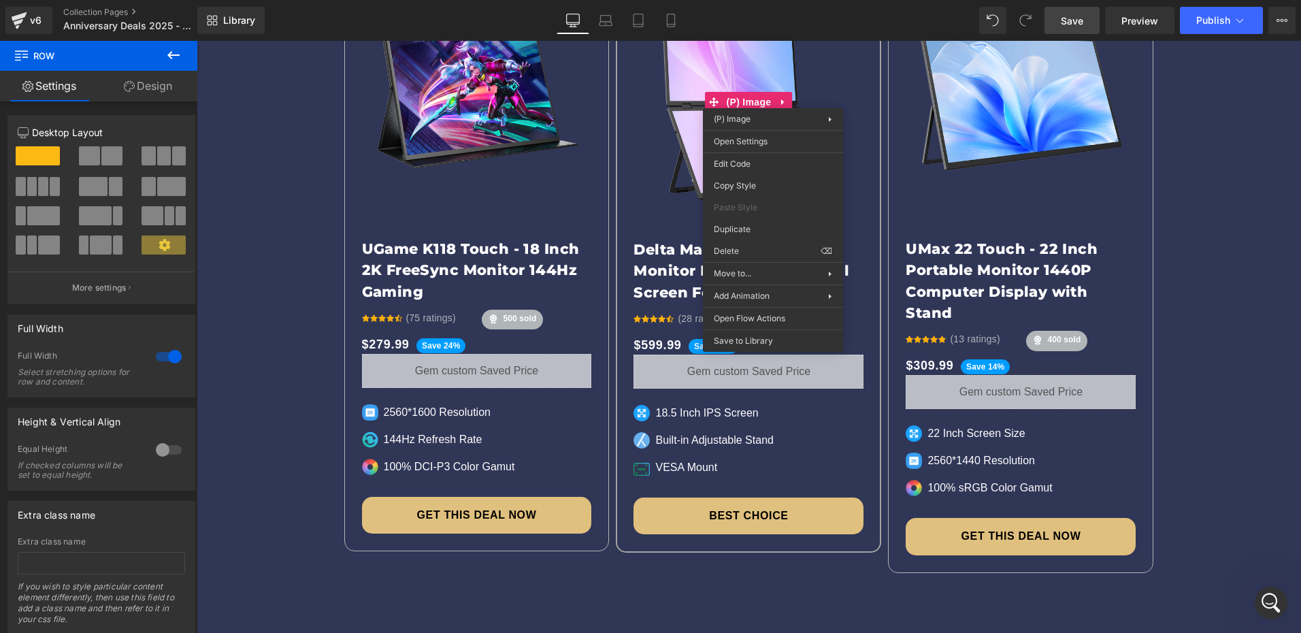
click at [1064, 21] on span "Save" at bounding box center [1072, 21] width 22 height 14
click at [292, 326] on div "Hot Deals Heading Row Selling Fast Button Sale Off (P) Image UGame K118 Touch -…" at bounding box center [749, 198] width 1104 height 764
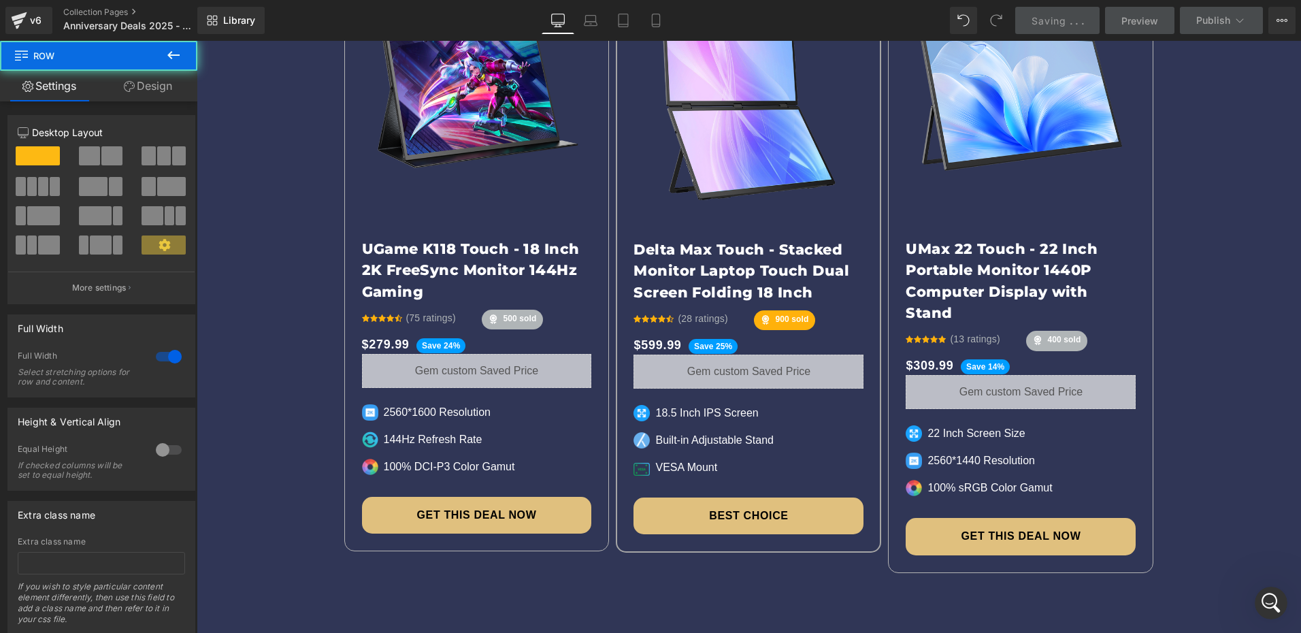
scroll to position [2370, 0]
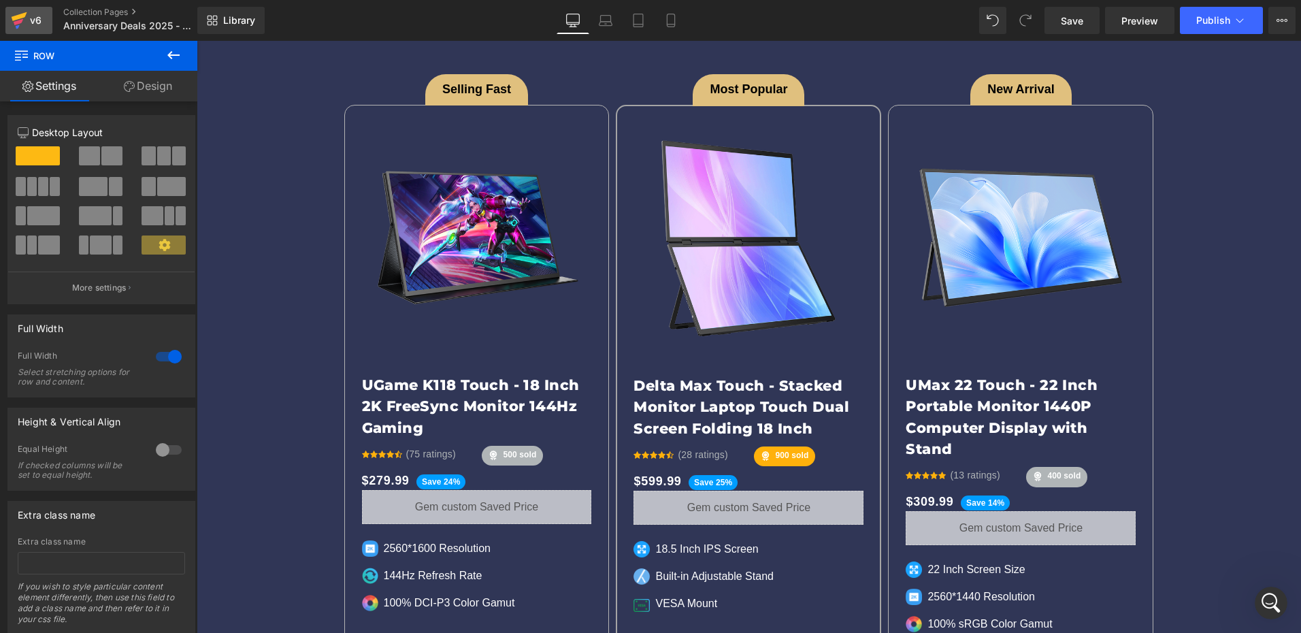
click at [35, 22] on div "v6" at bounding box center [35, 21] width 17 height 18
